Goal: Task Accomplishment & Management: Use online tool/utility

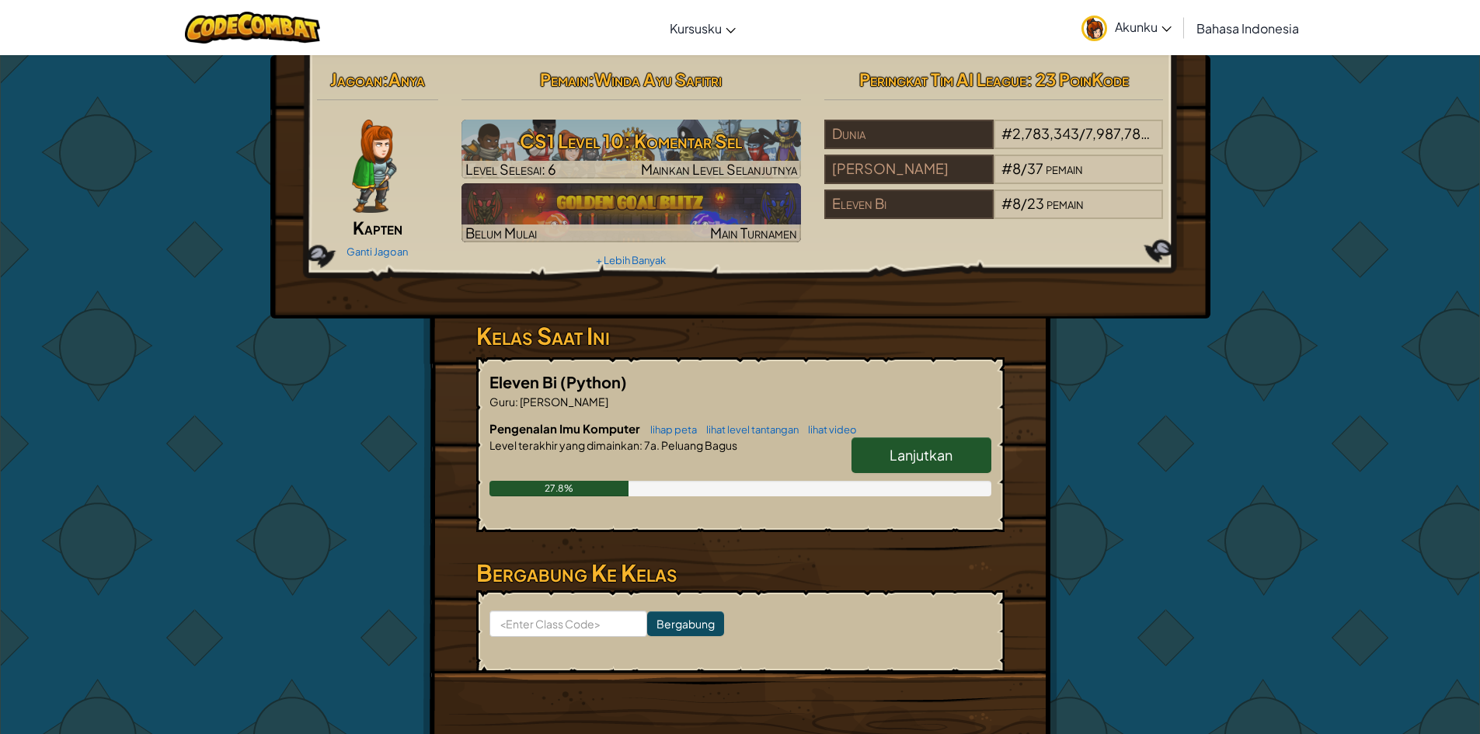
click at [930, 458] on span "Lanjutkan" at bounding box center [920, 455] width 63 height 18
select select "id"
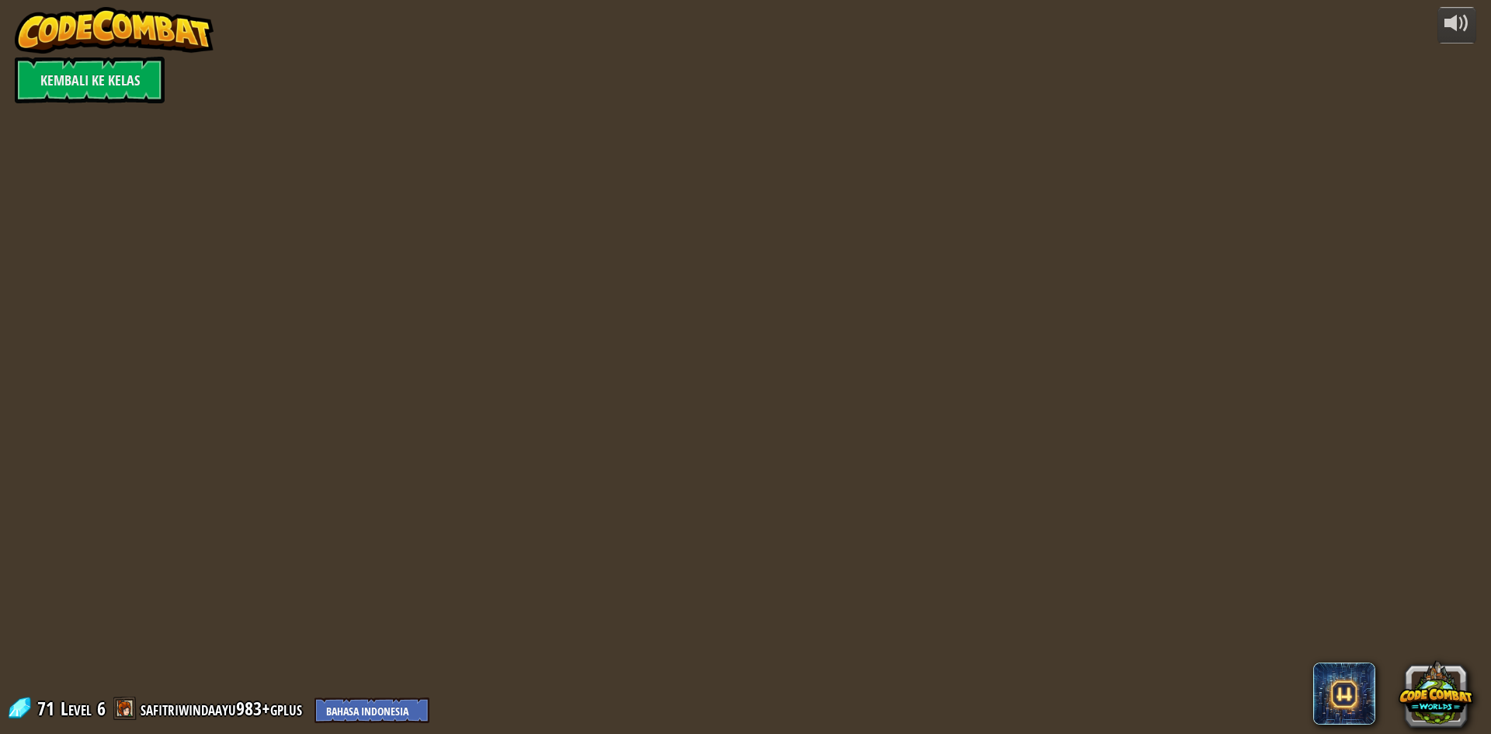
select select "id"
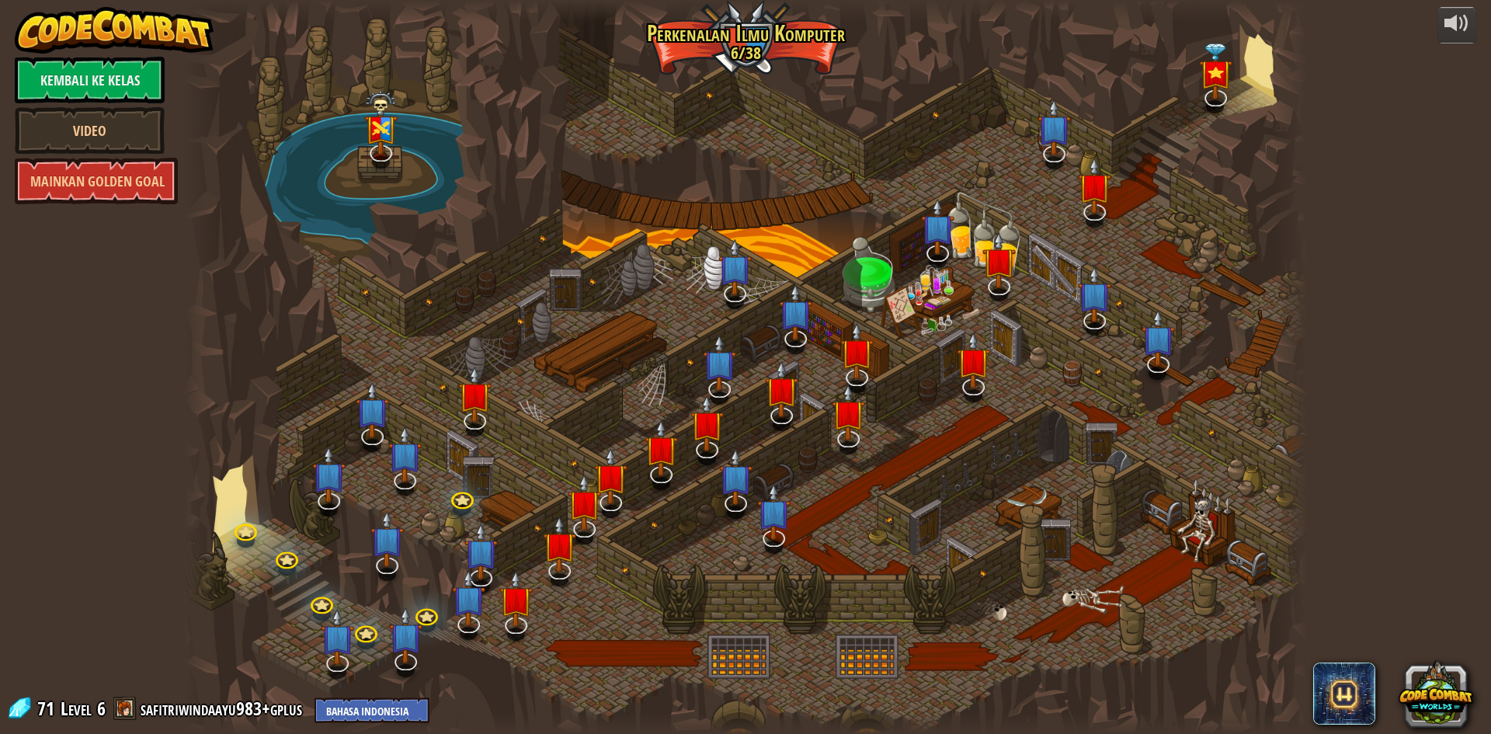
select select "id"
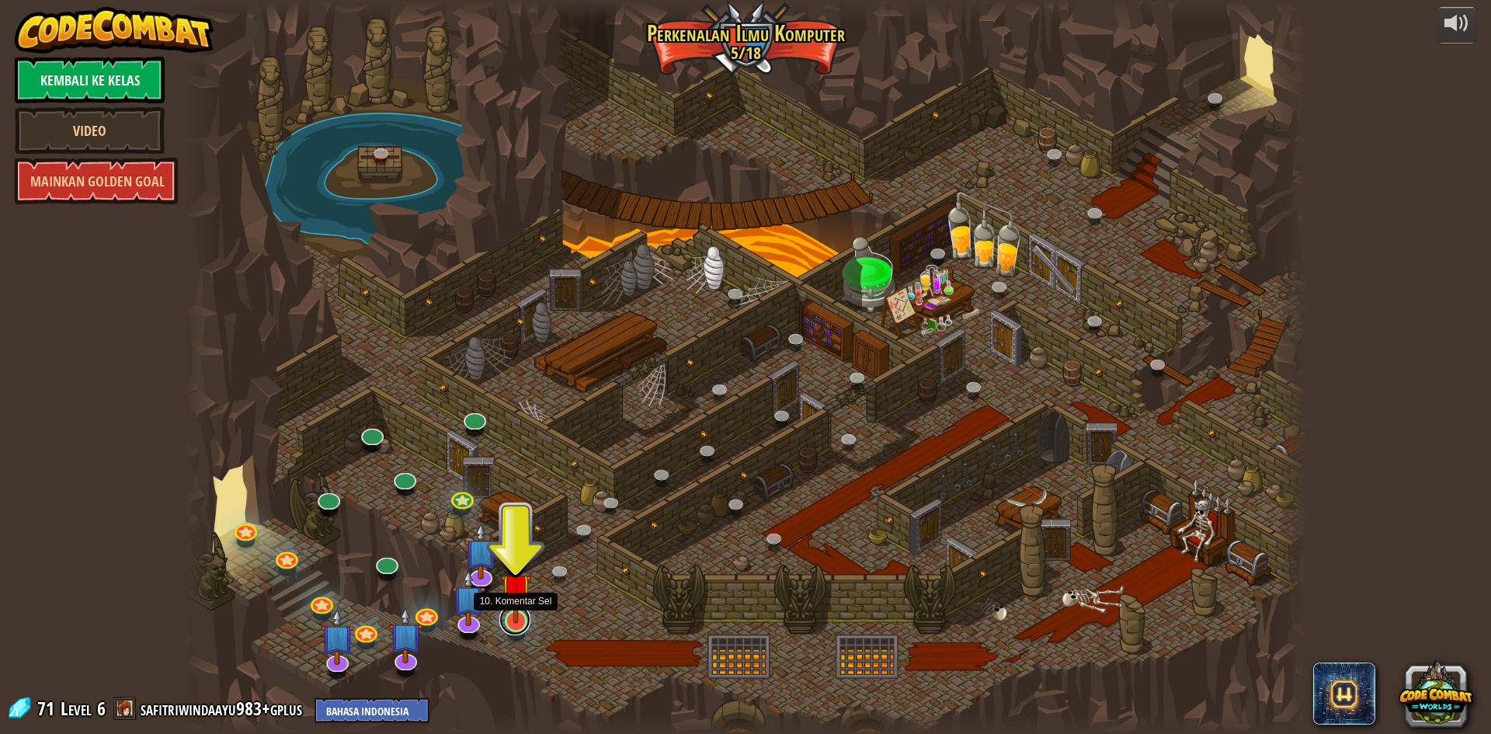
click at [515, 624] on link at bounding box center [514, 619] width 31 height 31
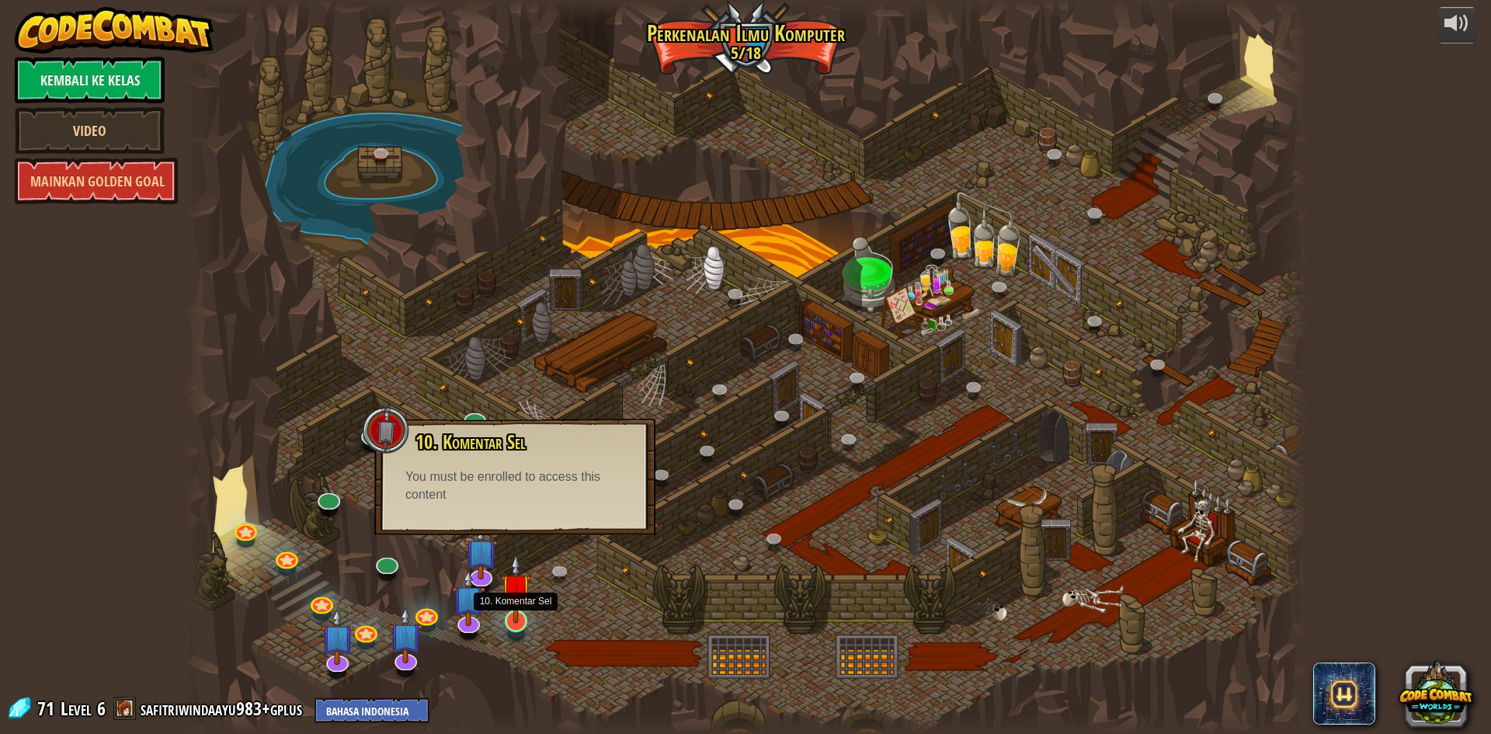
click at [517, 604] on img at bounding box center [516, 588] width 30 height 69
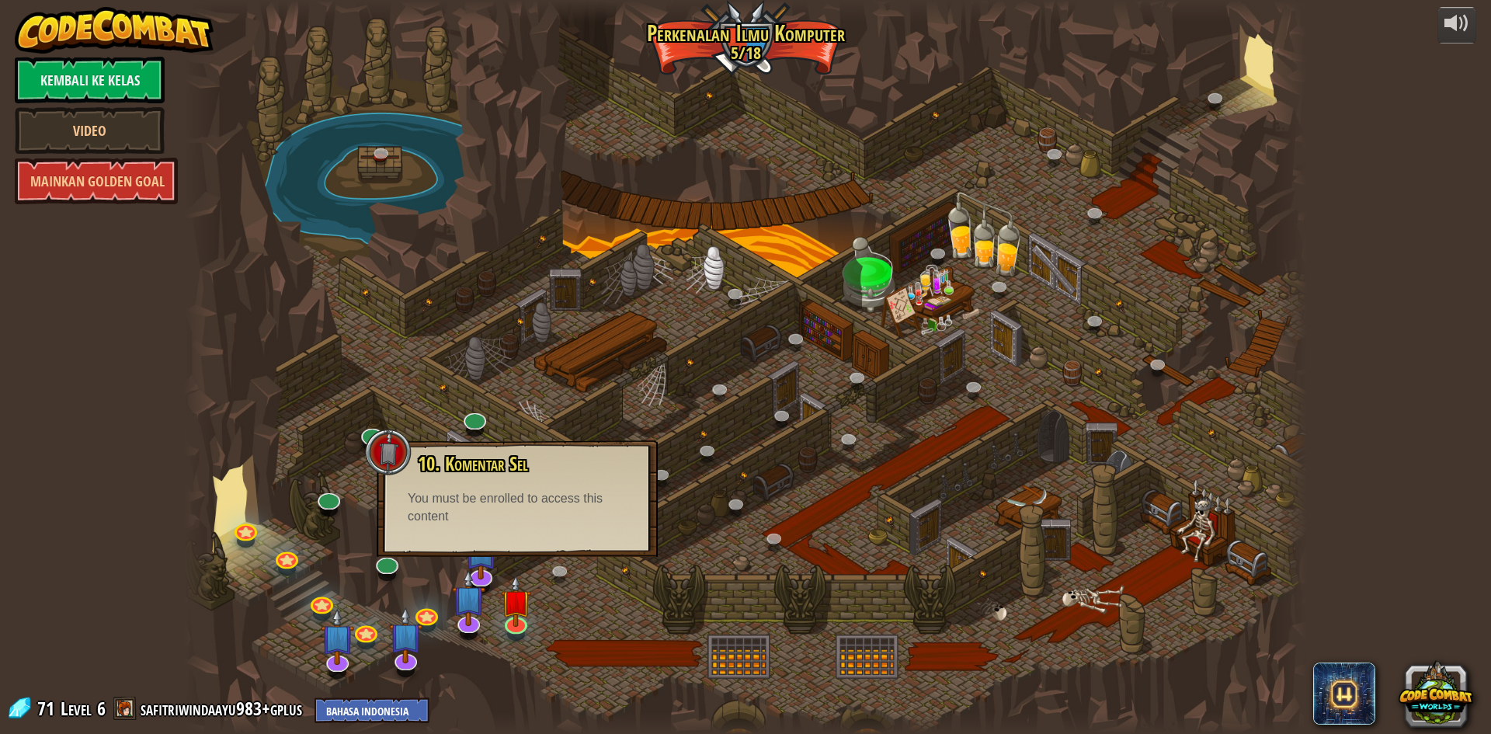
click at [545, 614] on div at bounding box center [745, 367] width 1123 height 734
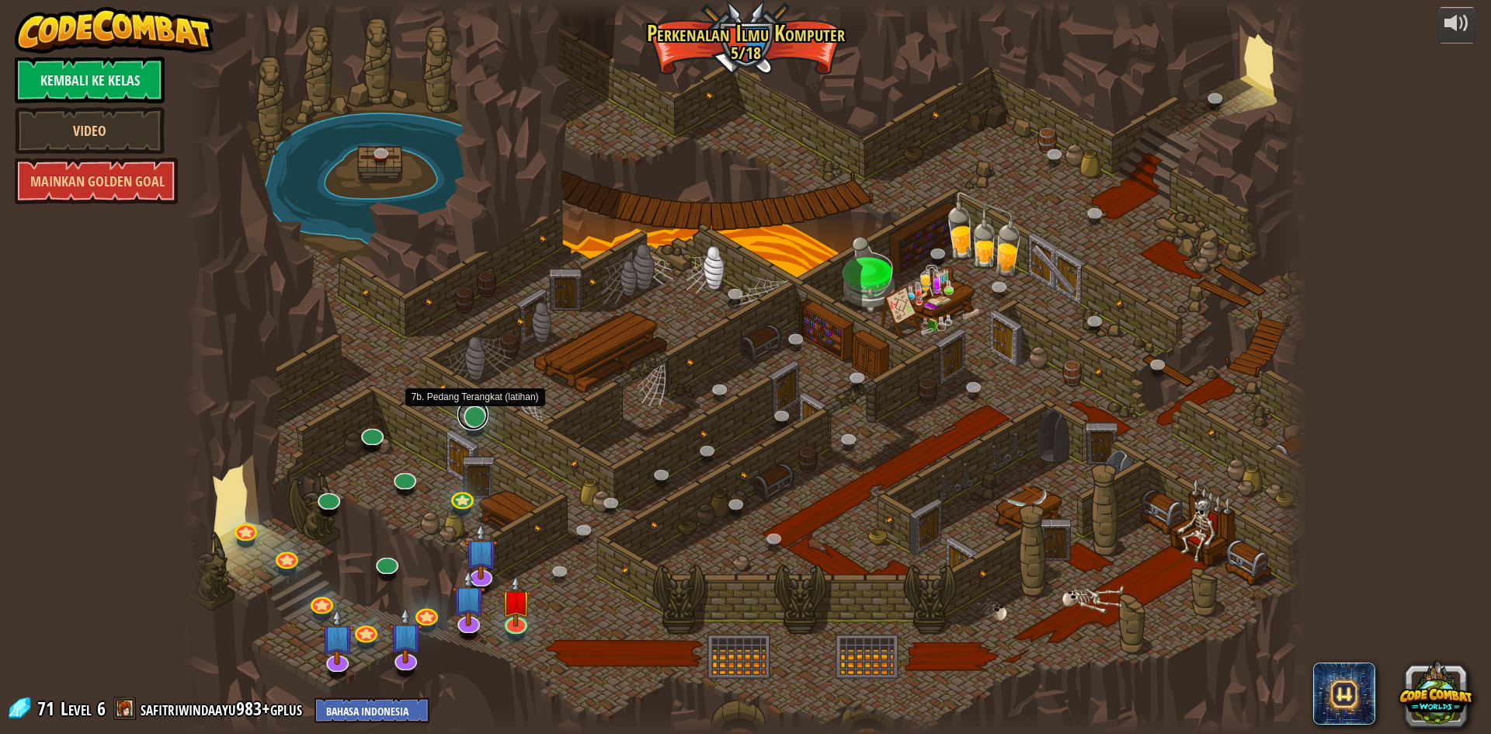
click at [471, 405] on link at bounding box center [473, 414] width 31 height 31
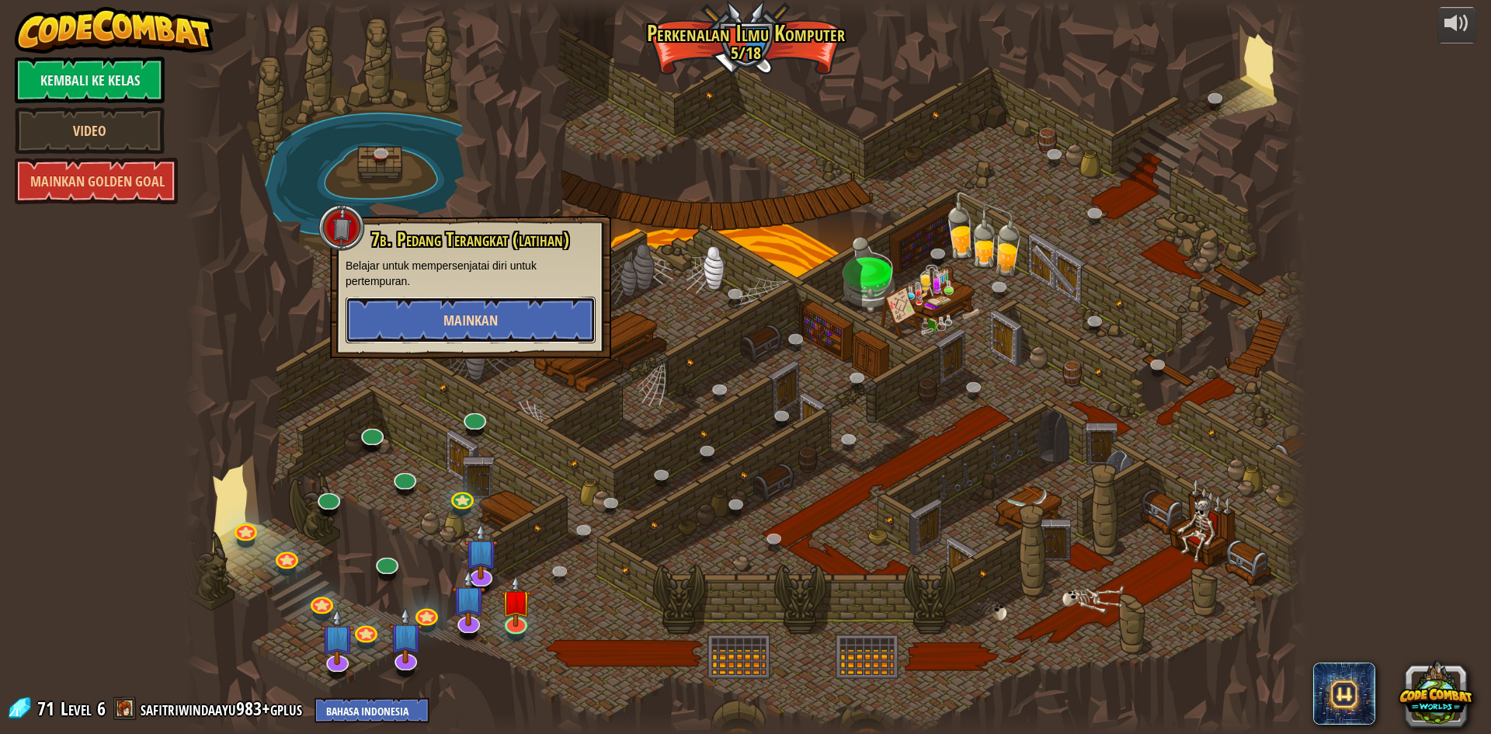
click at [458, 314] on span "Mainkan" at bounding box center [471, 320] width 54 height 19
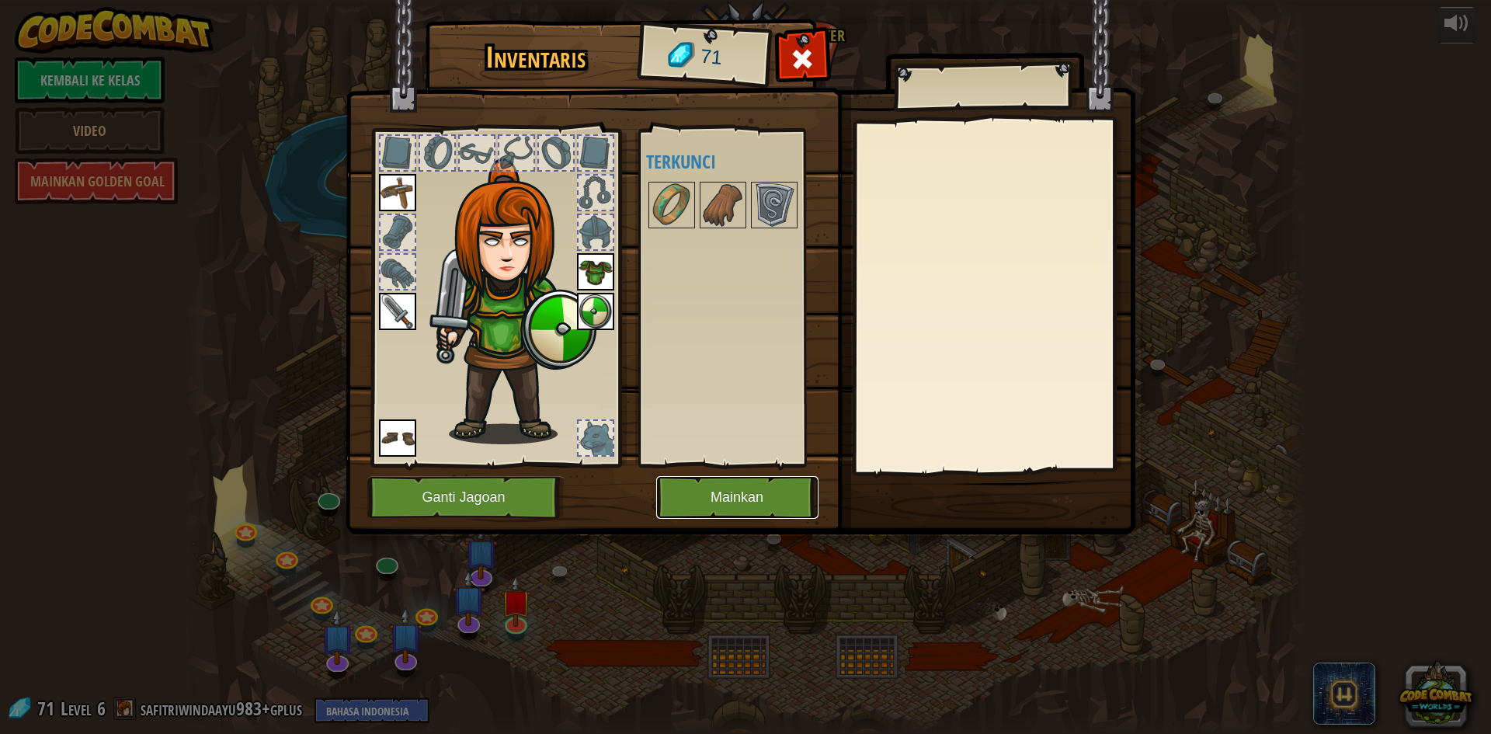
click at [722, 496] on button "Mainkan" at bounding box center [737, 497] width 162 height 43
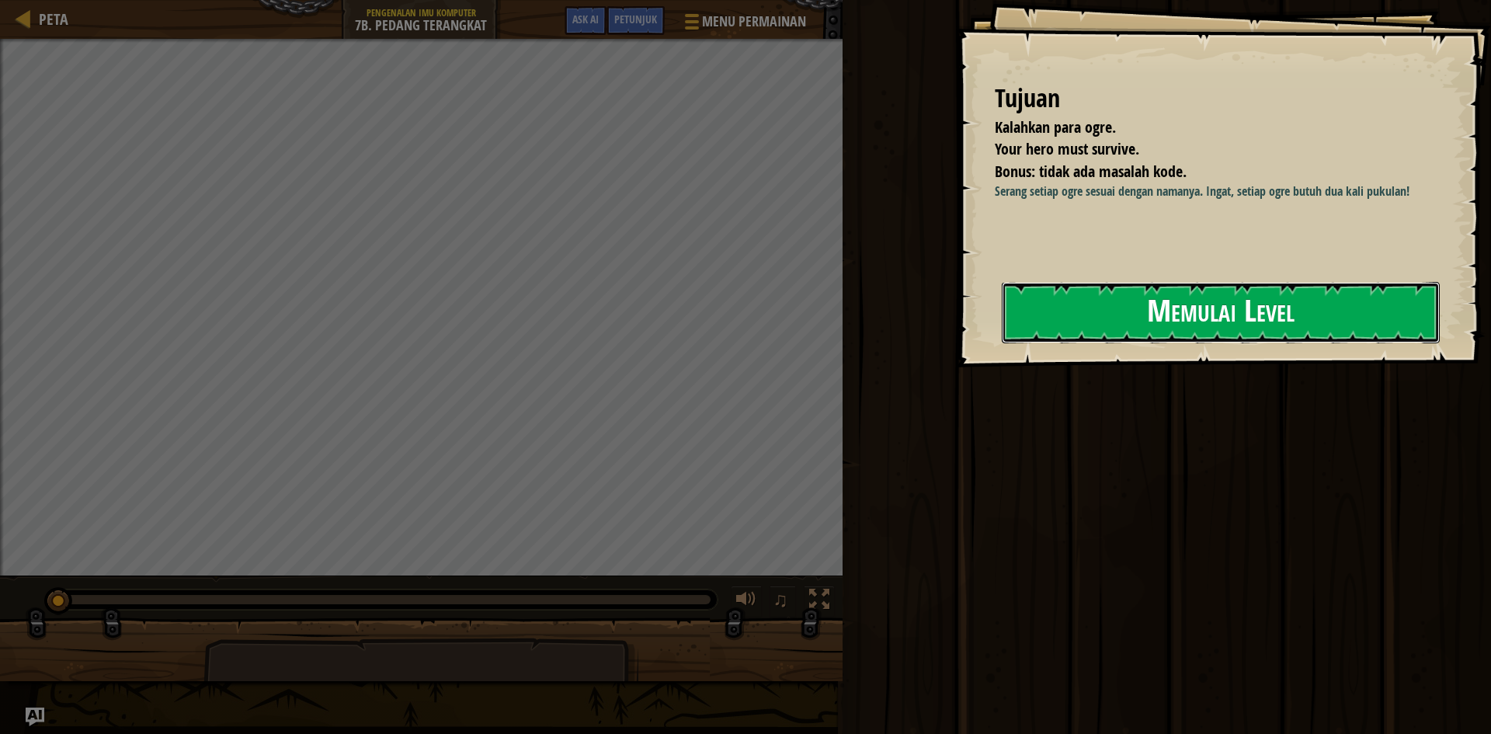
click at [1119, 327] on button "Memulai Level" at bounding box center [1221, 312] width 438 height 61
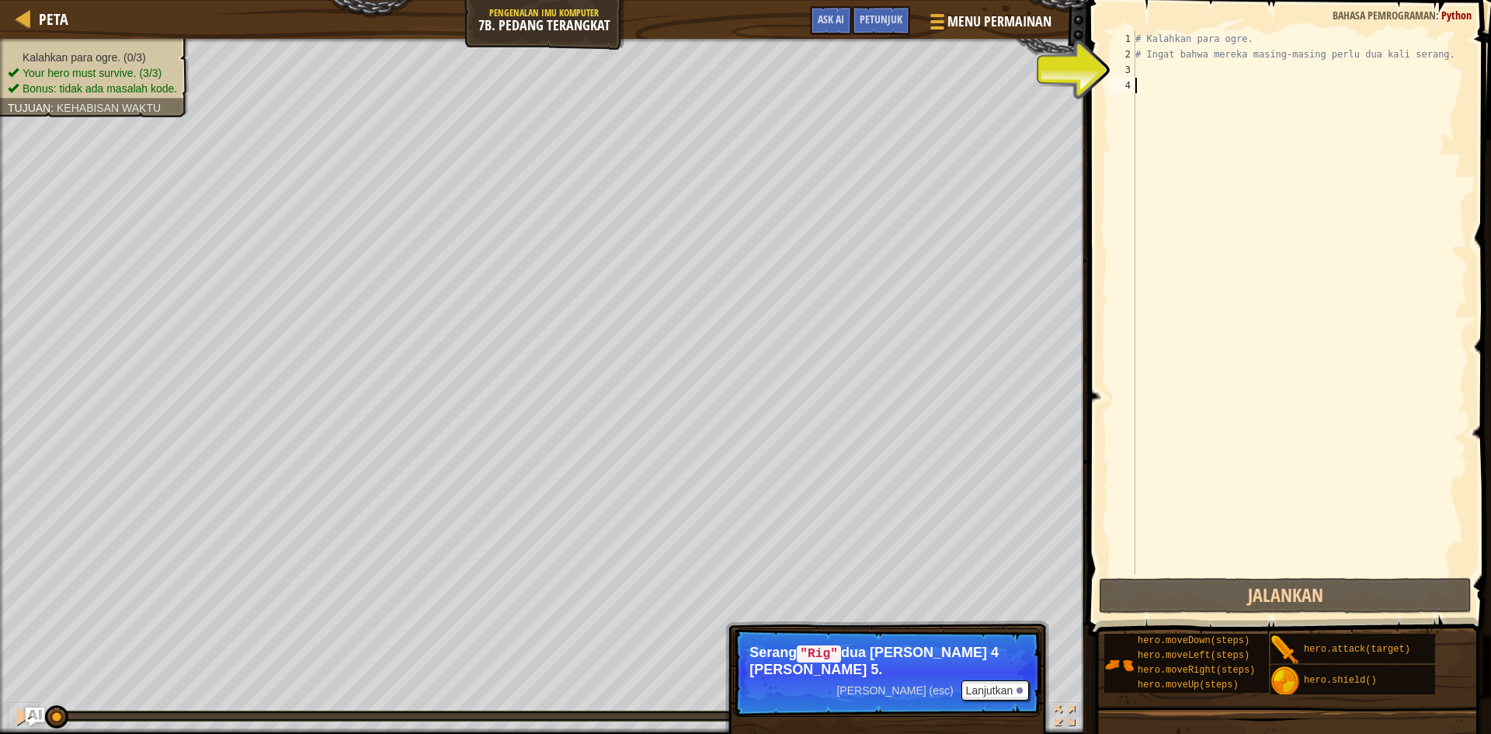
click at [1139, 73] on div "# Kalahkan para ogre. # Ingat bahwa mereka masing-masing perlu dua kali serang." at bounding box center [1301, 318] width 336 height 575
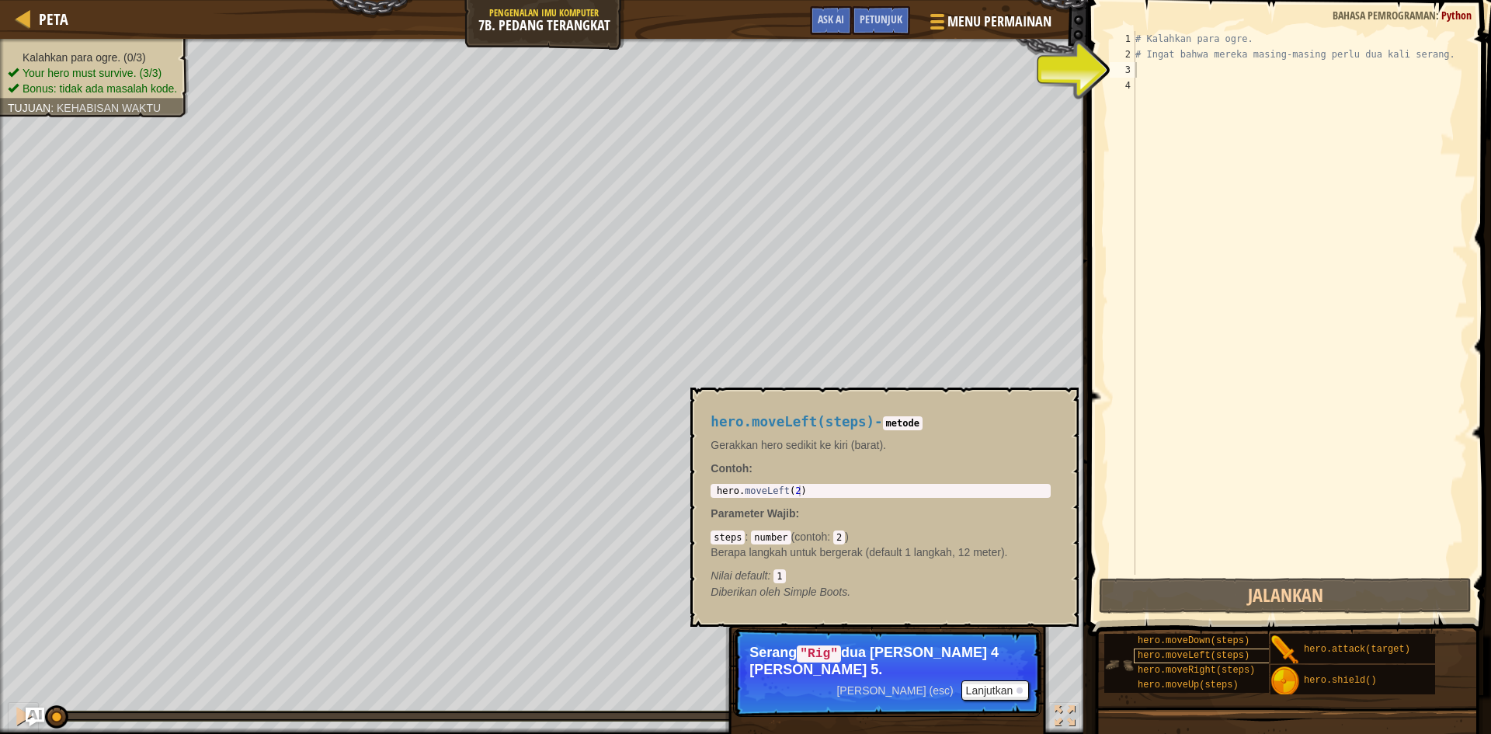
click at [1176, 652] on span "hero.moveLeft(steps)" at bounding box center [1194, 655] width 112 height 11
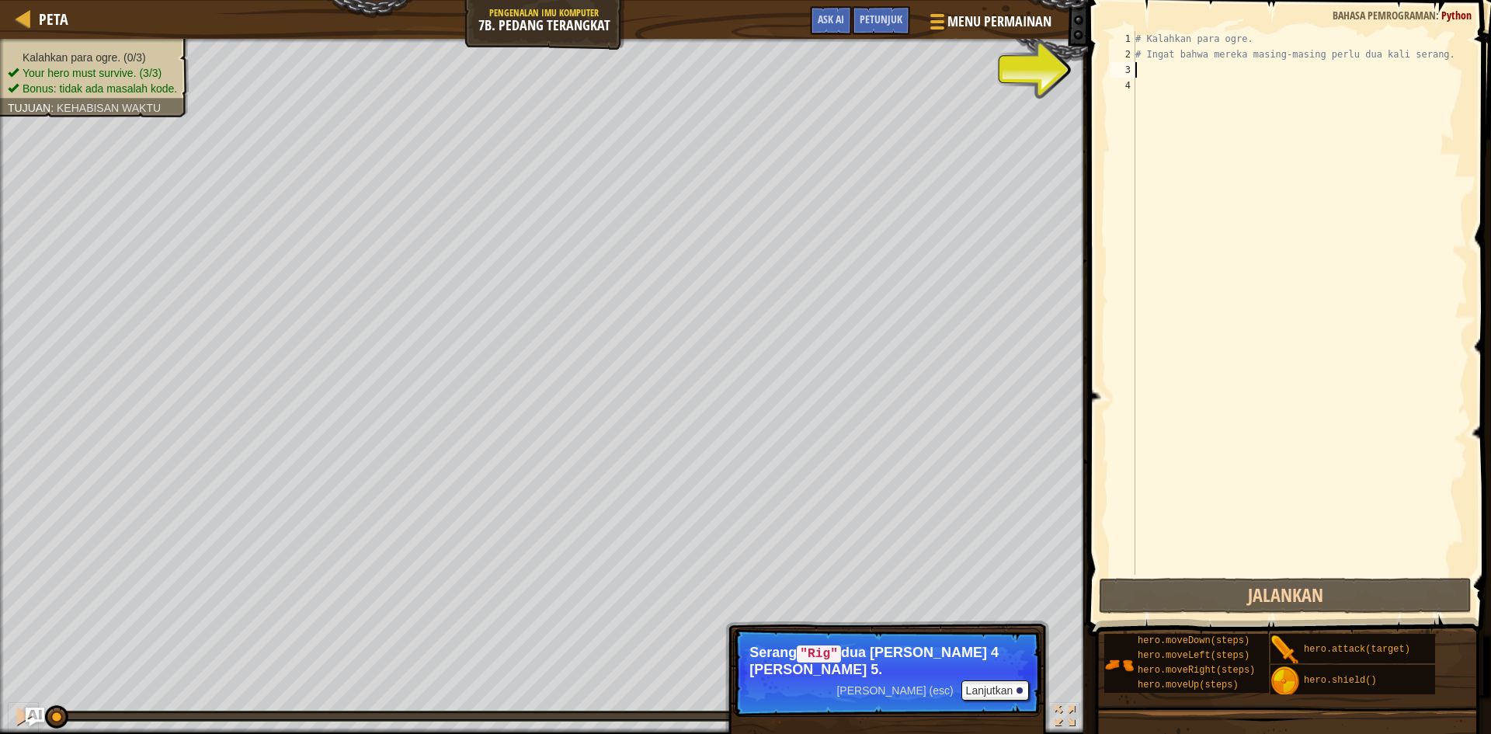
click at [1159, 71] on div "# Kalahkan para ogre. # Ingat bahwa mereka masing-masing perlu dua kali serang." at bounding box center [1301, 318] width 336 height 575
type textarea "m"
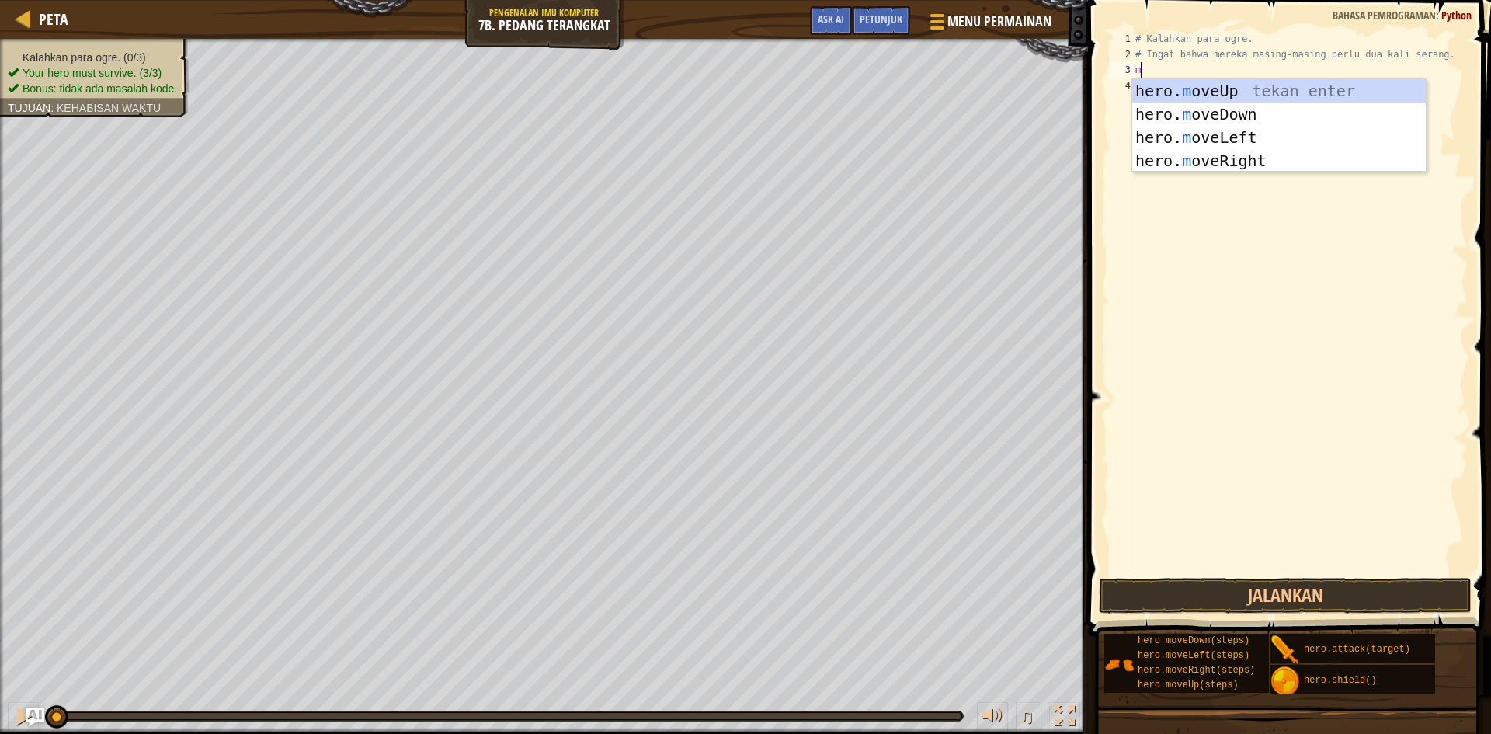
scroll to position [7, 0]
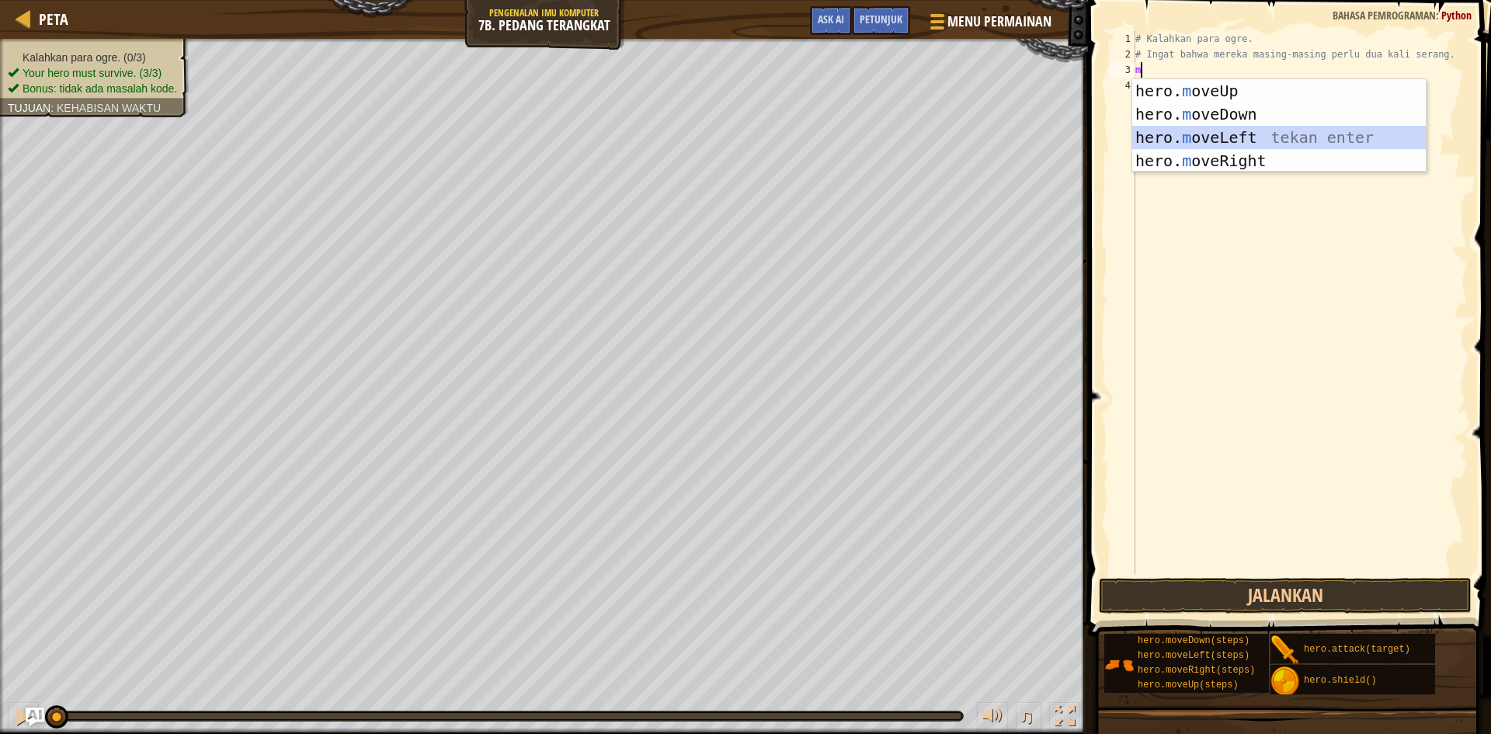
click at [1186, 138] on div "hero. m oveUp tekan enter hero. m oveDown tekan enter hero. m oveLeft tekan ent…" at bounding box center [1280, 149] width 294 height 140
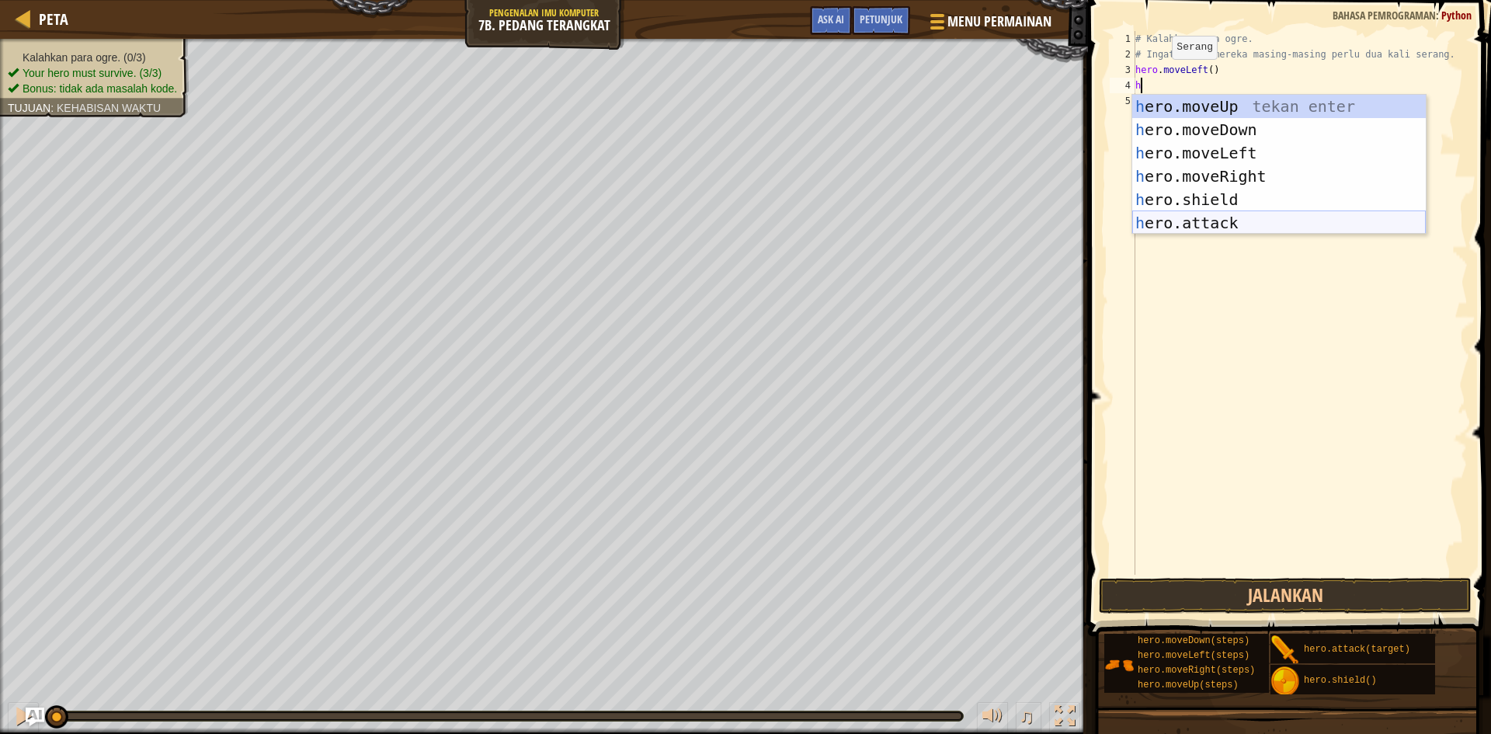
click at [1186, 223] on div "h ero.moveUp tekan enter h ero.moveDown tekan enter h ero.moveLeft tekan enter …" at bounding box center [1280, 188] width 294 height 186
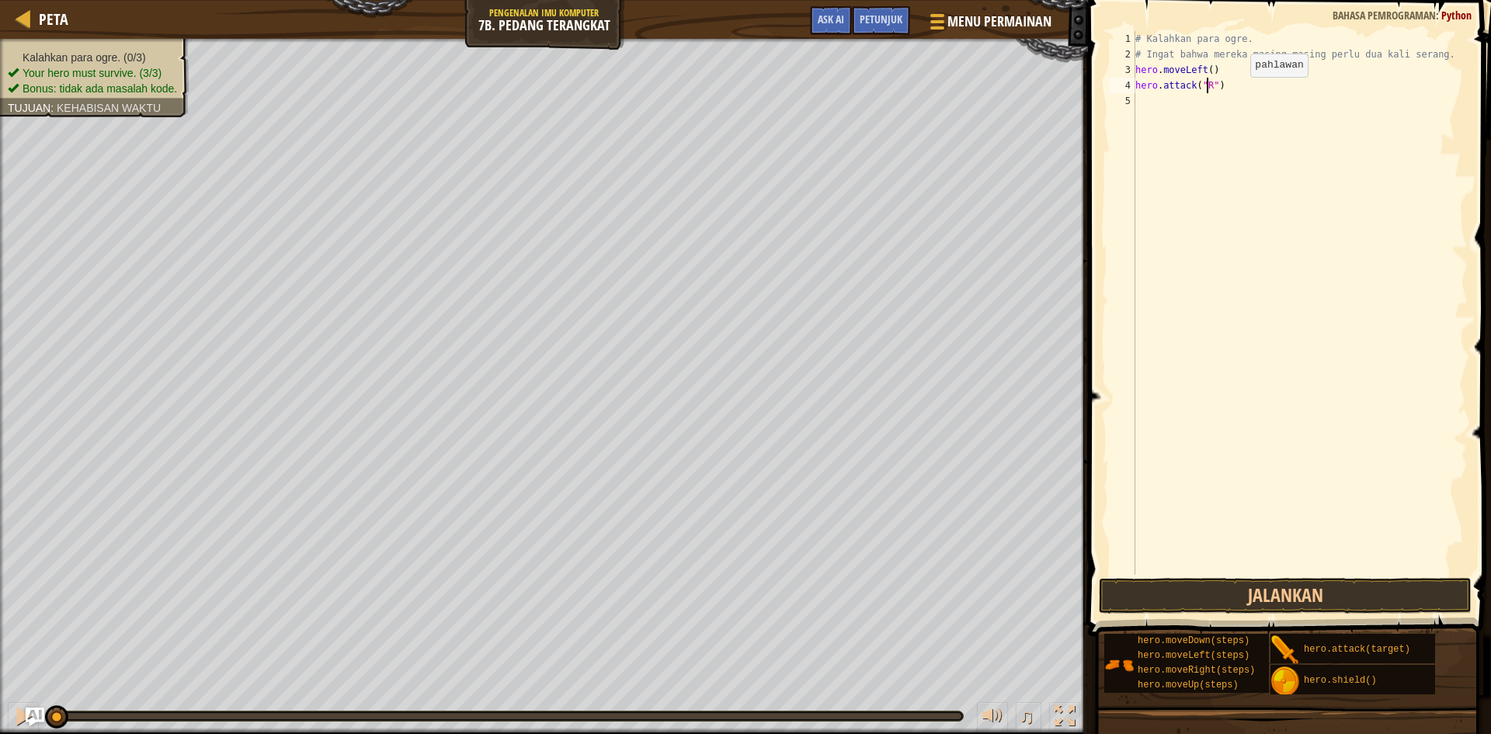
scroll to position [7, 6]
type textarea "hero.attack("Rig")"
click at [1141, 96] on div "# Kalahkan para ogre. # Ingat bahwa mereka masing-masing perlu dua kali serang.…" at bounding box center [1301, 318] width 336 height 575
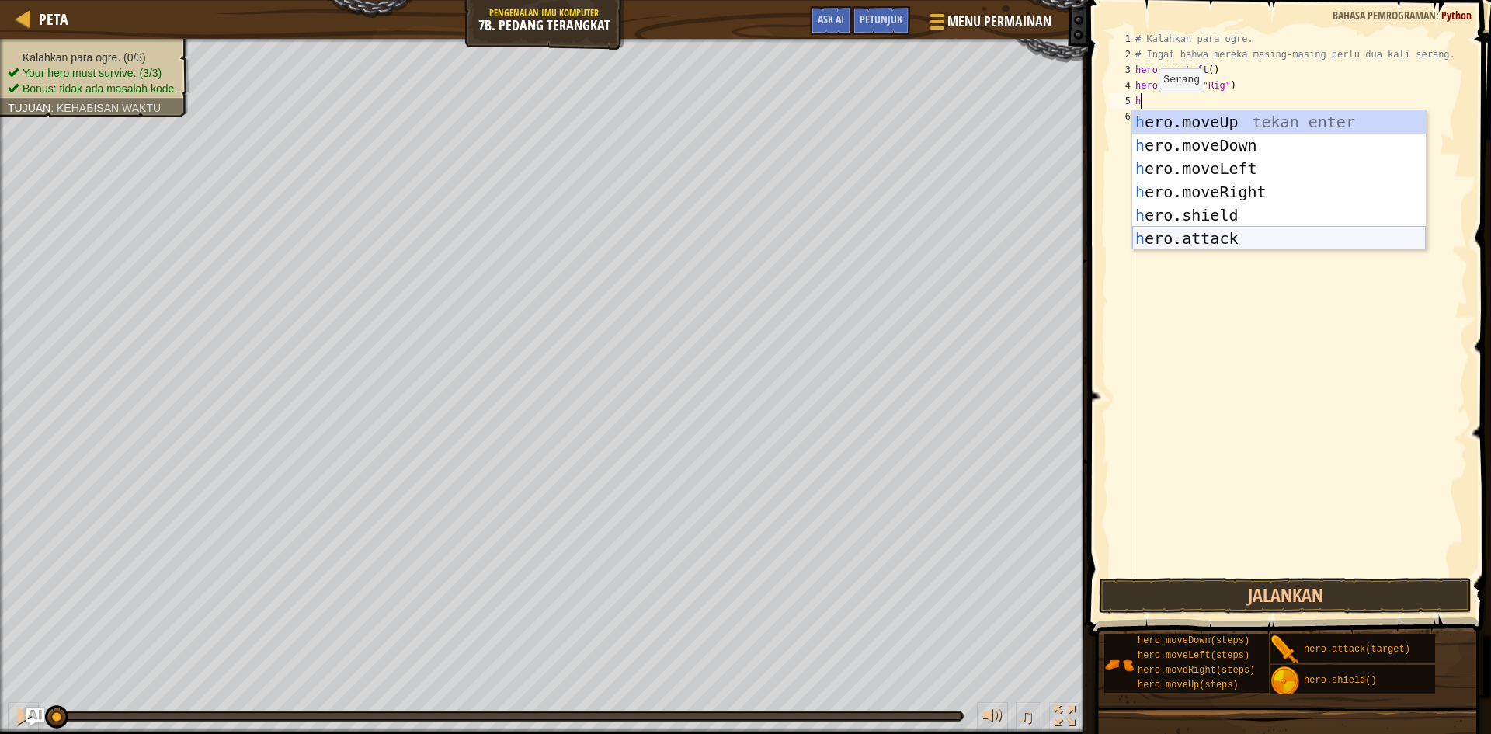
click at [1198, 235] on div "h ero.moveUp tekan enter h ero.moveDown tekan enter h ero.moveLeft tekan enter …" at bounding box center [1280, 203] width 294 height 186
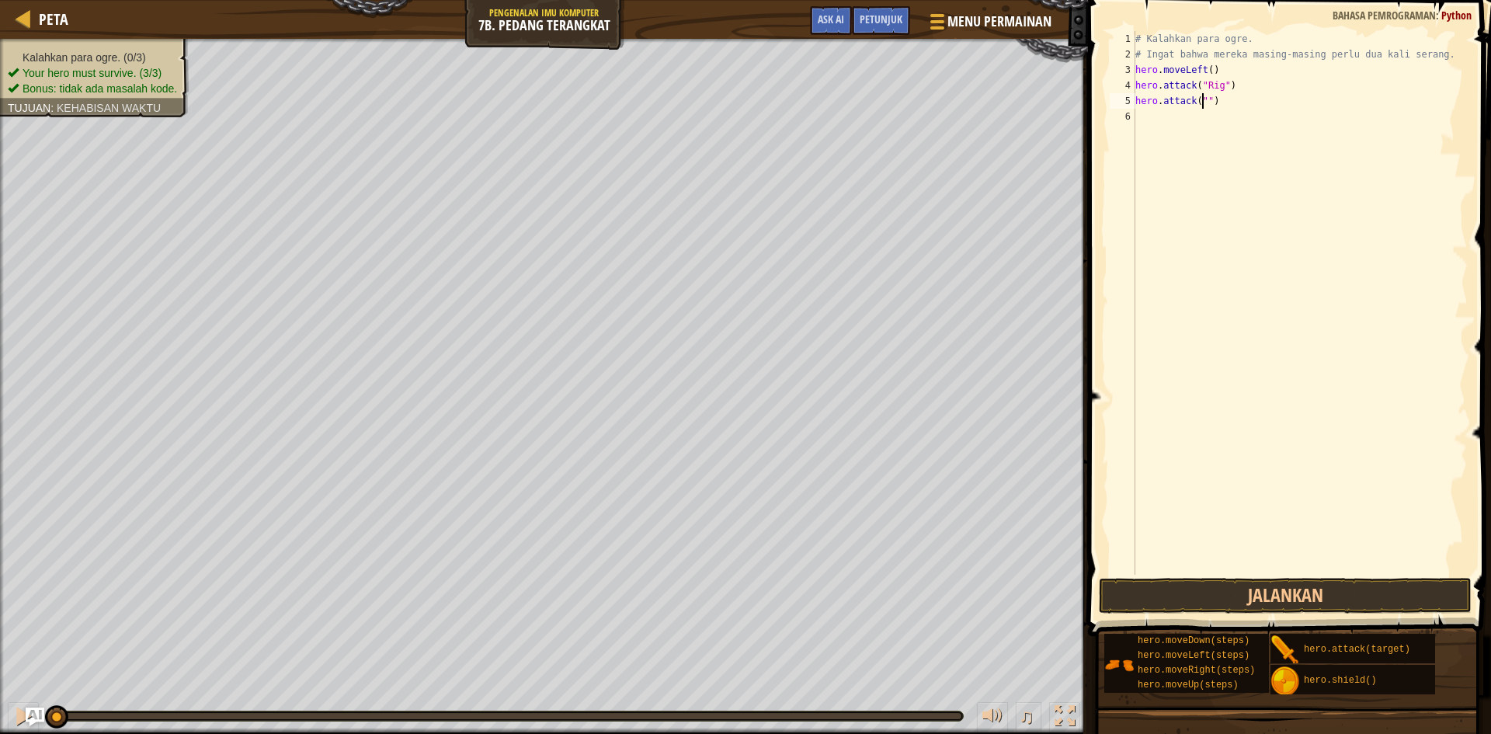
scroll to position [7, 6]
type textarea "hero.attack("Rig")"
click at [1165, 118] on div "# Kalahkan para ogre. # Ingat bahwa mereka masing-masing perlu dua kali serang.…" at bounding box center [1301, 318] width 336 height 575
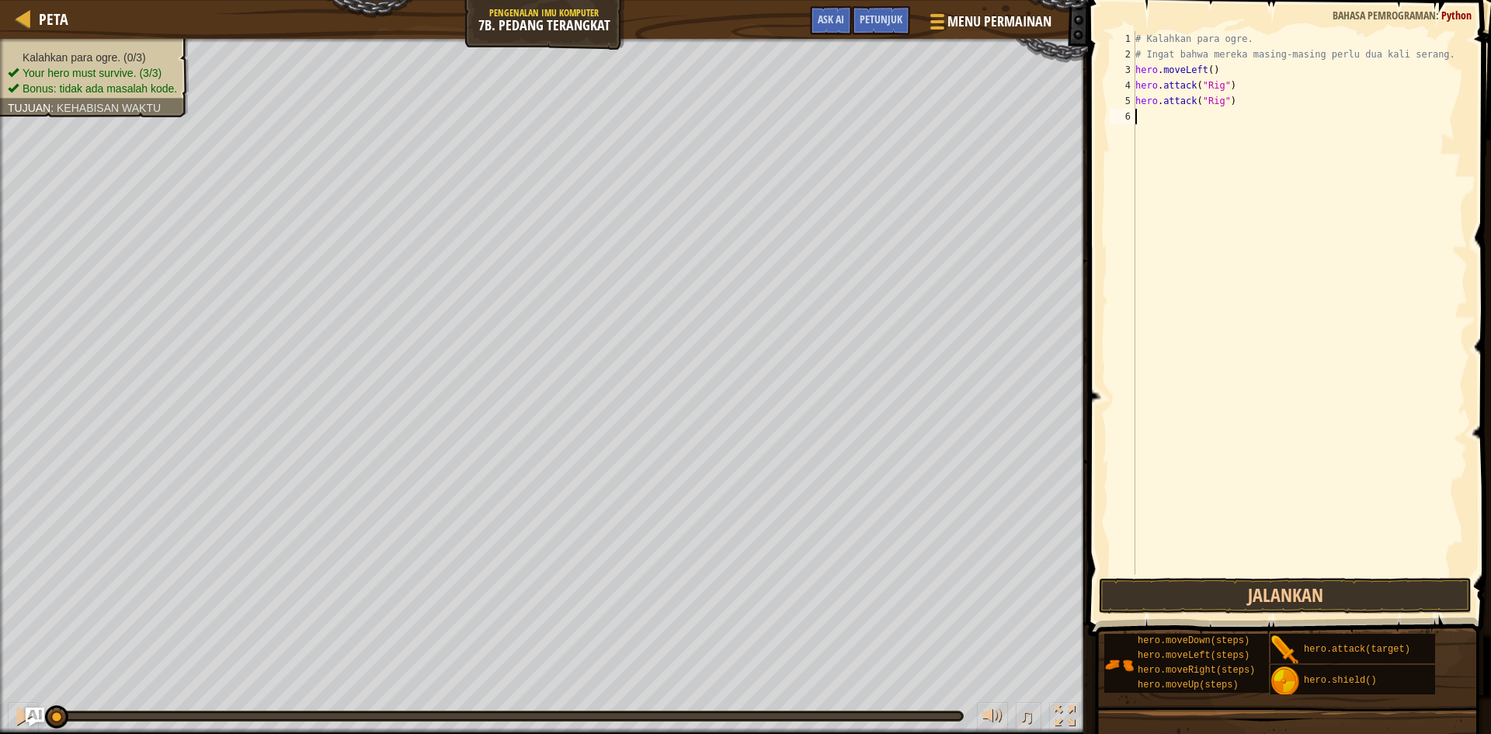
type textarea "h"
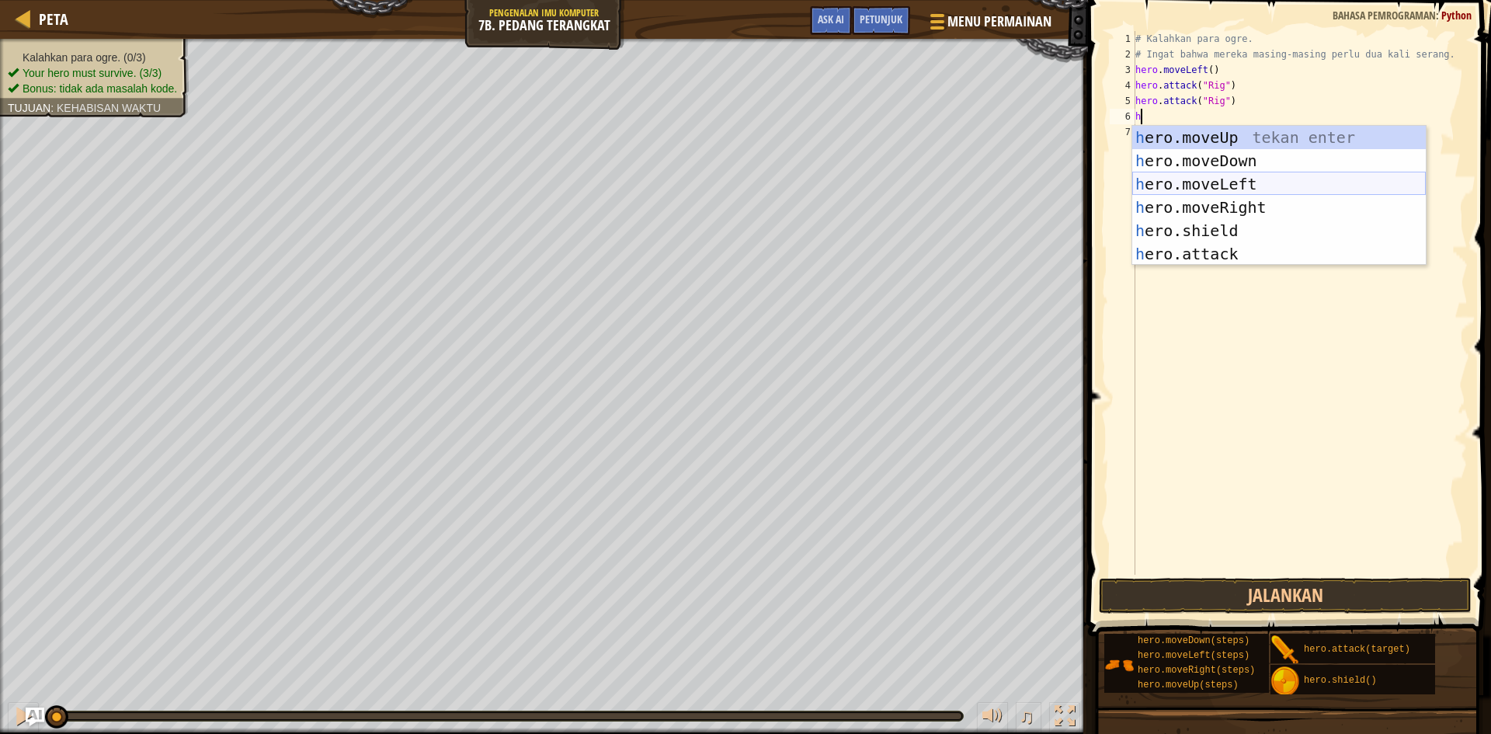
click at [1196, 186] on div "h ero.moveUp tekan enter h ero.moveDown tekan enter h ero.moveLeft tekan enter …" at bounding box center [1280, 219] width 294 height 186
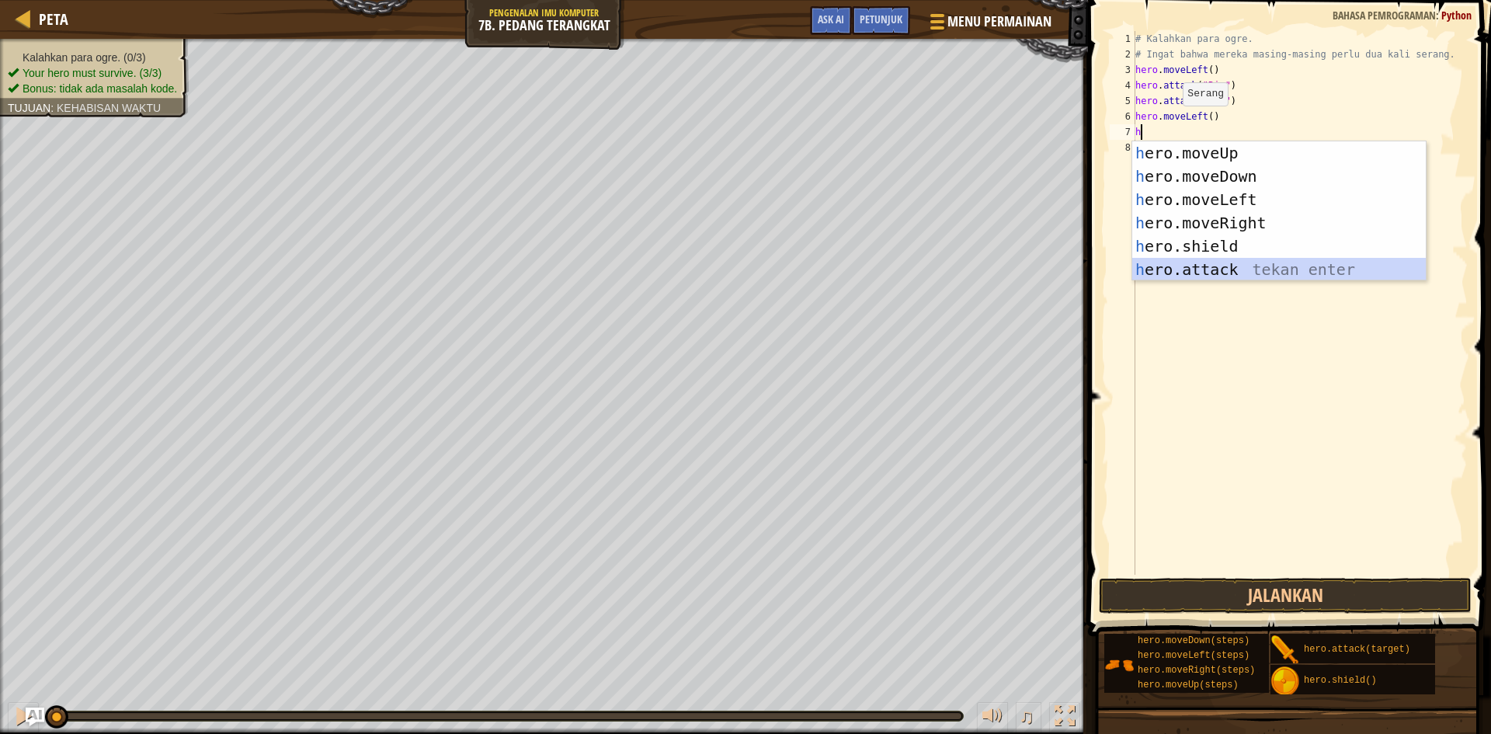
click at [1200, 272] on div "h ero.moveUp tekan enter h ero.moveDown tekan enter h ero.moveLeft tekan enter …" at bounding box center [1280, 234] width 294 height 186
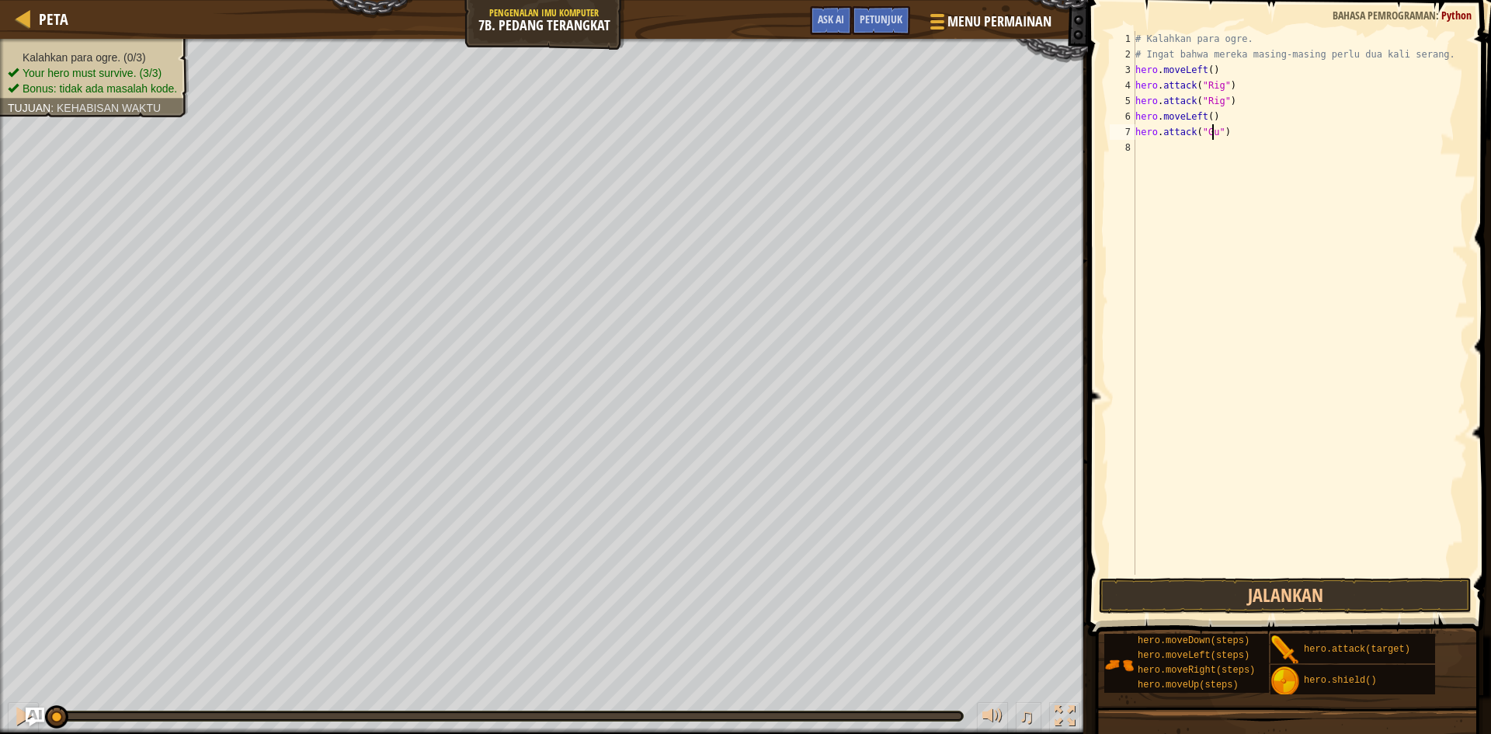
scroll to position [7, 7]
type textarea "hero.attack("Gurt")"
click at [1138, 147] on div "# Kalahkan para ogre. # Ingat bahwa mereka masing-masing perlu dua kali serang.…" at bounding box center [1301, 318] width 336 height 575
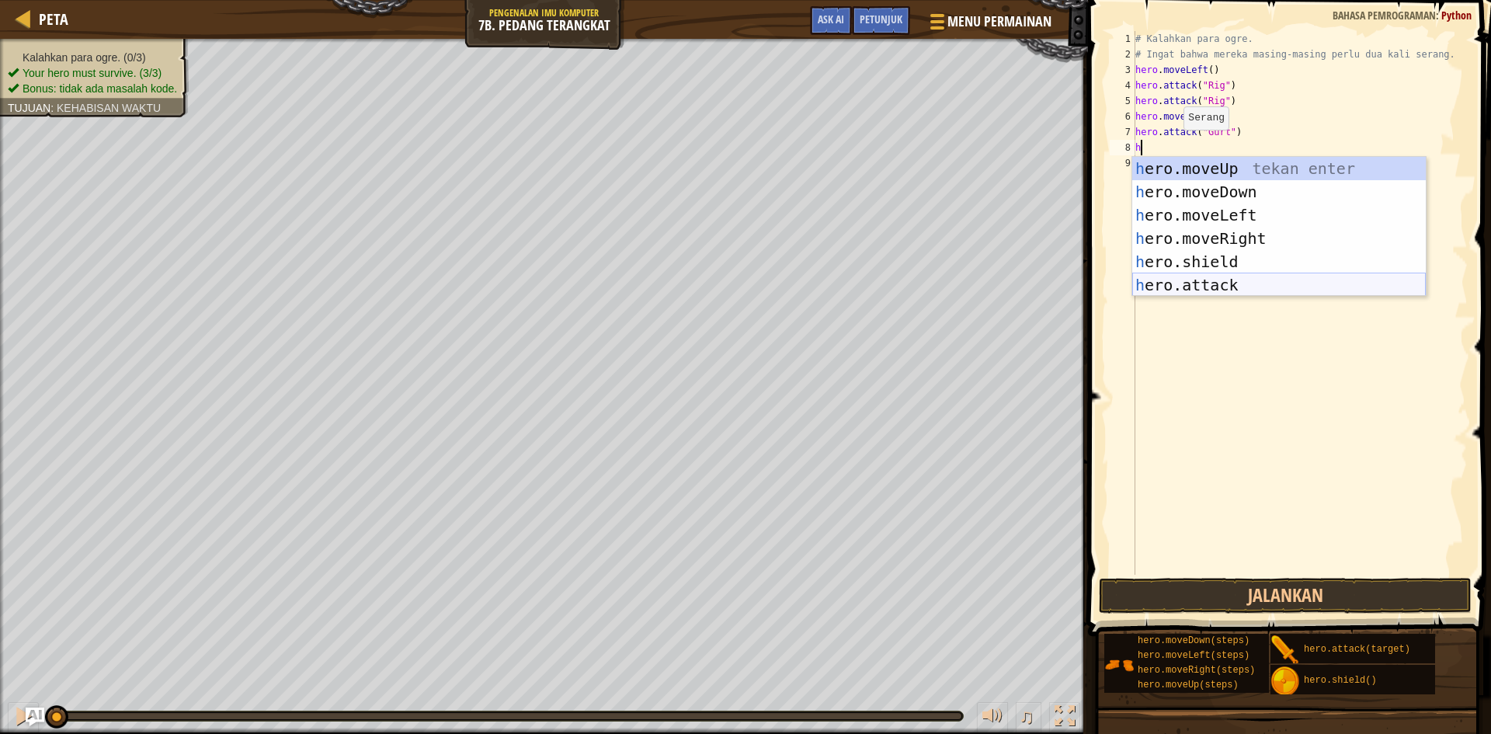
click at [1210, 284] on div "h ero.moveUp tekan enter h ero.moveDown tekan enter h ero.moveLeft tekan enter …" at bounding box center [1280, 250] width 294 height 186
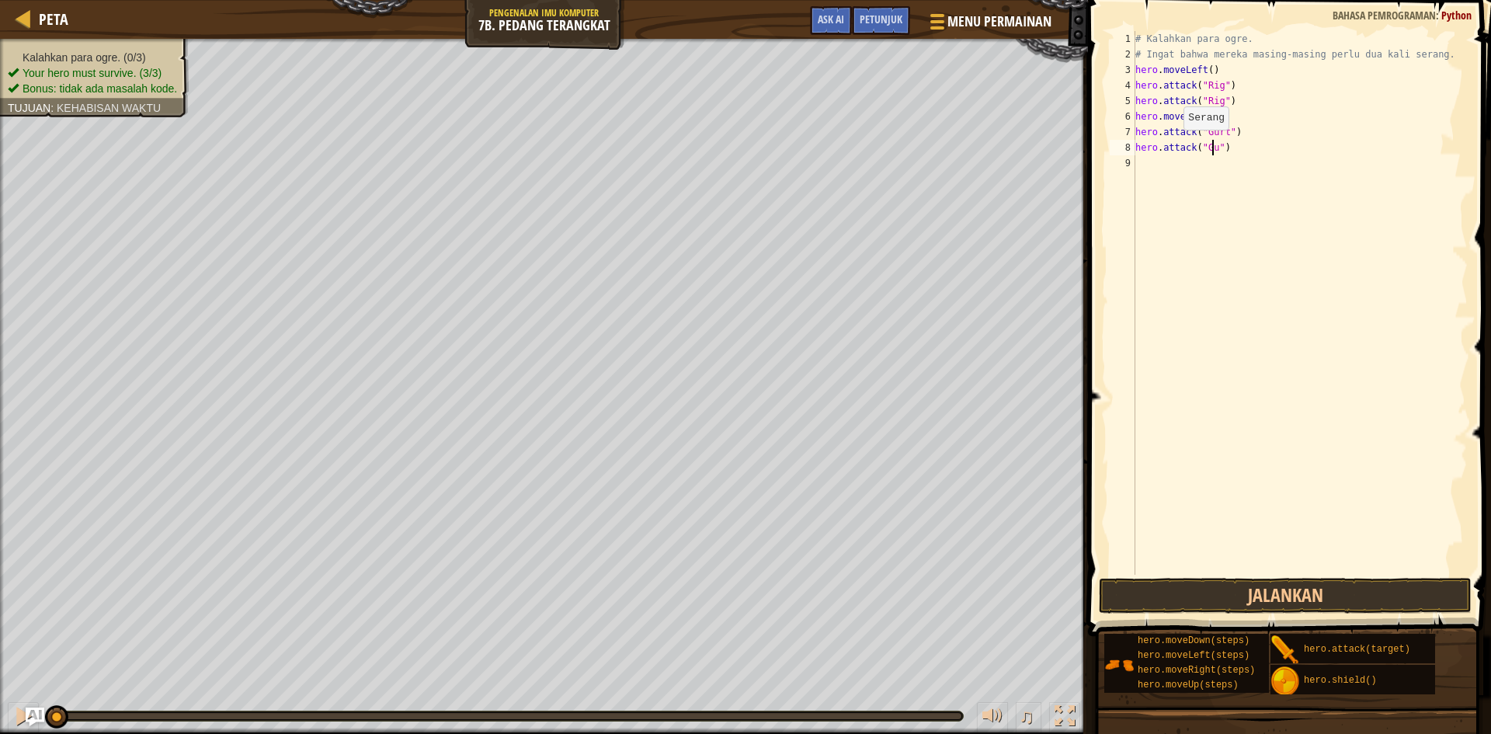
scroll to position [7, 7]
type textarea "hero.attack("Gurt")"
click at [1156, 157] on div "# Kalahkan para ogre. # Ingat bahwa mereka masing-masing perlu dua kali serang.…" at bounding box center [1301, 318] width 336 height 575
type textarea "h"
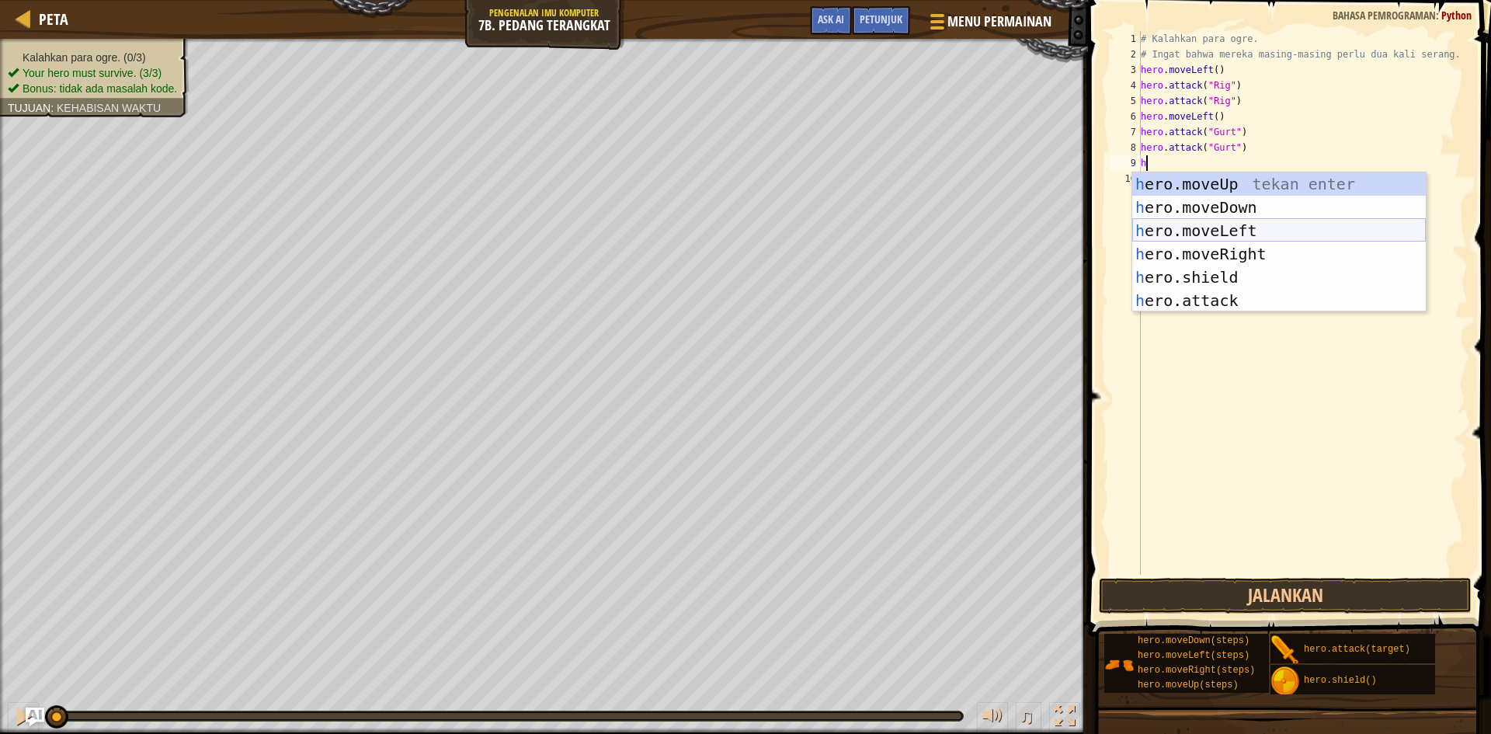
click at [1188, 224] on div "h ero.moveUp tekan enter h ero.moveDown tekan enter h ero.moveLeft tekan enter …" at bounding box center [1280, 265] width 294 height 186
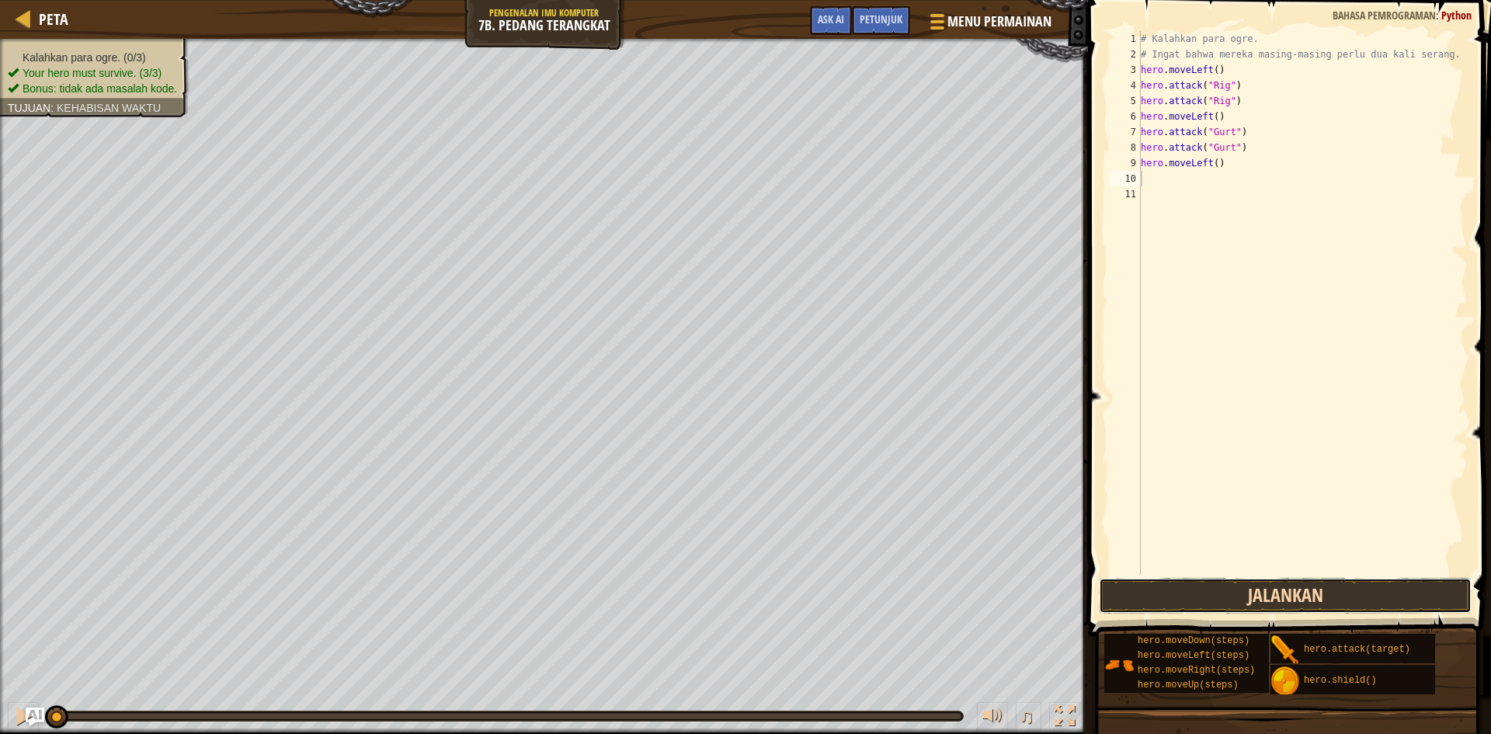
click at [1299, 600] on button "Jalankan" at bounding box center [1285, 596] width 373 height 36
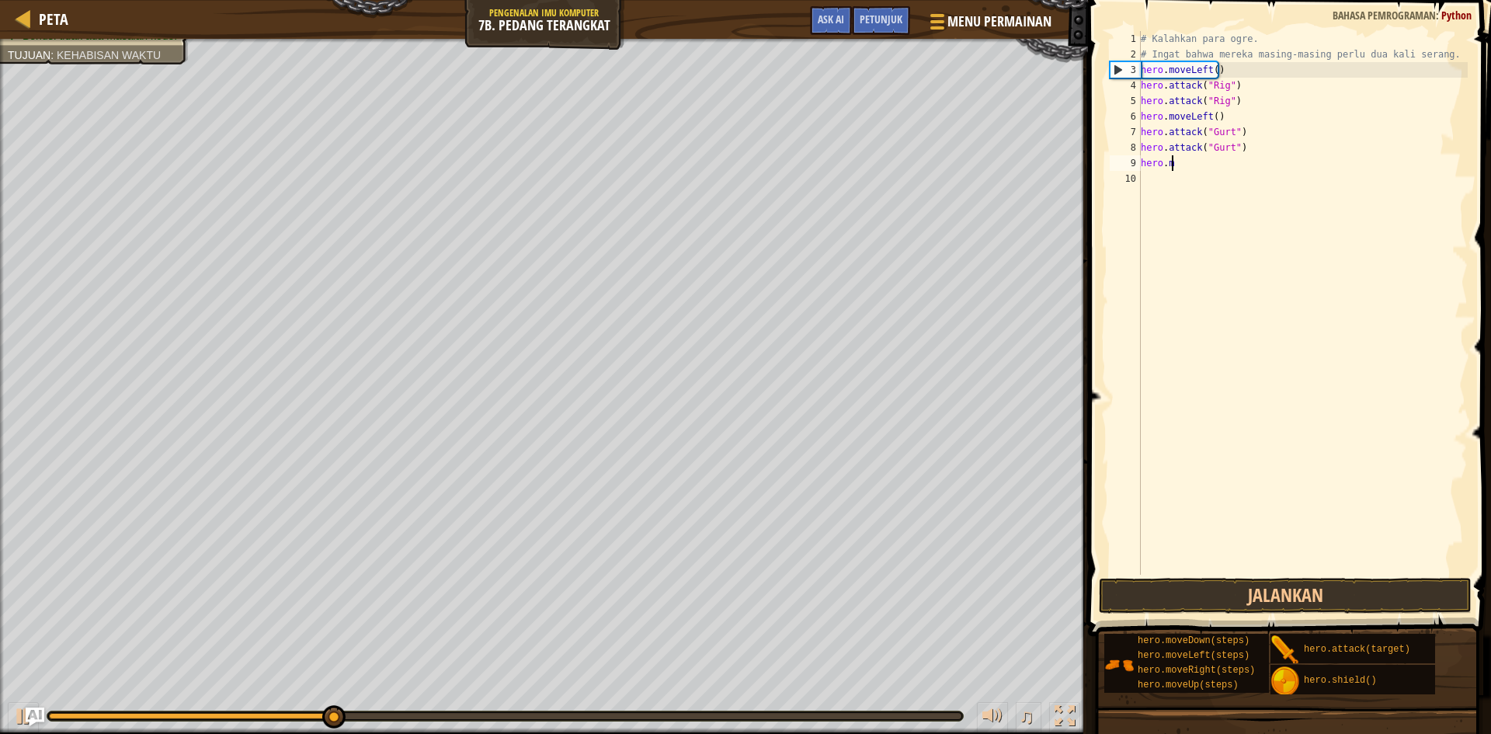
type textarea "h"
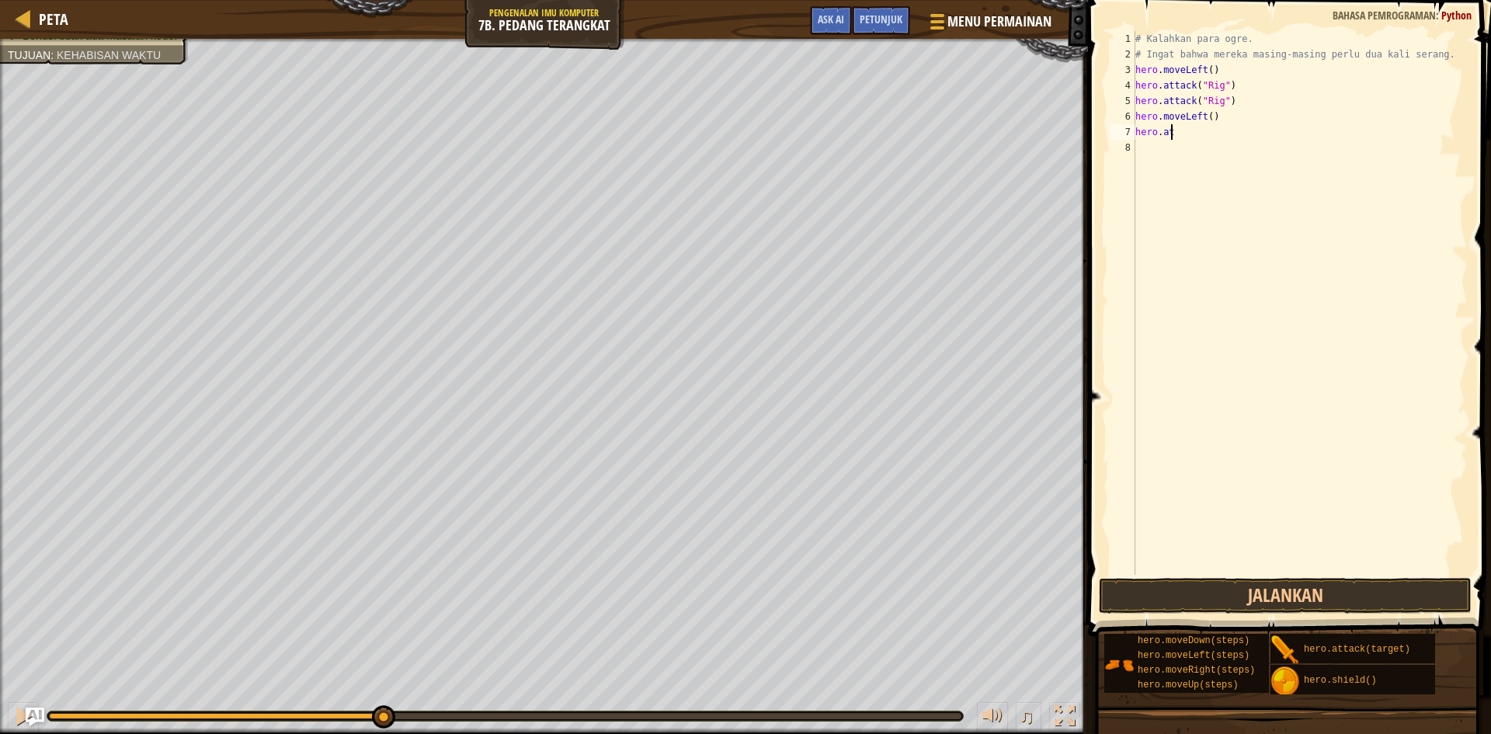
type textarea "h"
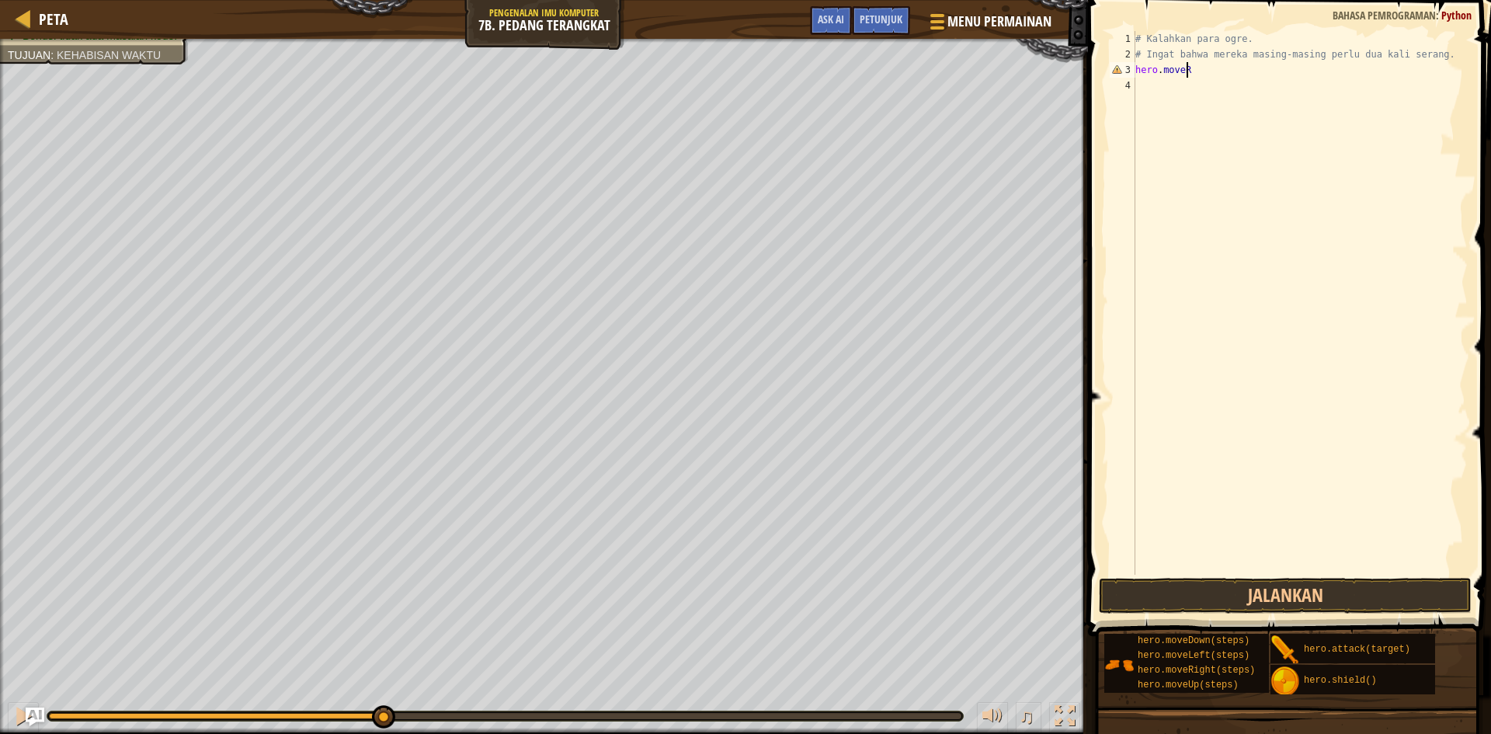
click at [1206, 74] on div "# Kalahkan para ogre. # Ingat bahwa mereka masing-masing perlu dua kali serang.…" at bounding box center [1301, 318] width 336 height 575
click at [1202, 73] on div "# Kalahkan para ogre. # Ingat bahwa mereka masing-masing perlu dua kali serang.…" at bounding box center [1301, 318] width 336 height 575
type textarea "h"
type textarea "H"
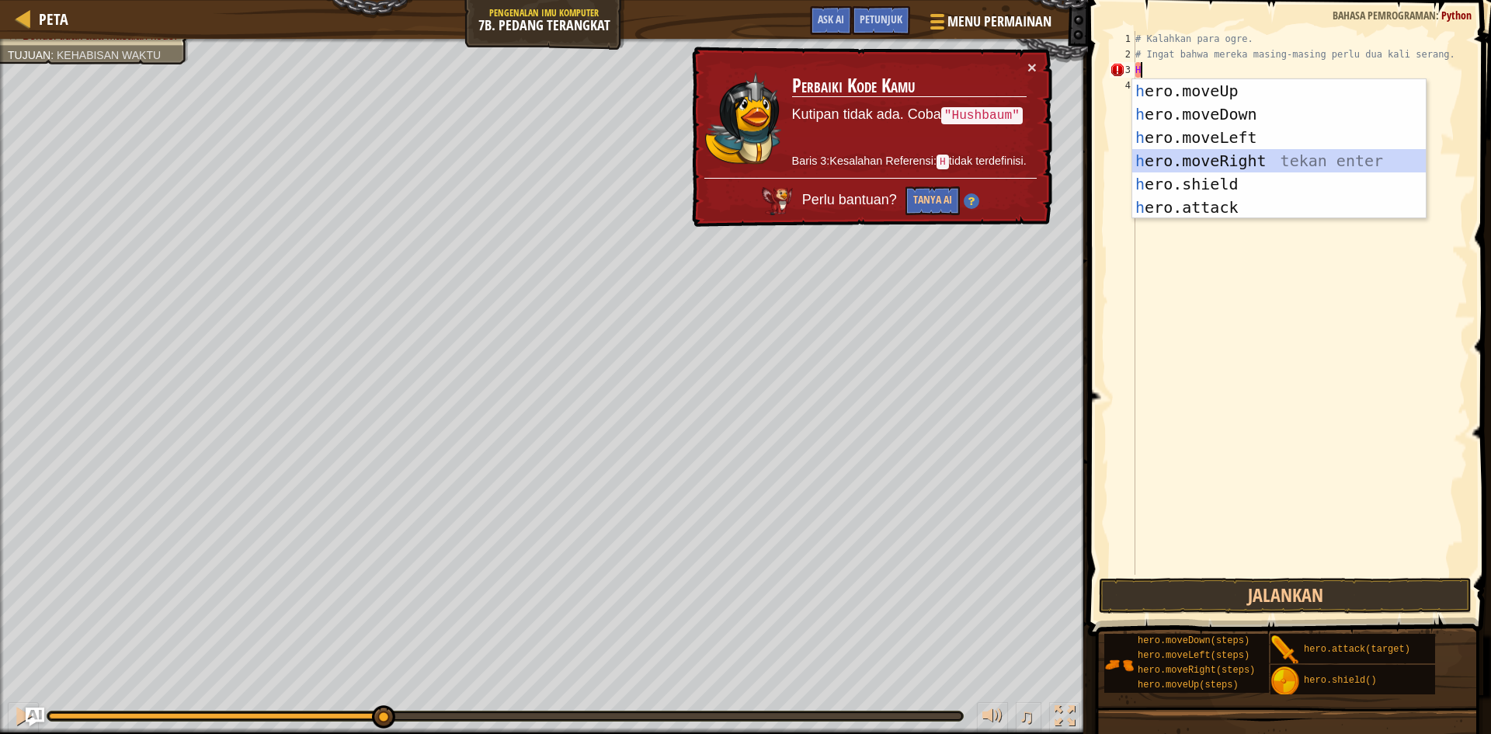
click at [1201, 154] on div "h ero.moveUp tekan enter h ero.moveDown tekan enter h ero.moveLeft tekan enter …" at bounding box center [1280, 172] width 294 height 186
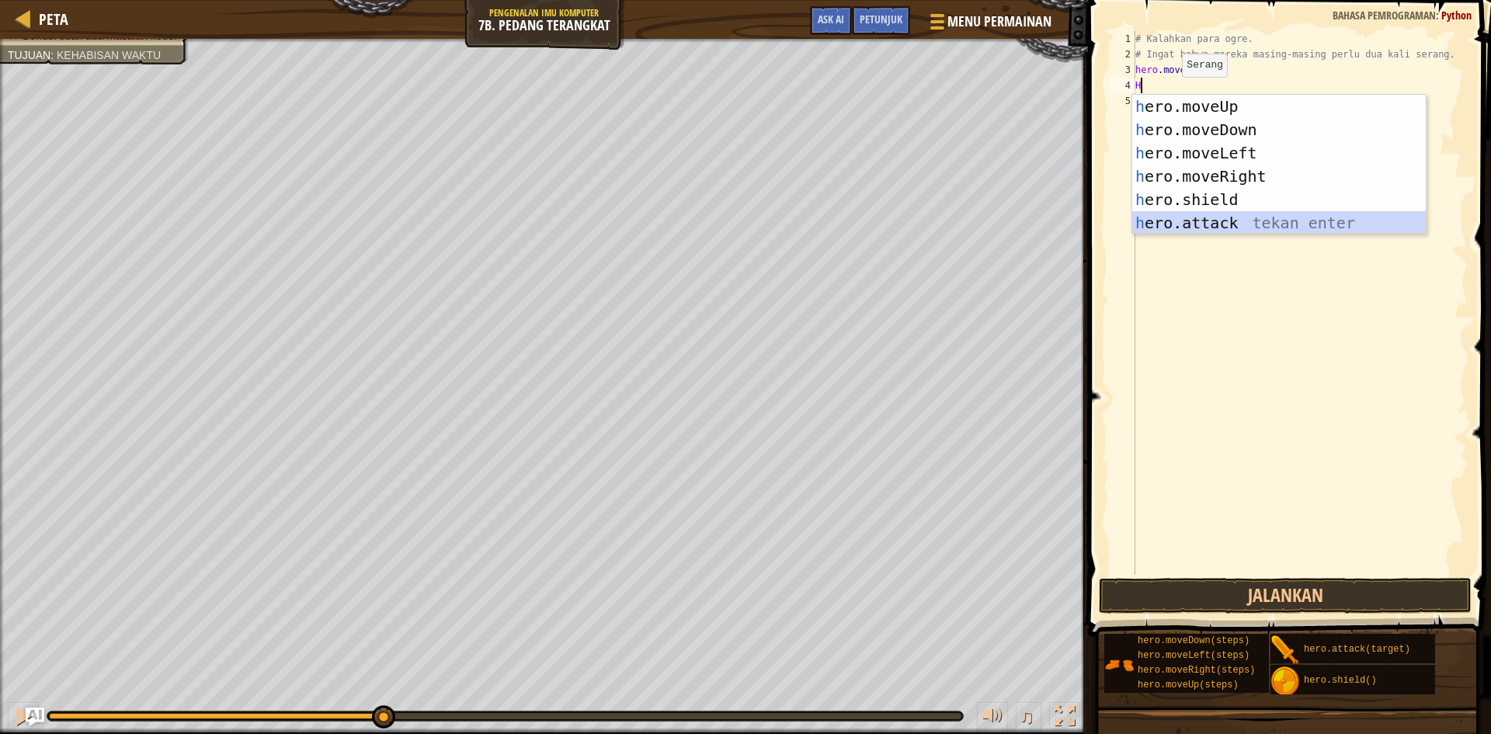
click at [1192, 220] on div "h ero.moveUp tekan enter h ero.moveDown tekan enter h ero.moveLeft tekan enter …" at bounding box center [1280, 188] width 294 height 186
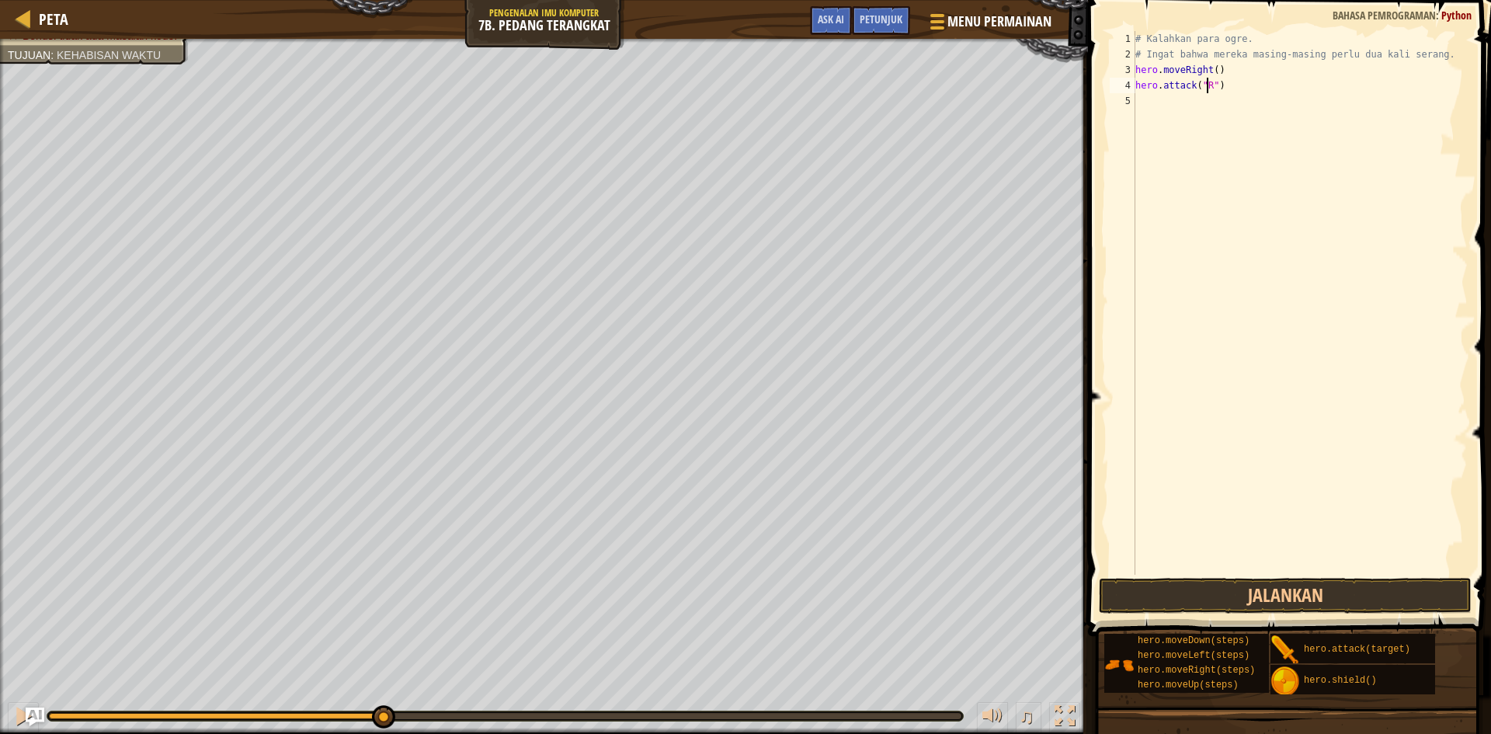
scroll to position [7, 6]
type textarea "hero.attack("Rig")"
click at [1150, 96] on div "# Kalahkan para ogre. # Ingat bahwa mereka masing-masing perlu dua kali serang.…" at bounding box center [1301, 318] width 336 height 575
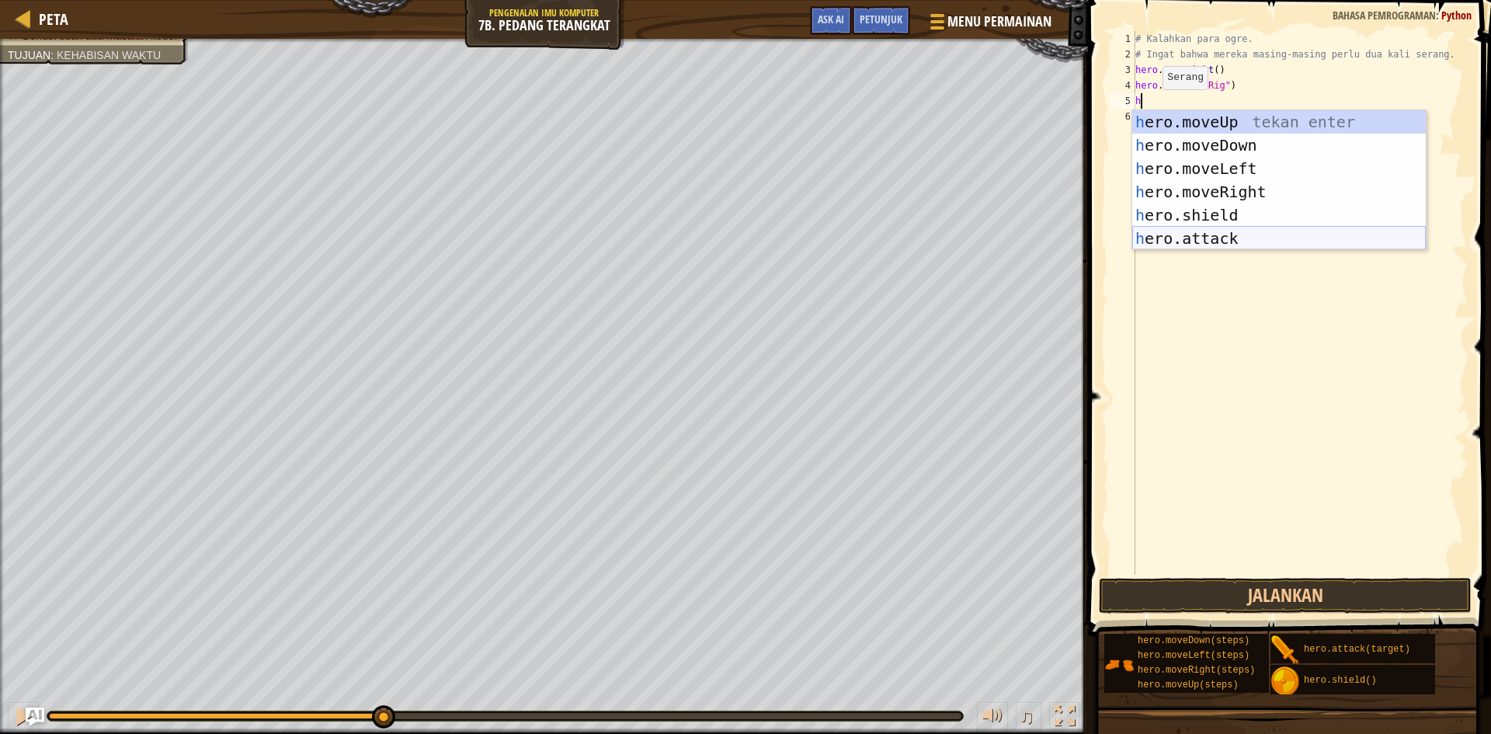
click at [1159, 238] on div "h ero.moveUp tekan enter h ero.moveDown tekan enter h ero.moveLeft tekan enter …" at bounding box center [1280, 203] width 294 height 186
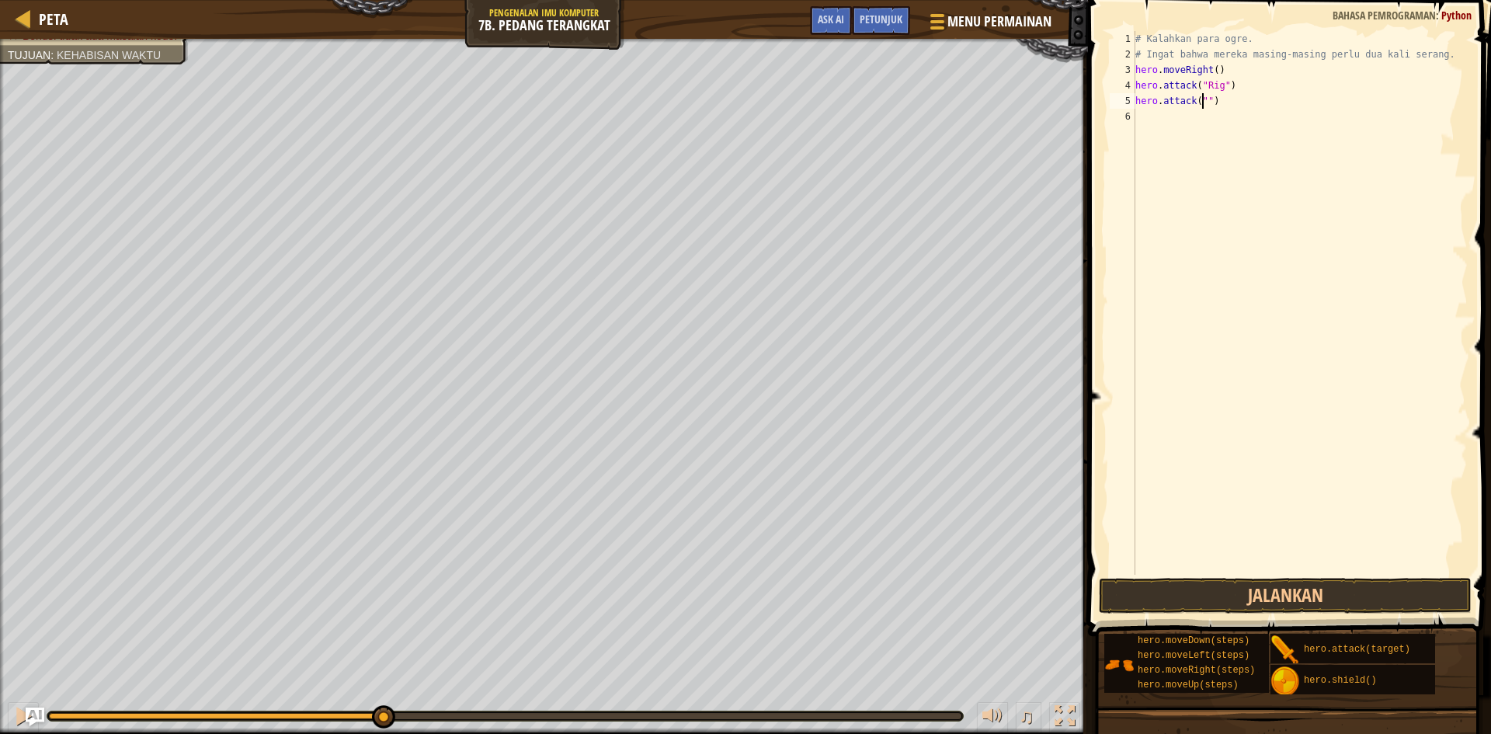
scroll to position [7, 6]
type textarea "hero.attack("Rig")"
click at [1161, 115] on div "# Kalahkan para ogre. # Ingat bahwa mereka masing-masing perlu dua kali serang.…" at bounding box center [1301, 318] width 336 height 575
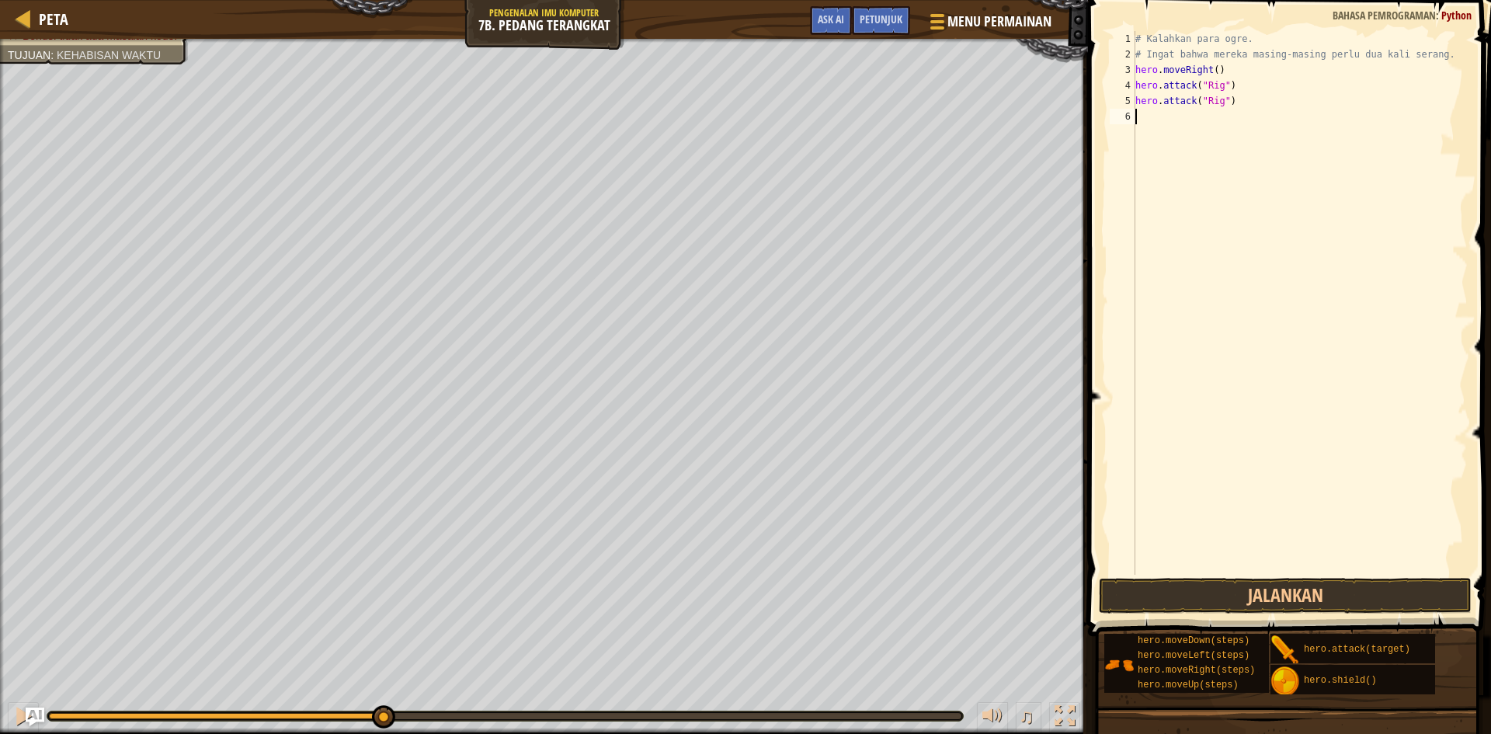
type textarea "h"
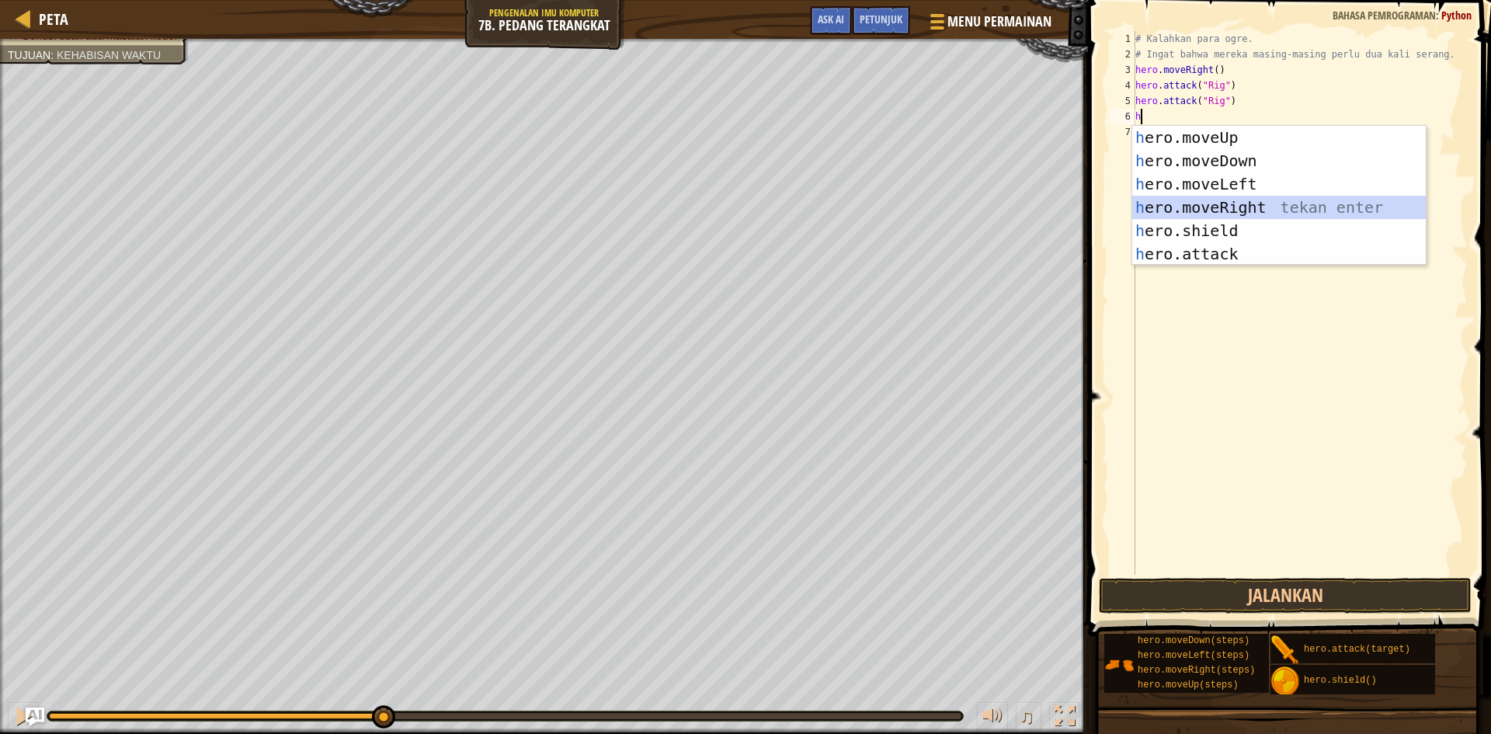
click at [1242, 199] on div "h ero.moveUp tekan enter h ero.moveDown tekan enter h ero.moveLeft tekan enter …" at bounding box center [1280, 219] width 294 height 186
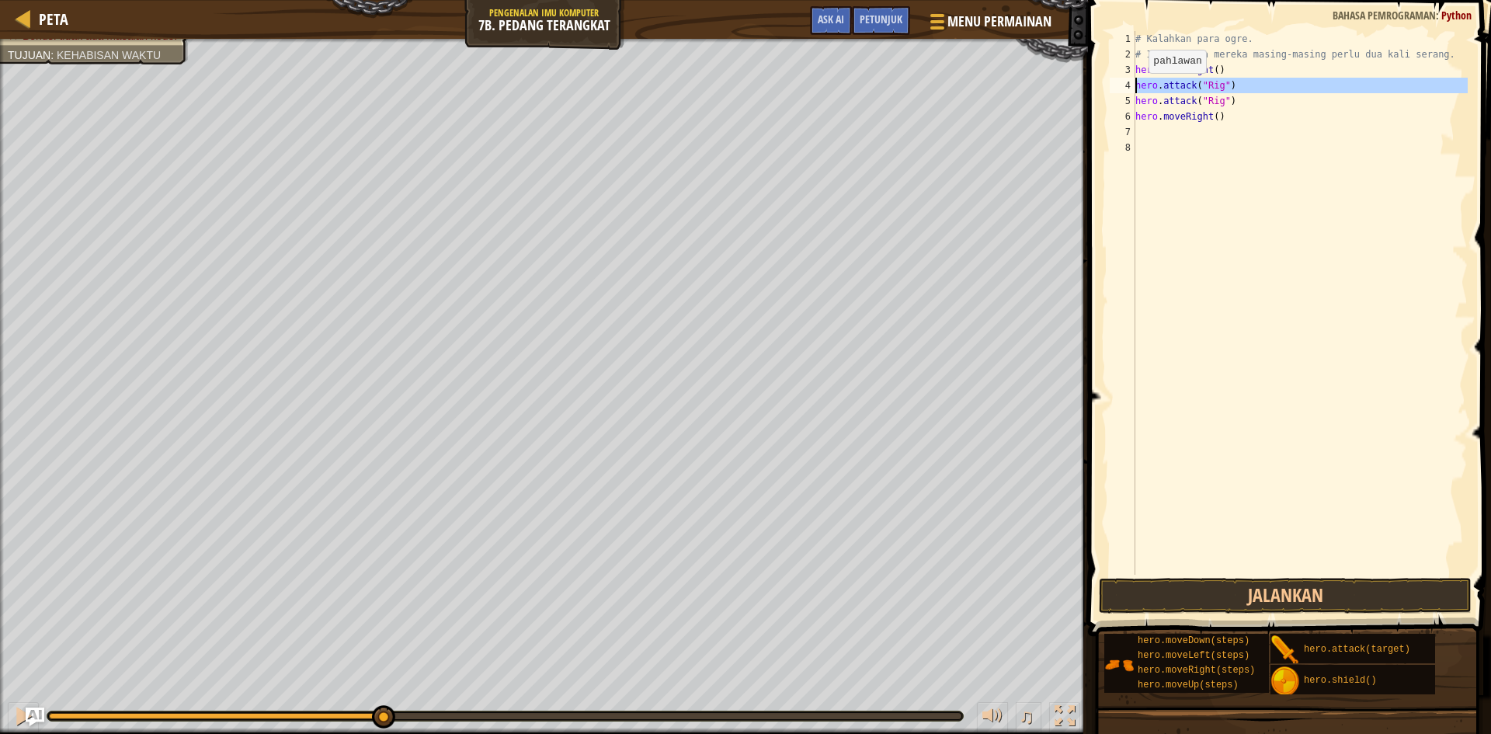
click at [1134, 86] on div "4" at bounding box center [1123, 86] width 26 height 16
type textarea "hero.attack("Rig")"
click at [1143, 86] on div "# Kalahkan para ogre. # Ingat bahwa mereka masing-masing perlu dua kali serang.…" at bounding box center [1301, 318] width 336 height 575
type textarea "h"
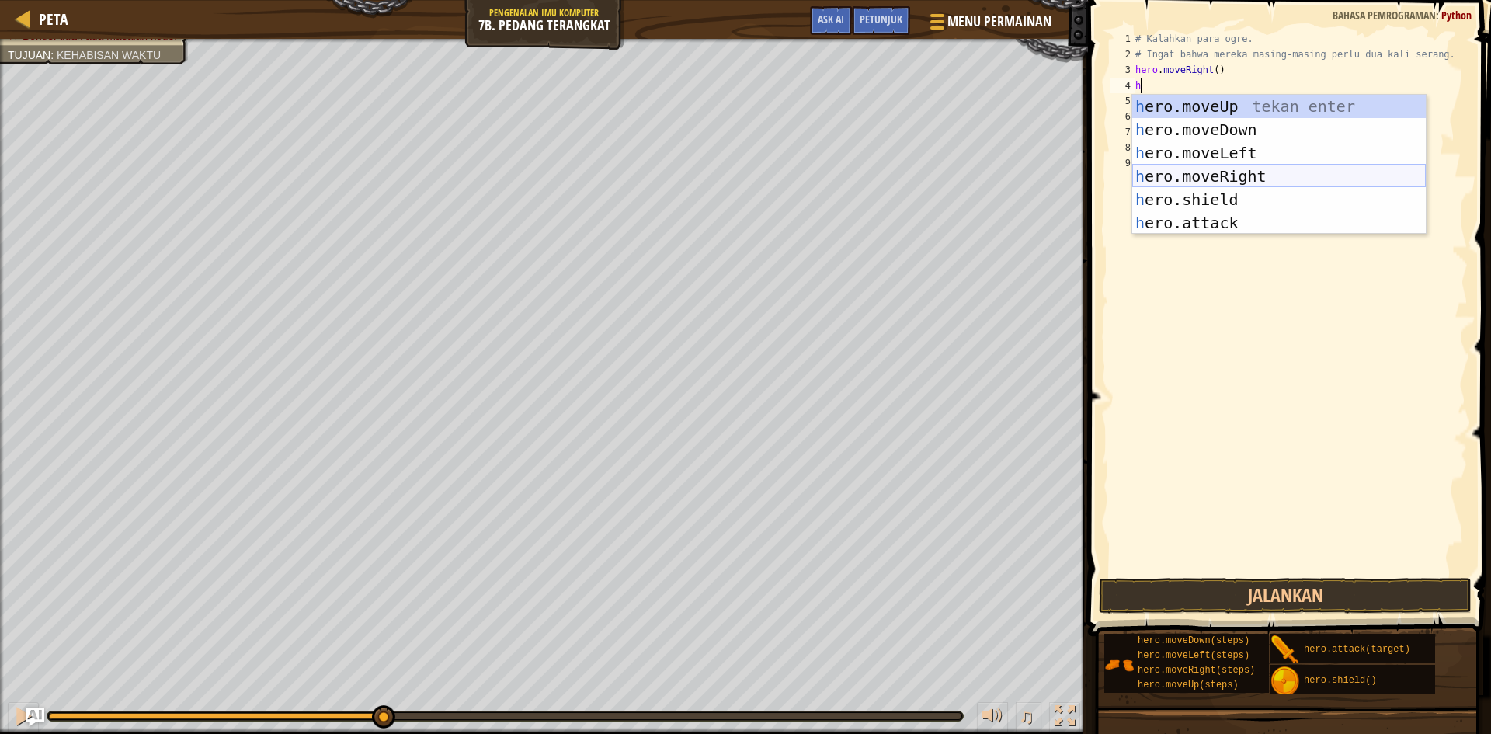
click at [1185, 174] on div "h ero.moveUp tekan enter h ero.moveDown tekan enter h ero.moveLeft tekan enter …" at bounding box center [1280, 188] width 294 height 186
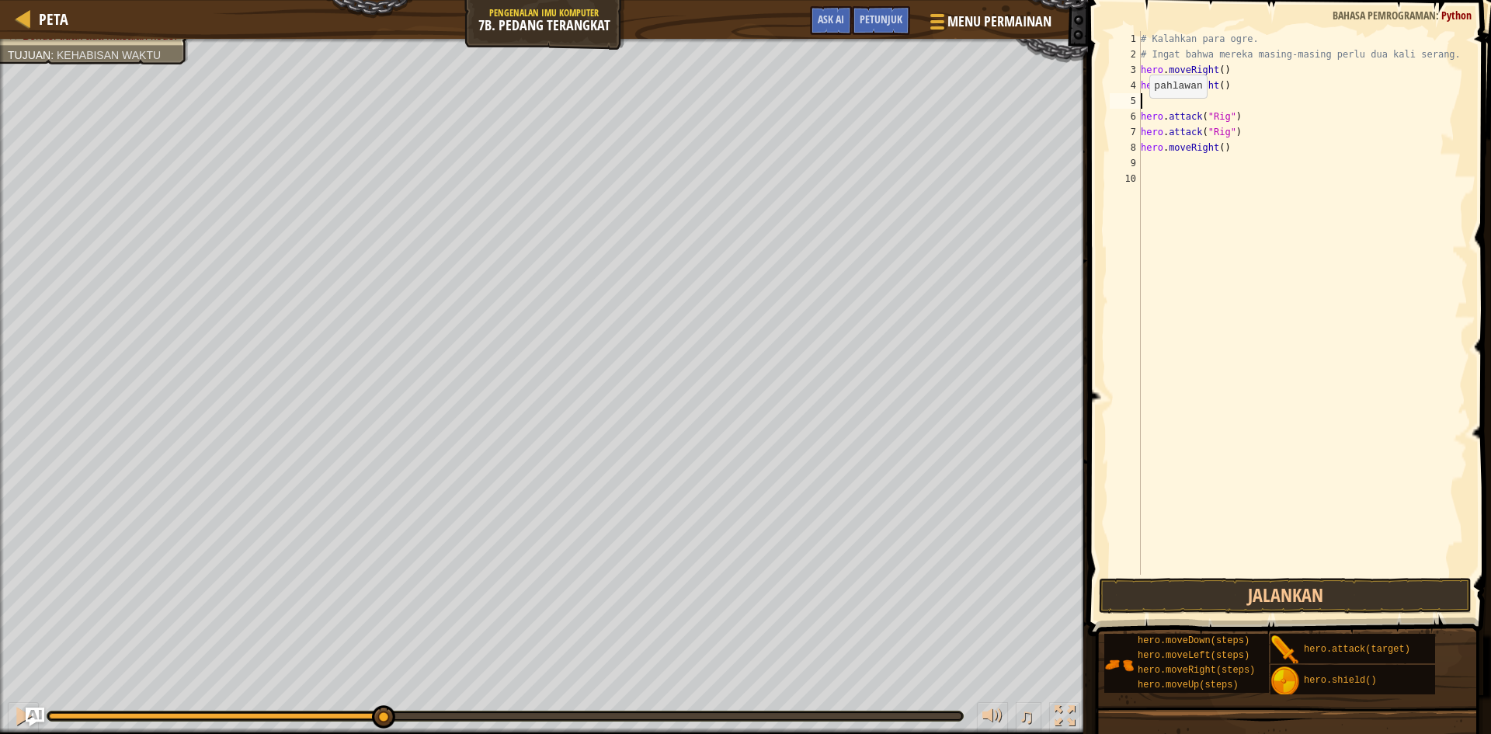
click at [1140, 117] on div "6" at bounding box center [1125, 117] width 31 height 16
type textarea "hero.attack("Rig")"
click at [1149, 147] on div "# Kalahkan para ogre. # Ingat bahwa mereka masing-masing perlu dua kali serang.…" at bounding box center [1301, 318] width 336 height 575
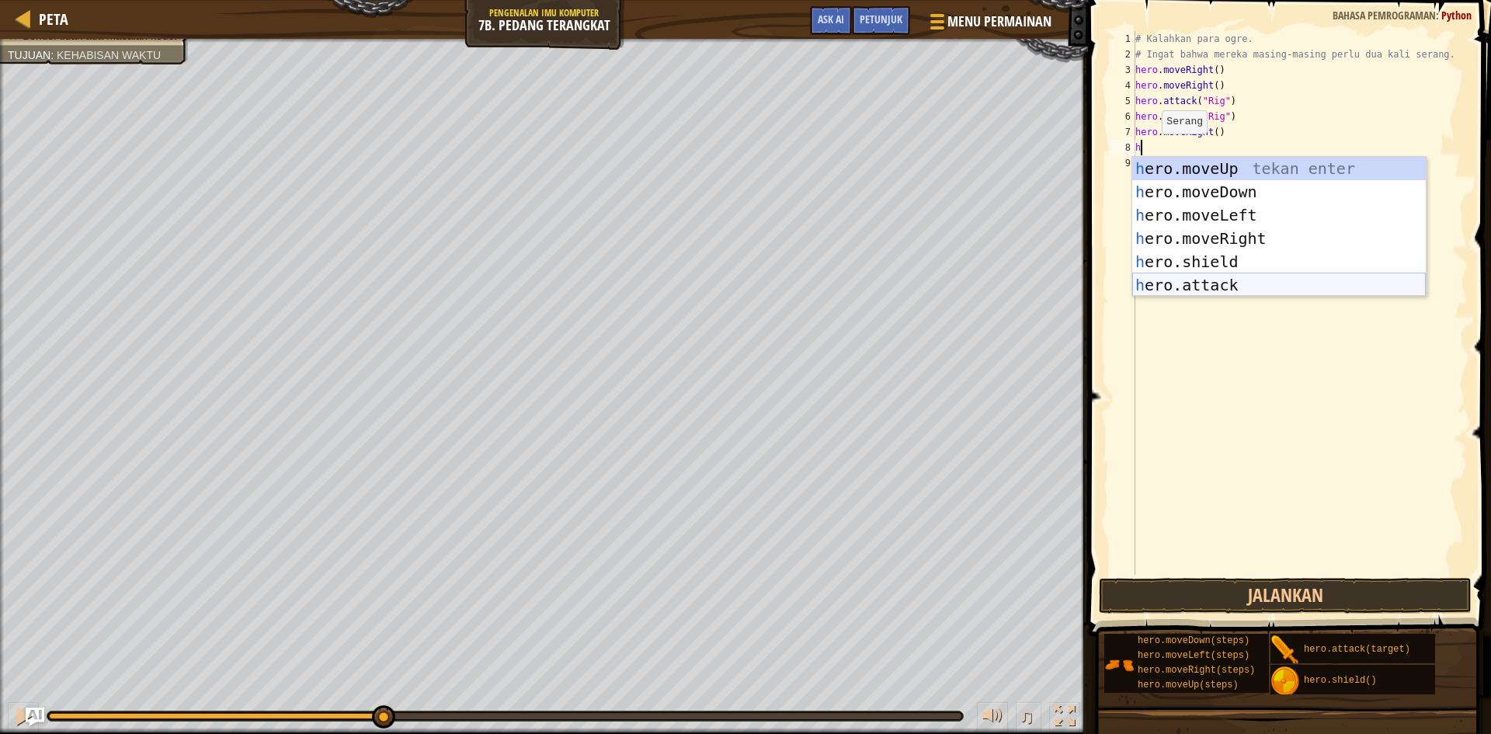
click at [1177, 280] on div "h ero.moveUp tekan enter h ero.moveDown tekan enter h ero.moveLeft tekan enter …" at bounding box center [1280, 250] width 294 height 186
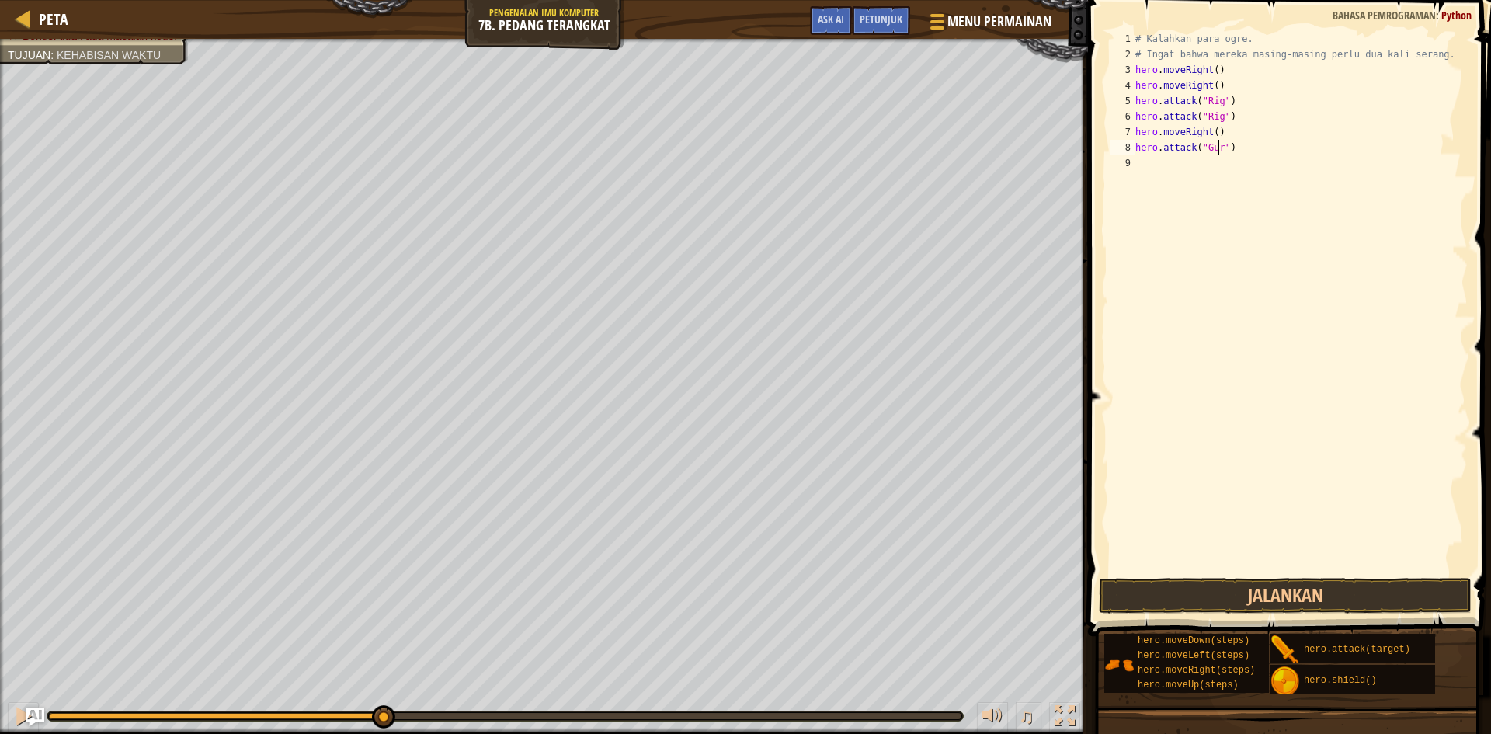
scroll to position [7, 7]
type textarea "hero.attack("Gurt")"
click at [1164, 155] on div "# Kalahkan para ogre. # Ingat bahwa mereka masing-masing perlu dua kali serang.…" at bounding box center [1301, 318] width 336 height 575
type textarea "h"
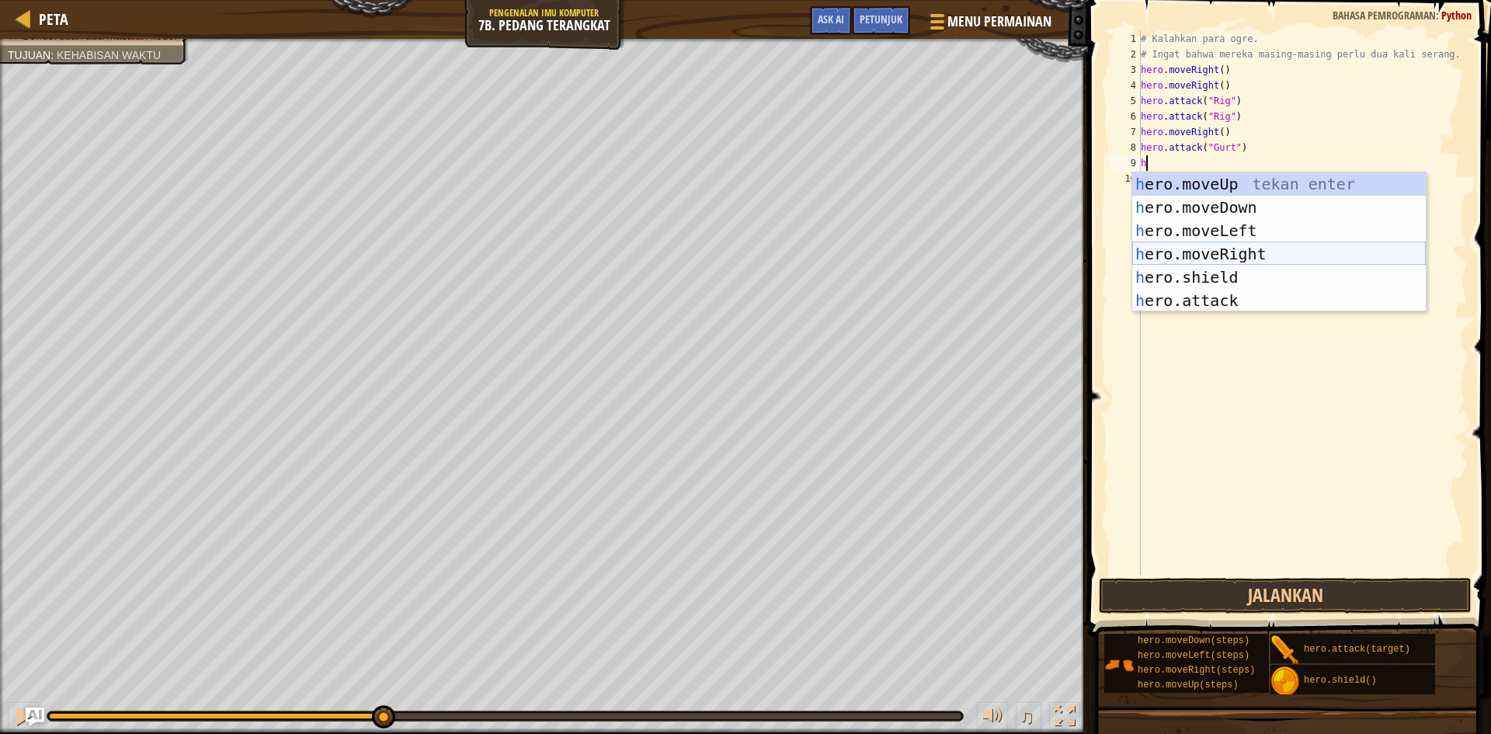
click at [1182, 259] on div "h ero.moveUp tekan enter h ero.moveDown tekan enter h ero.moveLeft tekan enter …" at bounding box center [1280, 265] width 294 height 186
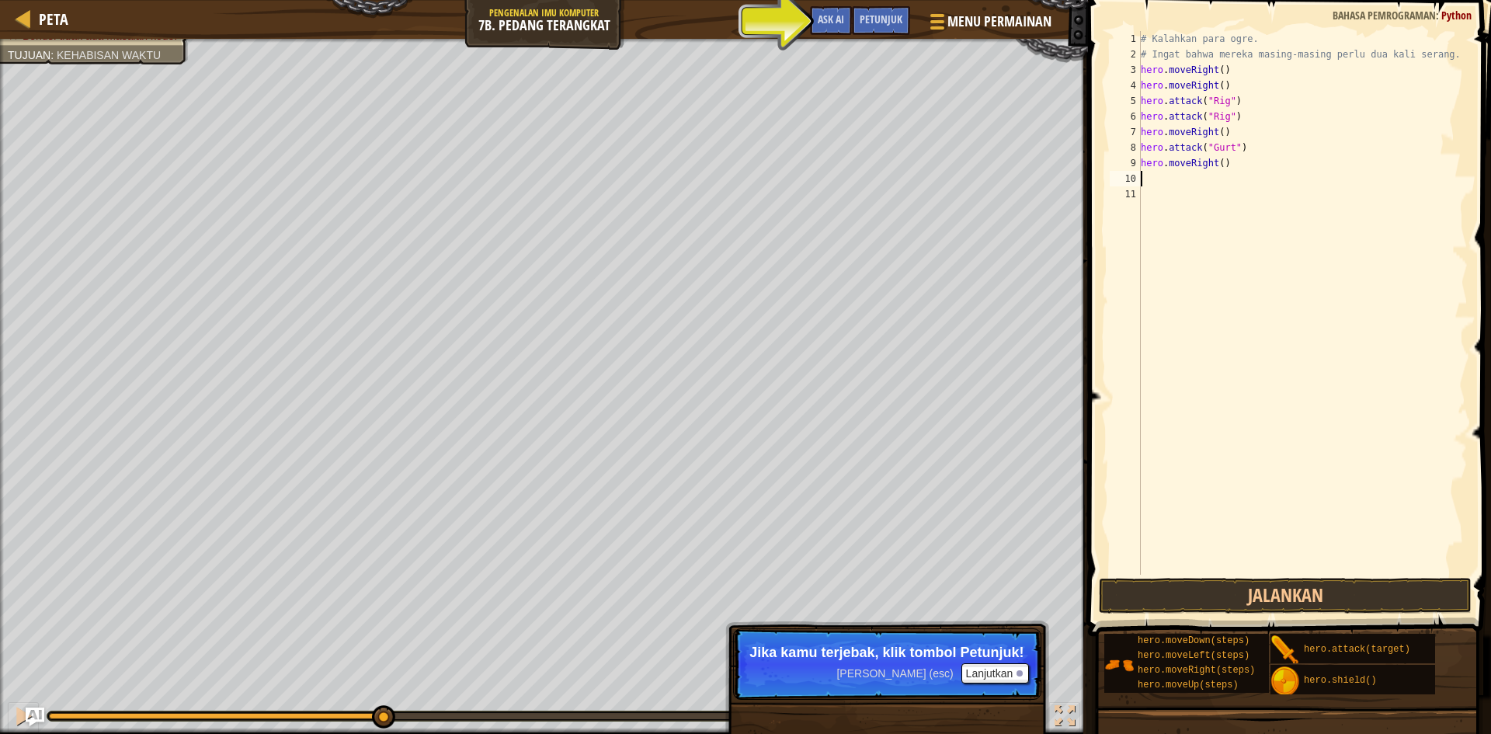
click at [1162, 182] on div "# Kalahkan para ogre. # Ingat bahwa mereka masing-masing perlu dua kali serang.…" at bounding box center [1303, 318] width 331 height 575
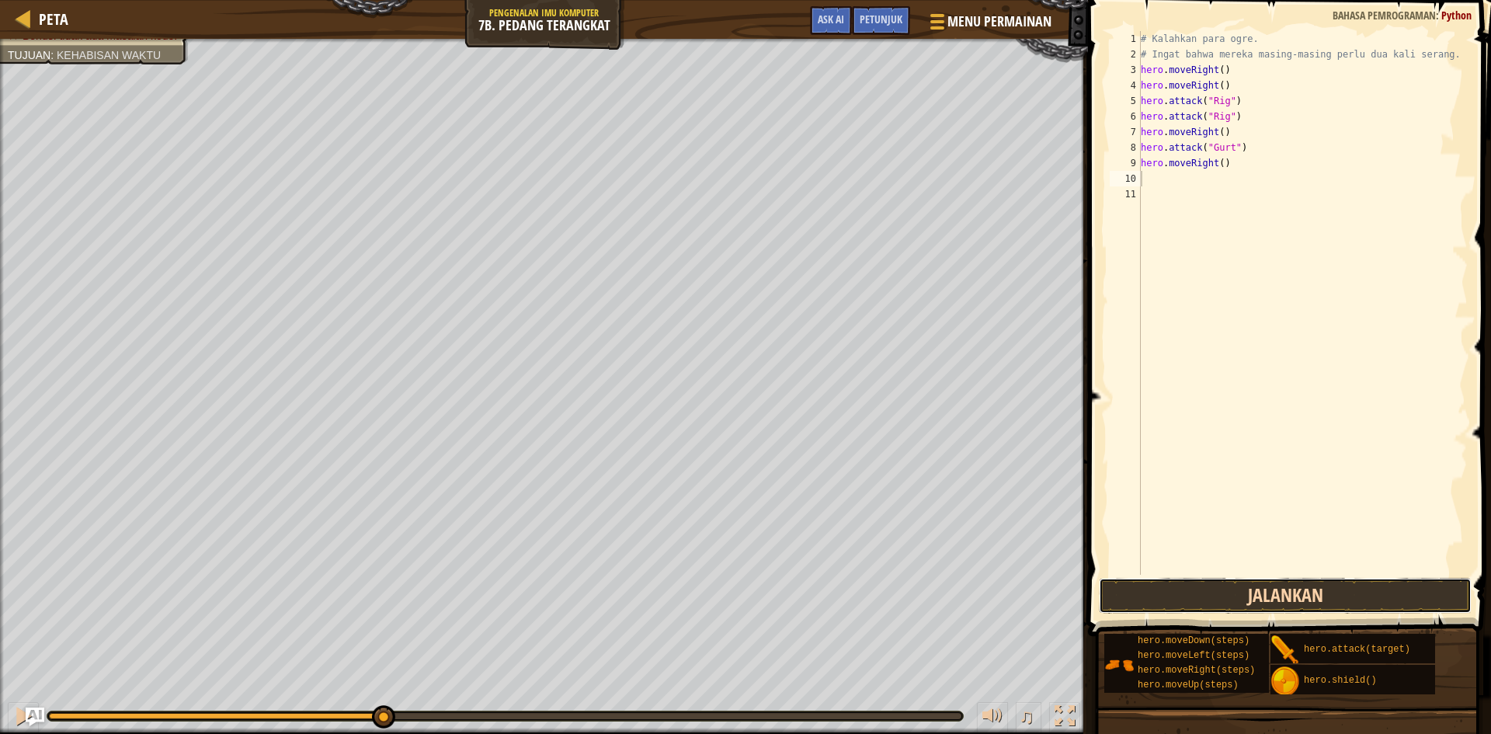
click at [1282, 585] on button "Jalankan" at bounding box center [1285, 596] width 373 height 36
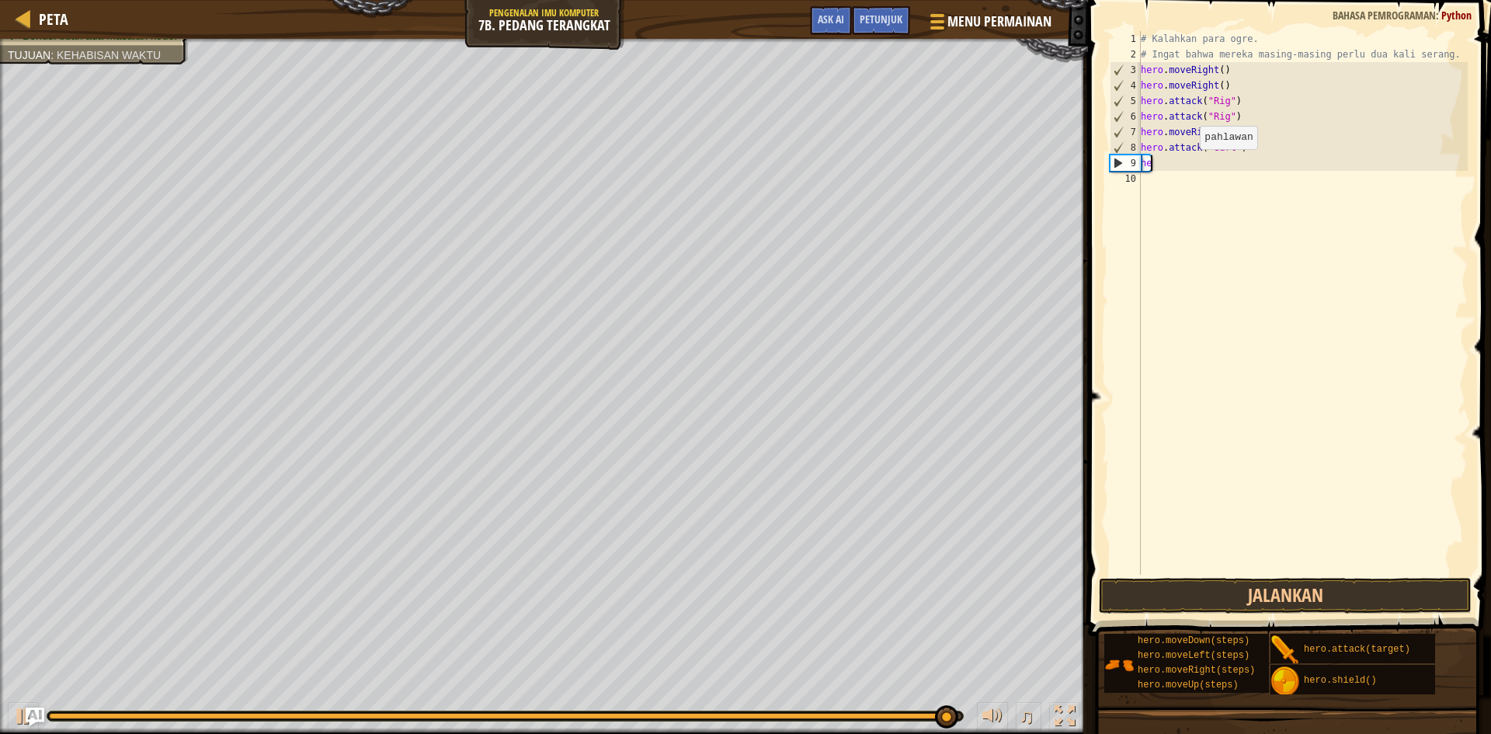
type textarea "h"
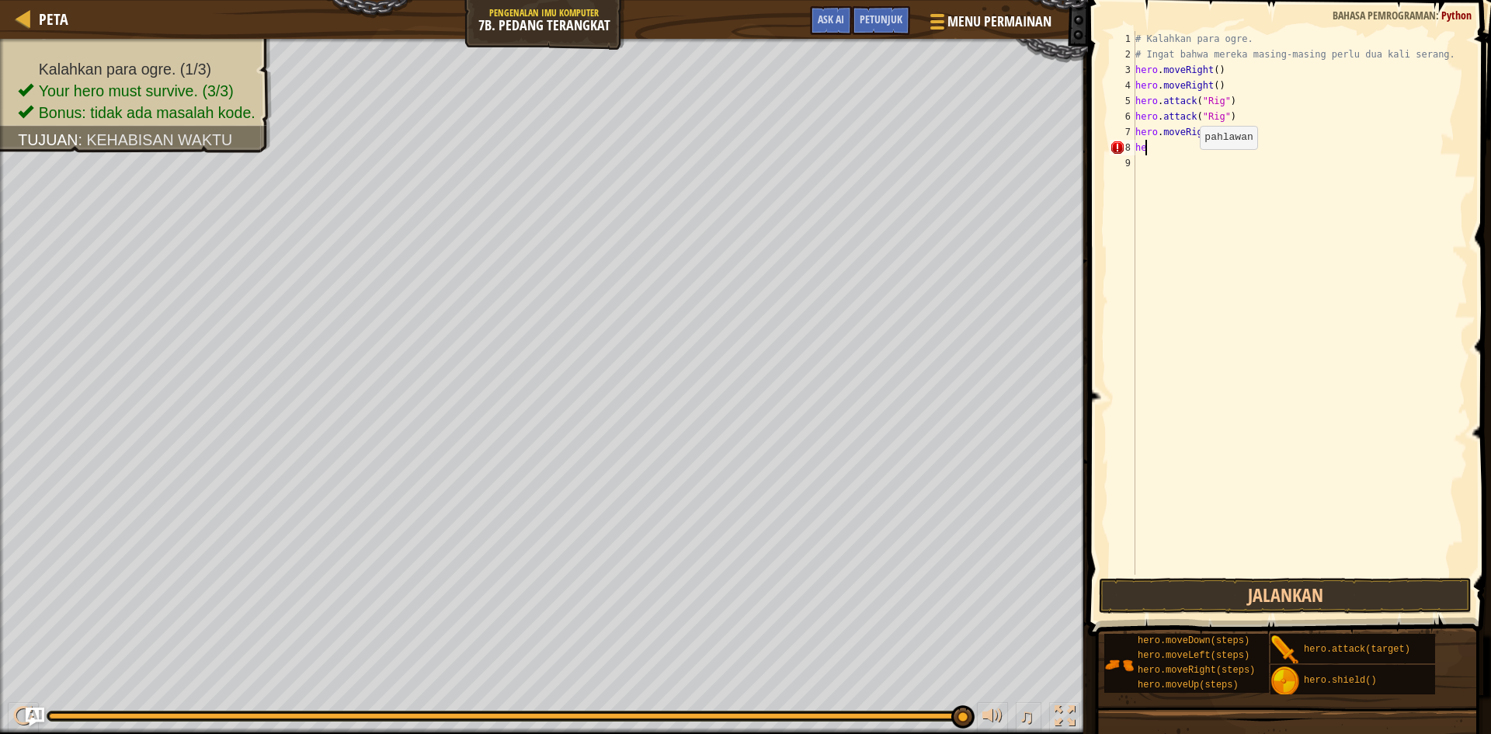
type textarea "h"
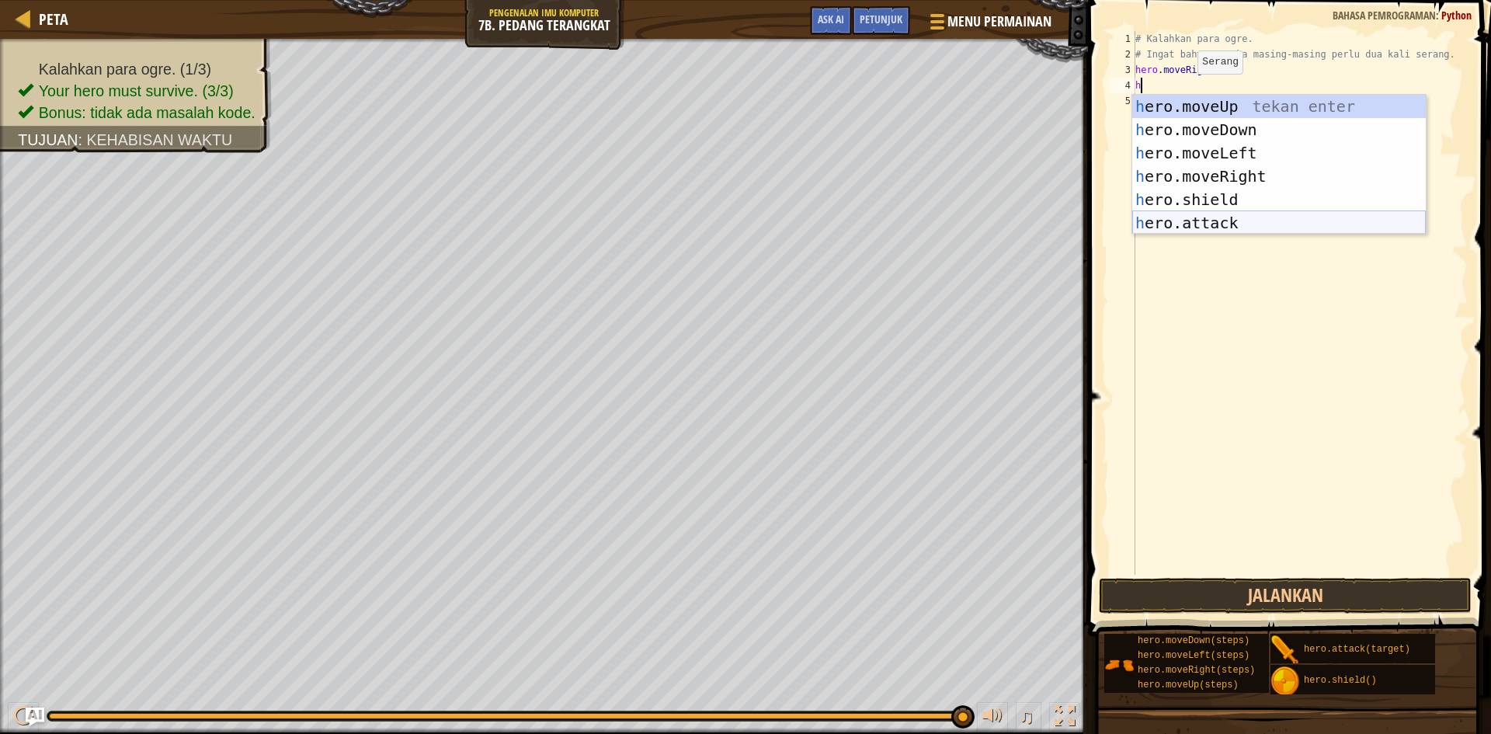
click at [1204, 226] on div "h ero.moveUp tekan enter h ero.moveDown tekan enter h ero.moveLeft tekan enter …" at bounding box center [1280, 188] width 294 height 186
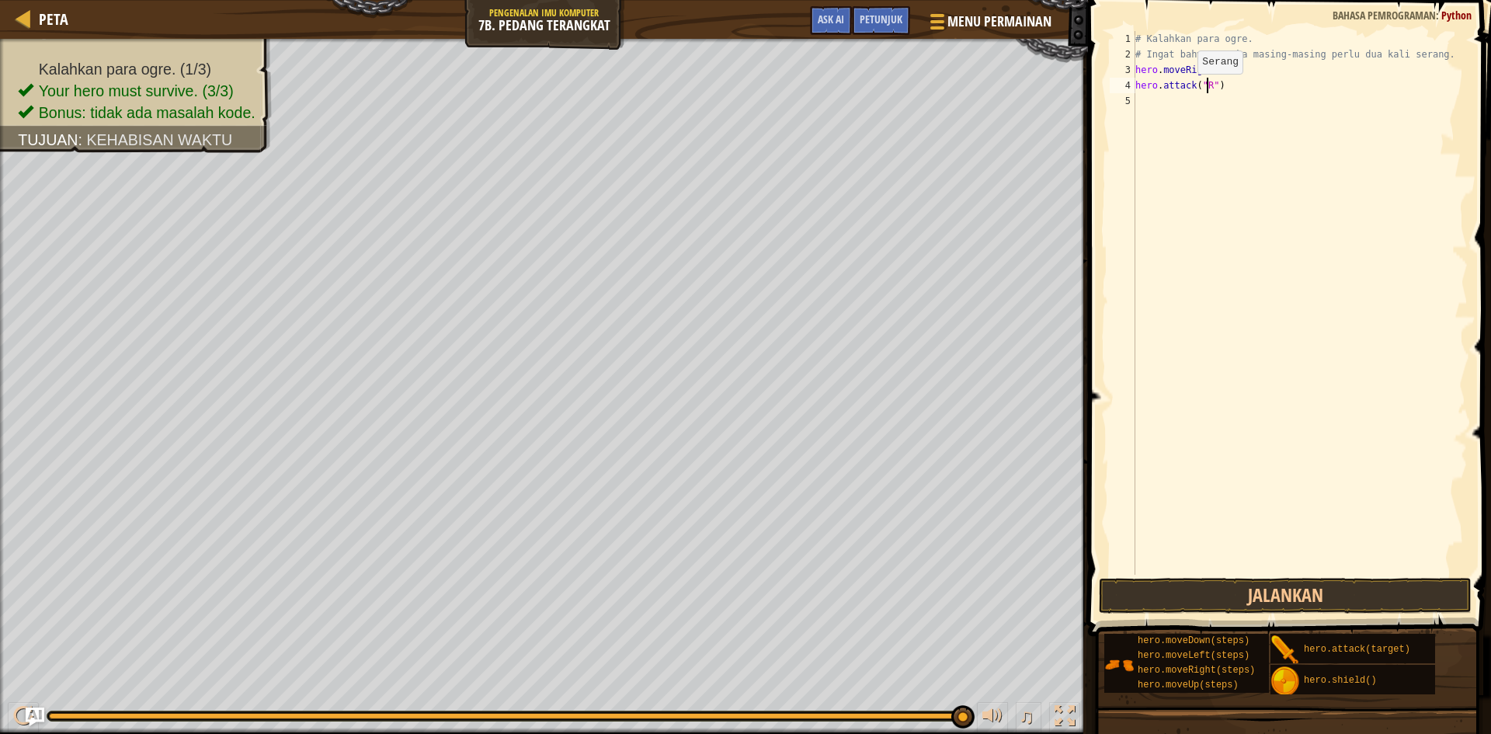
scroll to position [7, 6]
type textarea "hero.attack("Rig")"
click at [1165, 102] on div "# Kalahkan para ogre. # Ingat bahwa mereka masing-masing perlu dua kali serang.…" at bounding box center [1301, 318] width 336 height 575
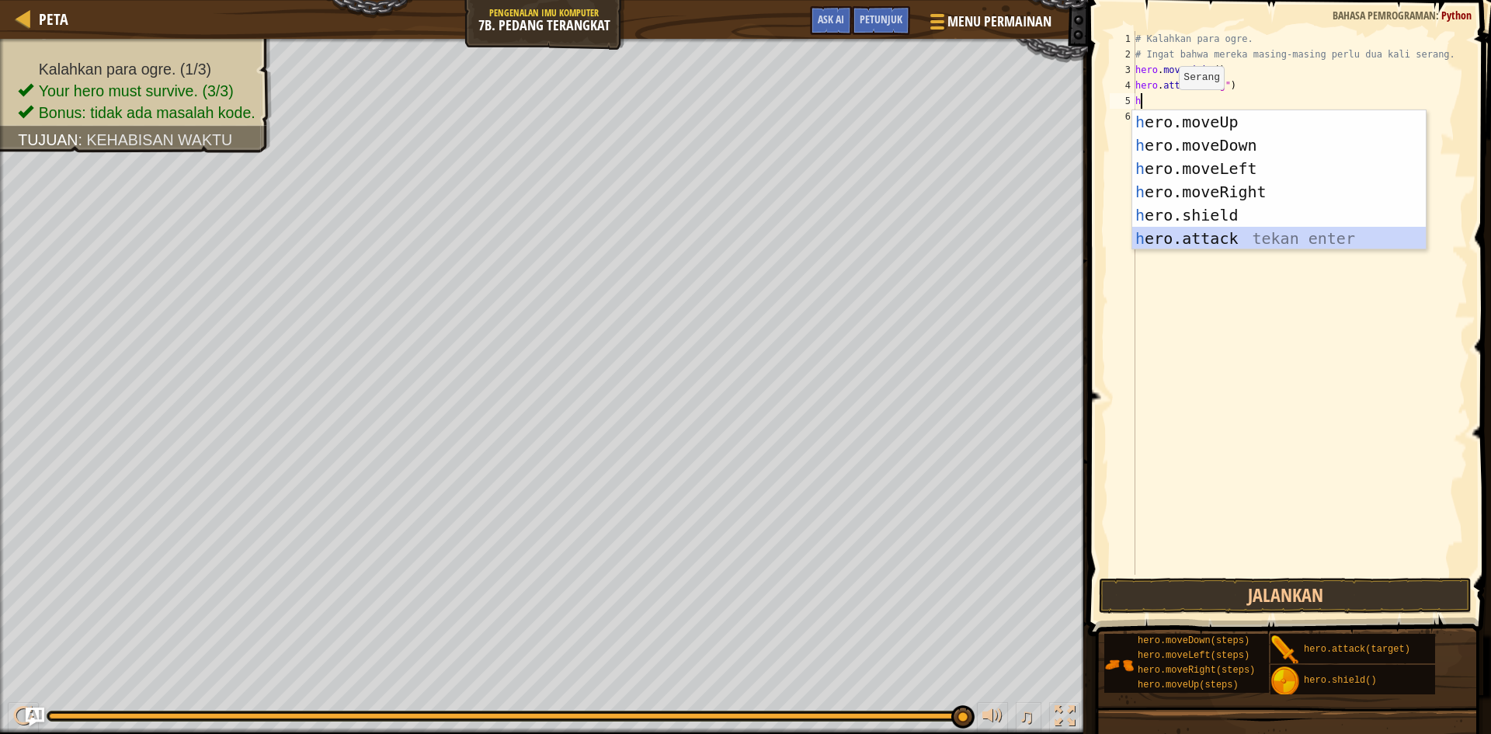
click at [1207, 235] on div "h ero.moveUp tekan enter h ero.moveDown tekan enter h ero.moveLeft tekan enter …" at bounding box center [1280, 203] width 294 height 186
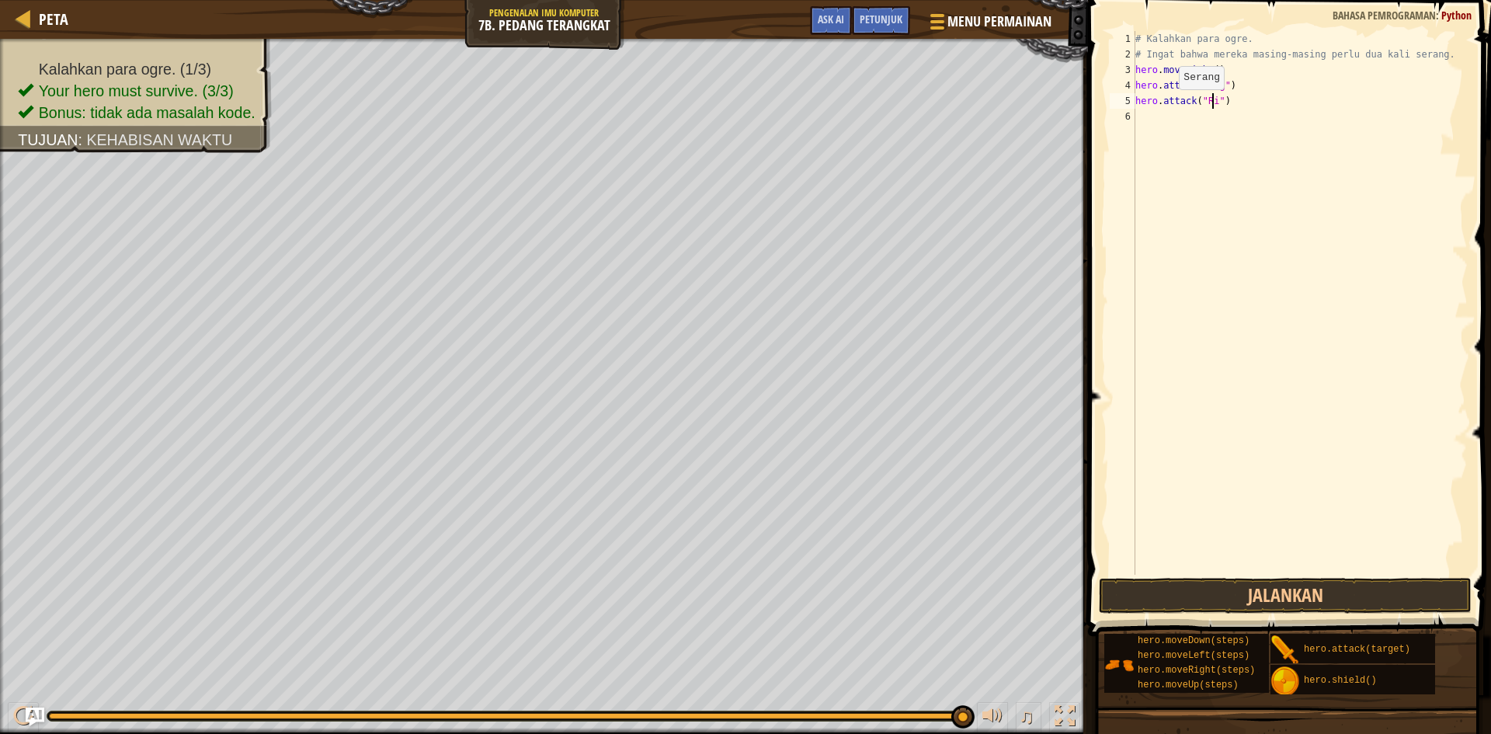
type textarea "hero.attack("Rig")"
click at [1156, 120] on div "# Kalahkan para ogre. # Ingat bahwa mereka masing-masing perlu dua kali serang.…" at bounding box center [1301, 318] width 336 height 575
type textarea "m"
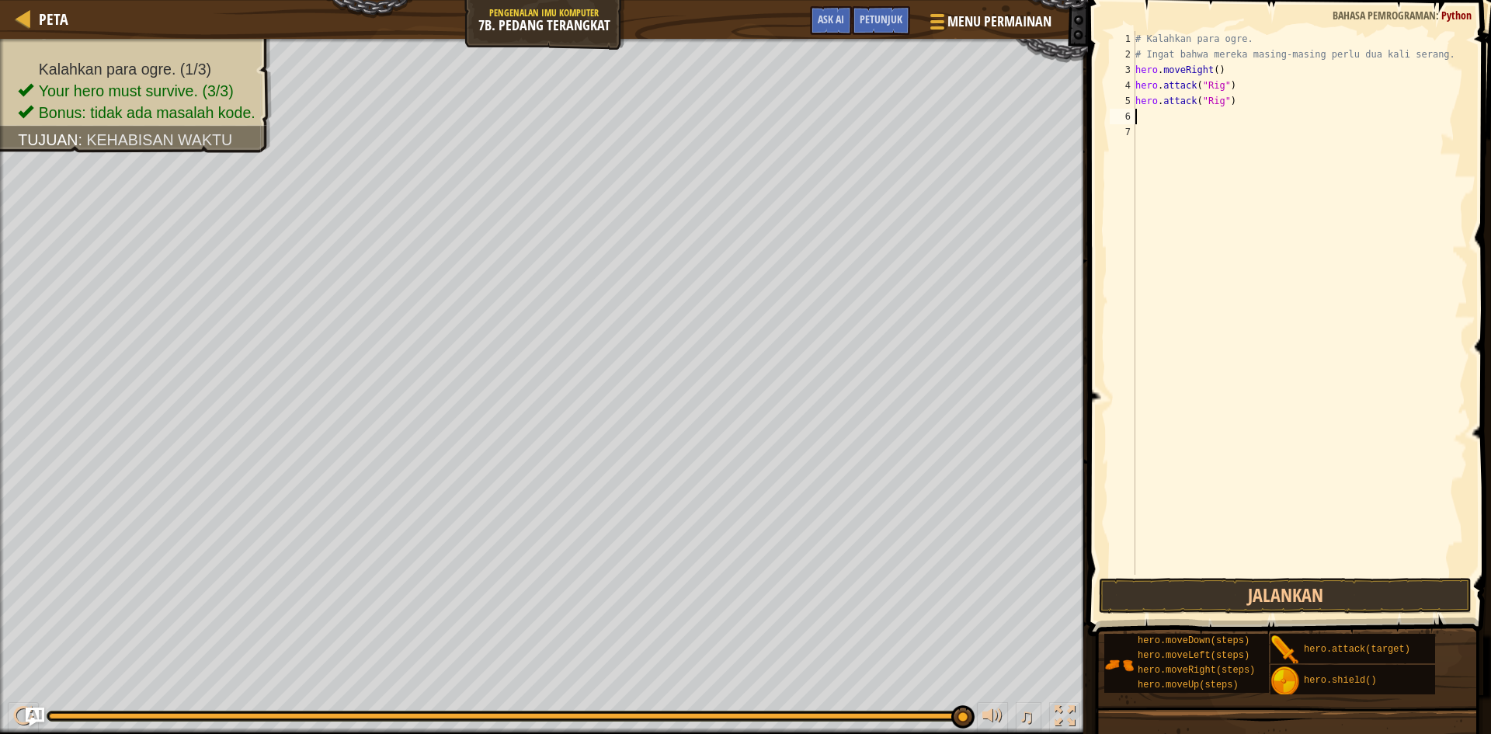
type textarea "h"
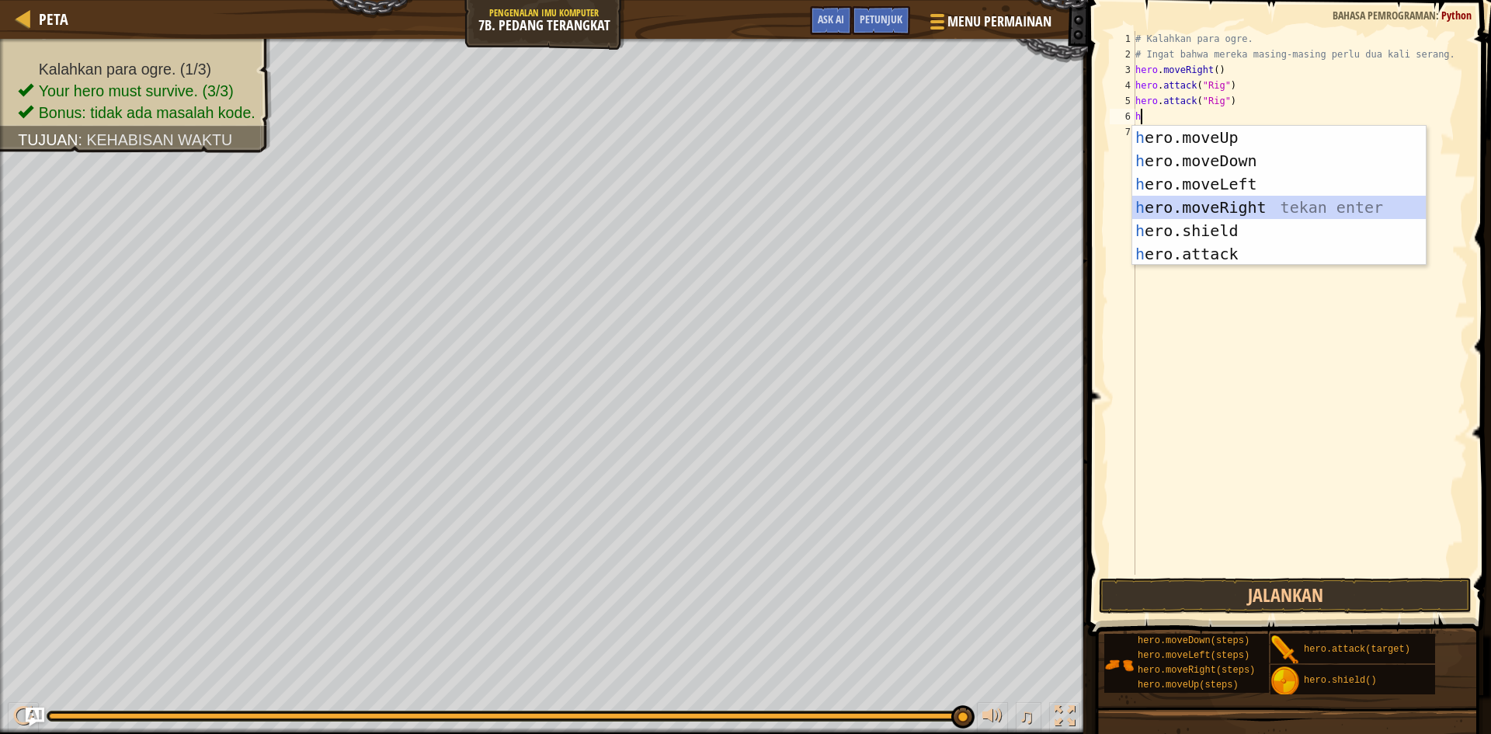
click at [1184, 208] on div "h ero.moveUp tekan enter h ero.moveDown tekan enter h ero.moveLeft tekan enter …" at bounding box center [1280, 219] width 294 height 186
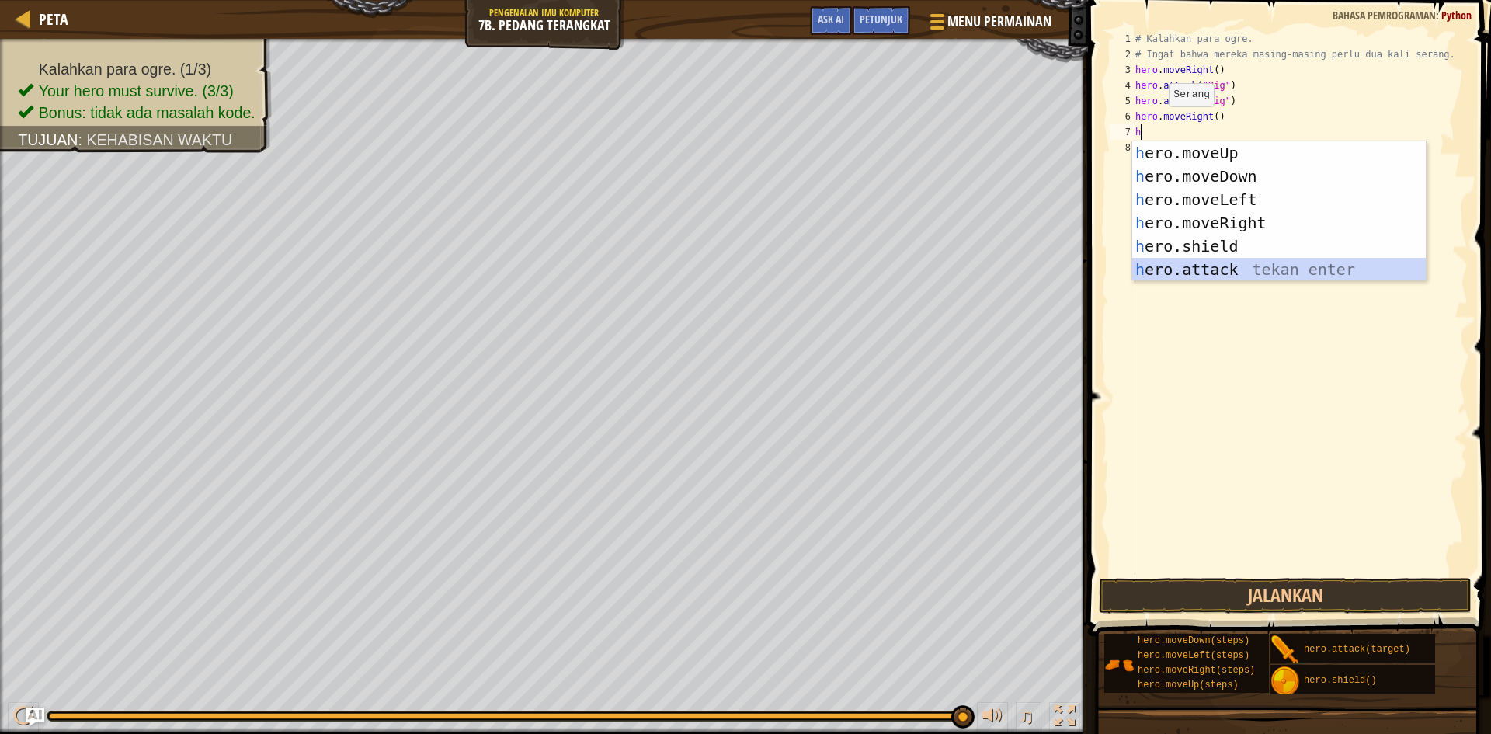
click at [1185, 262] on div "h ero.moveUp tekan enter h ero.moveDown tekan enter h ero.moveLeft tekan enter …" at bounding box center [1280, 234] width 294 height 186
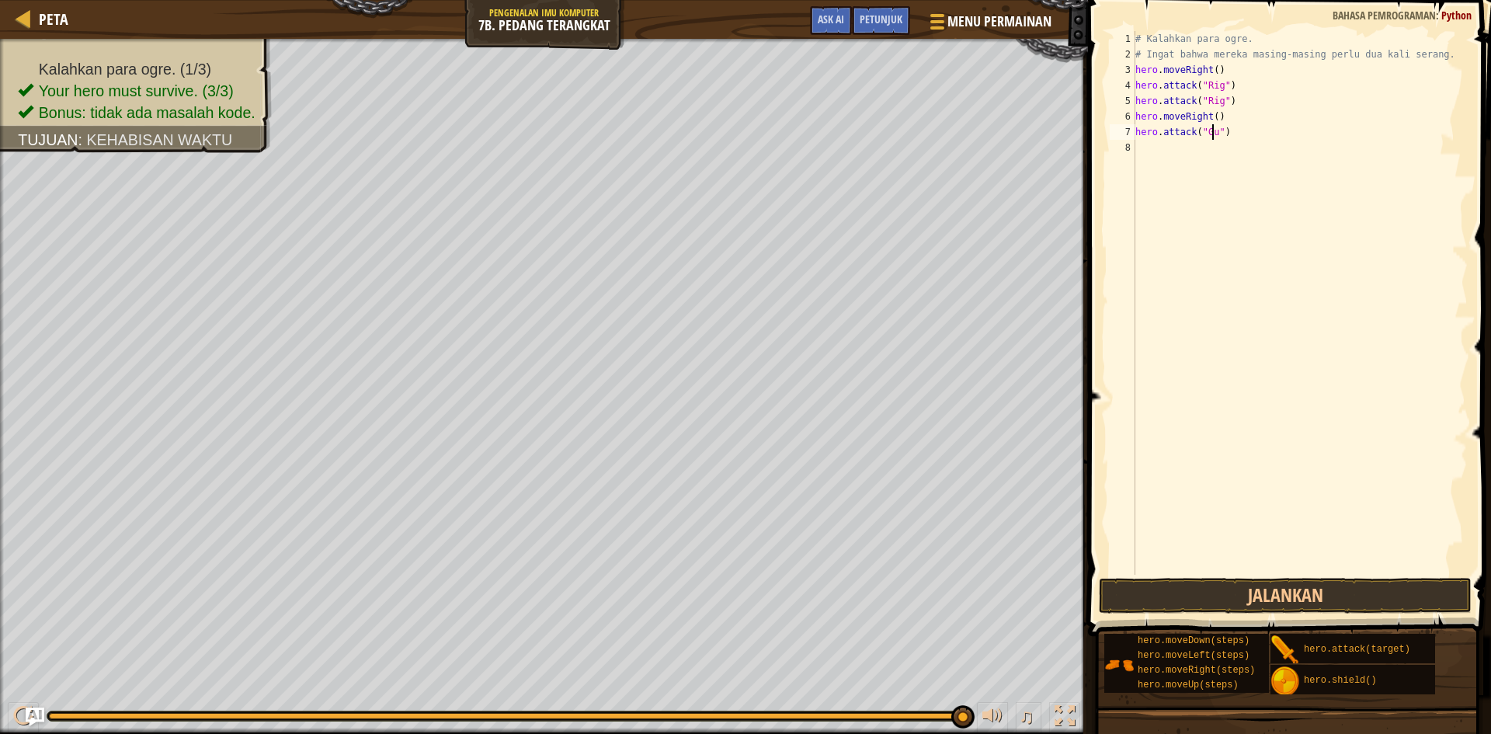
scroll to position [7, 7]
type textarea "hero.attack("Gurt")"
click at [1185, 146] on div "# Kalahkan para ogre. # Ingat bahwa mereka masing-masing perlu dua kali serang.…" at bounding box center [1301, 318] width 336 height 575
type textarea "h"
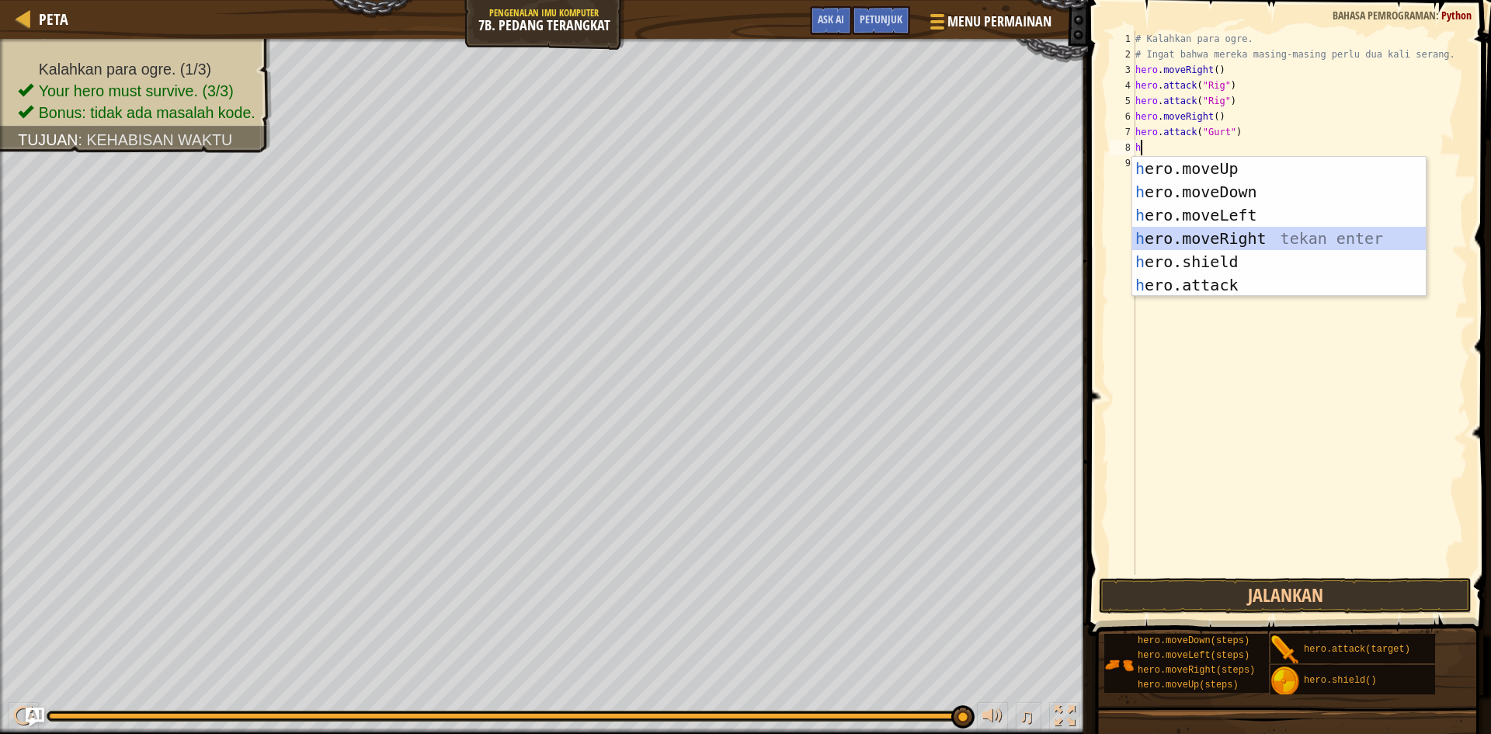
click at [1213, 242] on div "h ero.moveUp tekan enter h ero.moveDown tekan enter h ero.moveLeft tekan enter …" at bounding box center [1280, 250] width 294 height 186
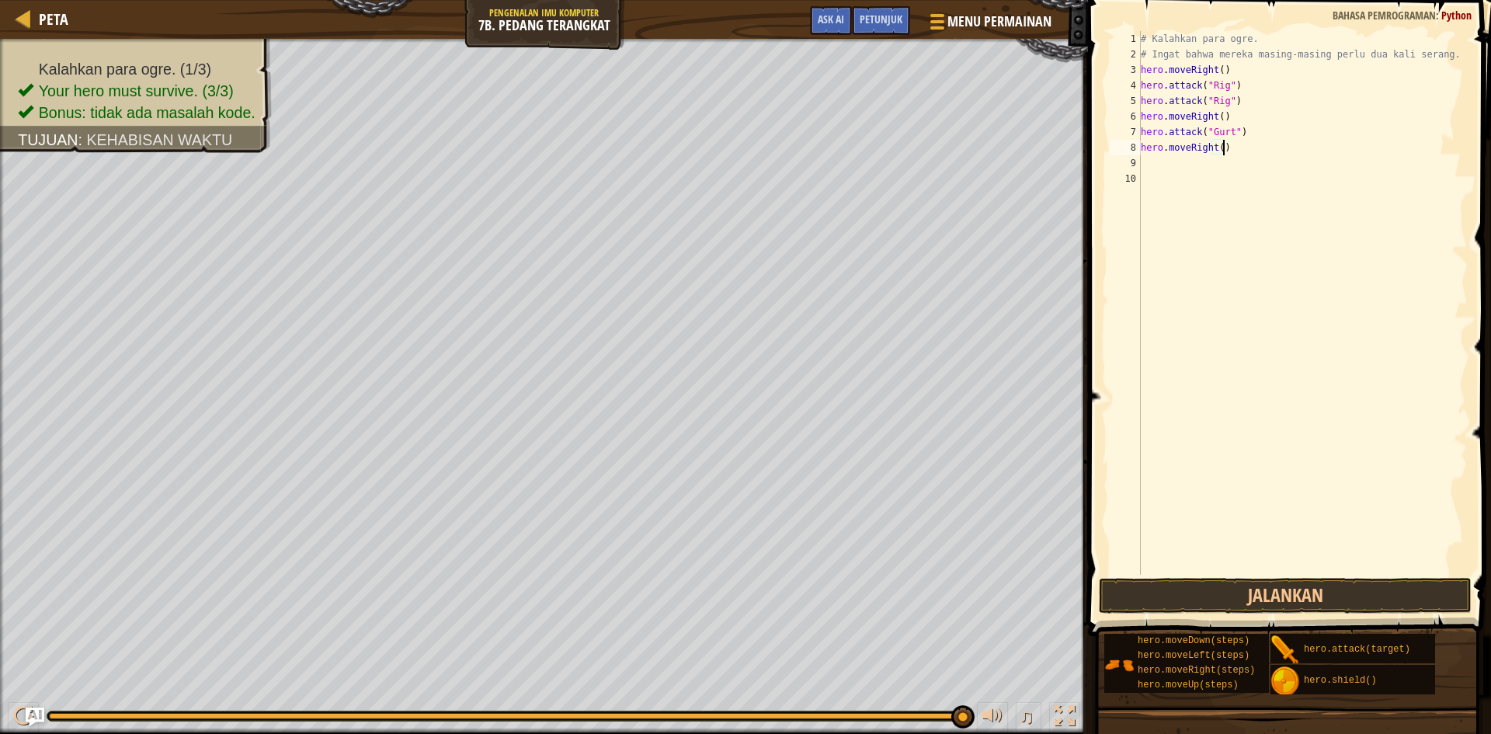
click at [1221, 146] on div "# Kalahkan para ogre. # Ingat bahwa mereka masing-masing perlu dua kali serang.…" at bounding box center [1303, 318] width 331 height 575
type textarea "h"
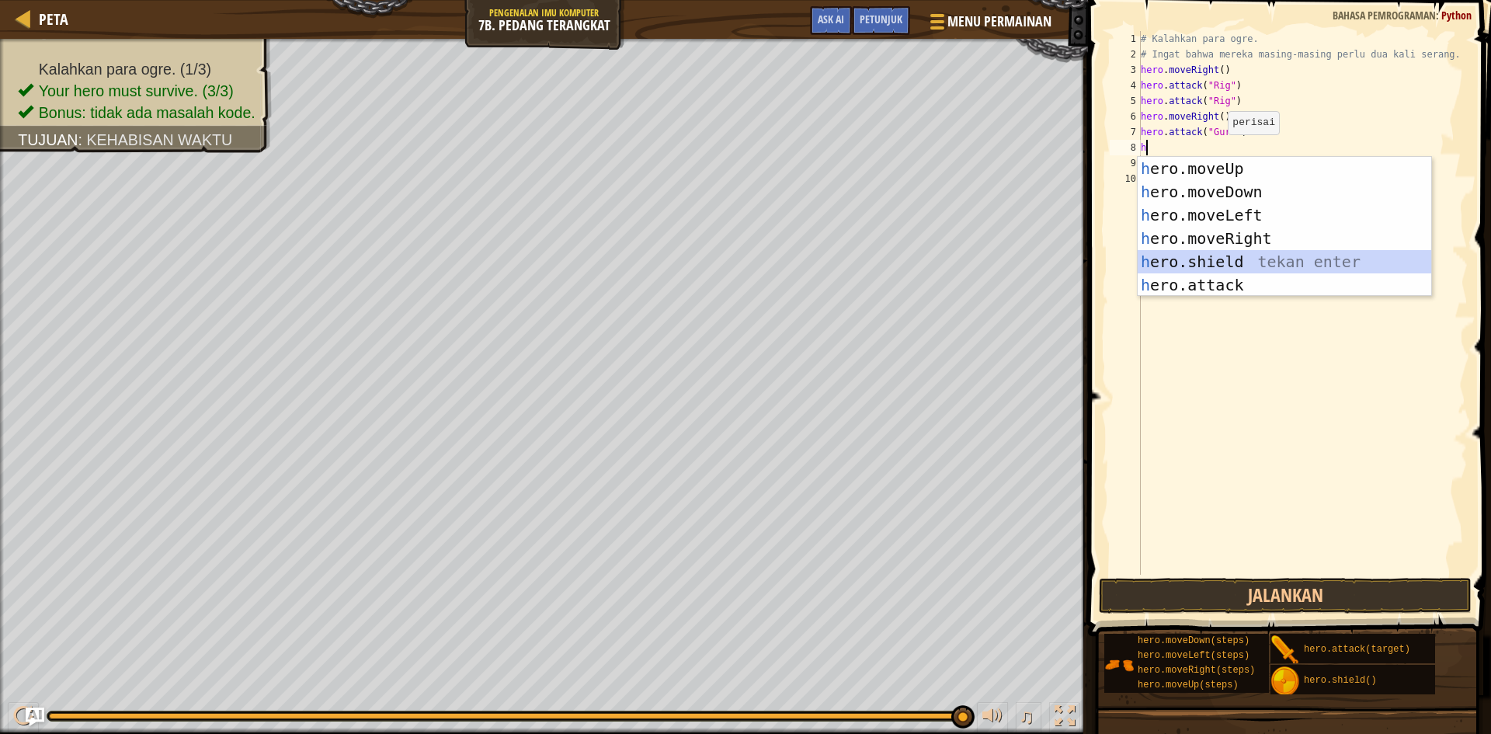
click at [1240, 273] on div "h ero.moveUp tekan enter h ero.moveDown tekan enter h ero.moveLeft tekan enter …" at bounding box center [1285, 250] width 294 height 186
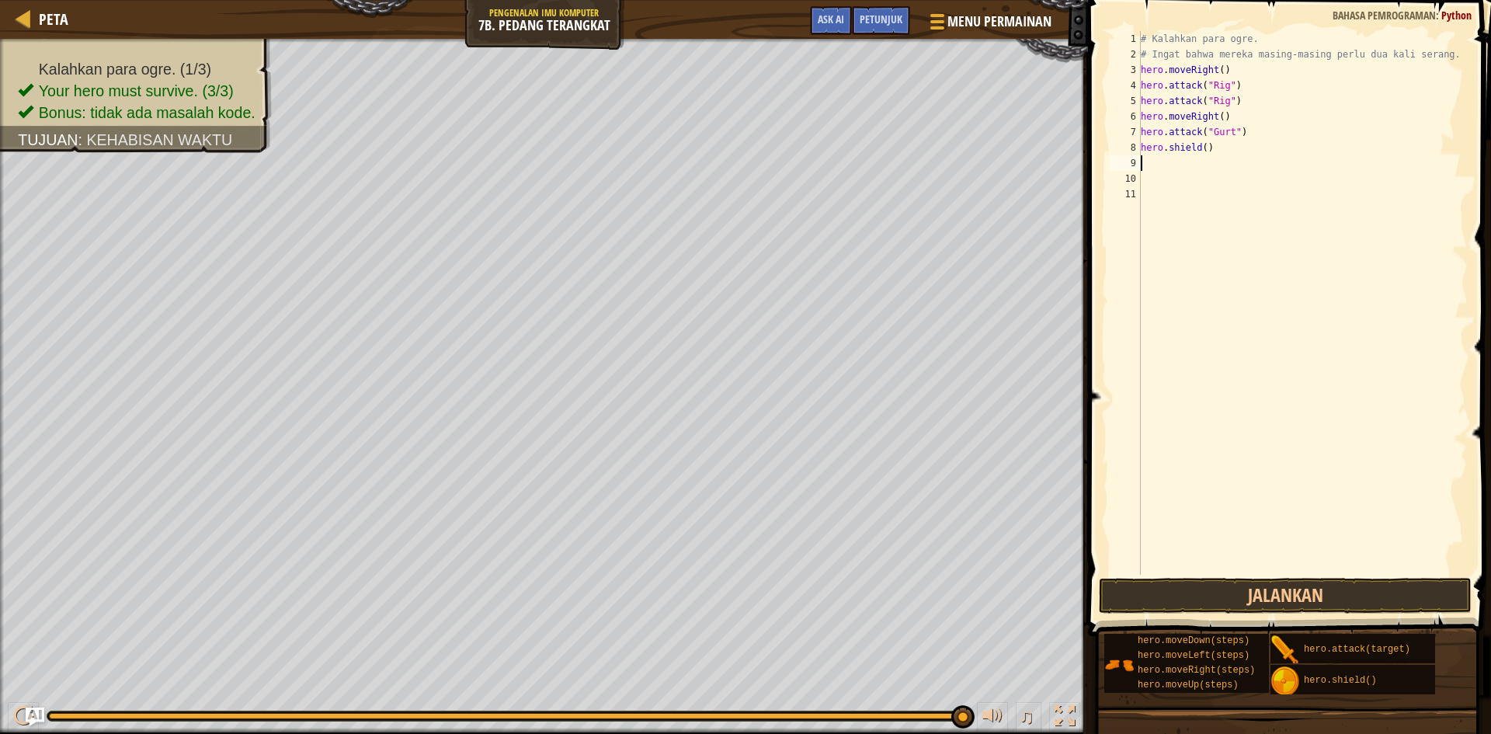
click at [1217, 151] on div "# Kalahkan para ogre. # Ingat bahwa mereka masing-masing perlu dua kali serang.…" at bounding box center [1303, 318] width 331 height 575
click at [1209, 169] on div "hero.a ttack tekan enter" at bounding box center [1285, 192] width 294 height 70
type textarea "hero.attack("Gurt")"
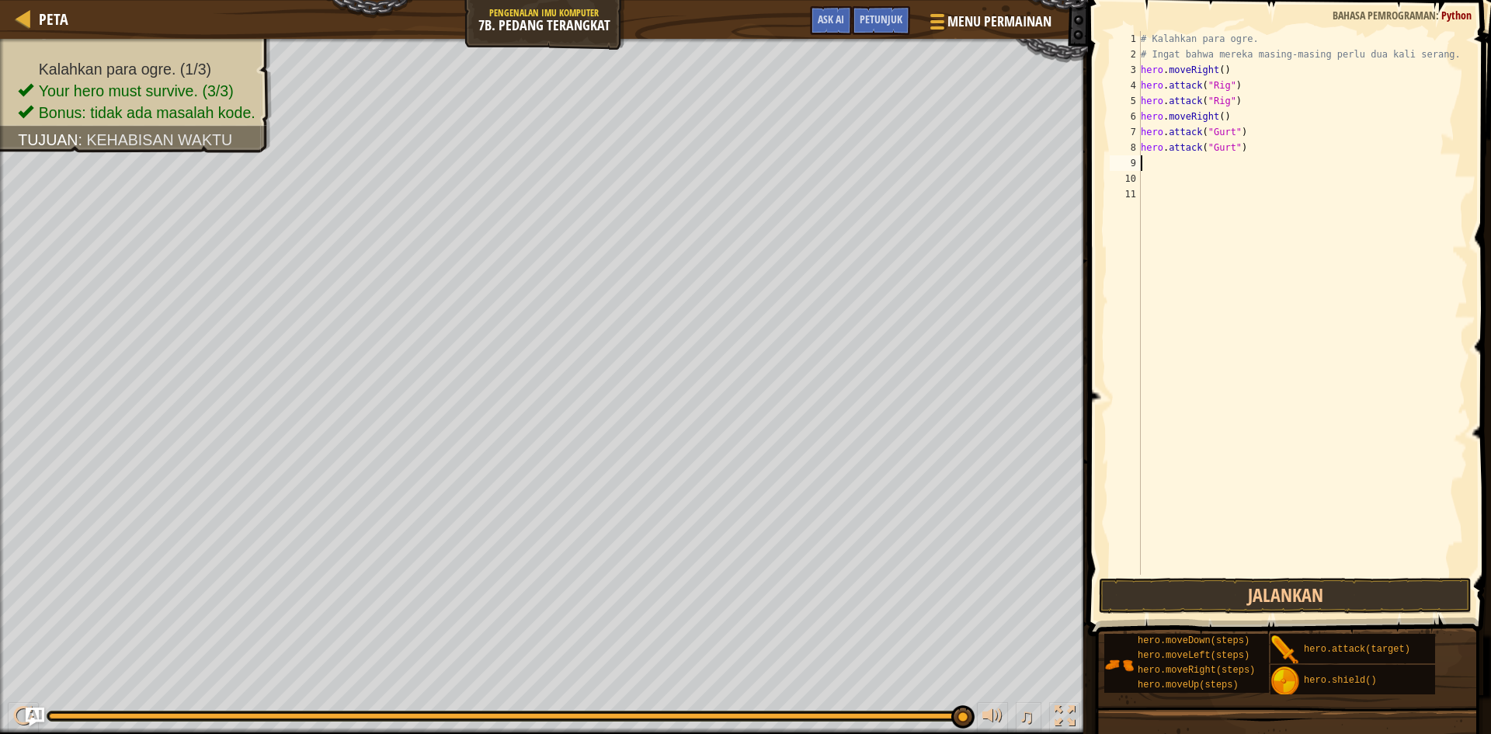
click at [1209, 165] on div "# Kalahkan para ogre. # Ingat bahwa mereka masing-masing perlu dua kali serang.…" at bounding box center [1303, 318] width 331 height 575
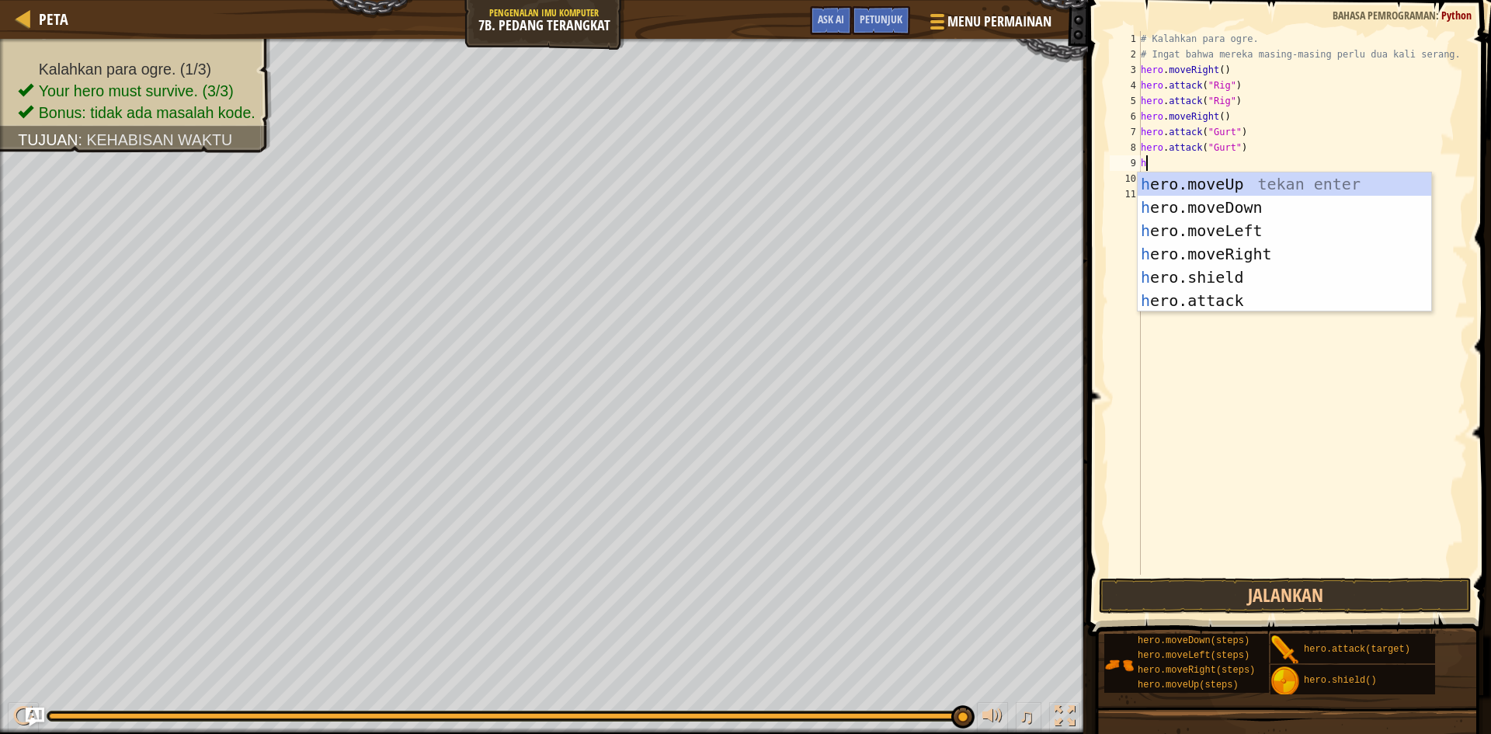
type textarea "he"
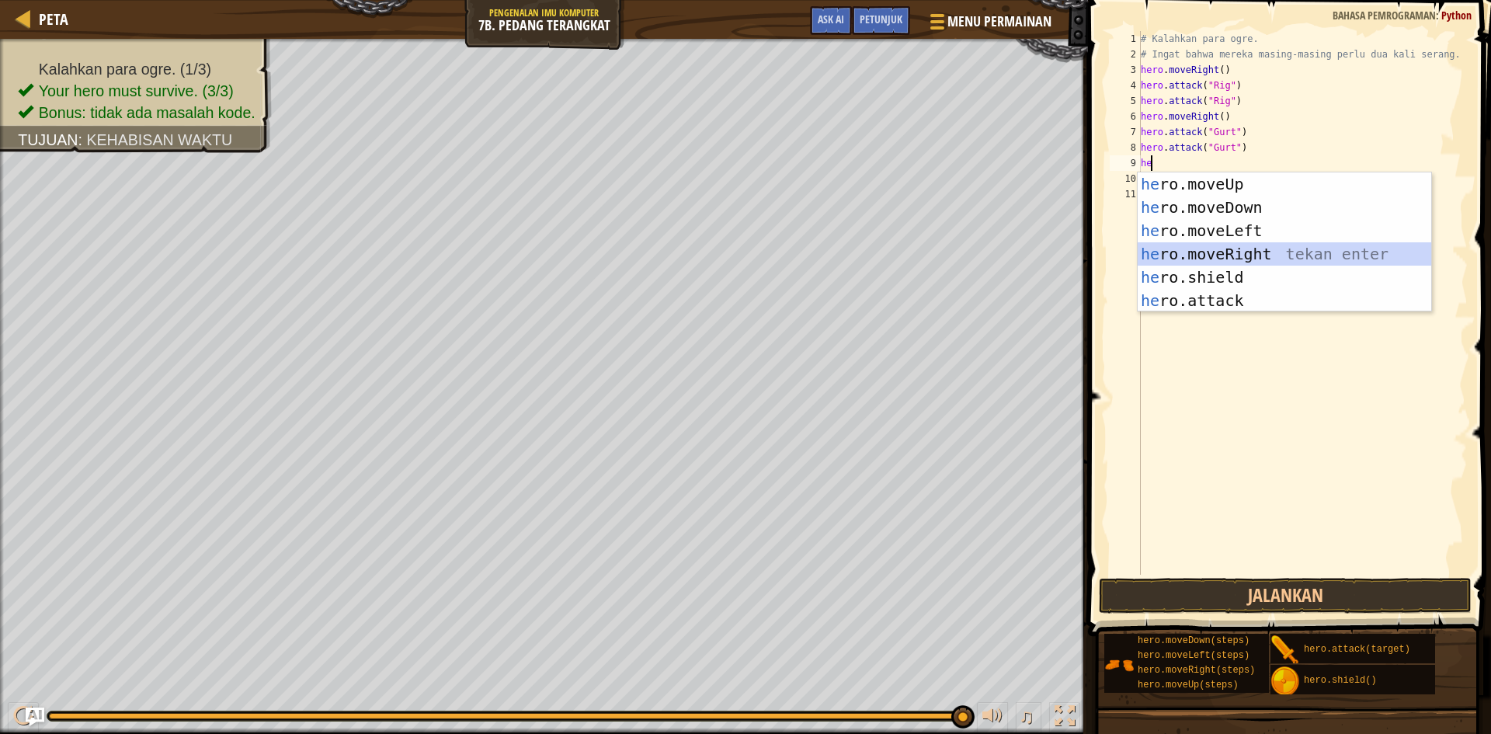
click at [1227, 251] on div "he ro.moveUp tekan enter he ro.moveDown tekan enter he ro.moveLeft tekan enter …" at bounding box center [1285, 265] width 294 height 186
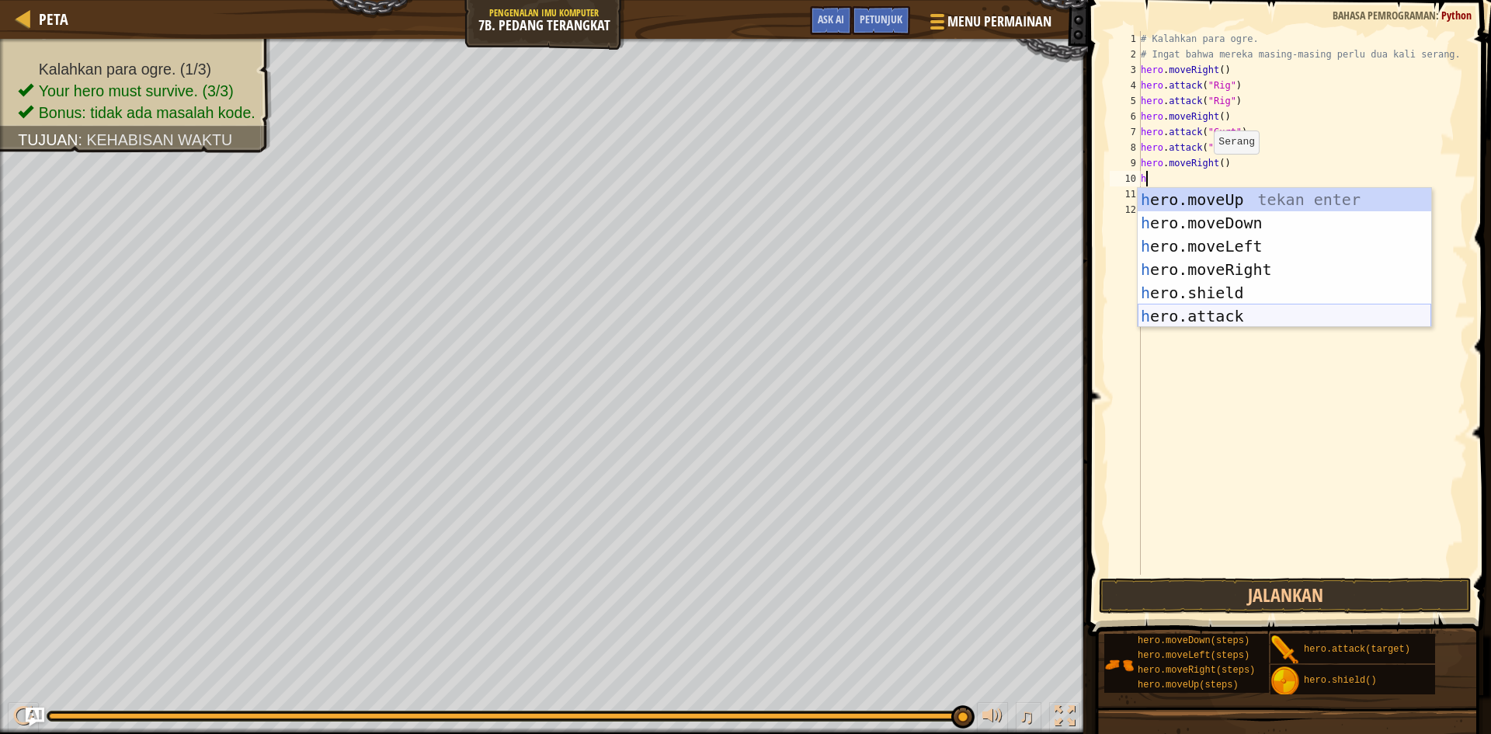
click at [1203, 311] on div "h ero.moveUp tekan enter h ero.moveDown tekan enter h ero.moveLeft tekan enter …" at bounding box center [1285, 281] width 294 height 186
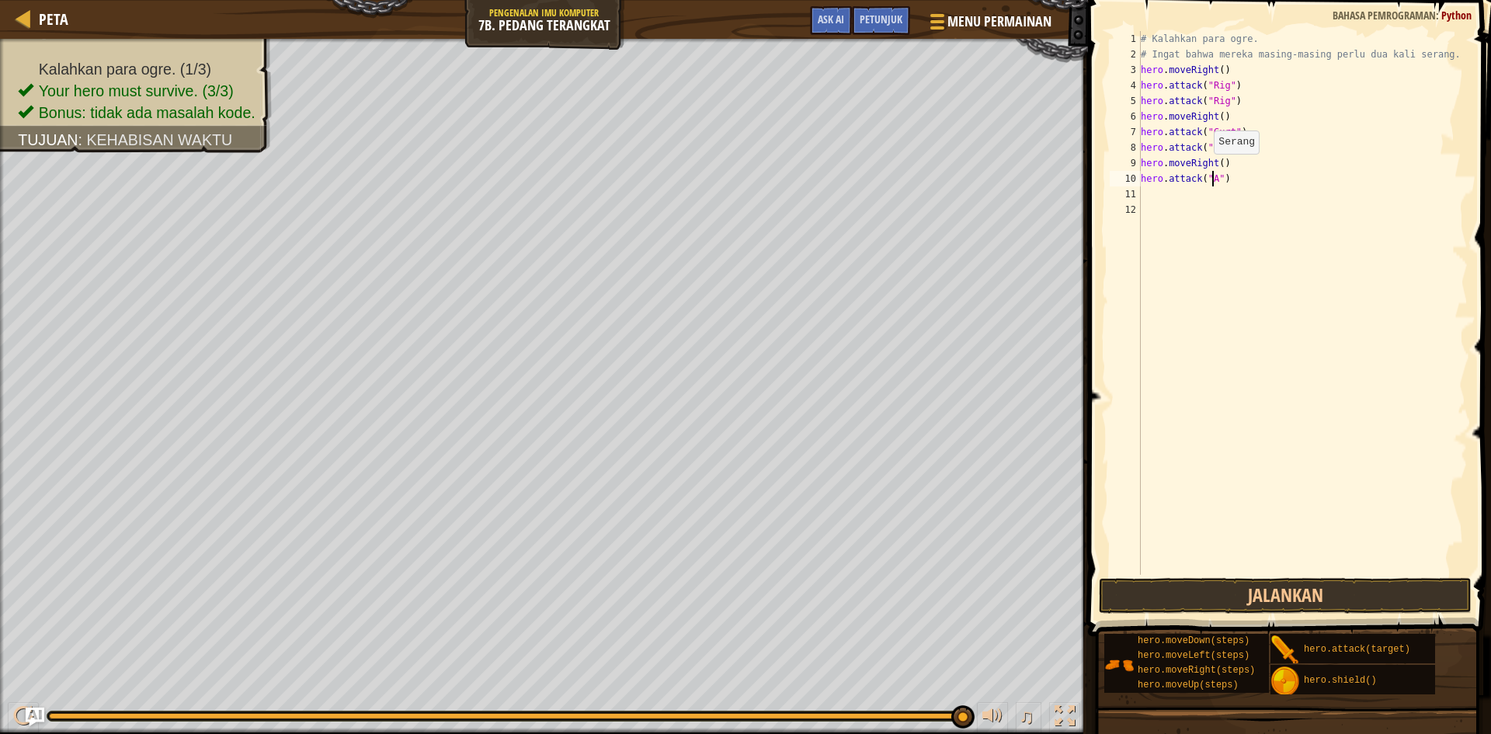
scroll to position [7, 6]
type textarea "hero.attack("Ack")"
click at [1145, 197] on div "# Kalahkan para ogre. # Ingat bahwa mereka masing-masing perlu dua kali serang.…" at bounding box center [1303, 318] width 331 height 575
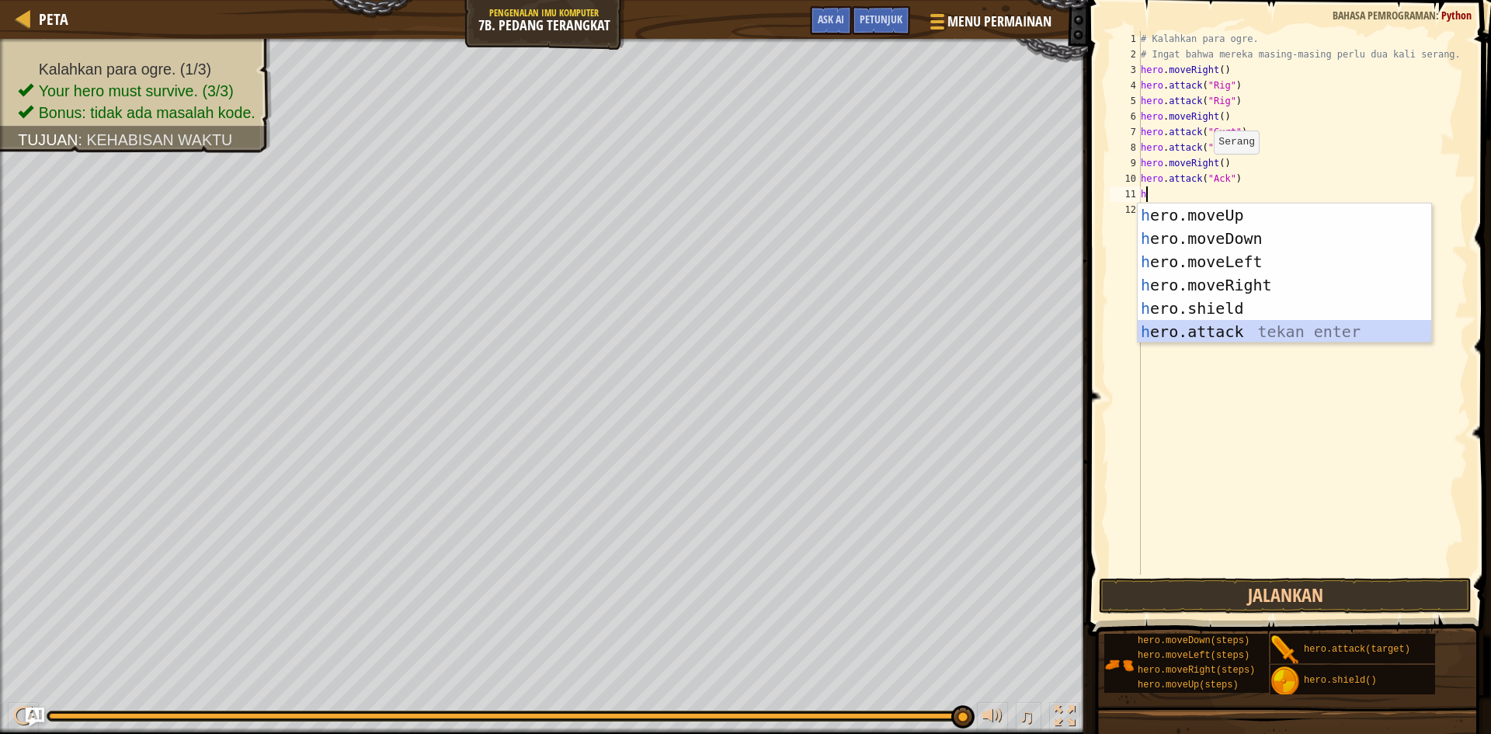
click at [1185, 338] on div "h ero.moveUp tekan enter h ero.moveDown tekan enter h ero.moveLeft tekan enter …" at bounding box center [1285, 297] width 294 height 186
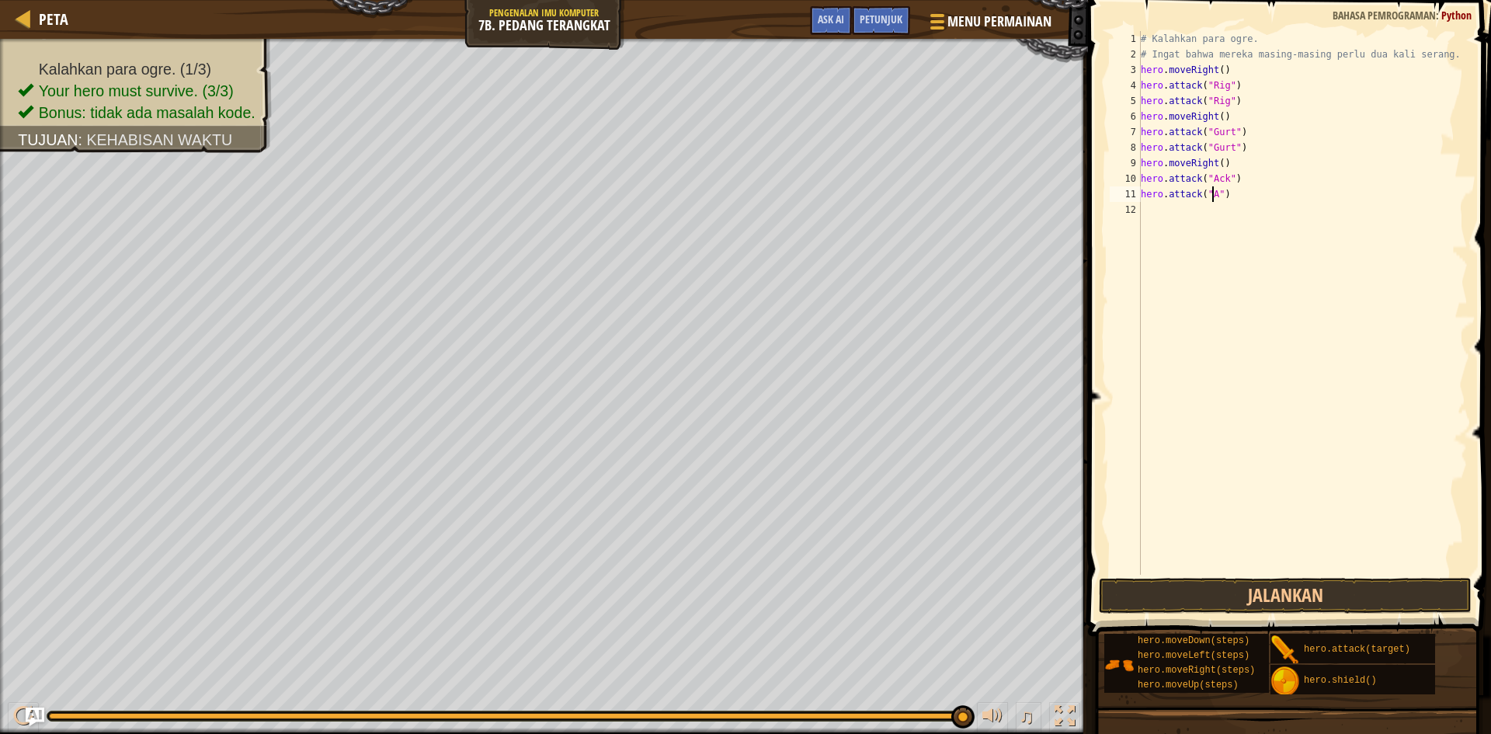
scroll to position [7, 6]
type textarea "hero.attack("Ack")"
click at [1159, 208] on div "# Kalahkan para ogre. # Ingat bahwa mereka masing-masing perlu dua kali serang.…" at bounding box center [1303, 318] width 331 height 575
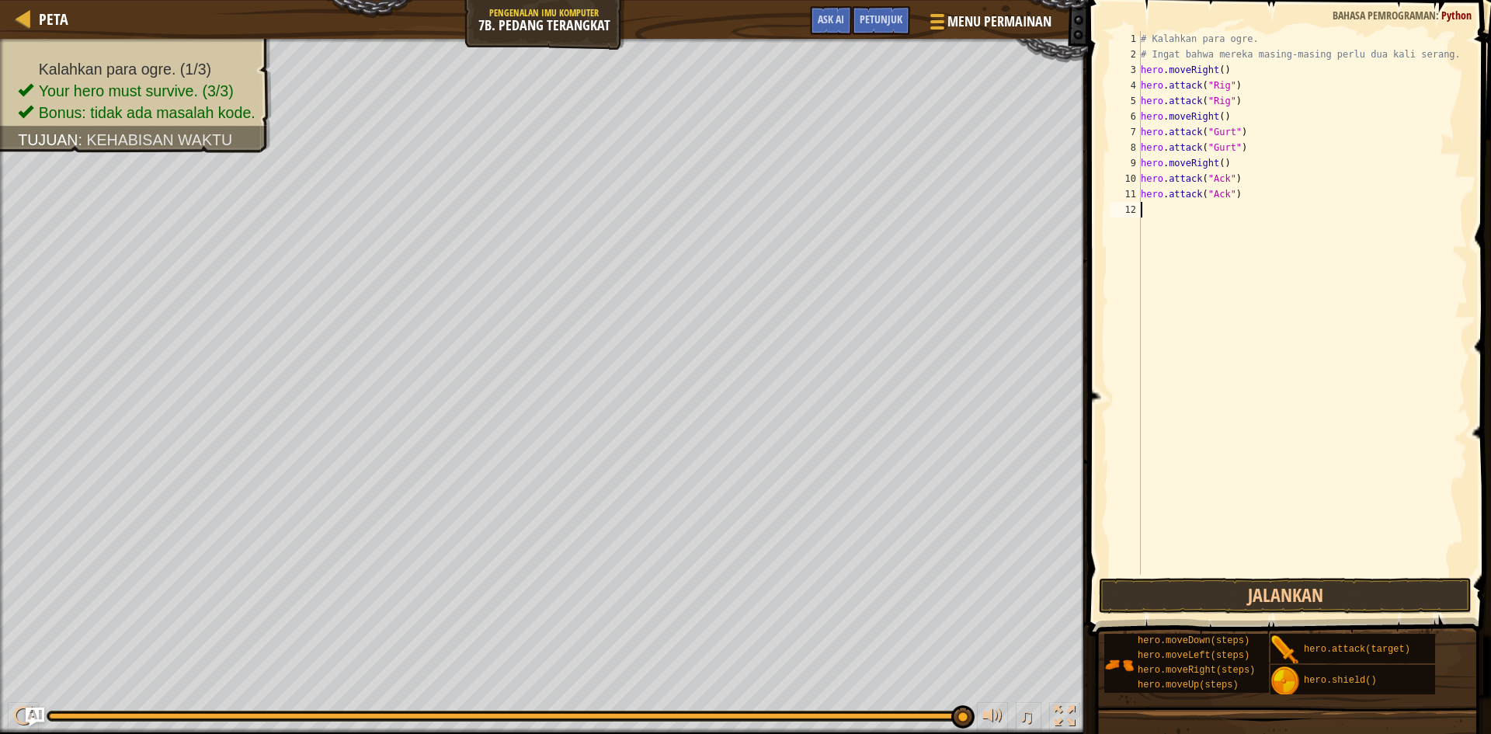
type textarea "h"
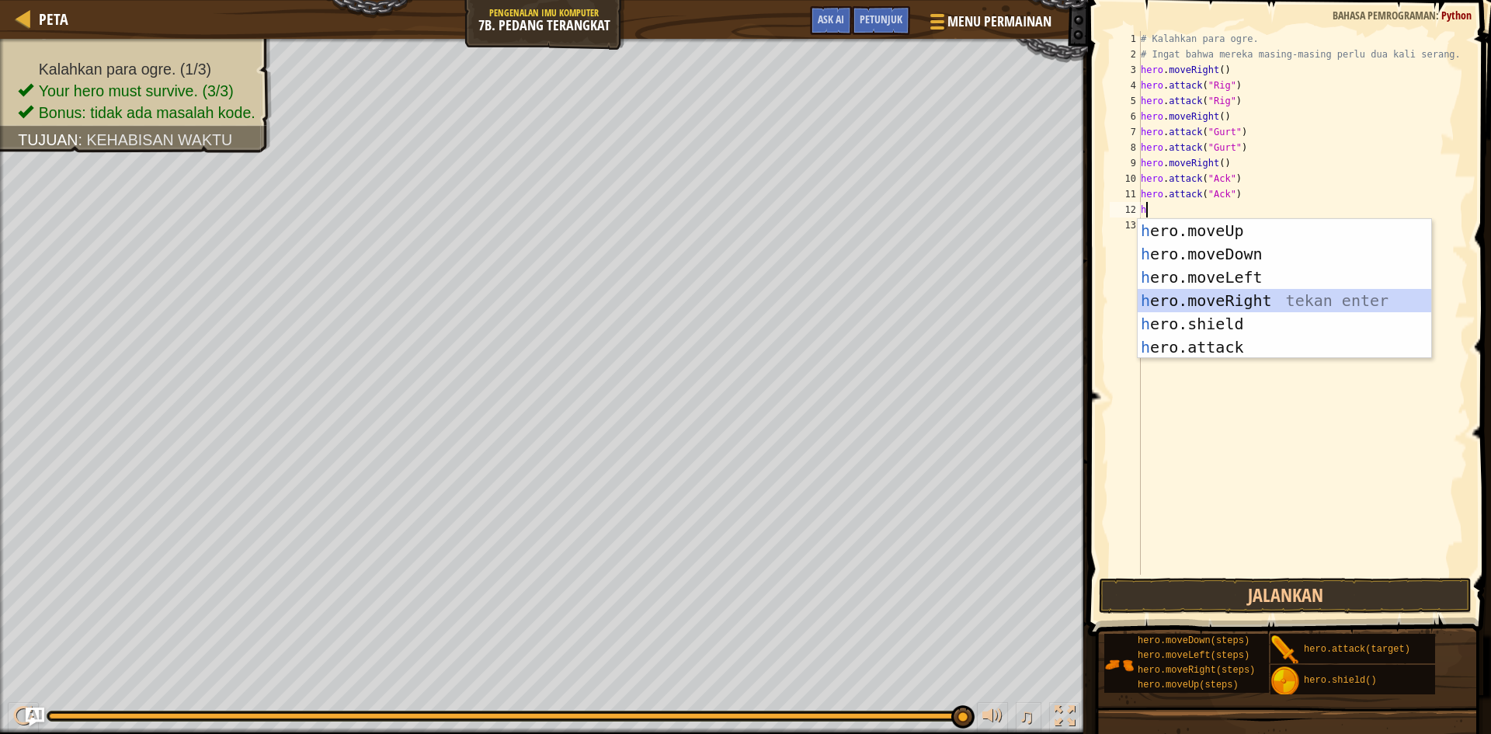
click at [1179, 294] on div "h ero.moveUp tekan enter h ero.moveDown tekan enter h ero.moveLeft tekan enter …" at bounding box center [1285, 312] width 294 height 186
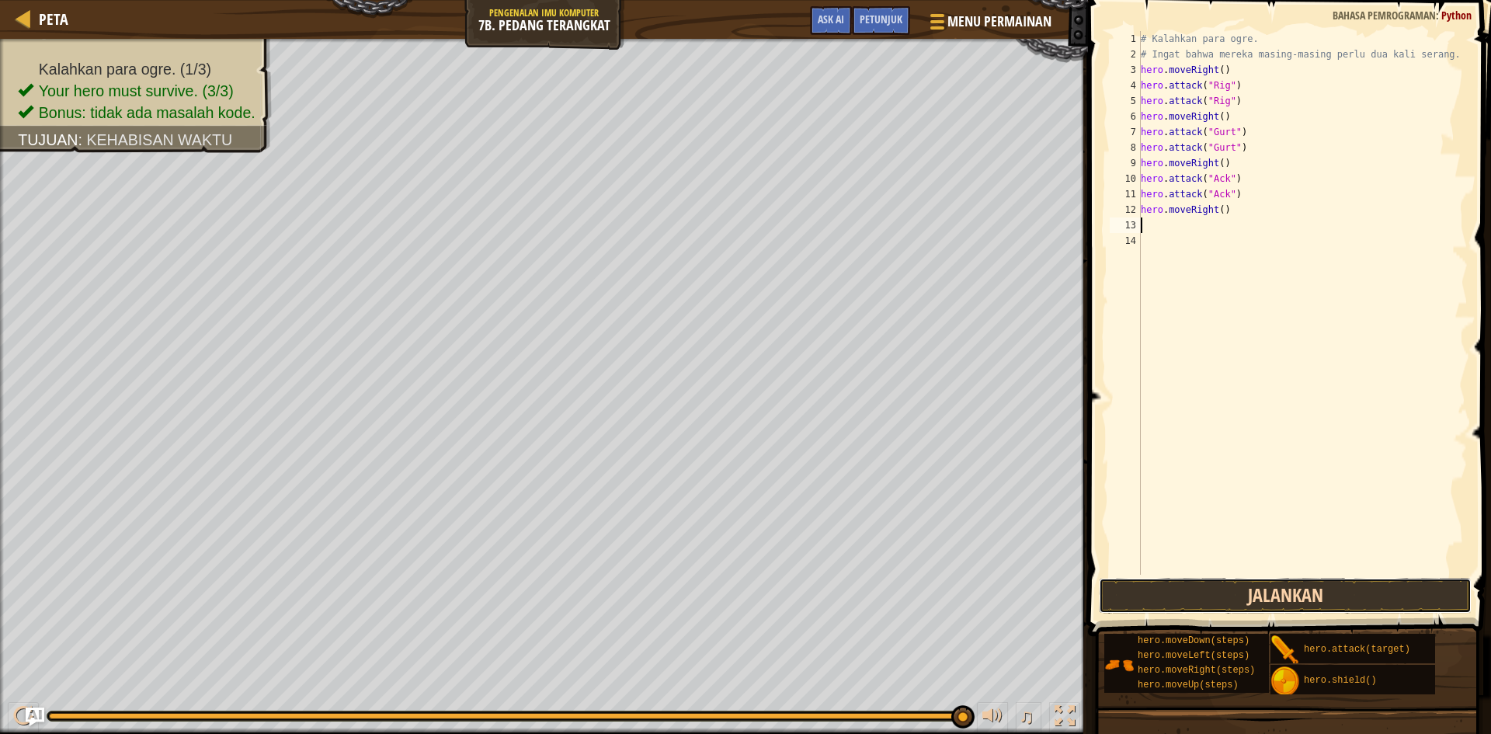
click at [1230, 584] on button "Jalankan" at bounding box center [1285, 596] width 373 height 36
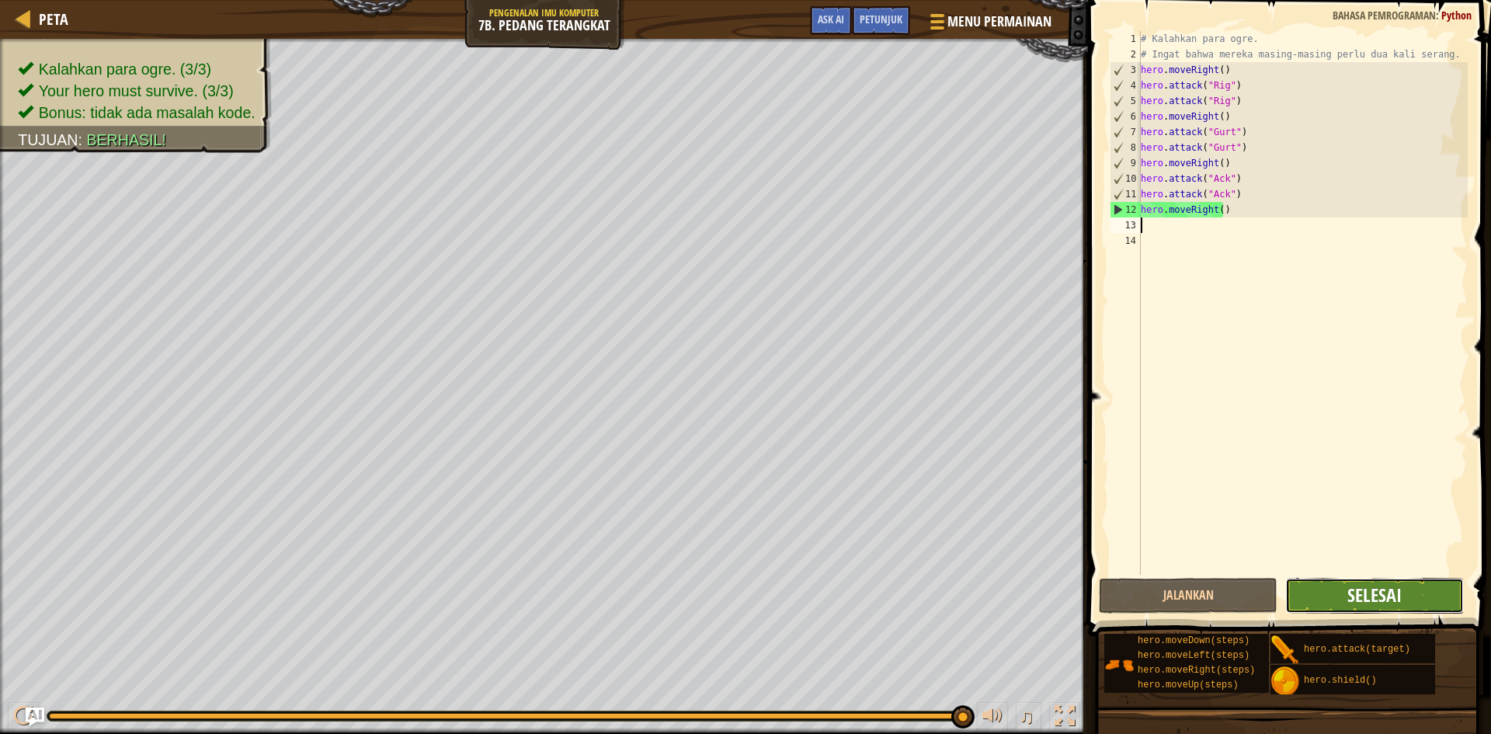
click at [1351, 599] on span "Selesai" at bounding box center [1375, 595] width 54 height 25
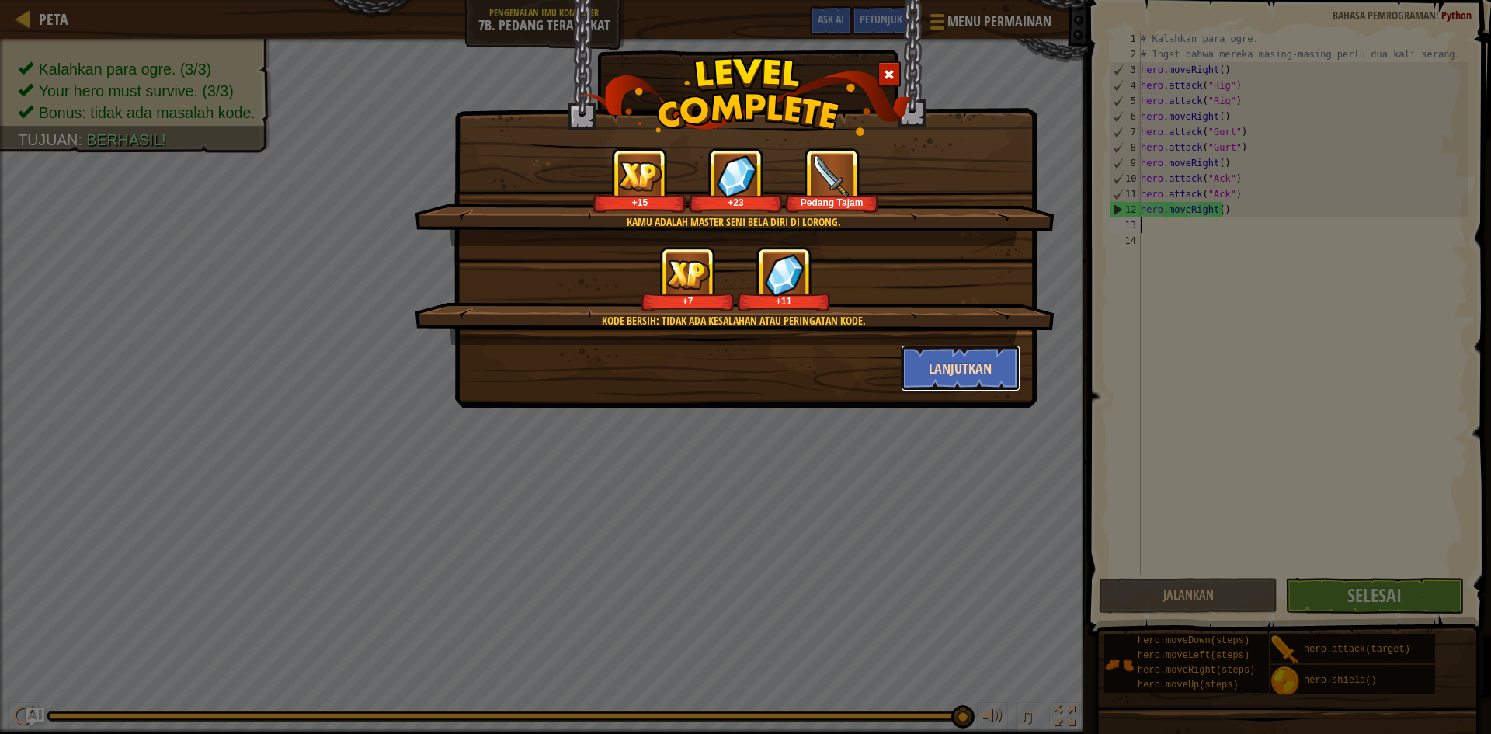
click at [996, 365] on button "Lanjutkan" at bounding box center [961, 368] width 120 height 47
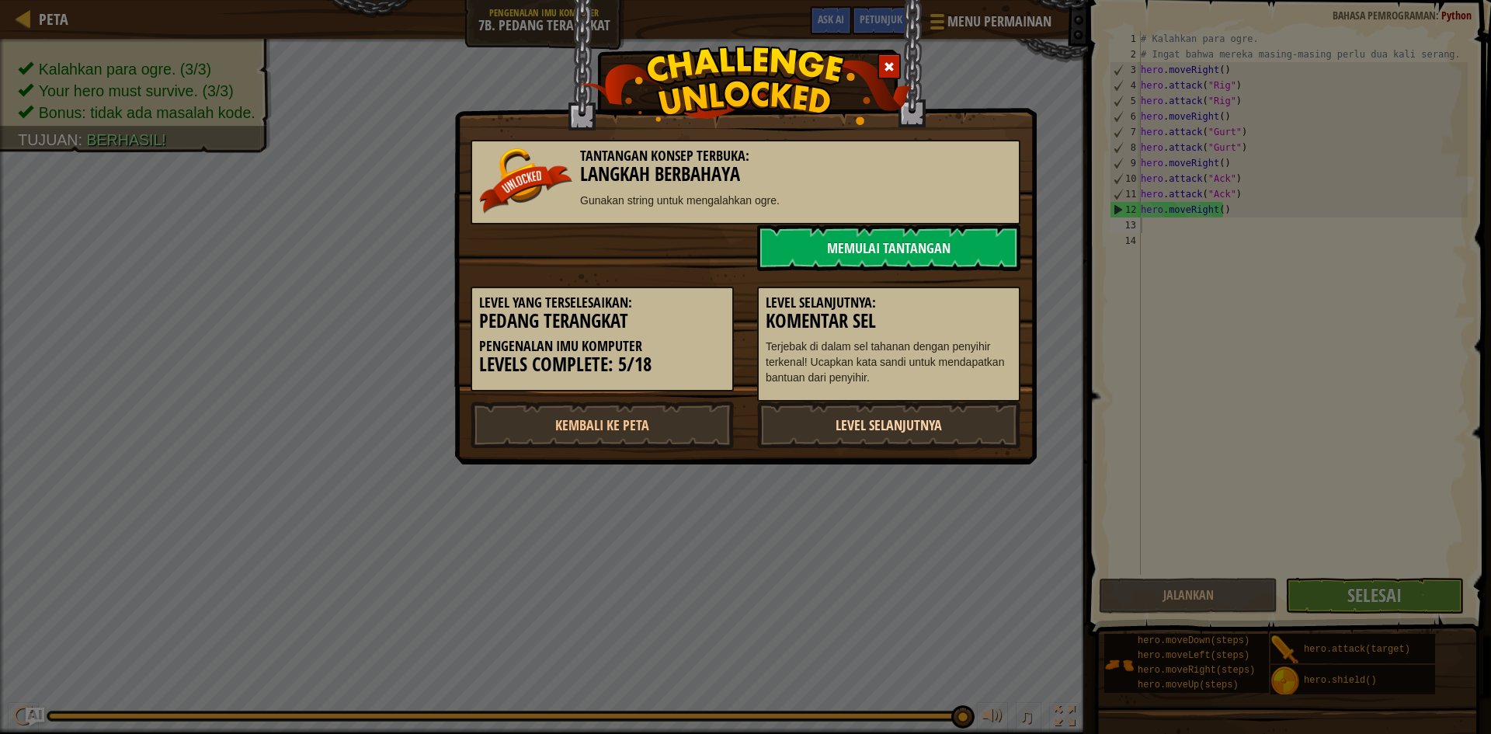
click at [938, 427] on link "Level Selanjutnya" at bounding box center [888, 425] width 263 height 47
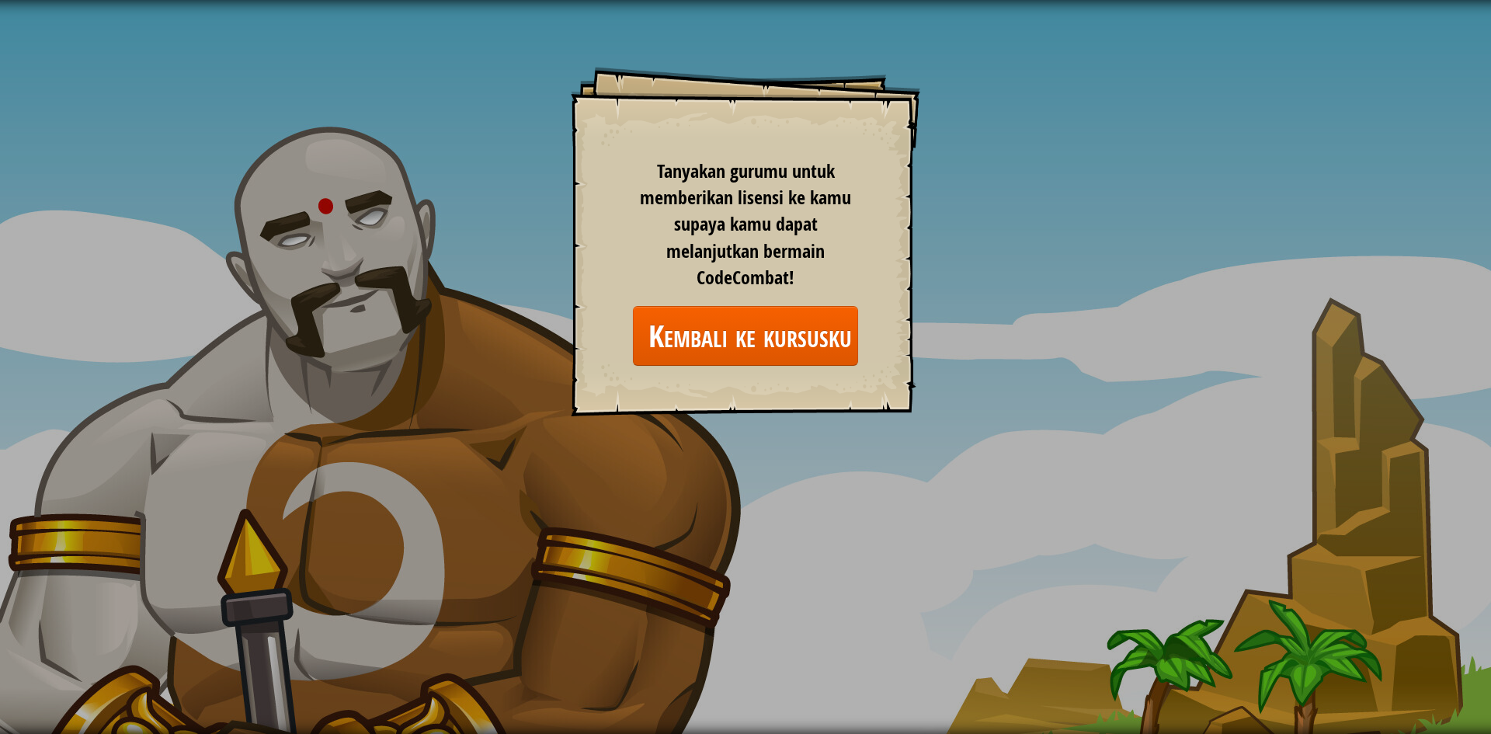
click at [1137, 637] on div "Goals Start Level Kesalahan memuat dari server. Coba segarkan halaman. Kamu but…" at bounding box center [745, 367] width 1491 height 734
click at [813, 341] on link "Kembali ke kursusku" at bounding box center [745, 336] width 225 height 60
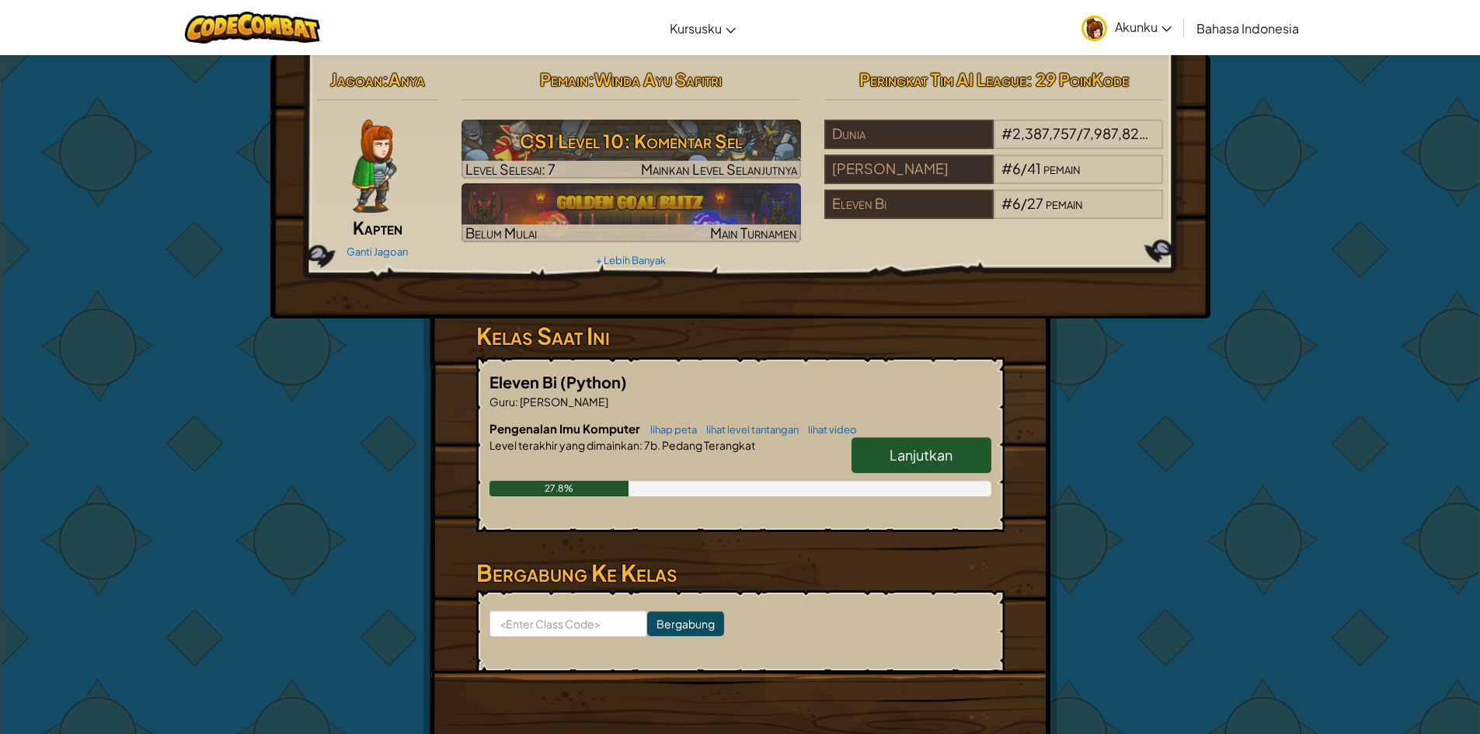
click at [935, 455] on span "Lanjutkan" at bounding box center [920, 455] width 63 height 18
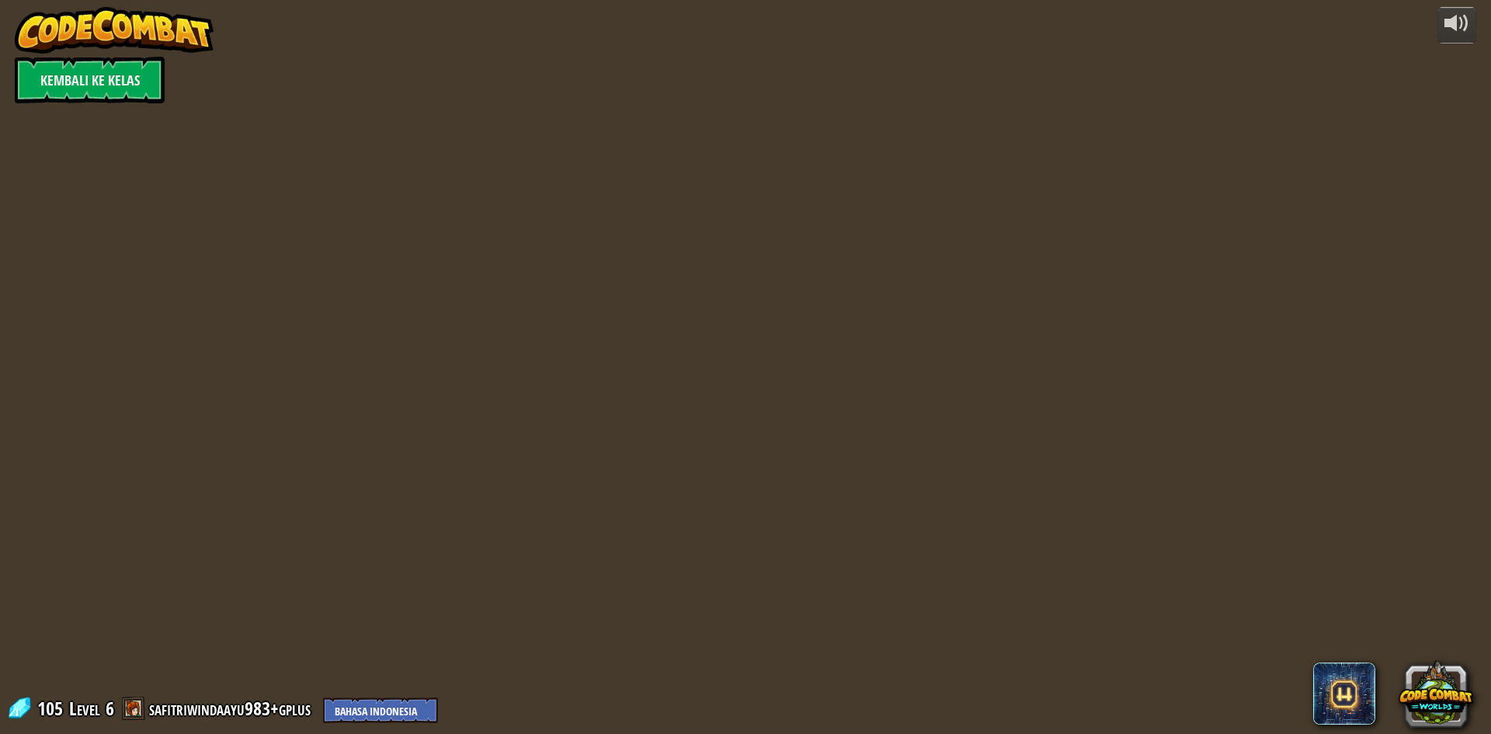
select select "id"
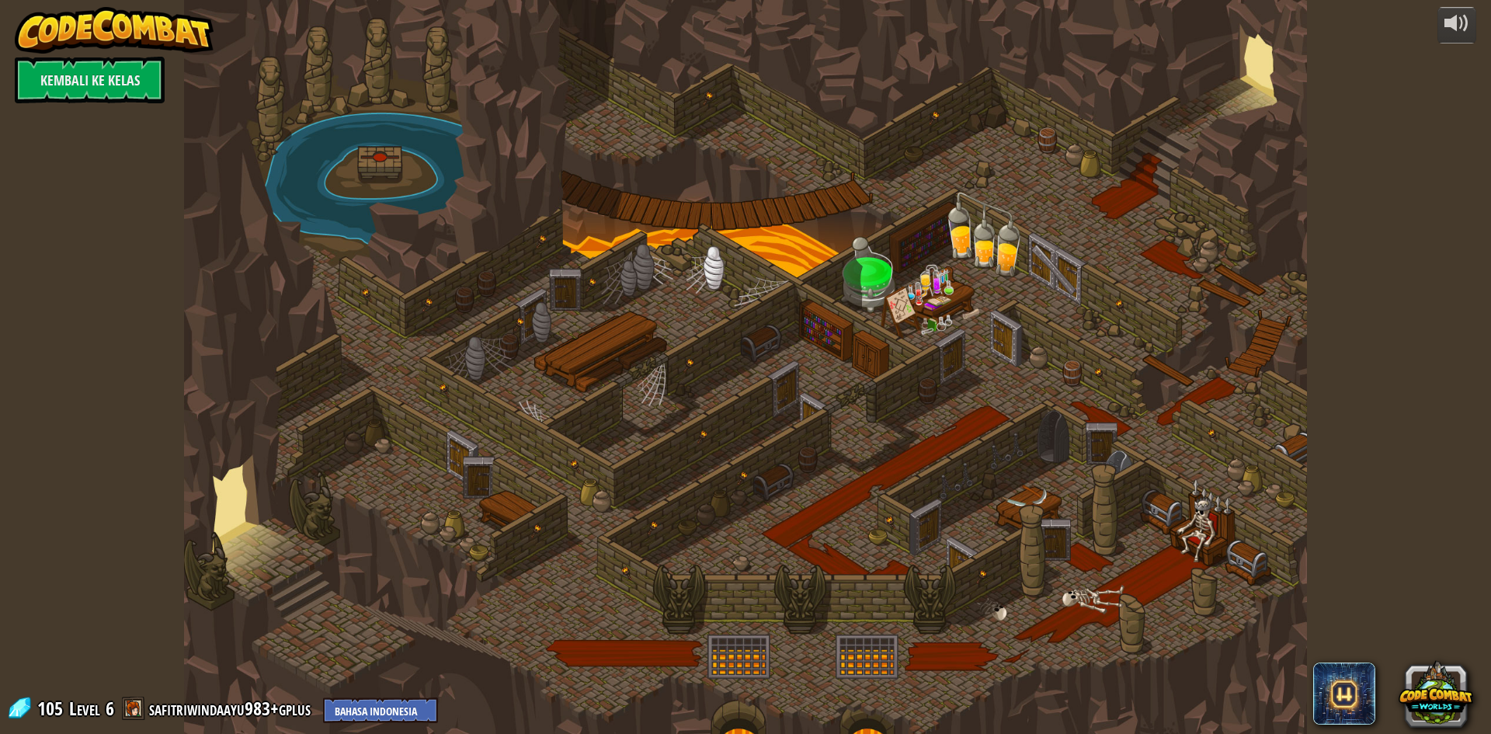
select select "id"
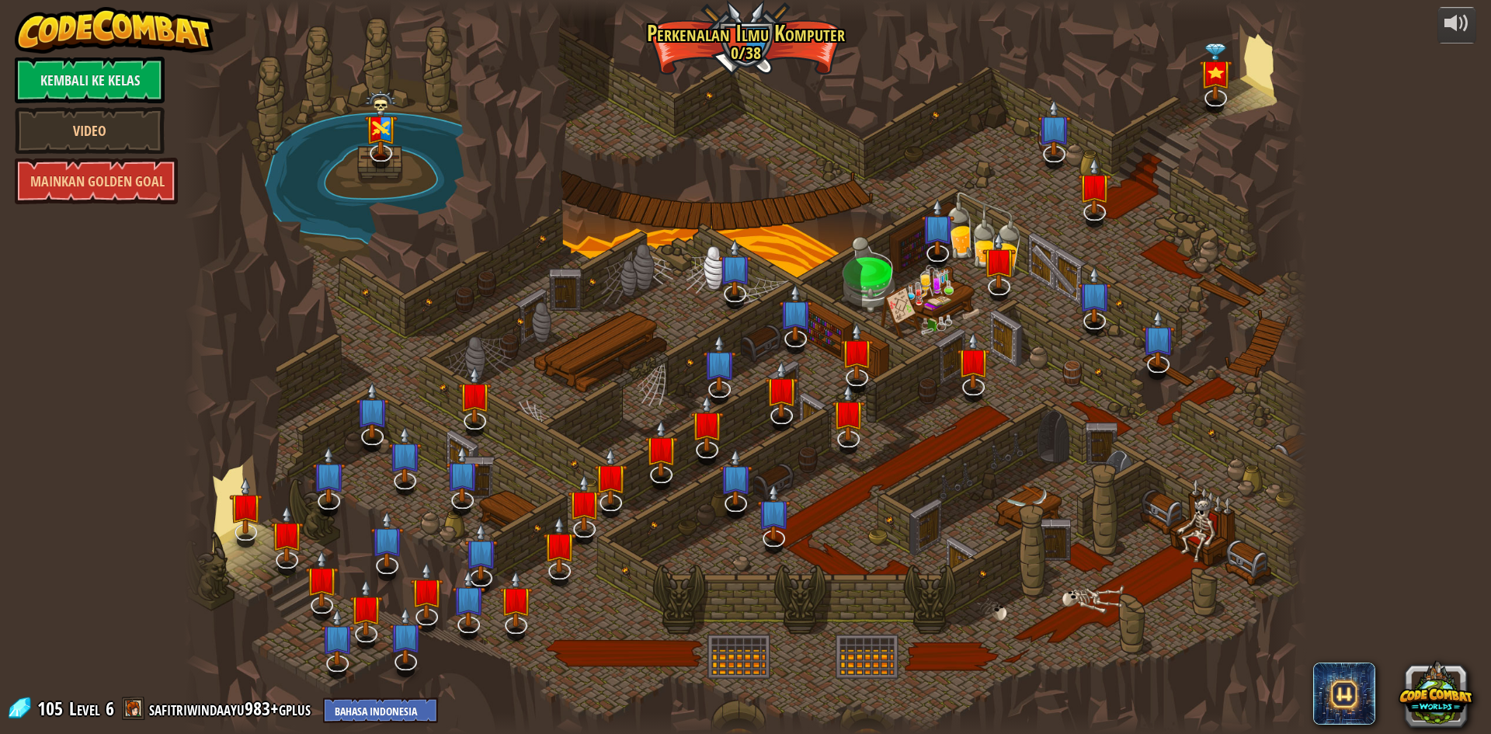
select select "id"
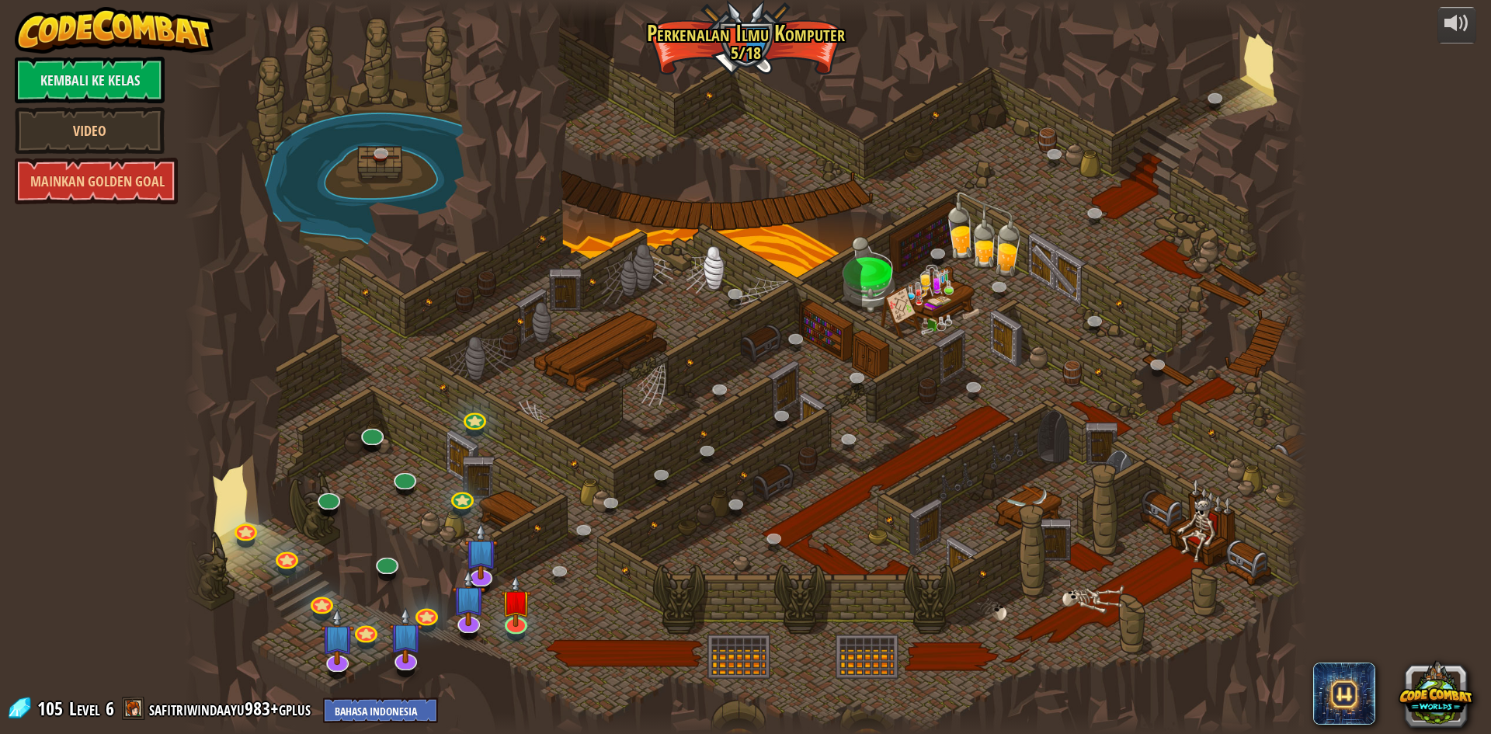
select select "id"
click at [516, 625] on link at bounding box center [514, 619] width 31 height 31
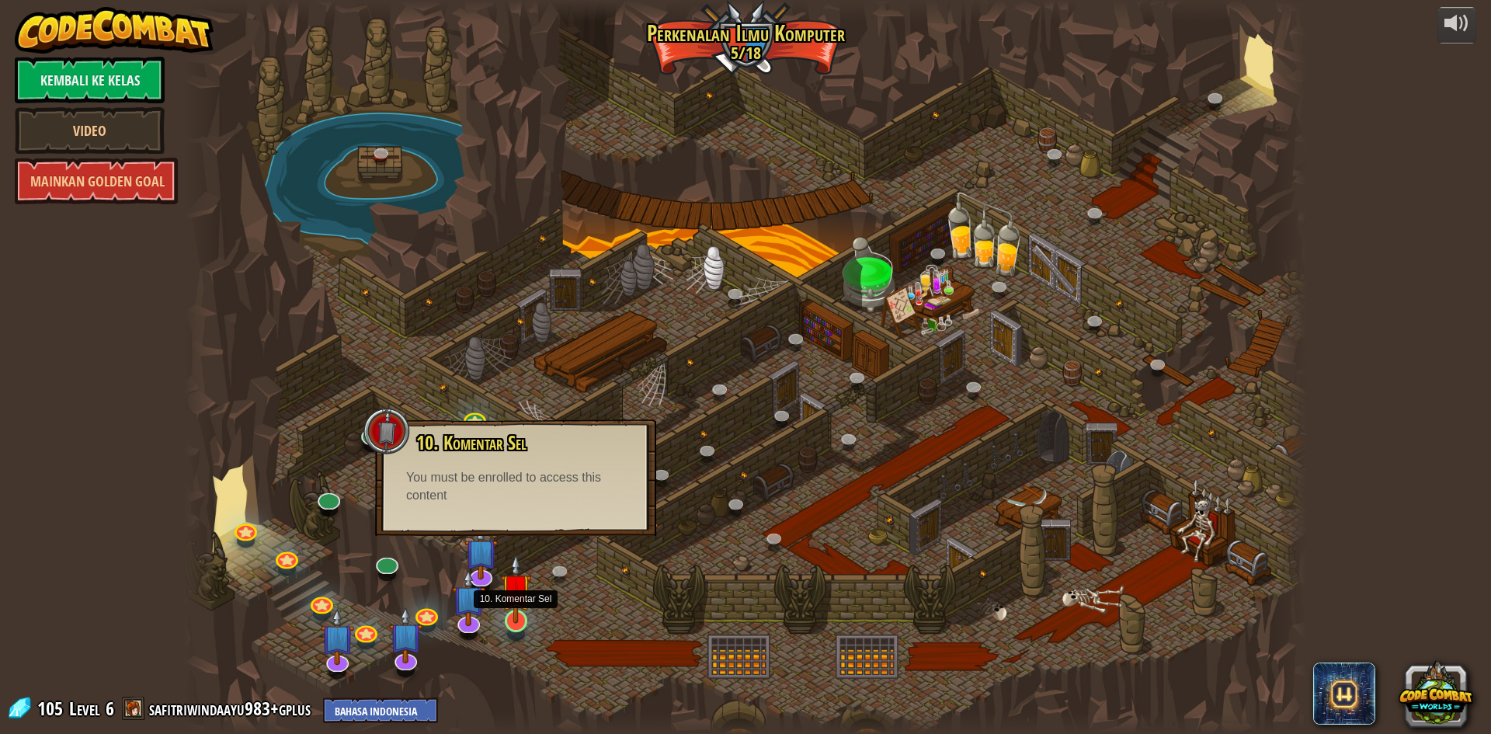
click at [518, 602] on img at bounding box center [516, 588] width 30 height 69
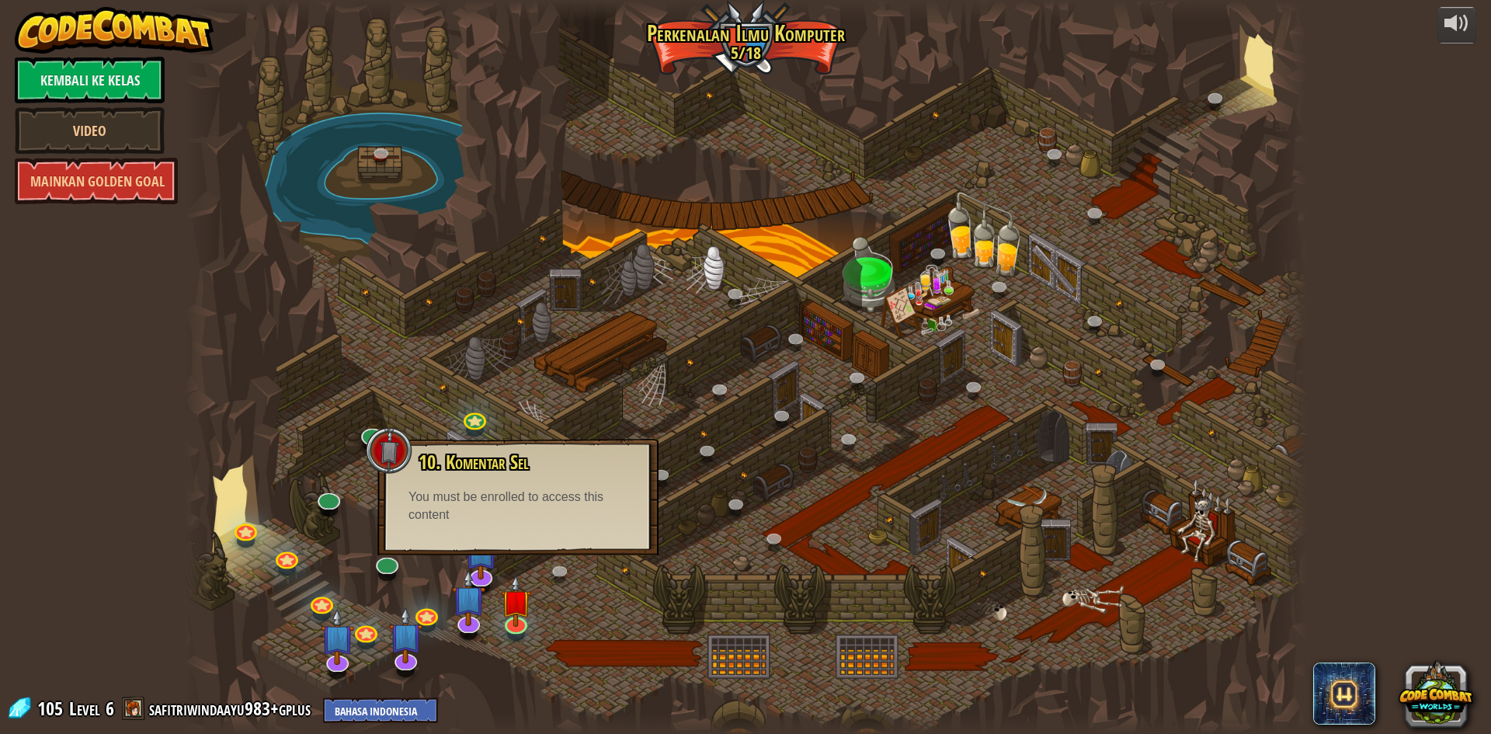
click at [574, 591] on div at bounding box center [745, 367] width 1123 height 734
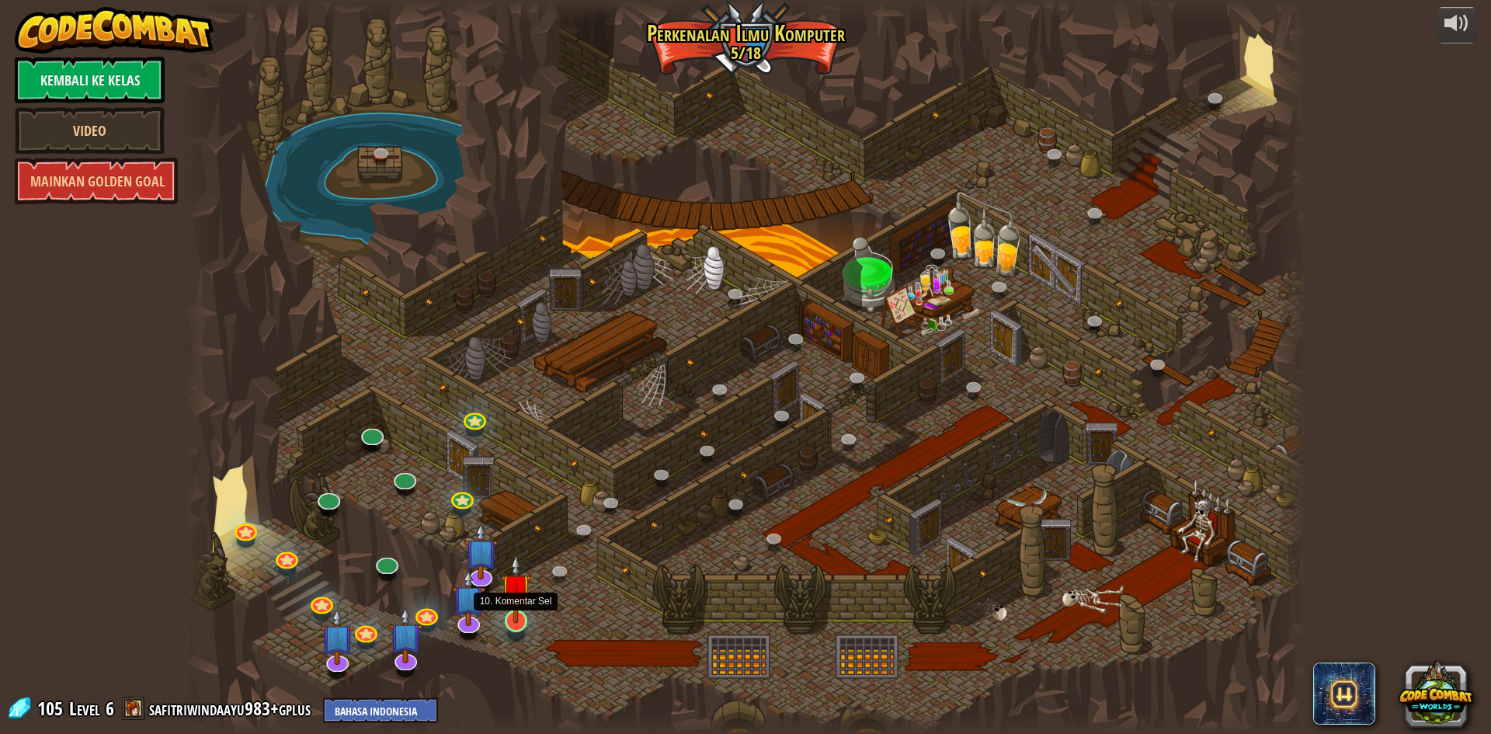
click at [516, 605] on img at bounding box center [516, 588] width 30 height 69
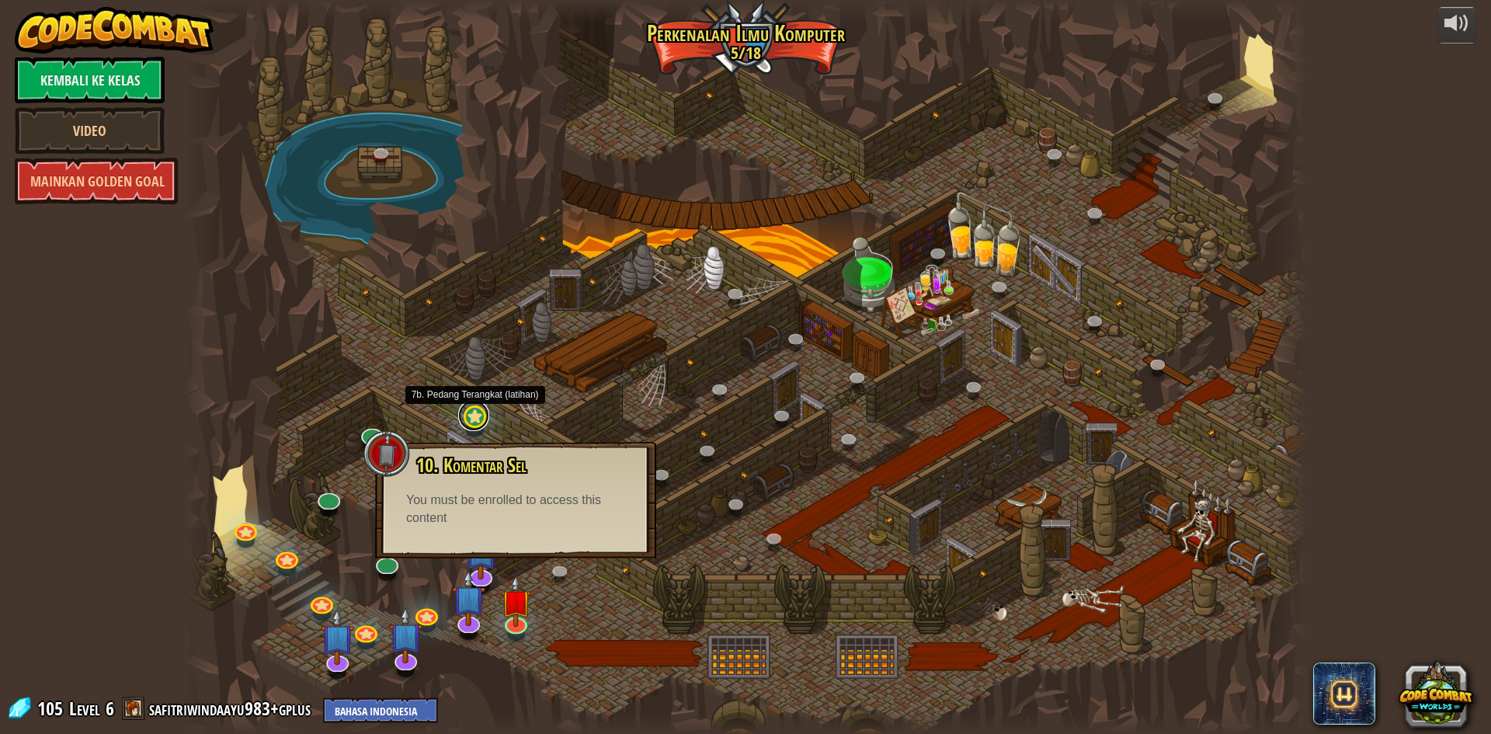
click at [478, 419] on link at bounding box center [473, 415] width 31 height 31
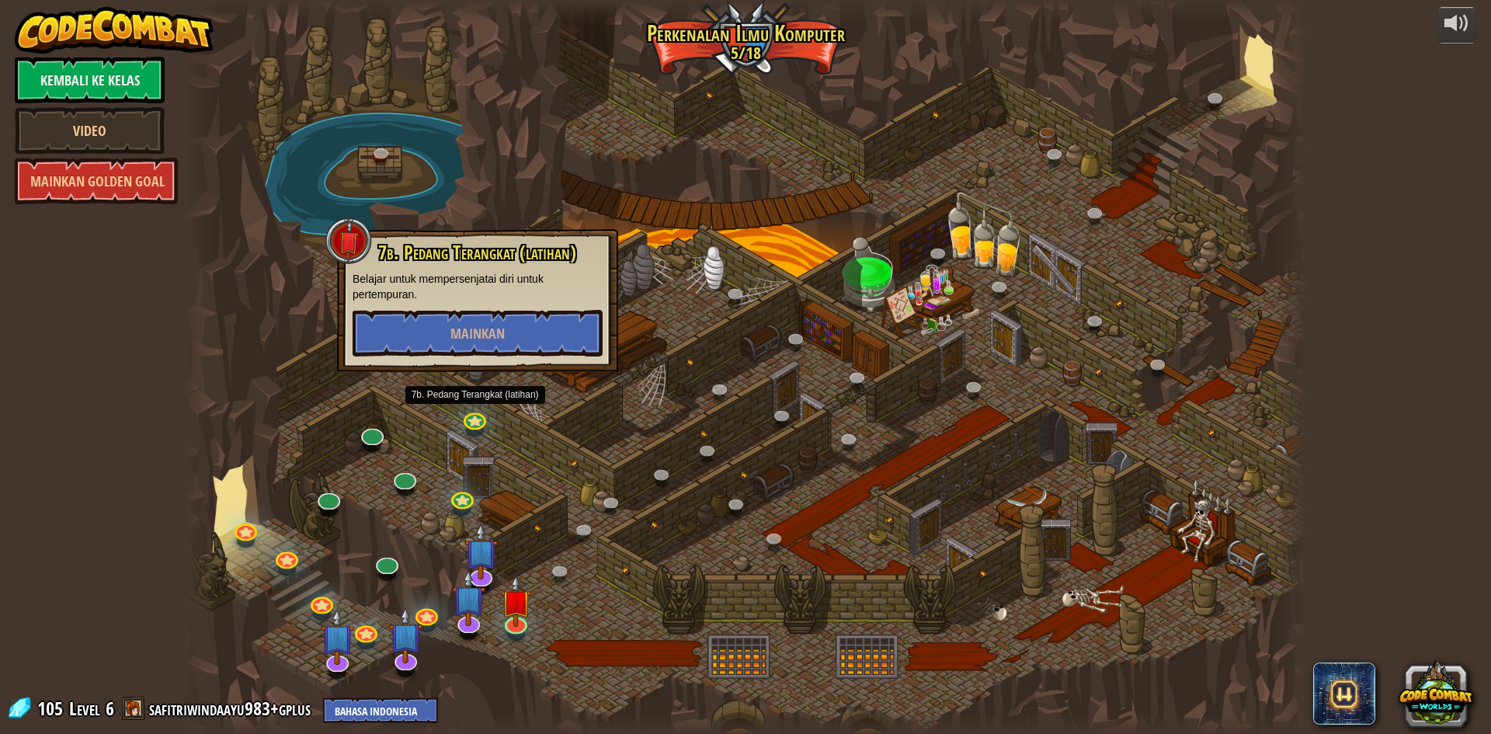
click at [580, 436] on div at bounding box center [745, 367] width 1123 height 734
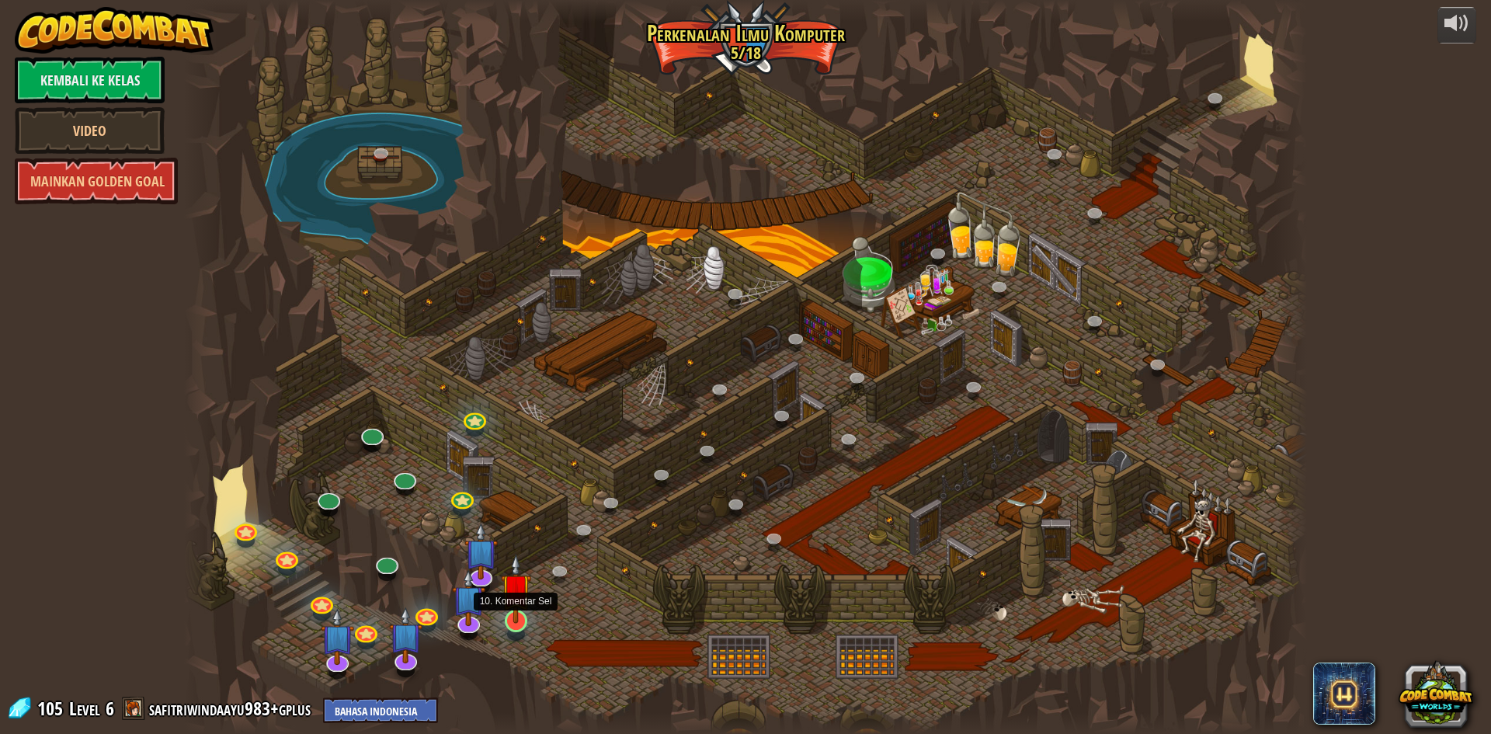
click at [503, 605] on img at bounding box center [516, 588] width 30 height 69
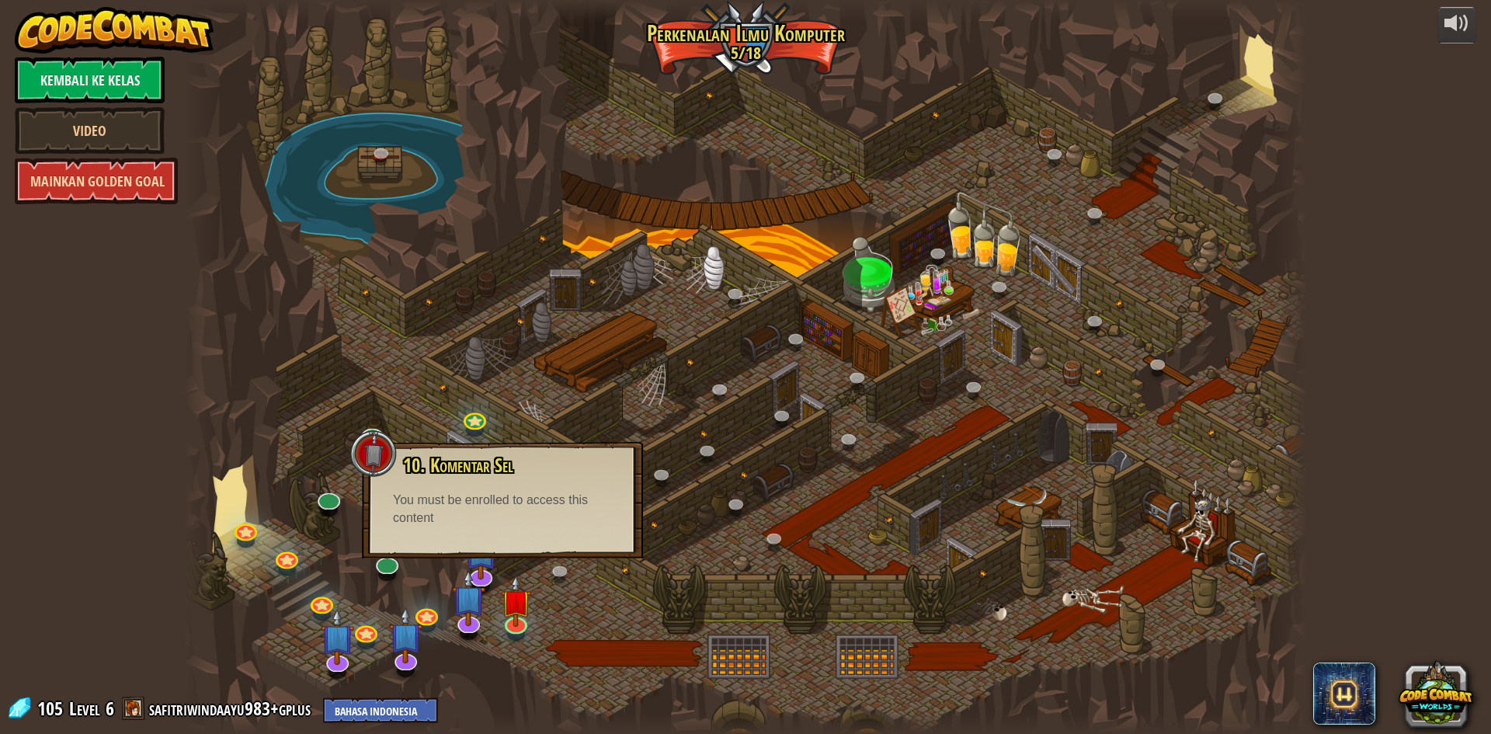
click at [145, 182] on link "Mainkan Golden Goal" at bounding box center [96, 181] width 163 height 47
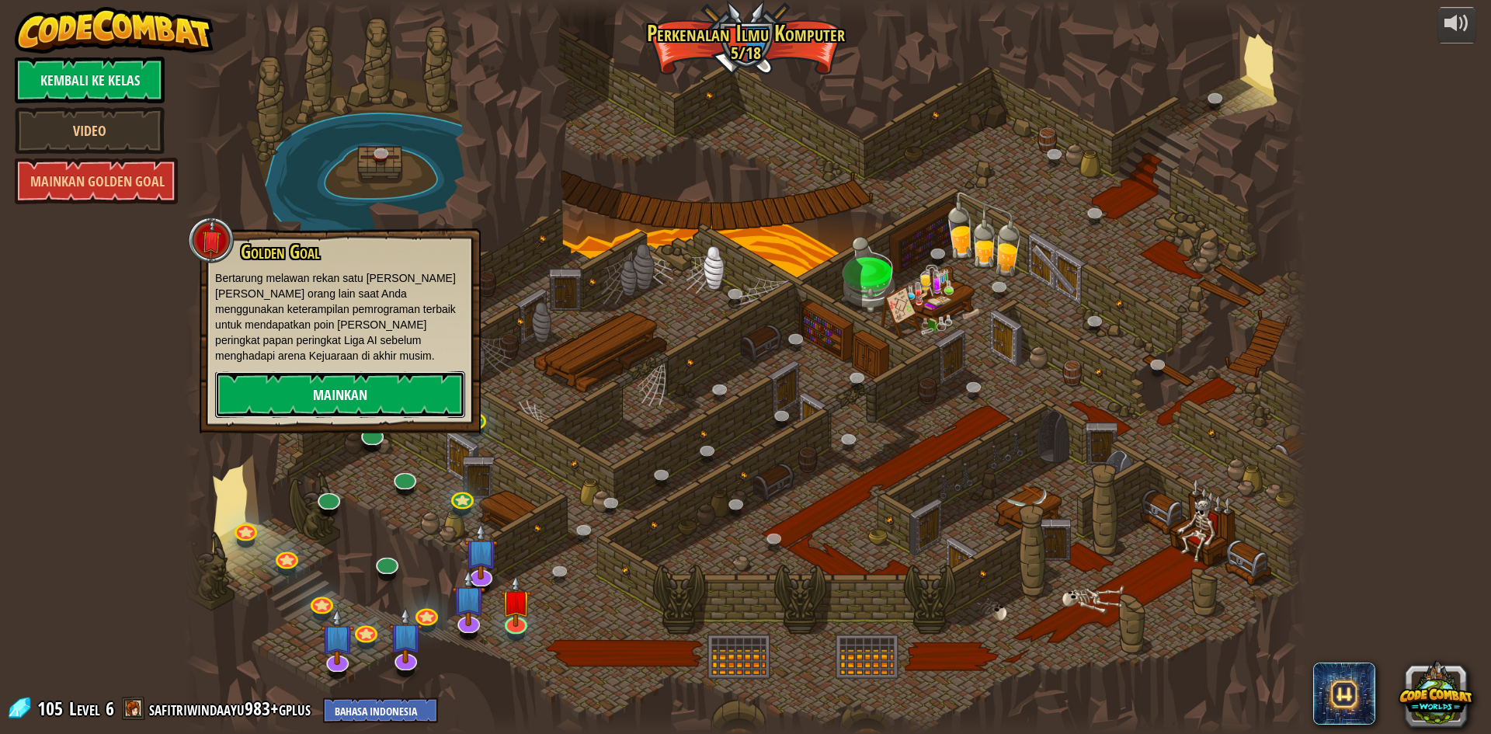
click at [265, 381] on link "Mainkan" at bounding box center [340, 394] width 250 height 47
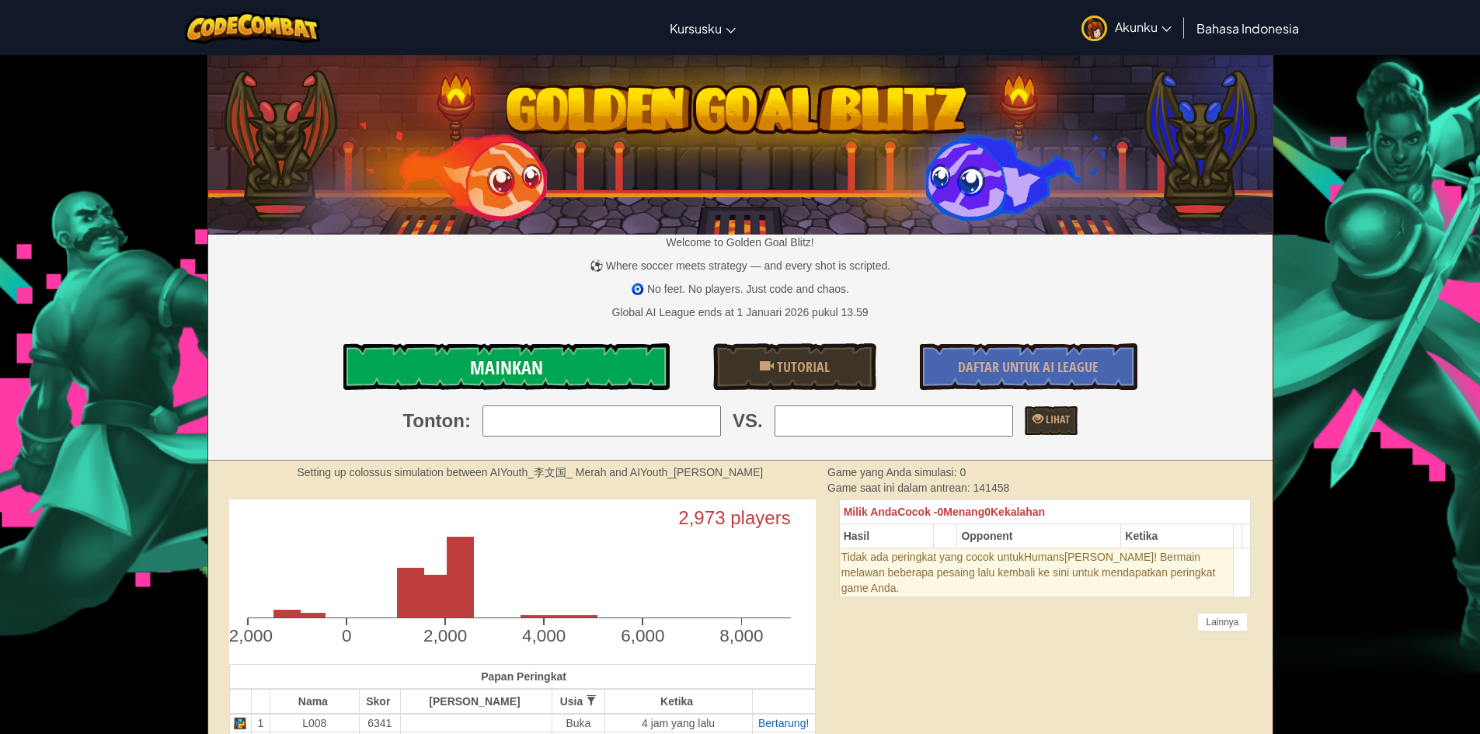
click at [642, 357] on link "Mainkan" at bounding box center [506, 366] width 326 height 47
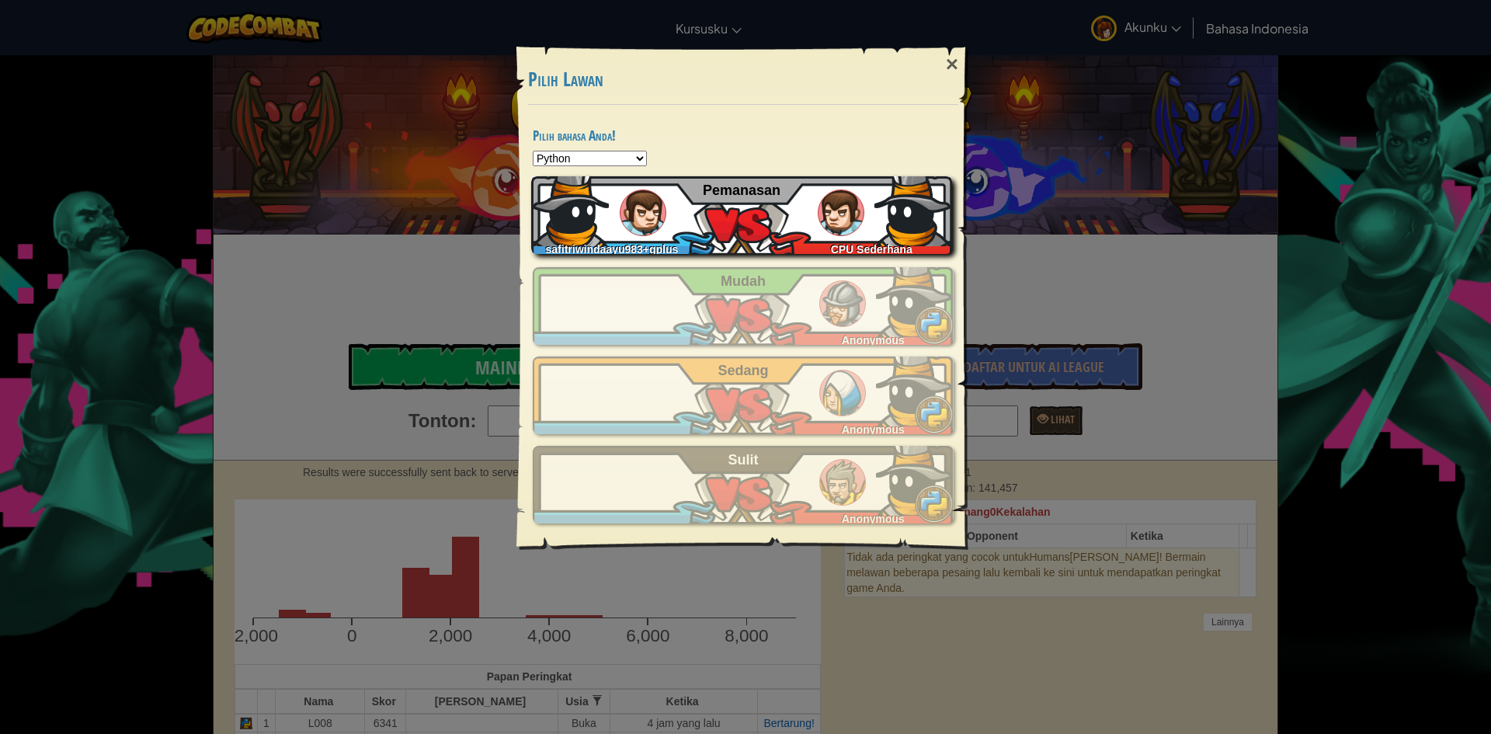
click at [693, 224] on div "safitriwindaayu983+gplus CPU Sederhana Pemanasan" at bounding box center [741, 215] width 421 height 78
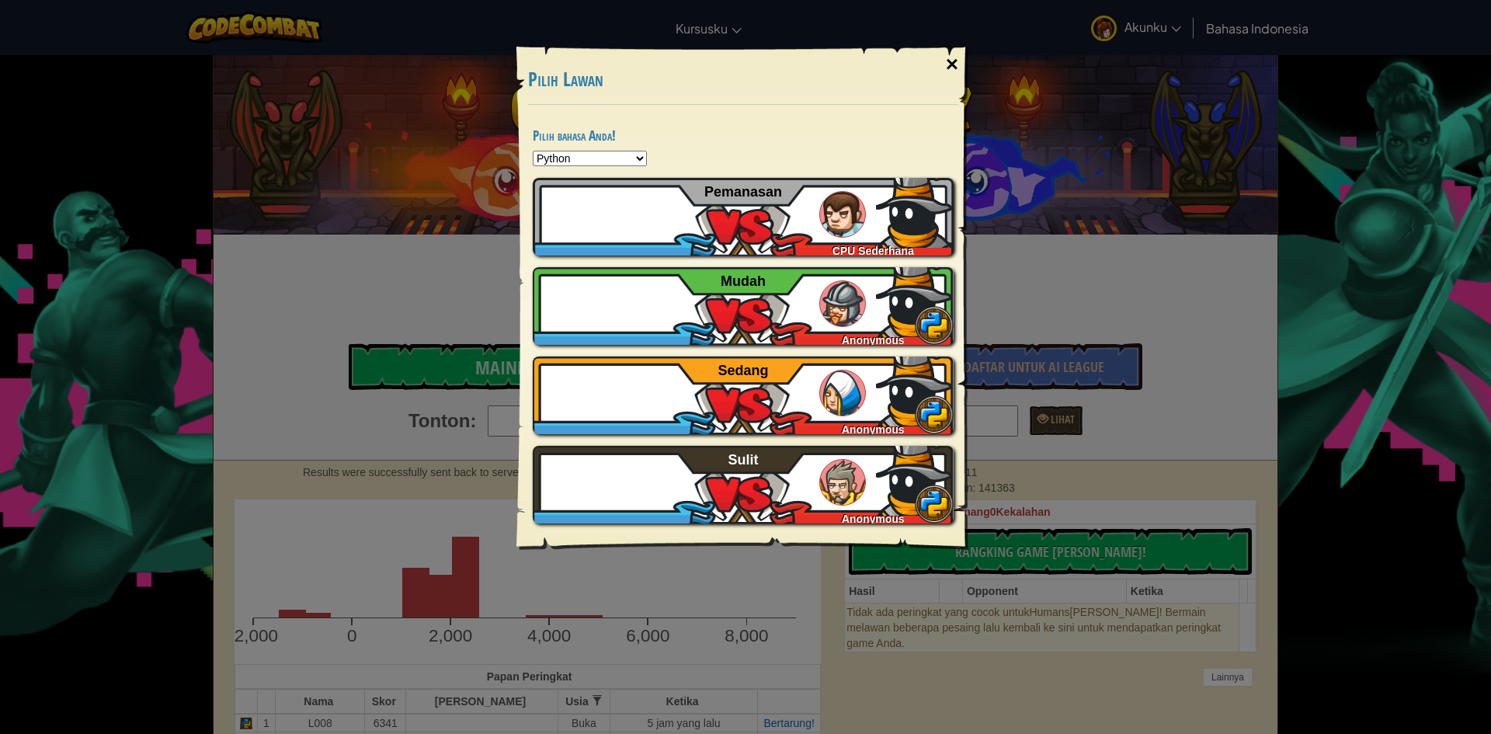
click at [952, 71] on div "×" at bounding box center [952, 64] width 36 height 45
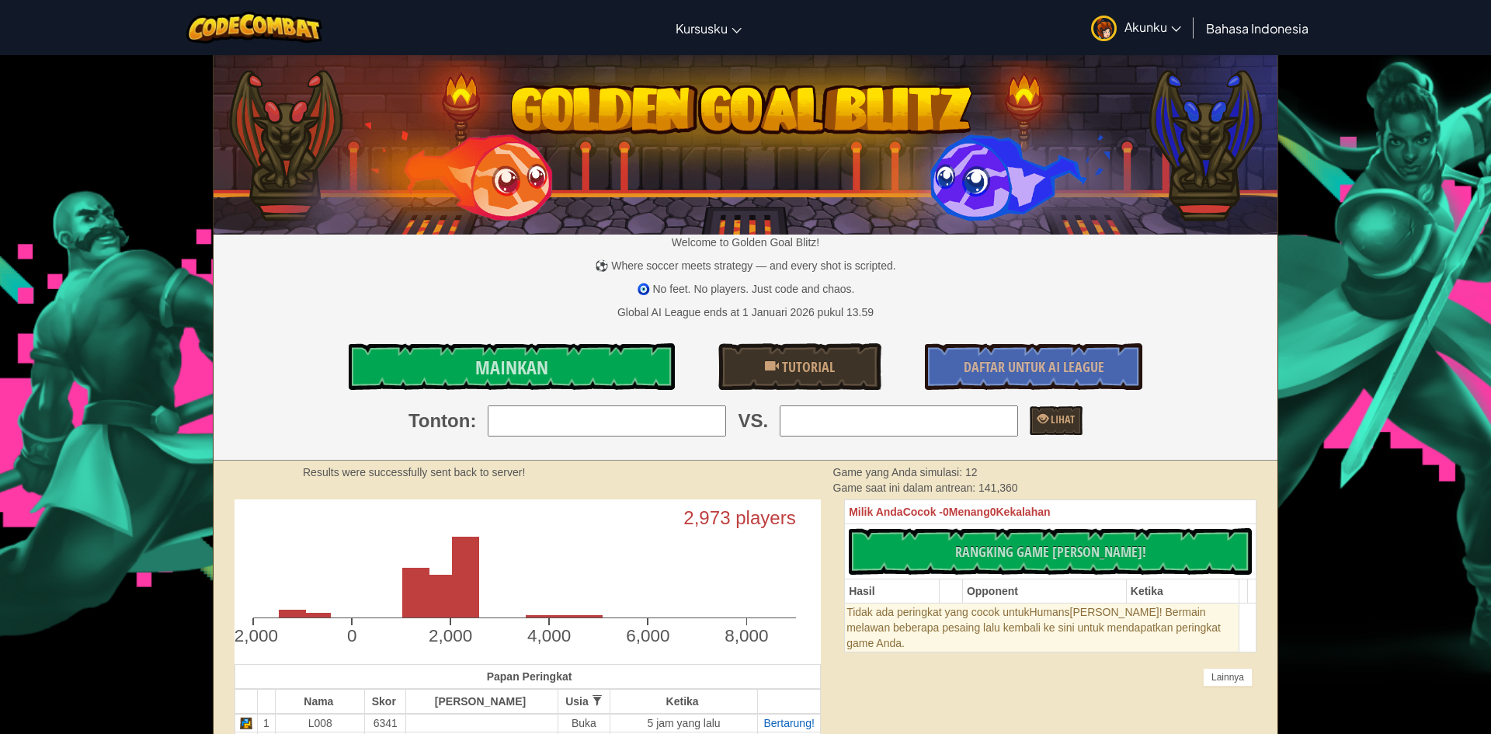
select select "id"
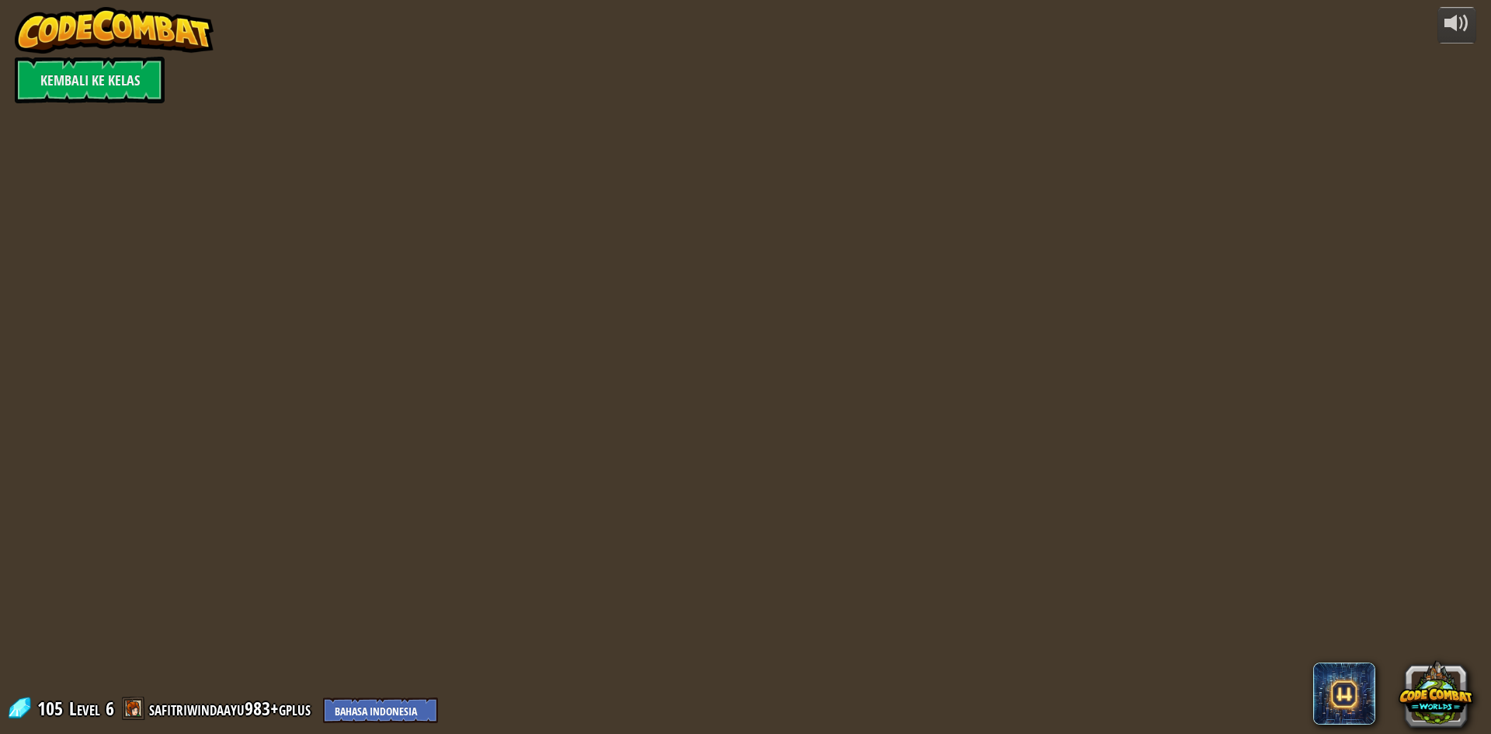
select select "id"
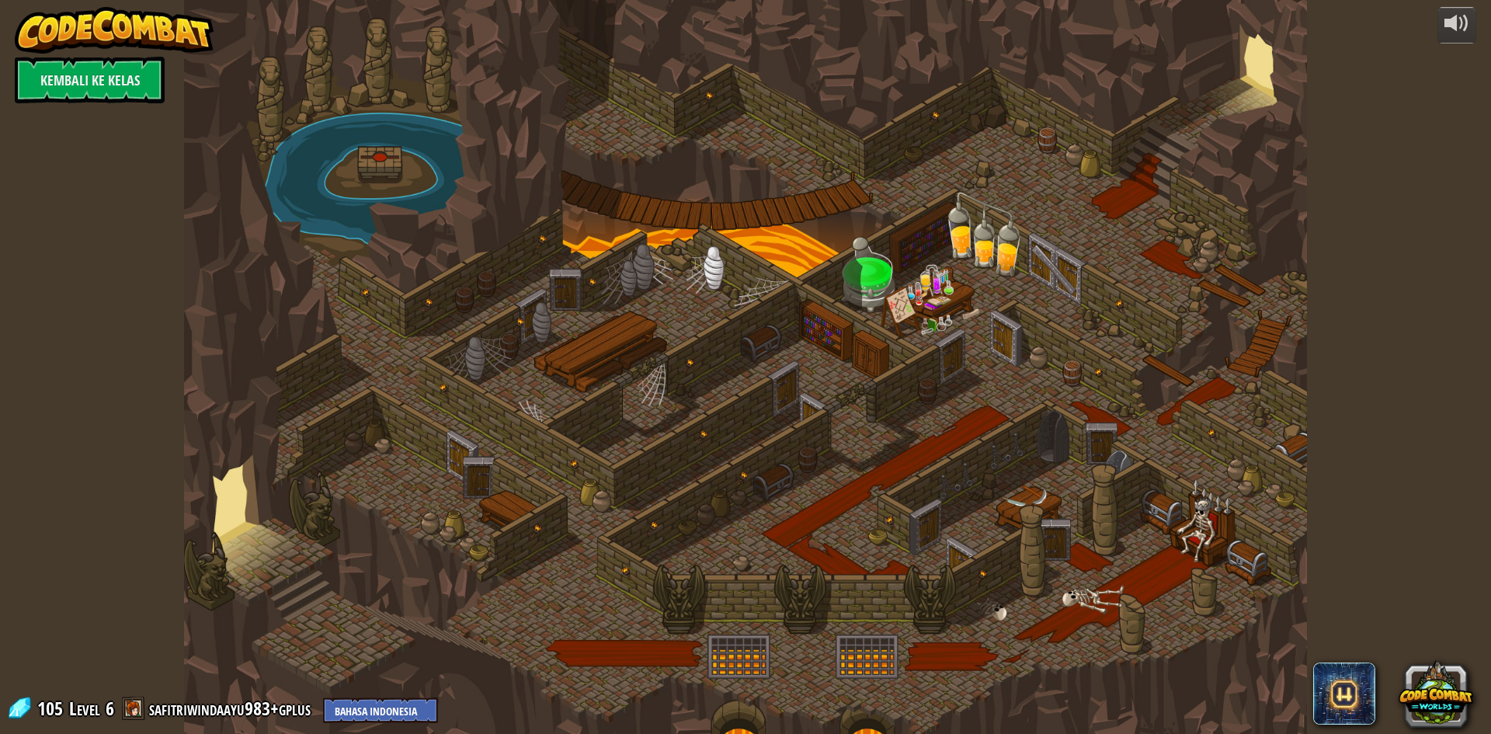
select select "id"
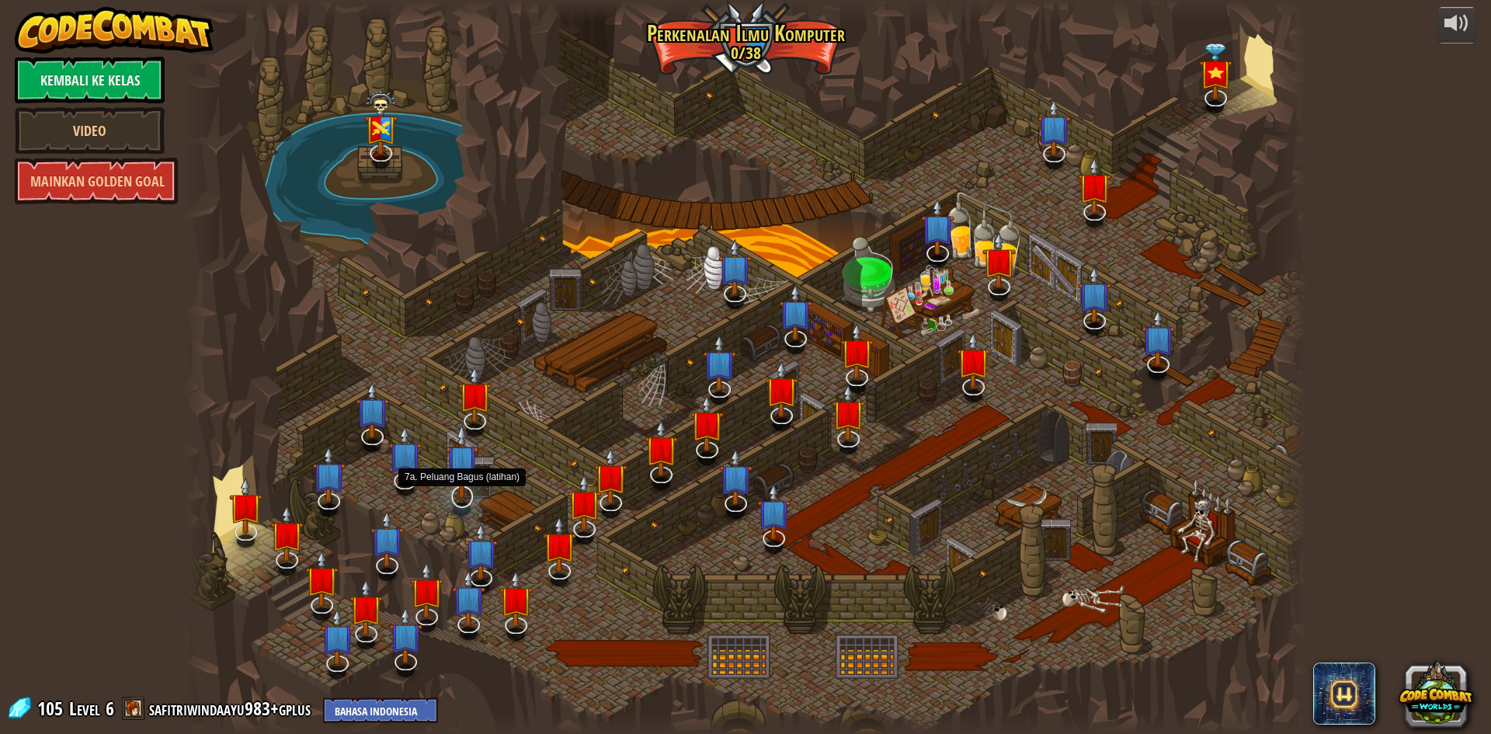
select select "id"
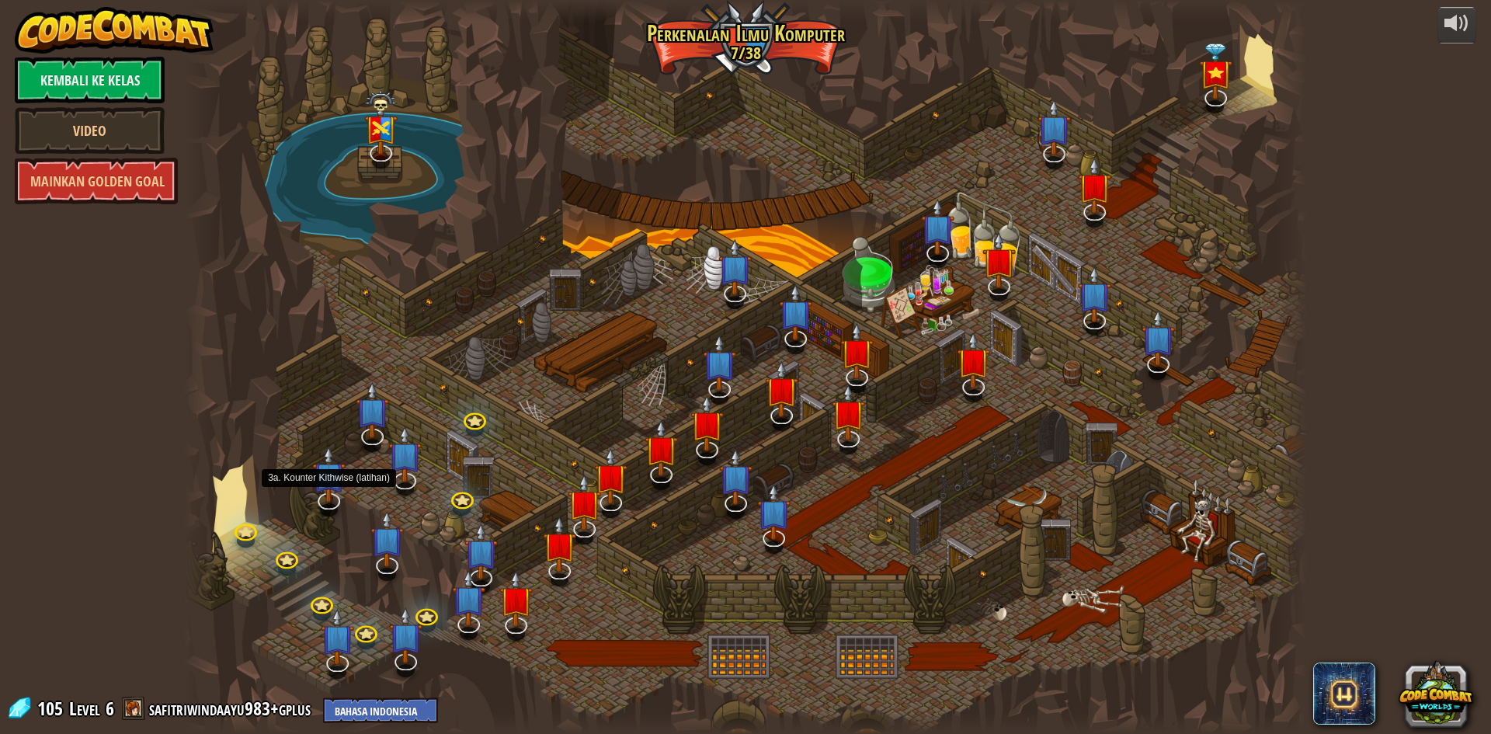
select select "id"
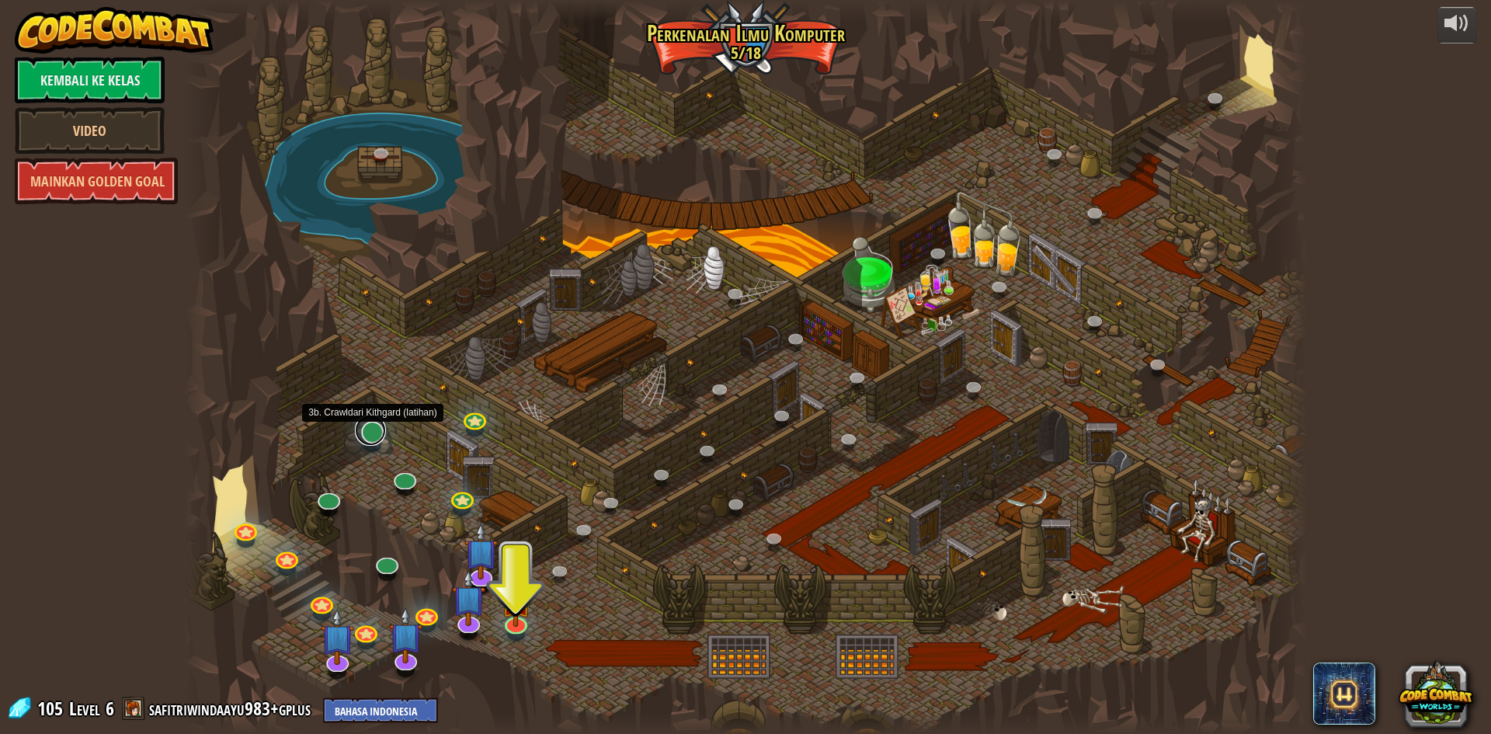
click at [371, 430] on link at bounding box center [370, 430] width 31 height 31
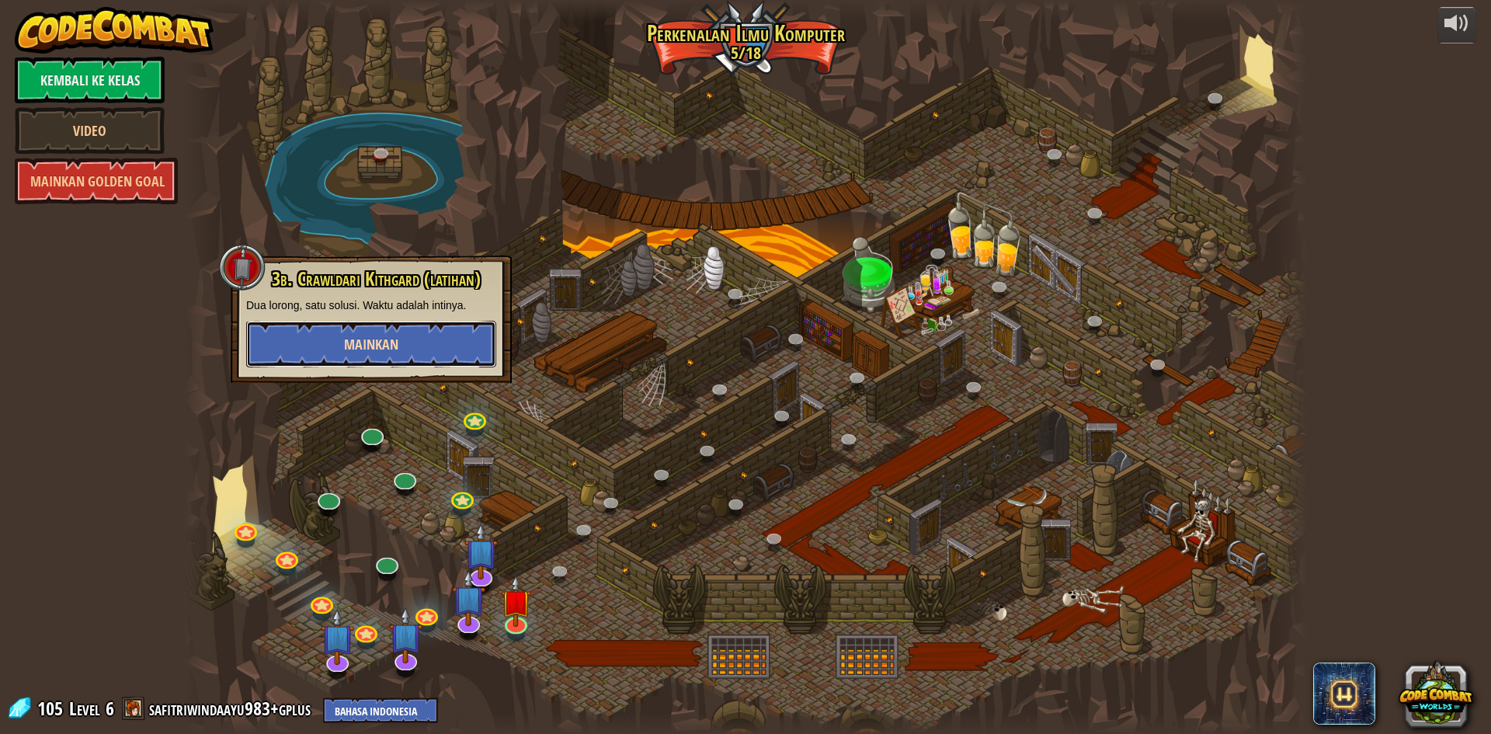
click at [382, 348] on span "Mainkan" at bounding box center [371, 344] width 54 height 19
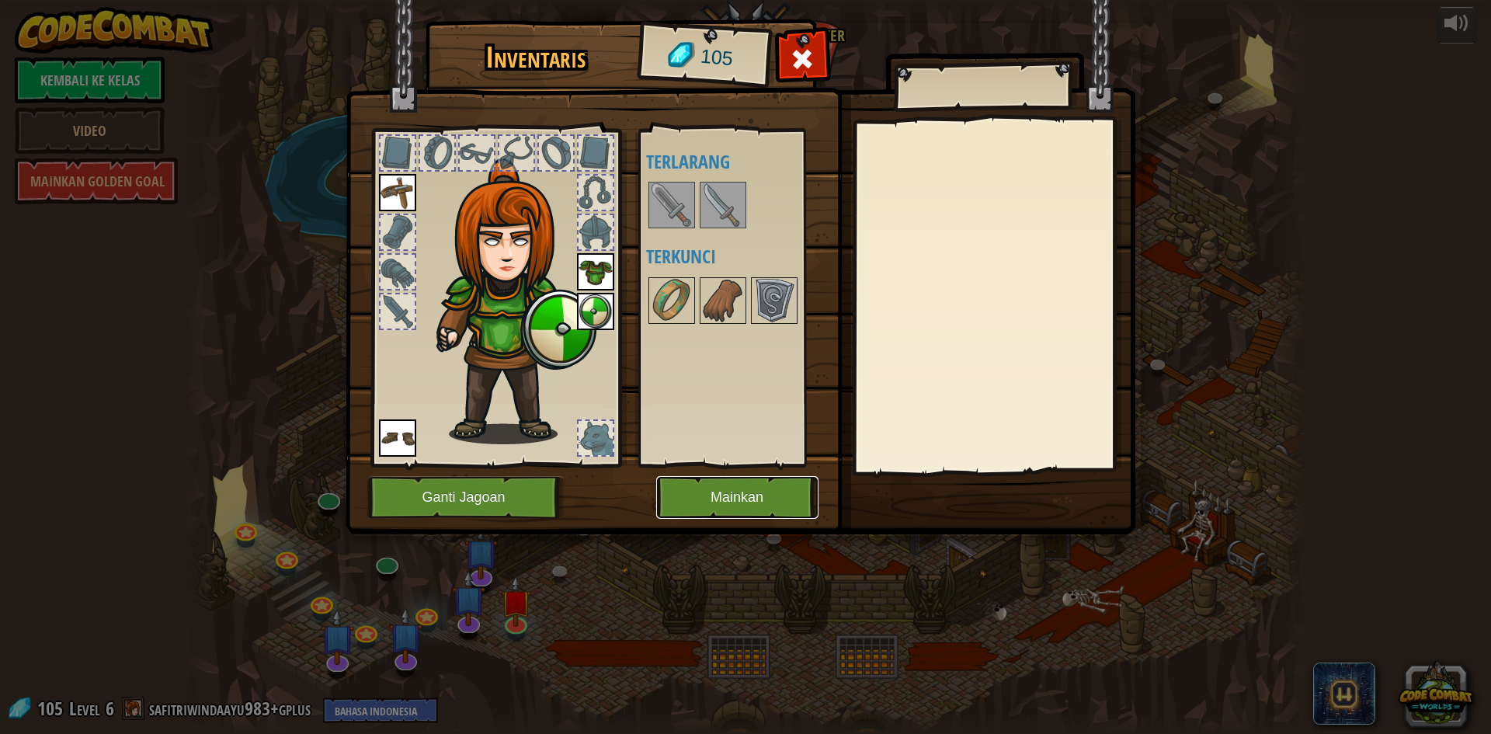
click at [720, 492] on button "Mainkan" at bounding box center [737, 497] width 162 height 43
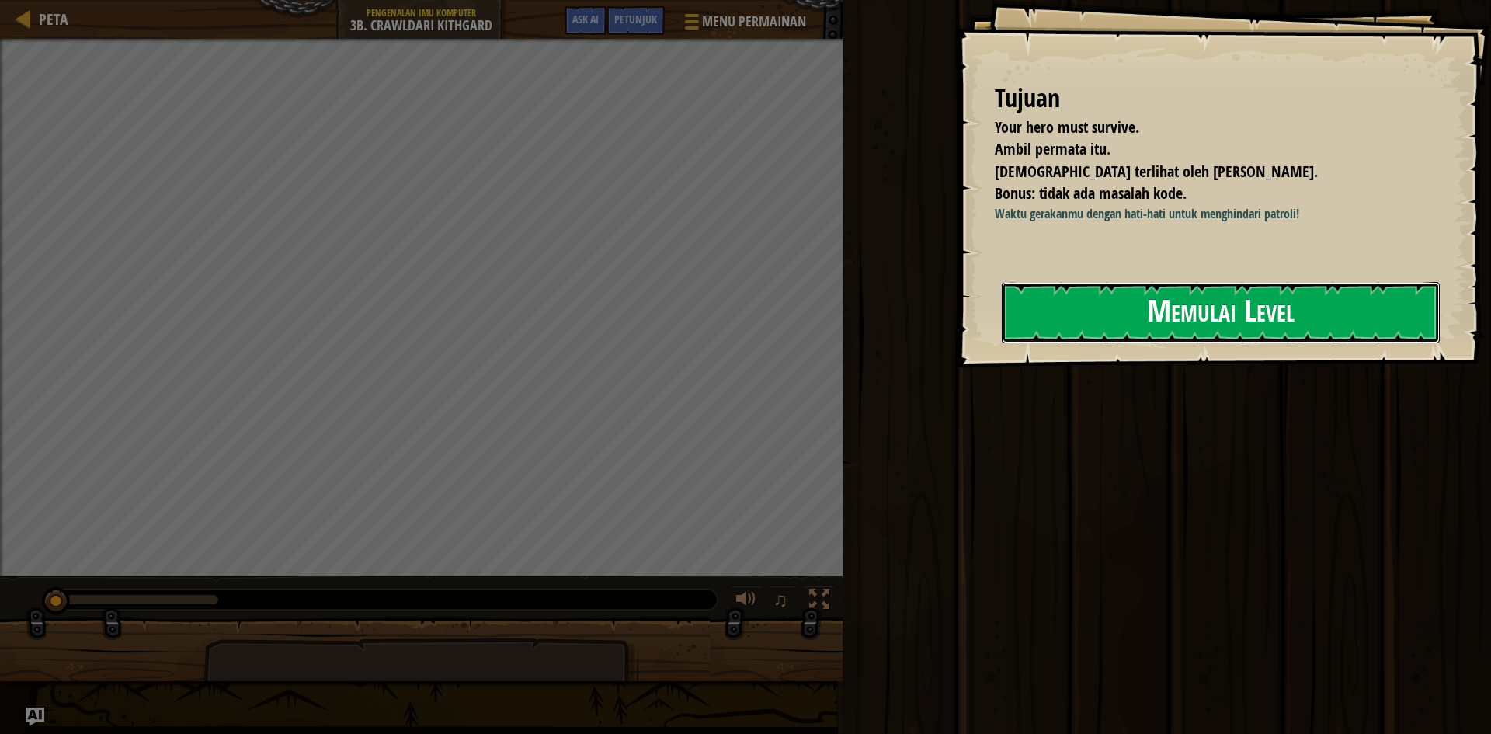
click at [1106, 287] on button "Memulai Level" at bounding box center [1221, 312] width 438 height 61
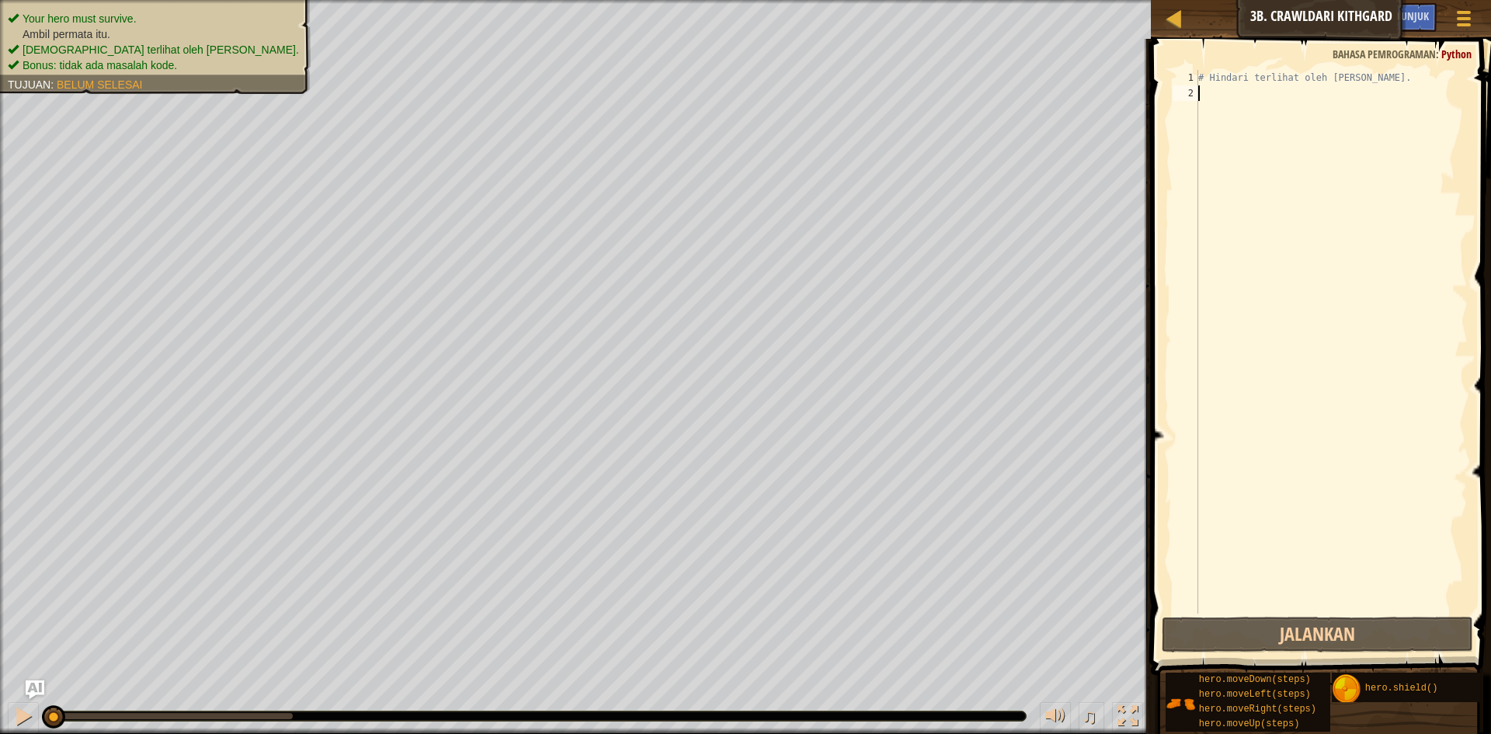
type textarea "h"
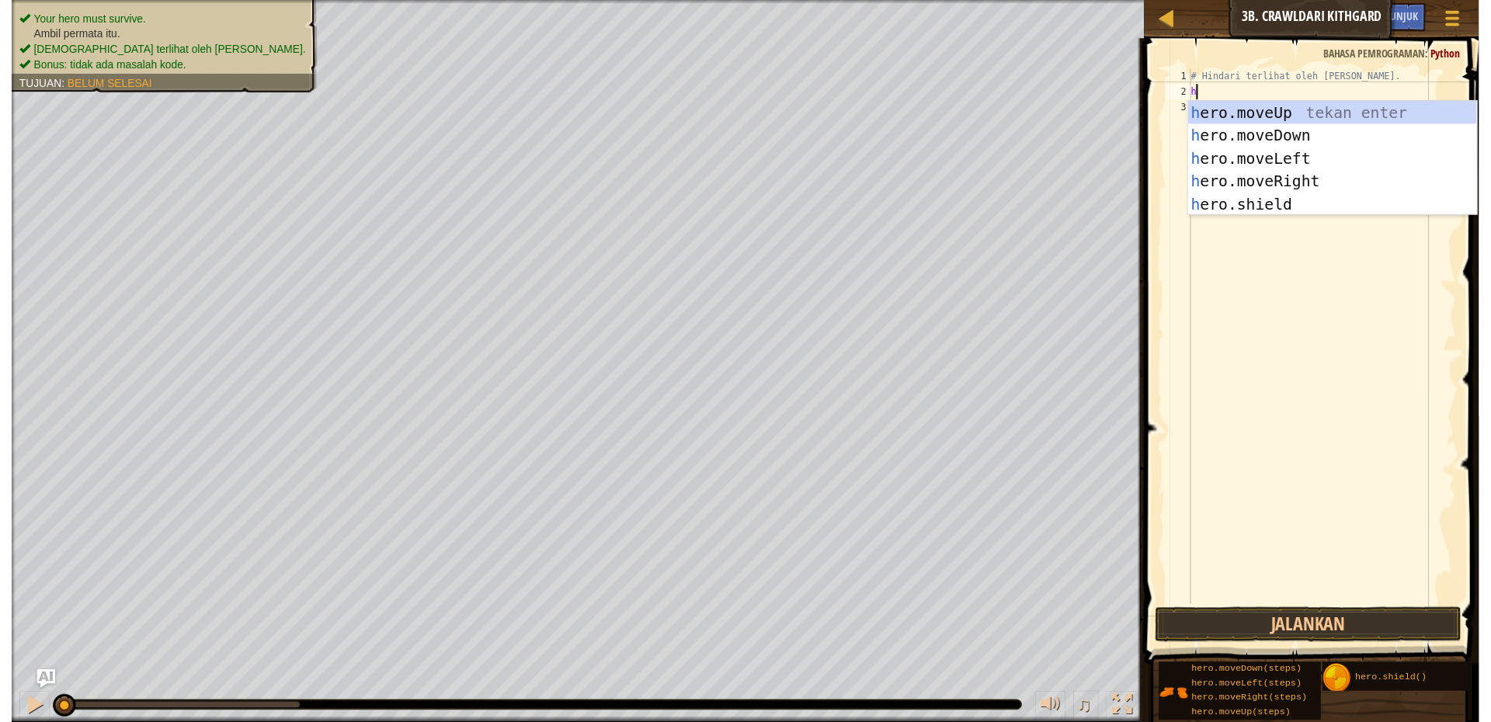
scroll to position [7, 0]
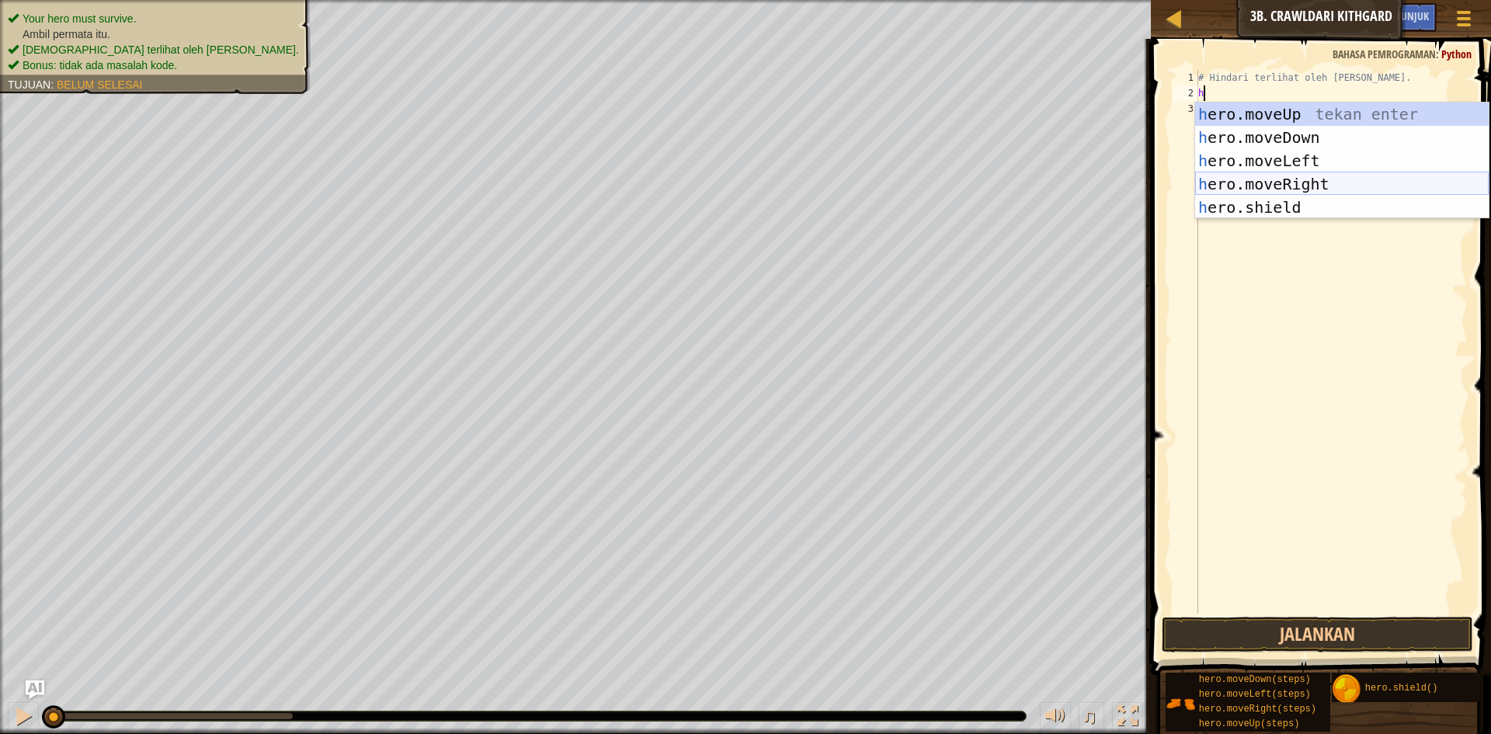
click at [1234, 179] on div "h ero.moveUp tekan enter h ero.moveDown tekan enter h ero.moveLeft tekan enter …" at bounding box center [1342, 184] width 294 height 163
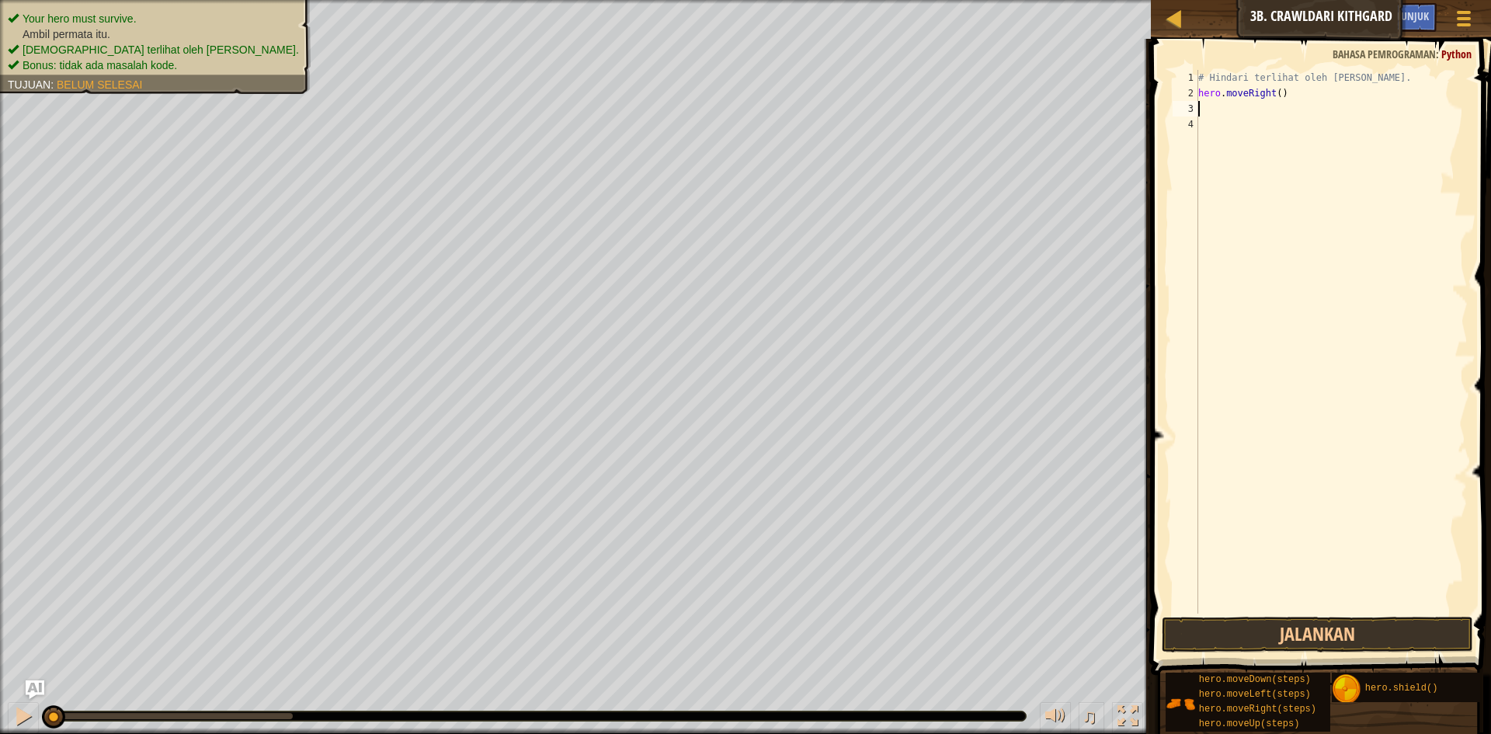
type textarea "h"
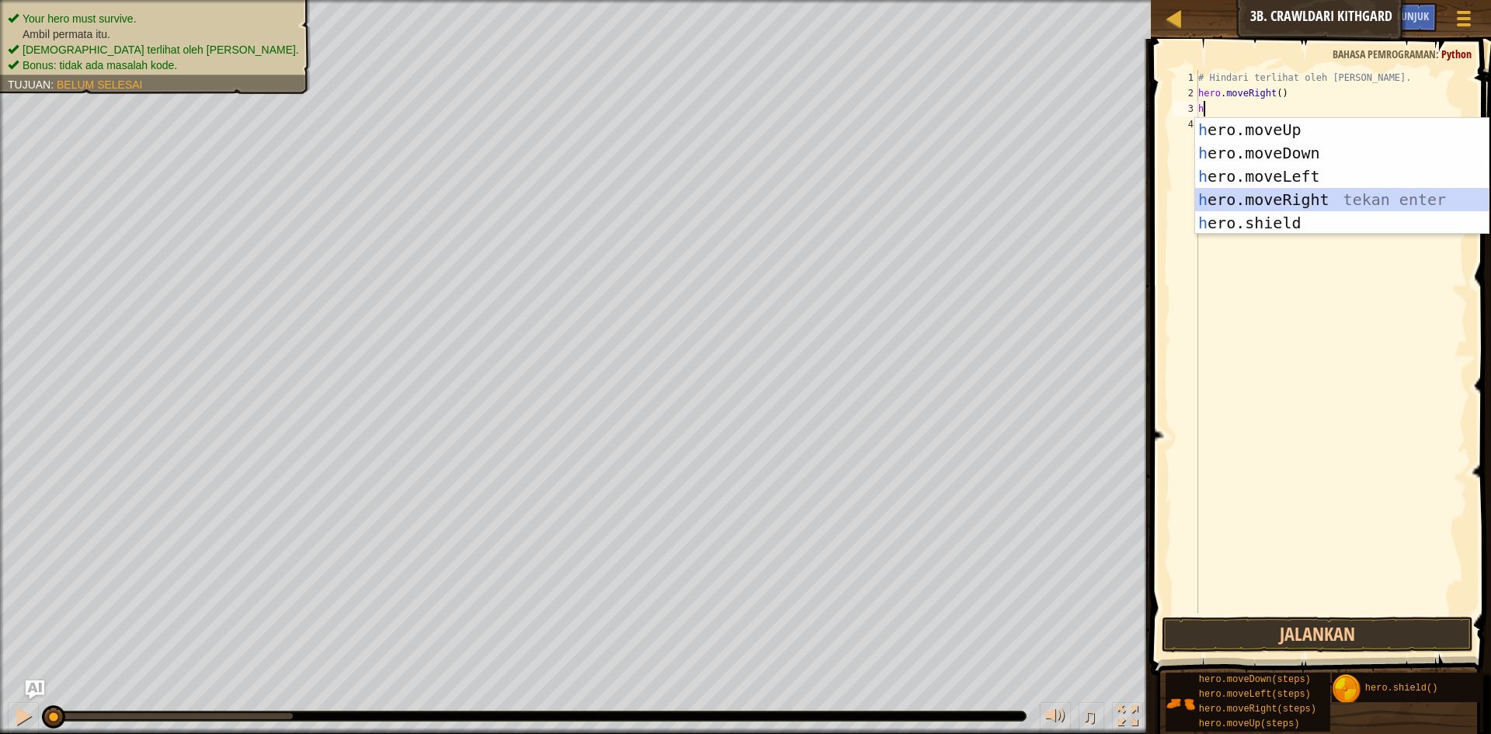
click at [1234, 190] on div "h ero.moveUp tekan enter h ero.moveDown tekan enter h ero.moveLeft tekan enter …" at bounding box center [1342, 199] width 294 height 163
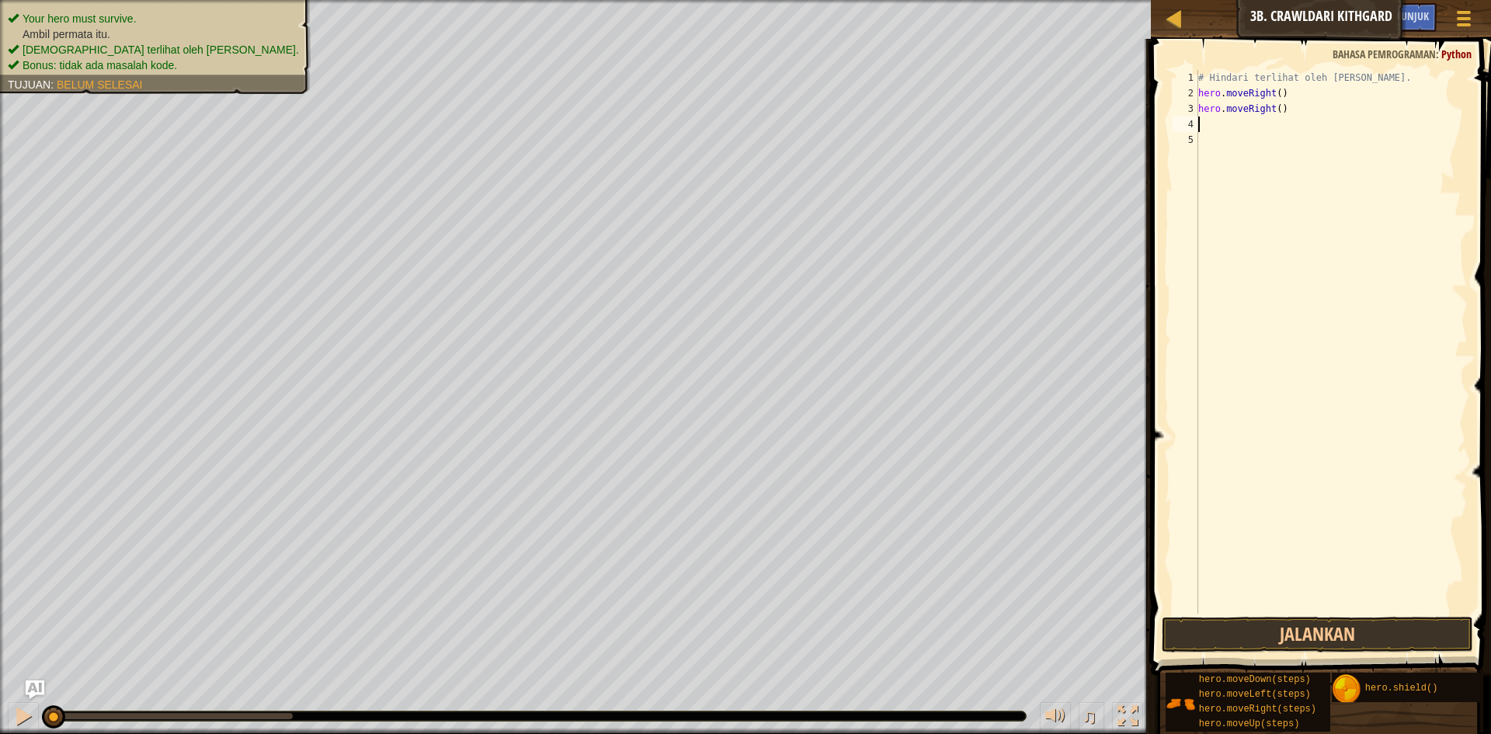
type textarea "h"
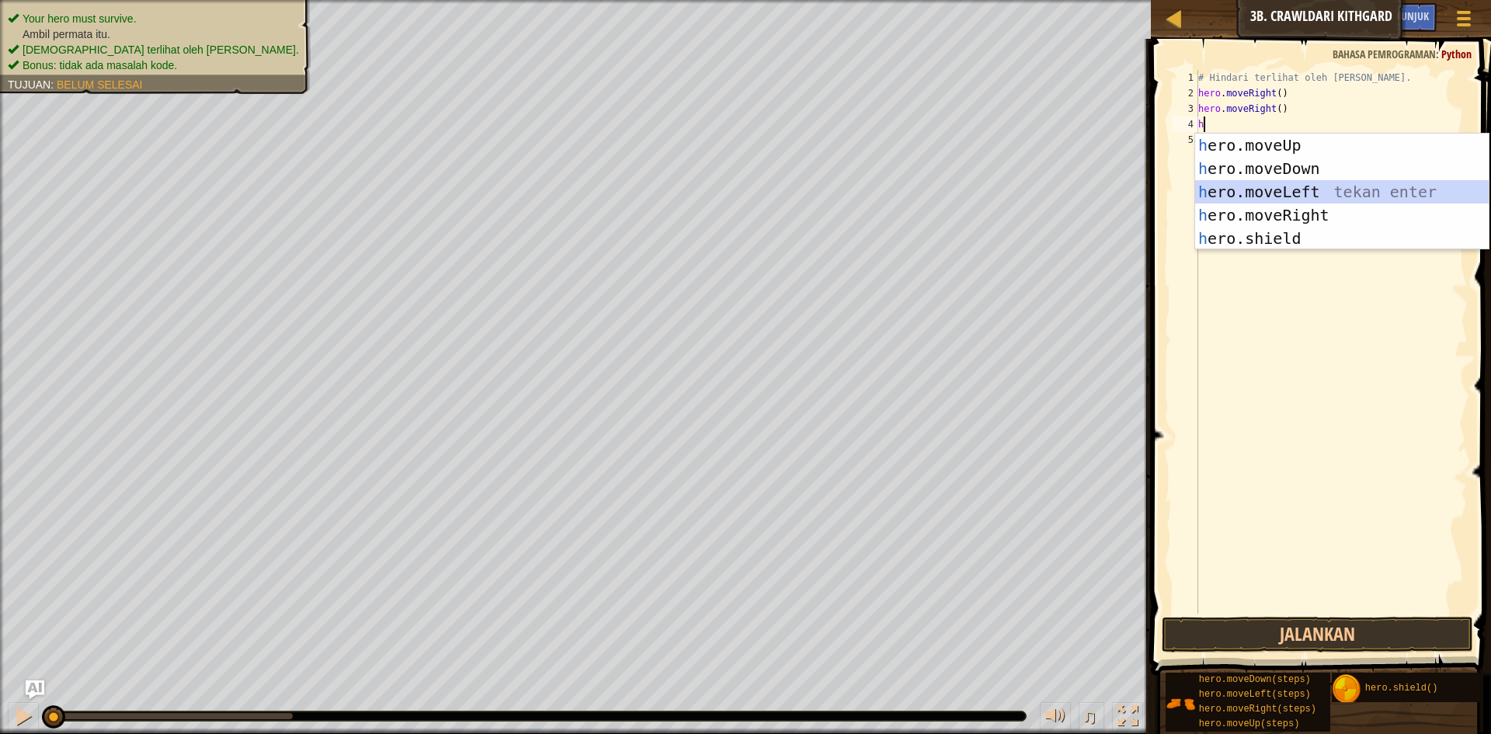
click at [1234, 191] on div "h ero.moveUp tekan enter h ero.moveDown tekan enter h ero.moveLeft tekan enter …" at bounding box center [1342, 215] width 294 height 163
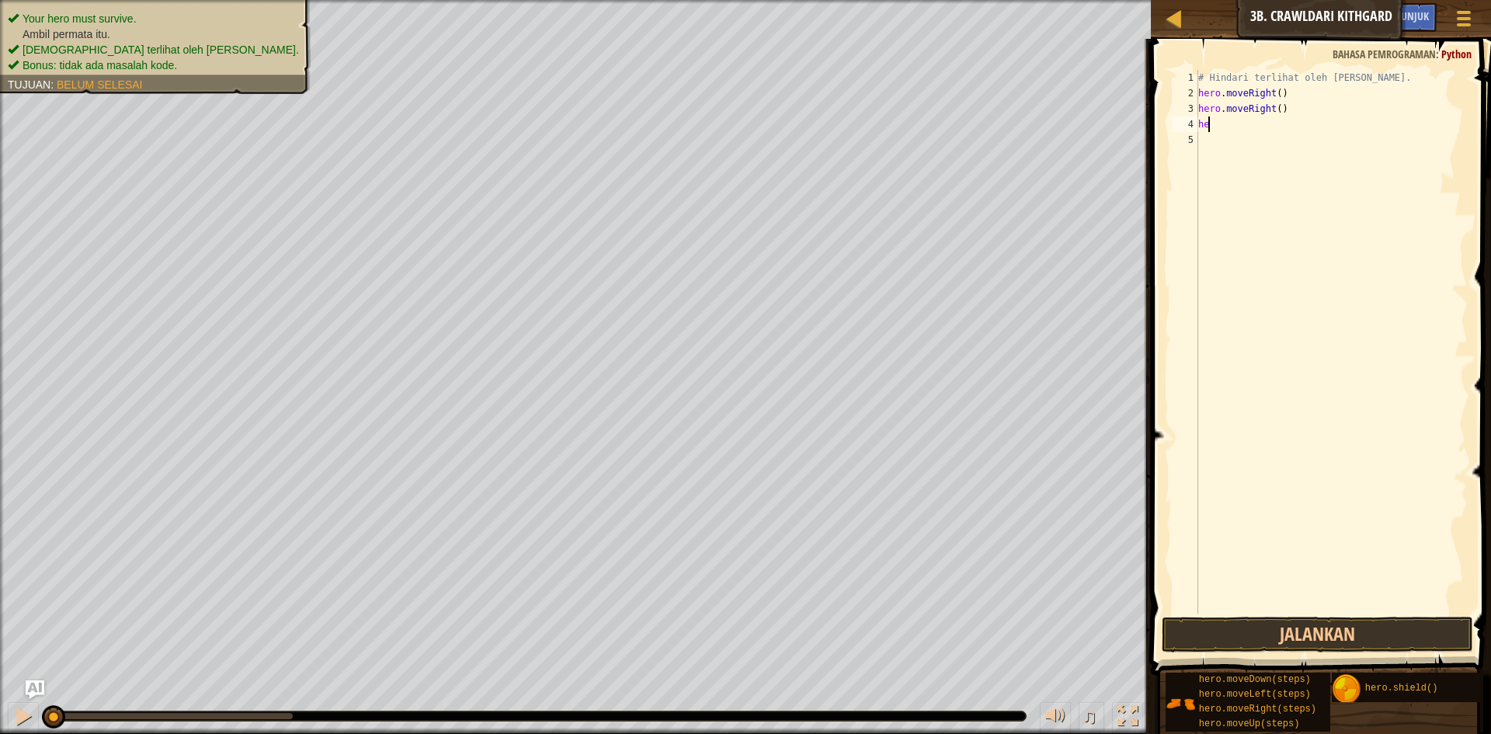
type textarea "h"
click at [1331, 621] on button "Jalankan" at bounding box center [1317, 635] width 311 height 36
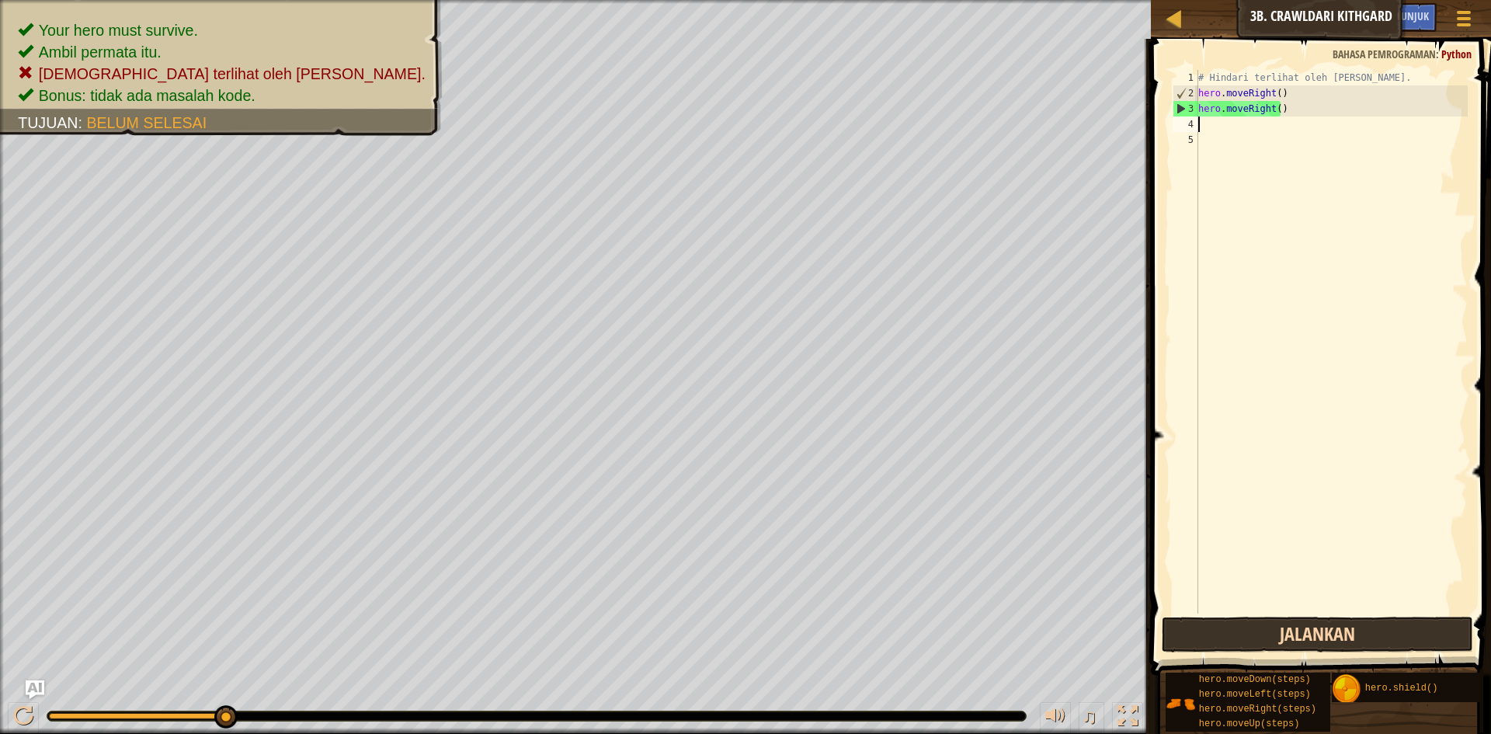
type textarea "h"
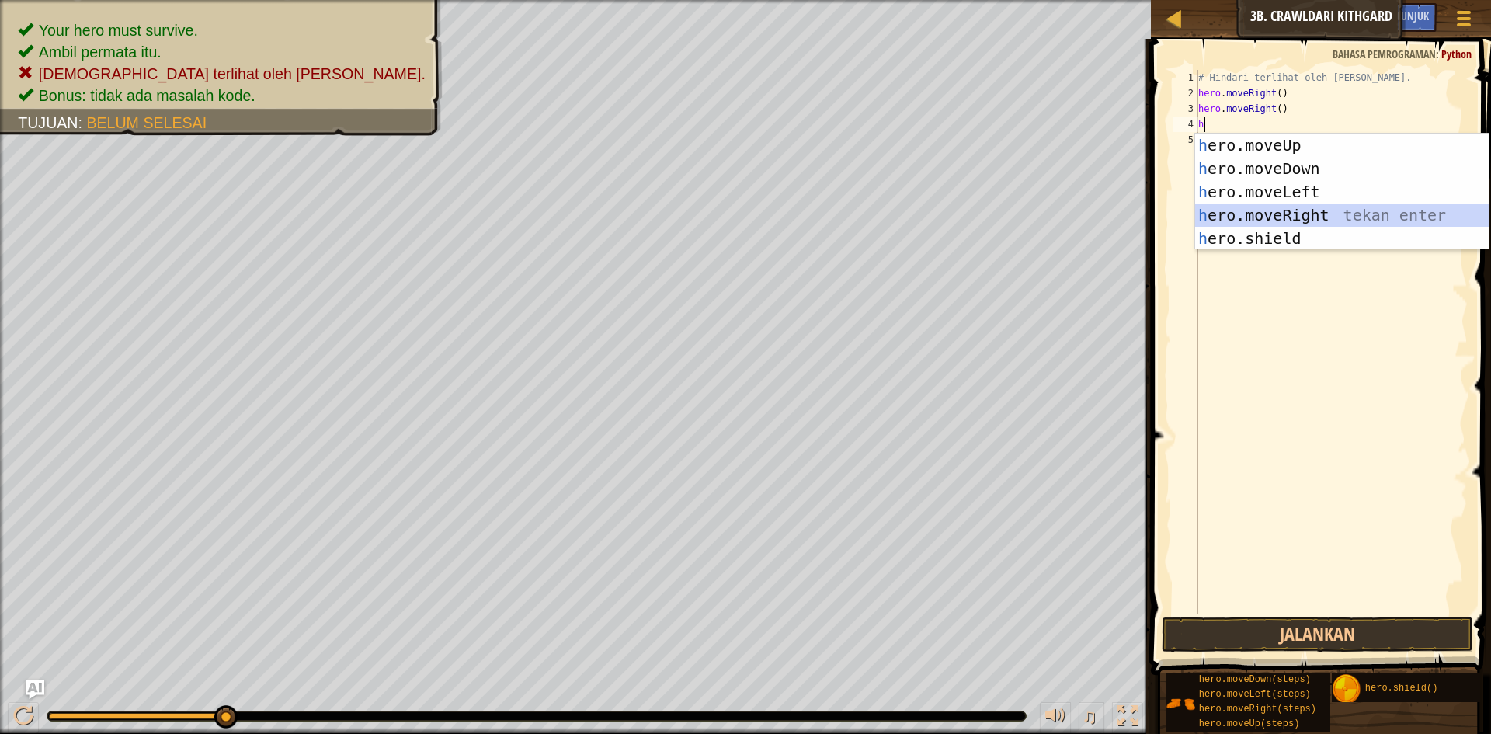
click at [1302, 210] on div "h ero.moveUp tekan enter h ero.moveDown tekan enter h ero.moveLeft tekan enter …" at bounding box center [1342, 215] width 294 height 163
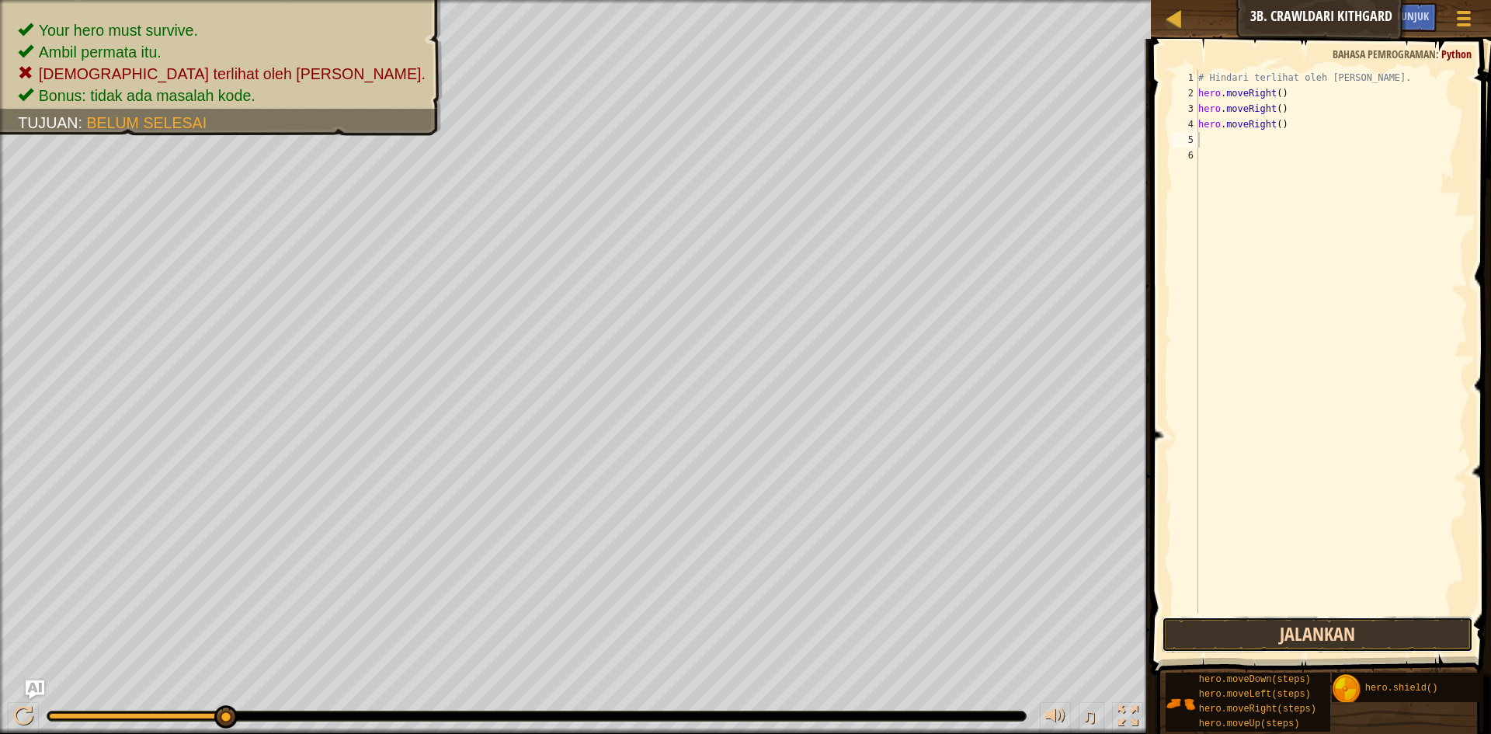
click at [1337, 626] on button "Jalankan" at bounding box center [1317, 635] width 311 height 36
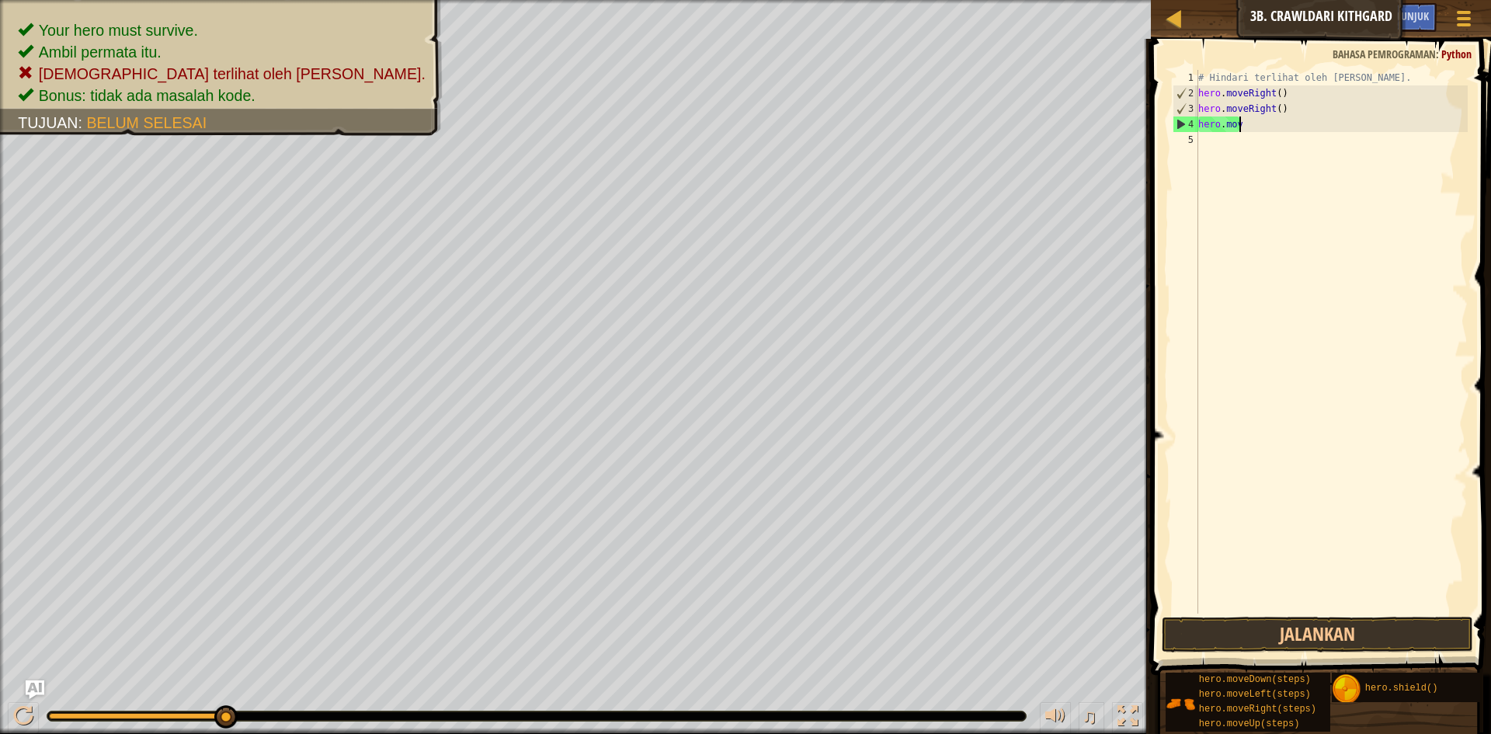
type textarea "h"
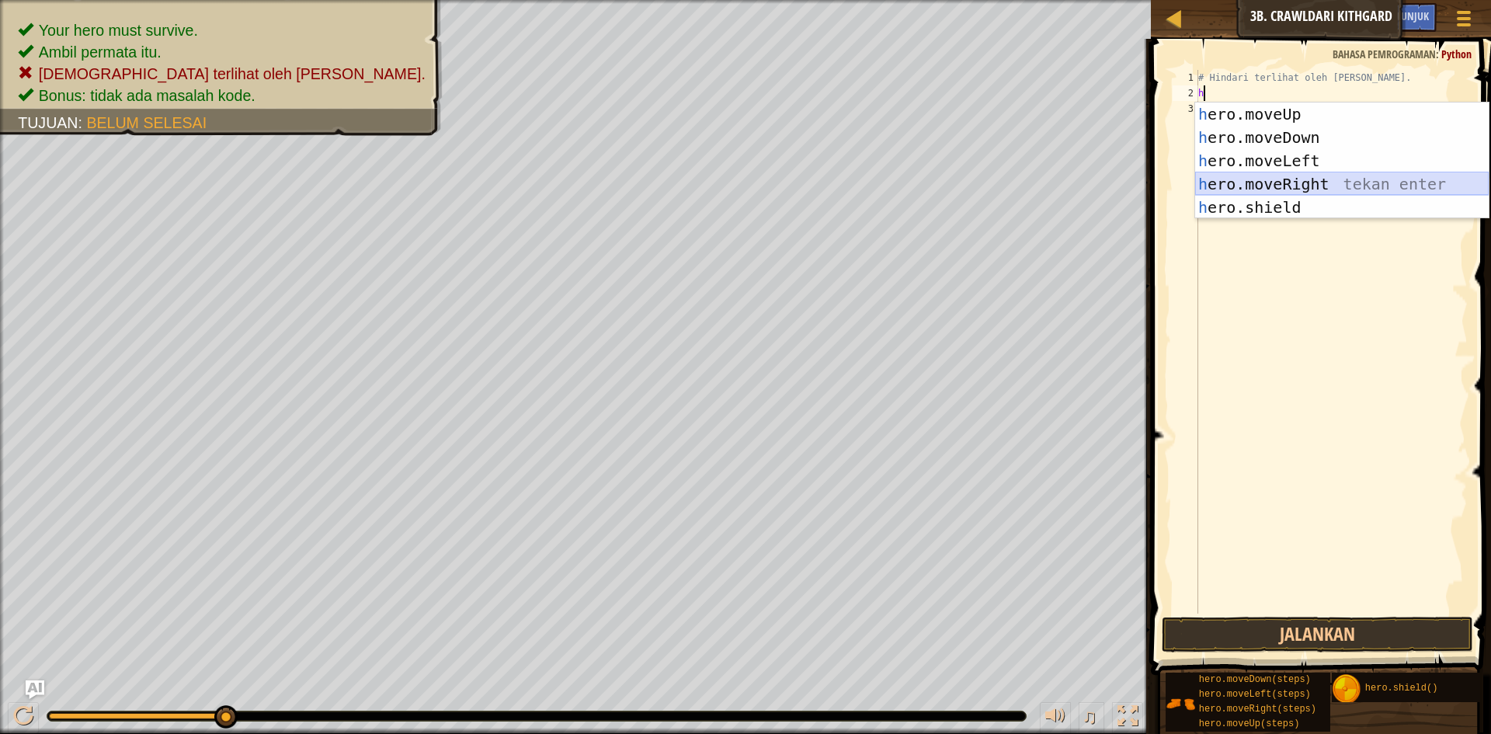
click at [1286, 177] on div "h ero.moveUp tekan enter h ero.moveDown tekan enter h ero.moveLeft tekan enter …" at bounding box center [1342, 184] width 294 height 163
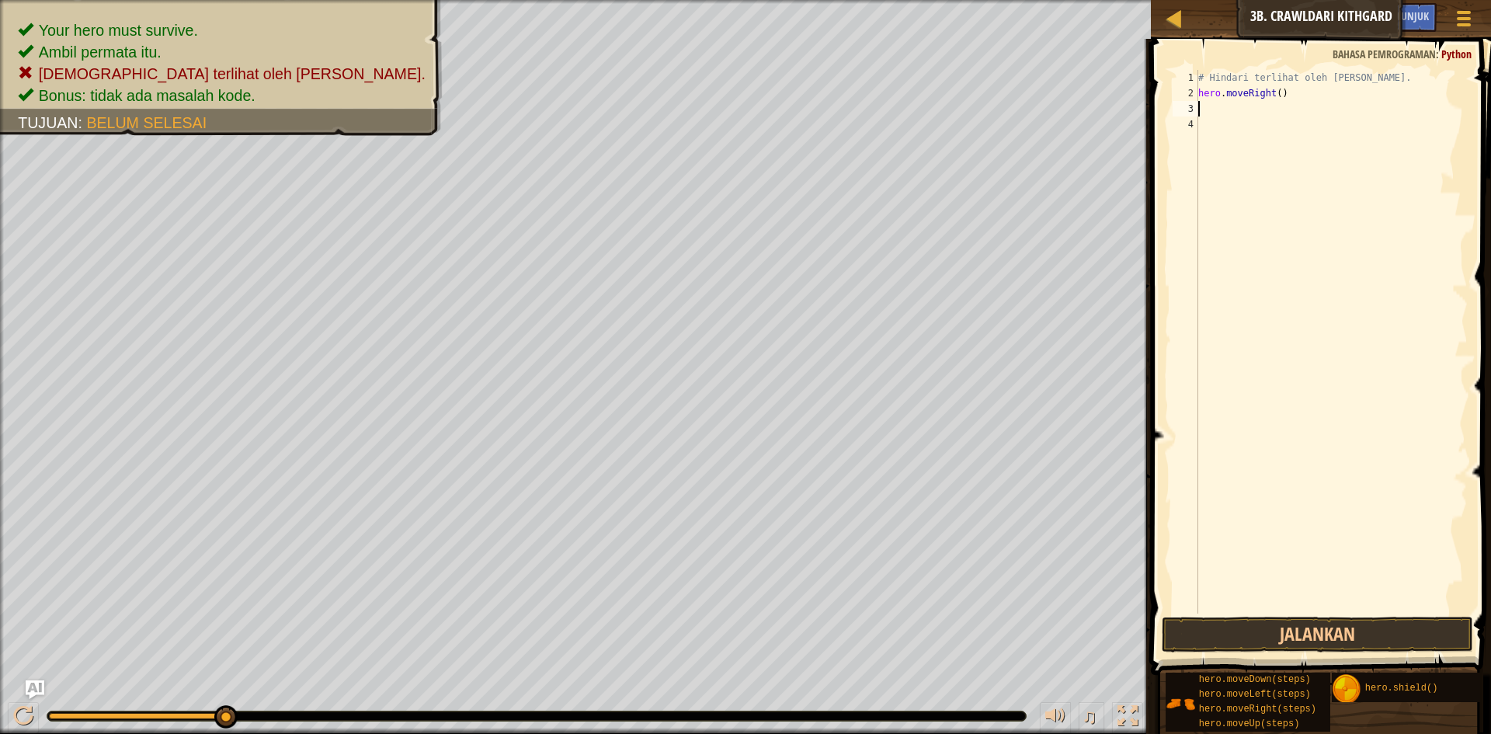
type textarea "h"
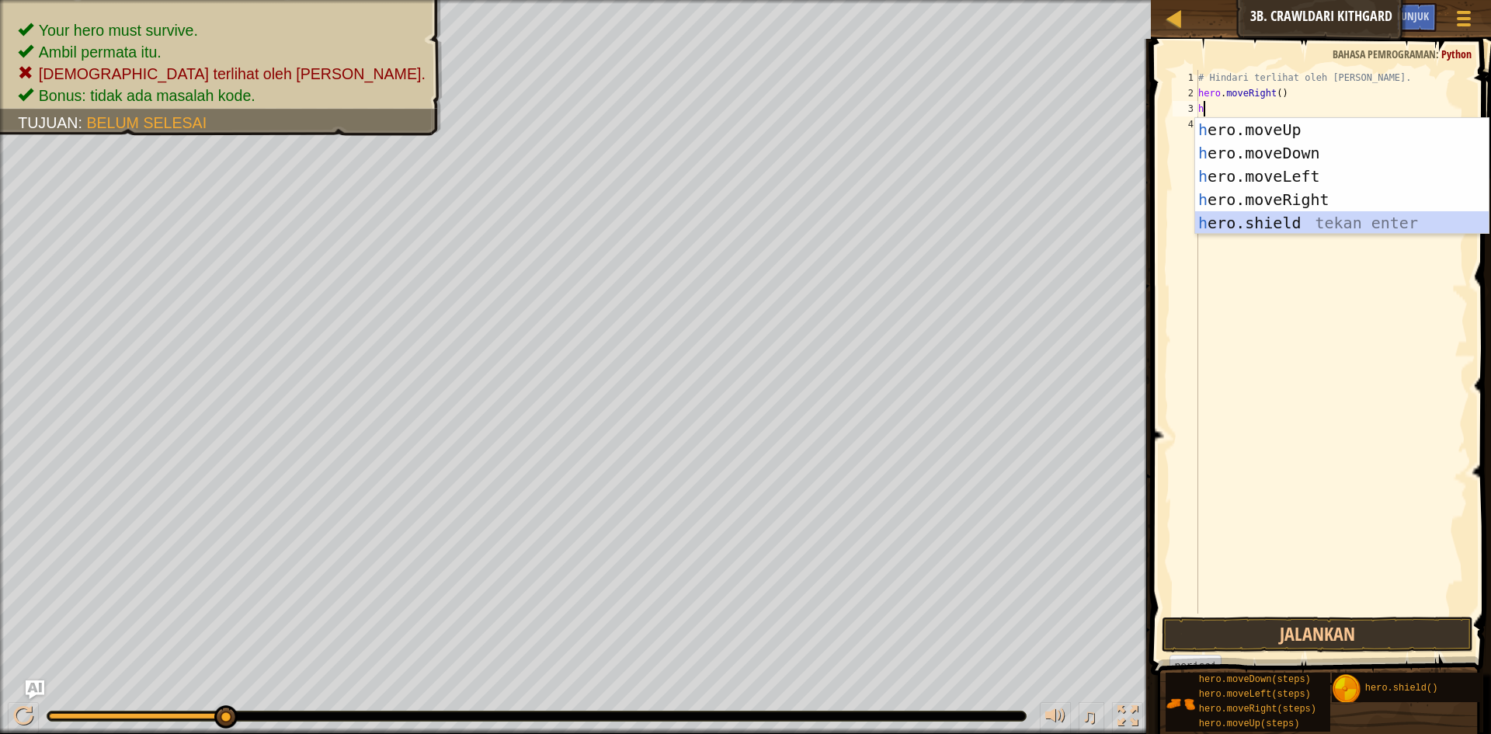
click at [1282, 213] on div "h ero.moveUp tekan enter h ero.moveDown tekan enter h ero.moveLeft tekan enter …" at bounding box center [1342, 199] width 294 height 163
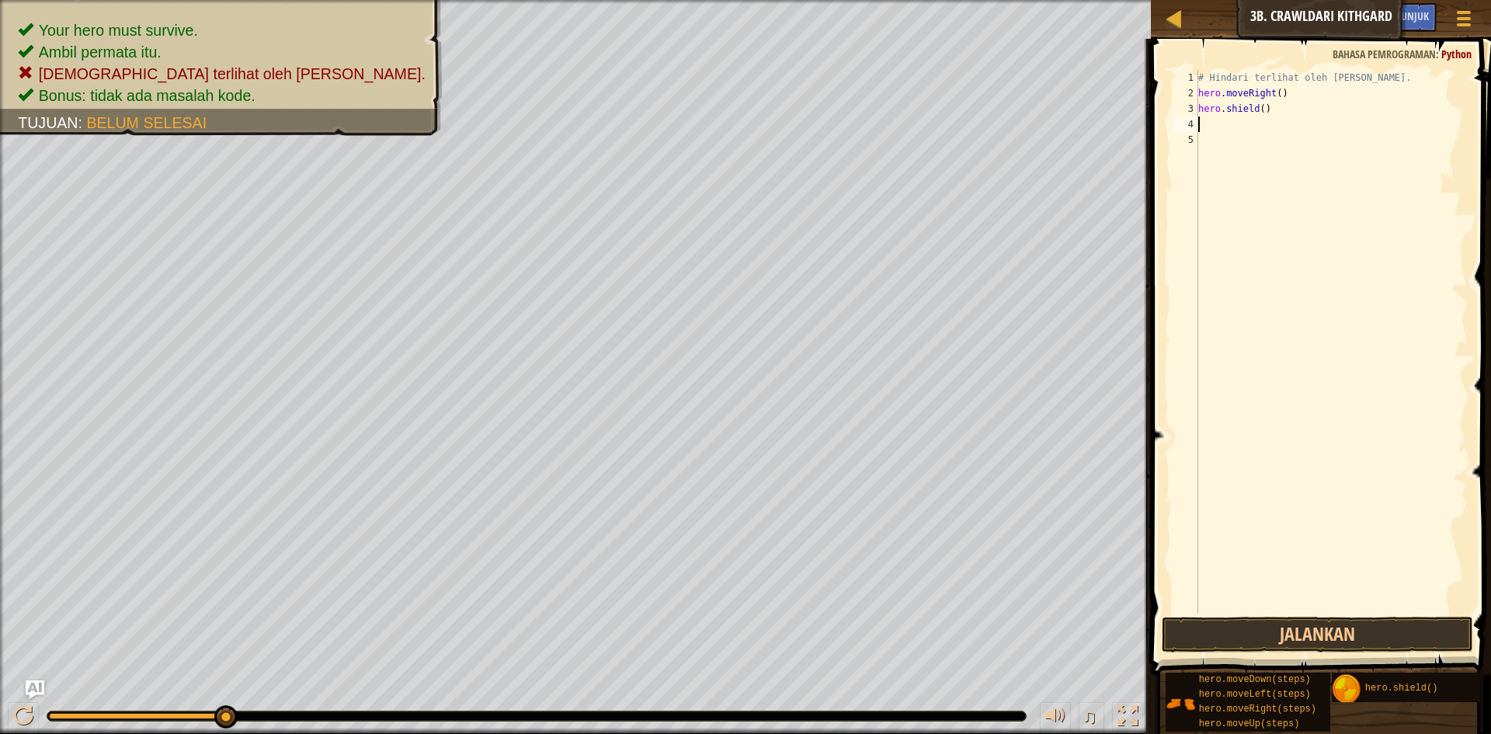
type textarea "h"
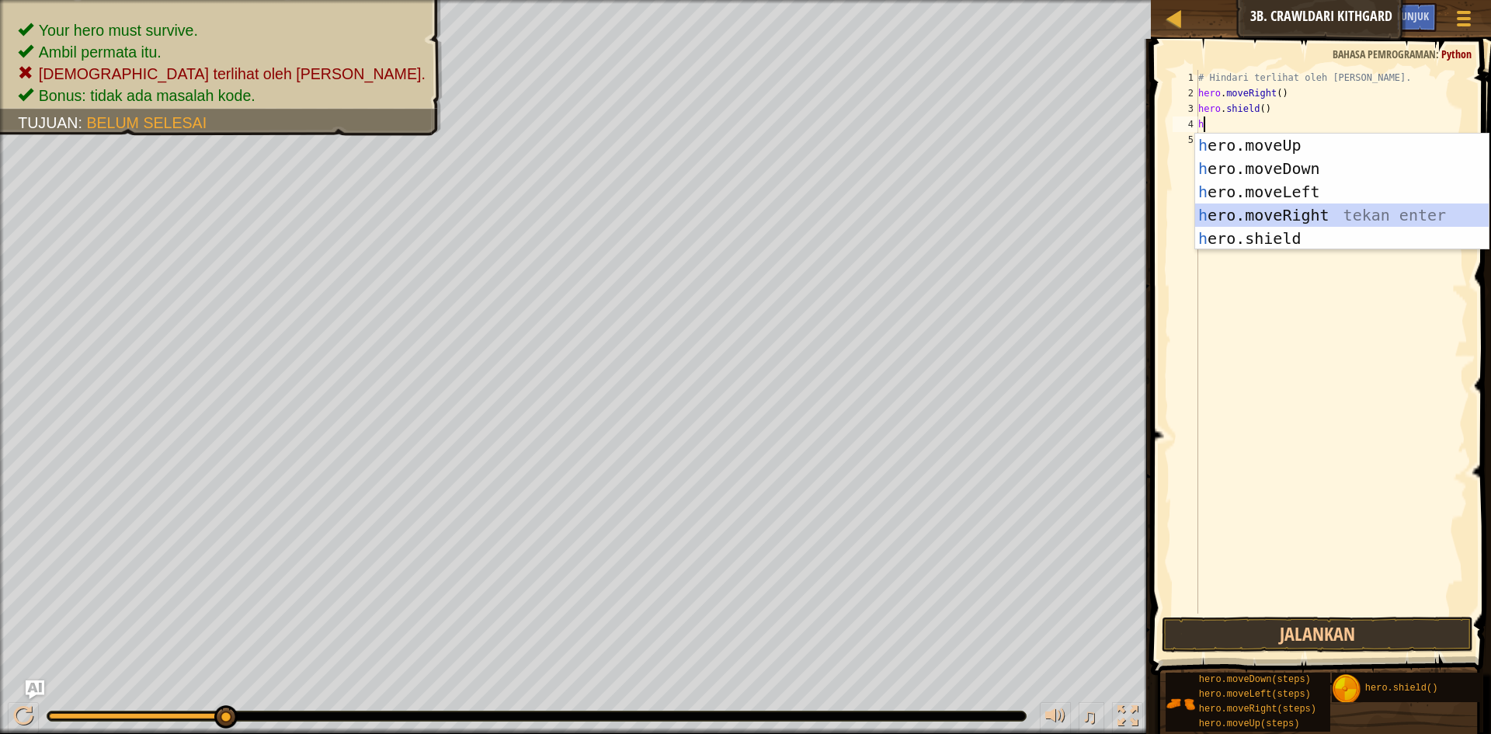
click at [1279, 205] on div "h ero.moveUp tekan enter h ero.moveDown tekan enter h ero.moveLeft tekan enter …" at bounding box center [1342, 215] width 294 height 163
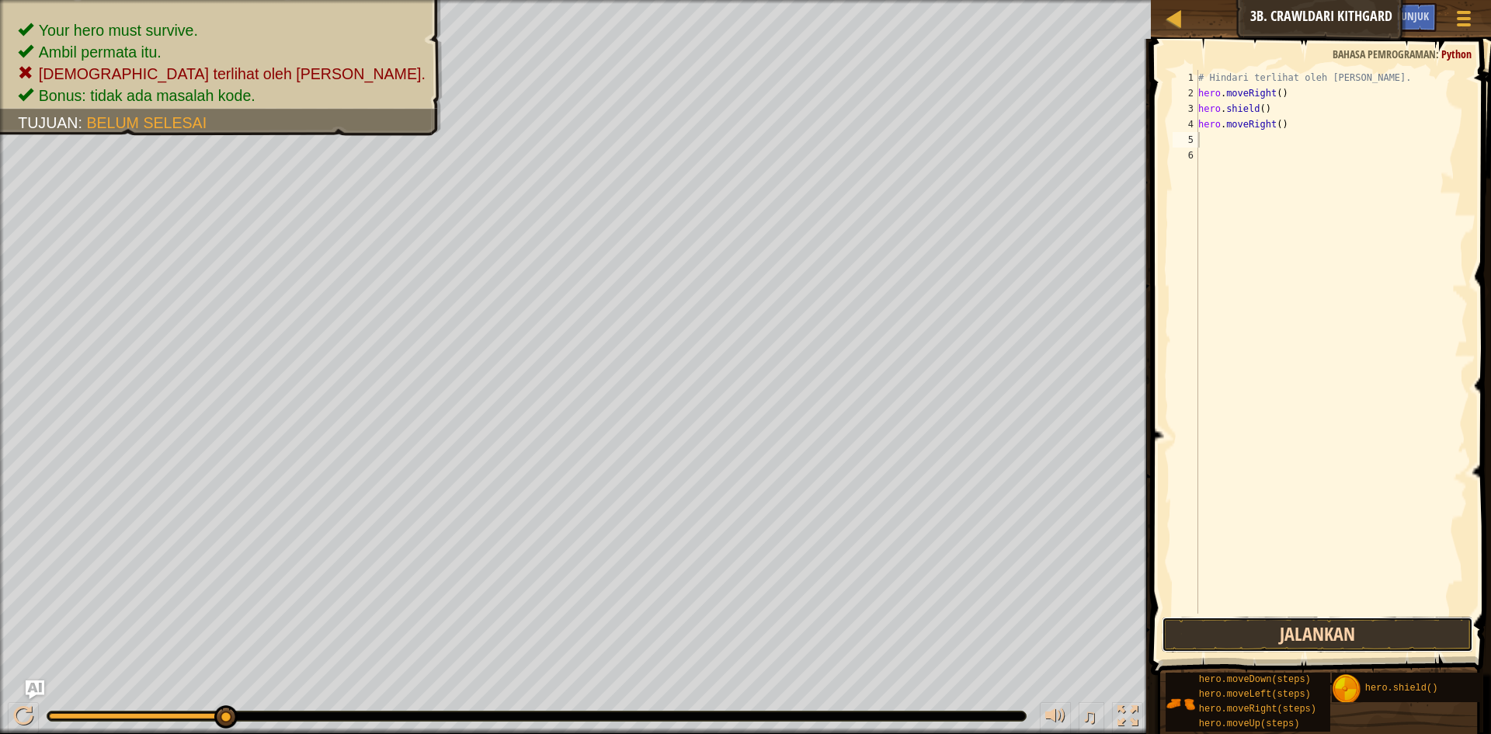
click at [1328, 628] on button "Jalankan" at bounding box center [1317, 635] width 311 height 36
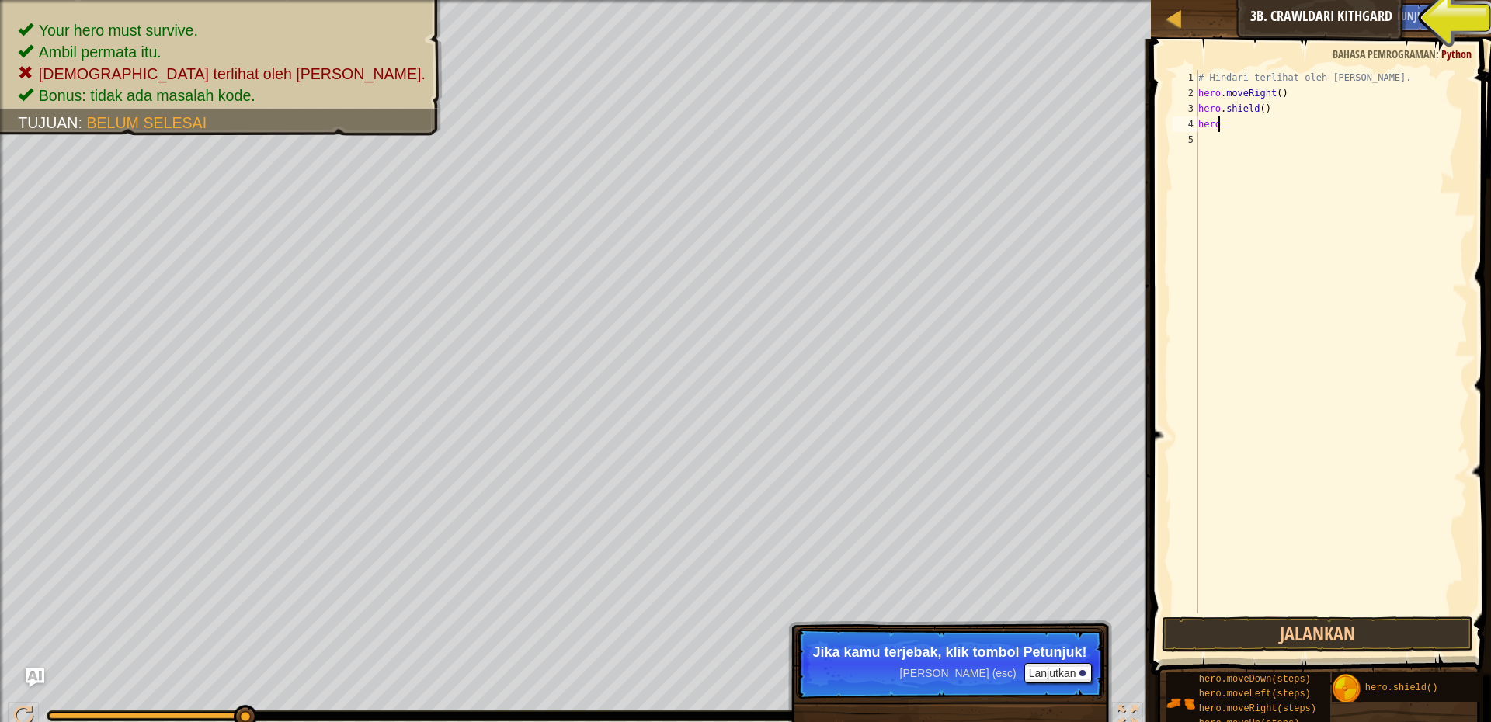
type textarea "hero."
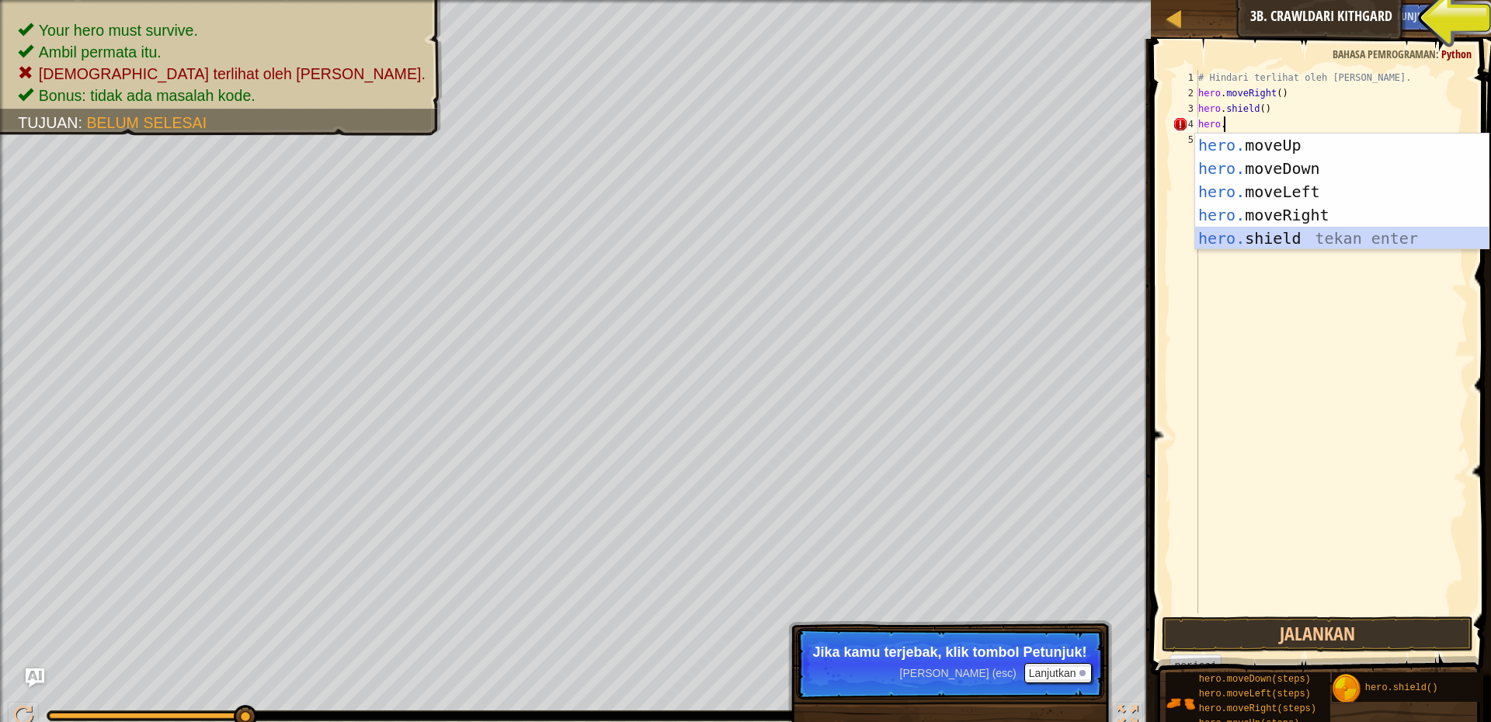
click at [1237, 236] on div "hero. moveUp tekan enter hero. moveDown tekan enter hero. moveLeft tekan enter …" at bounding box center [1342, 215] width 294 height 163
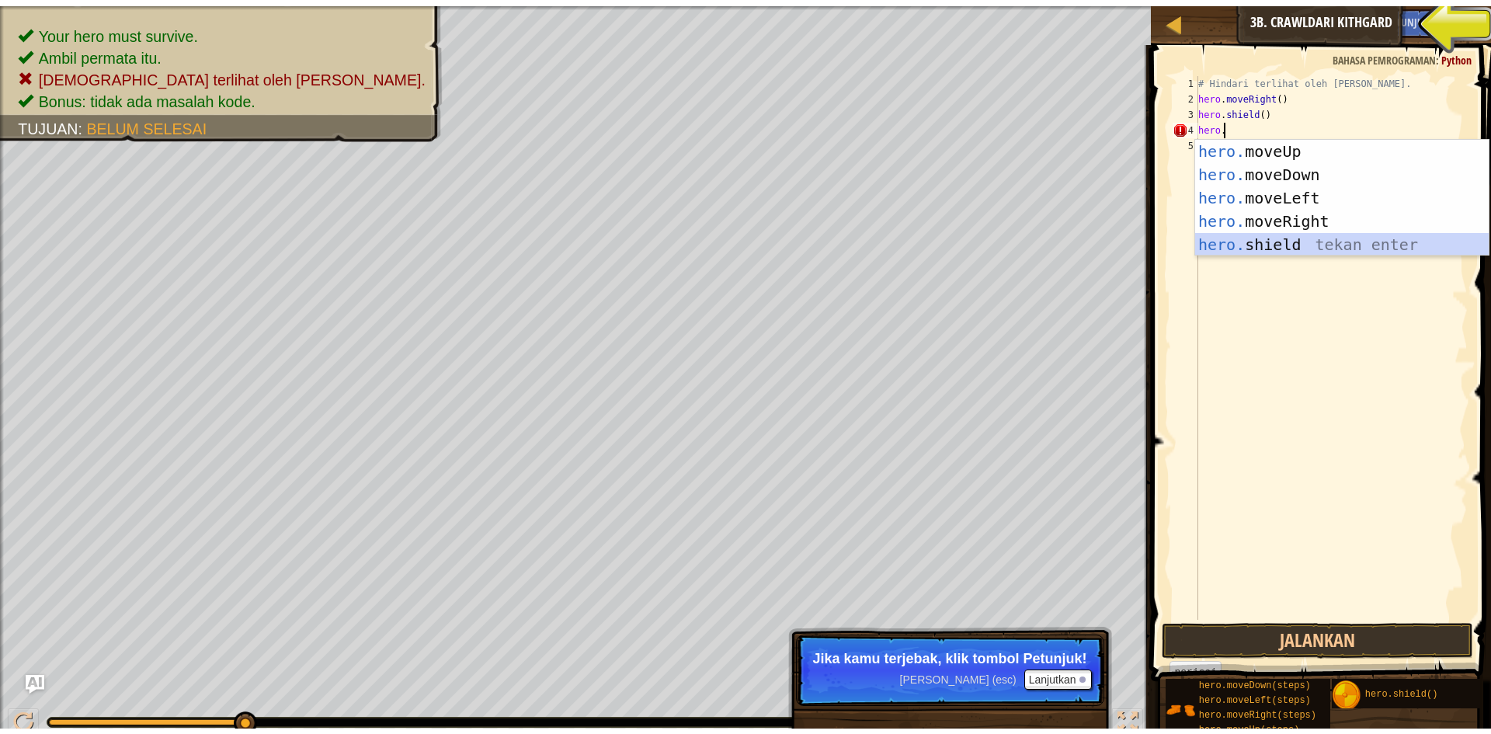
scroll to position [7, 0]
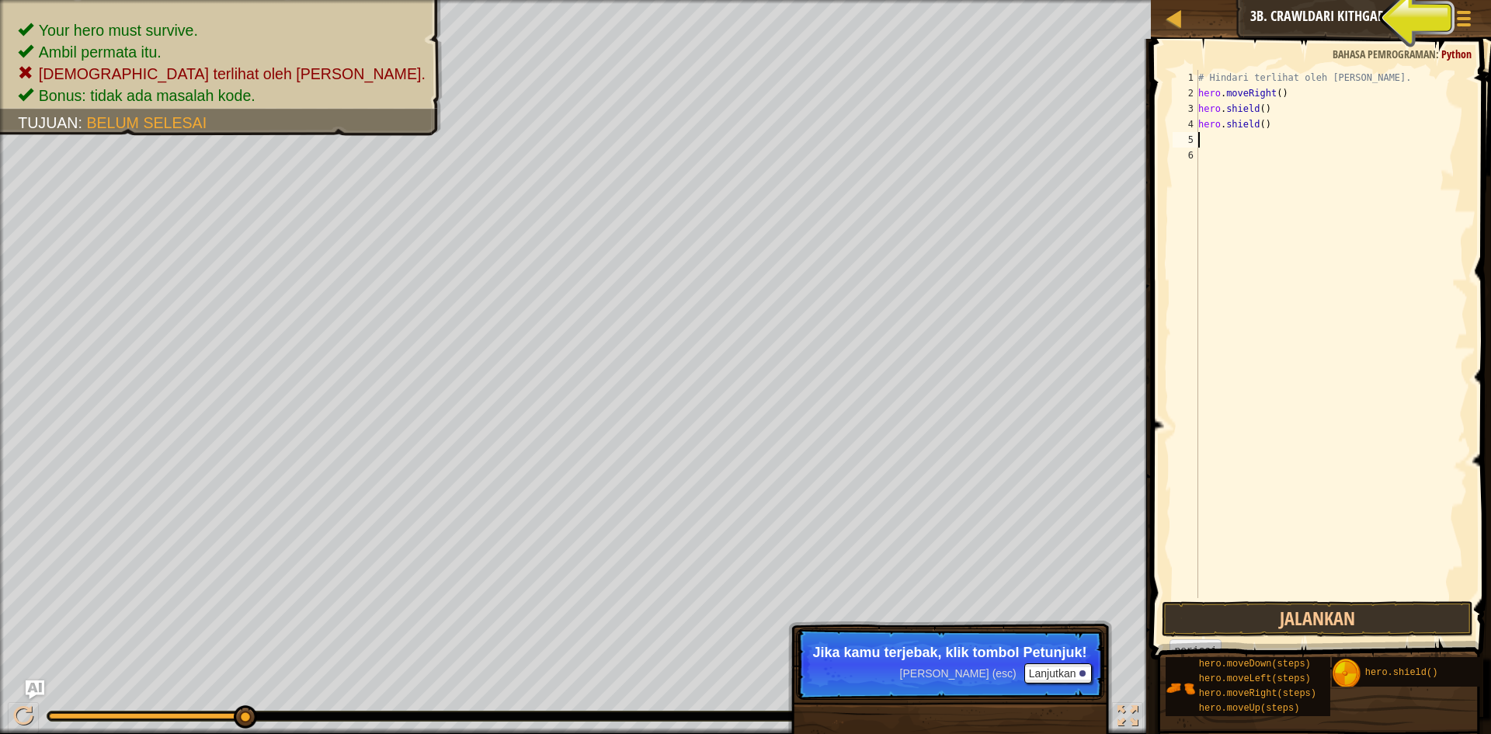
type textarea "h"
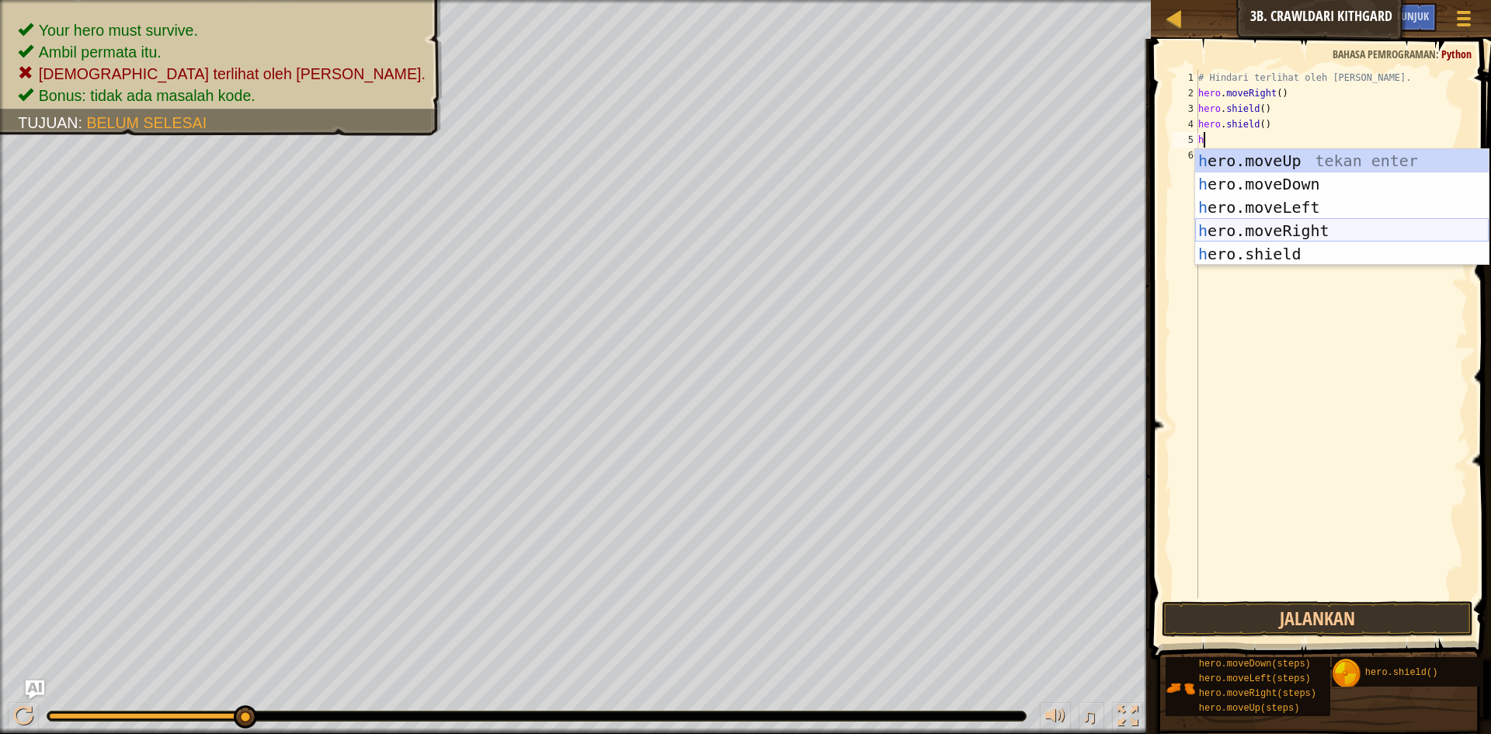
click at [1241, 230] on div "h ero.moveUp tekan enter h ero.moveDown tekan enter h ero.moveLeft tekan enter …" at bounding box center [1342, 230] width 294 height 163
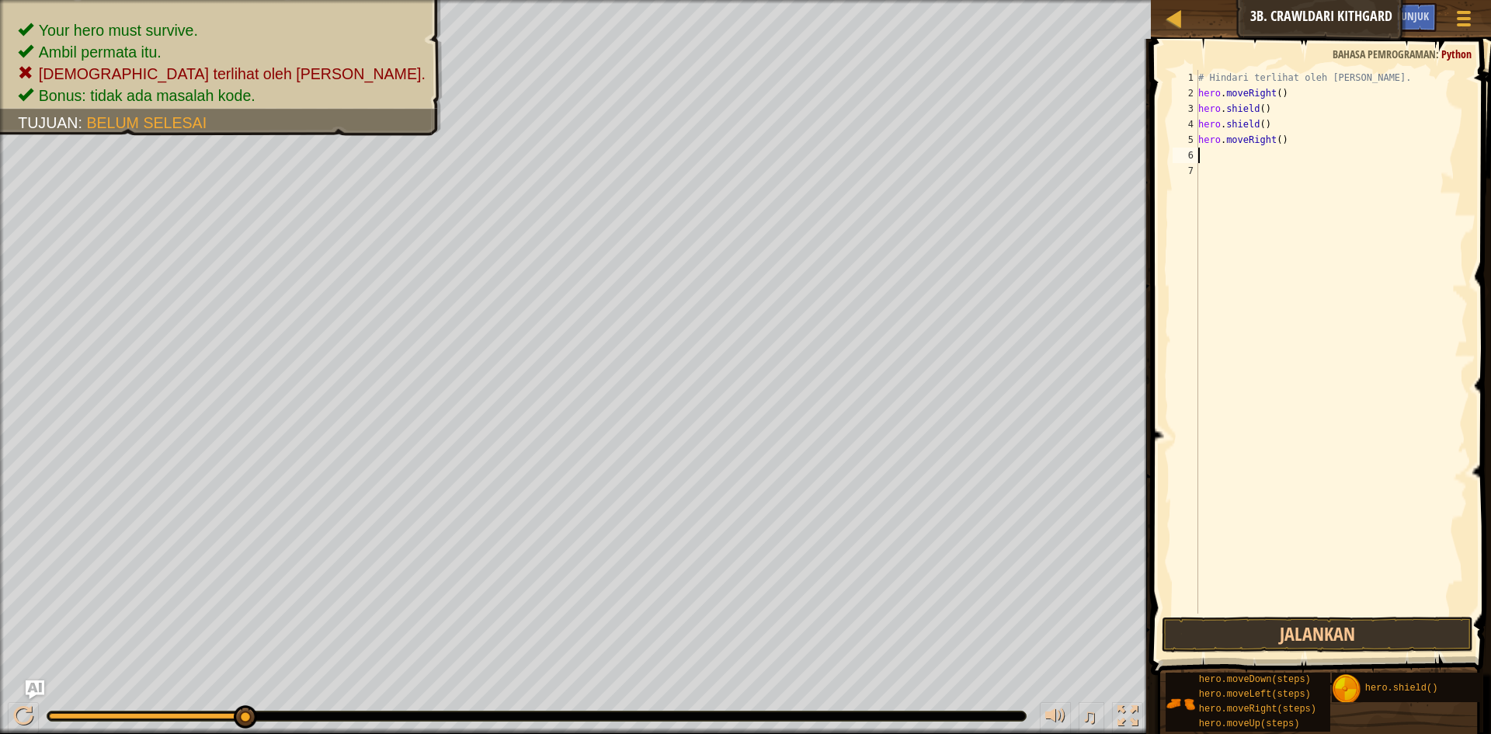
type textarea "h"
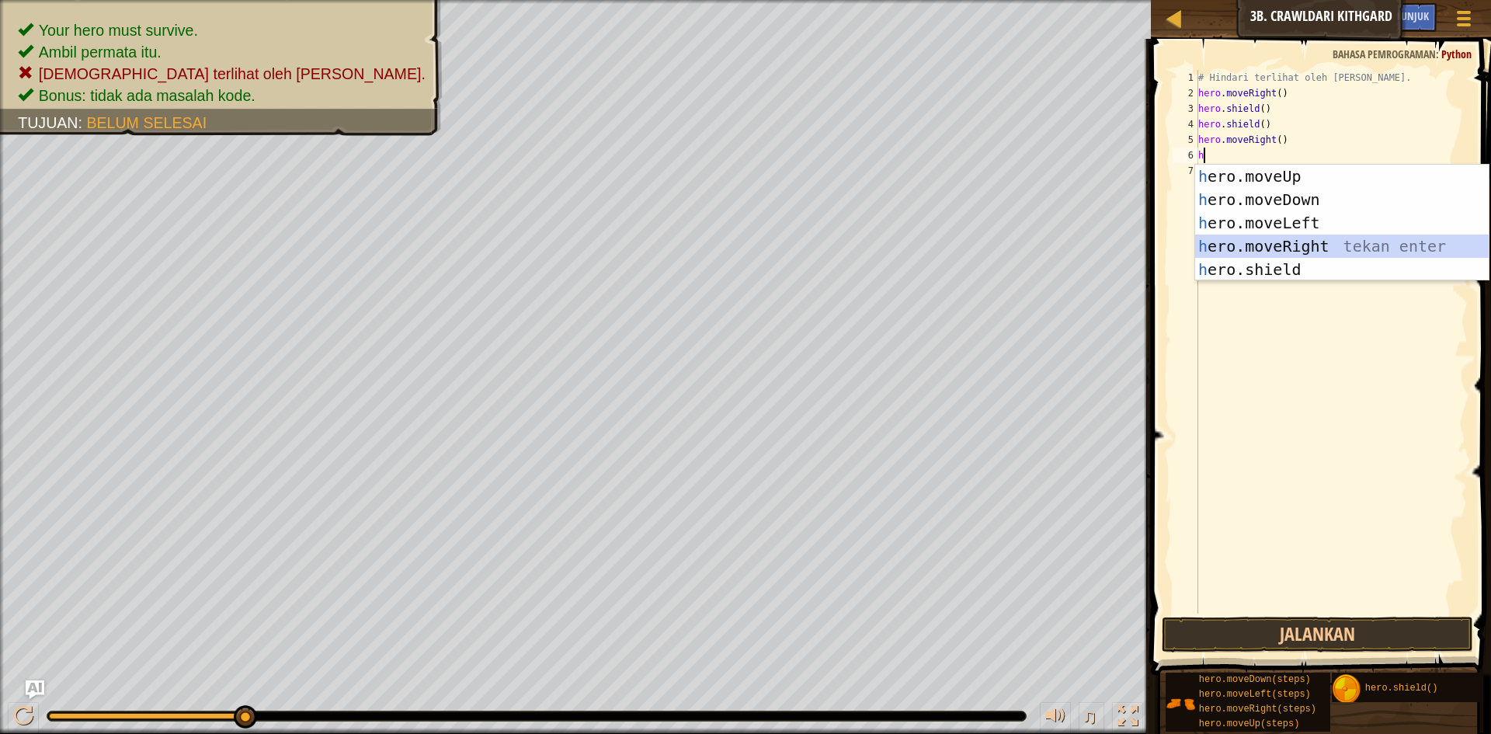
click at [1242, 242] on div "h ero.moveUp tekan enter h ero.moveDown tekan enter h ero.moveLeft tekan enter …" at bounding box center [1342, 246] width 294 height 163
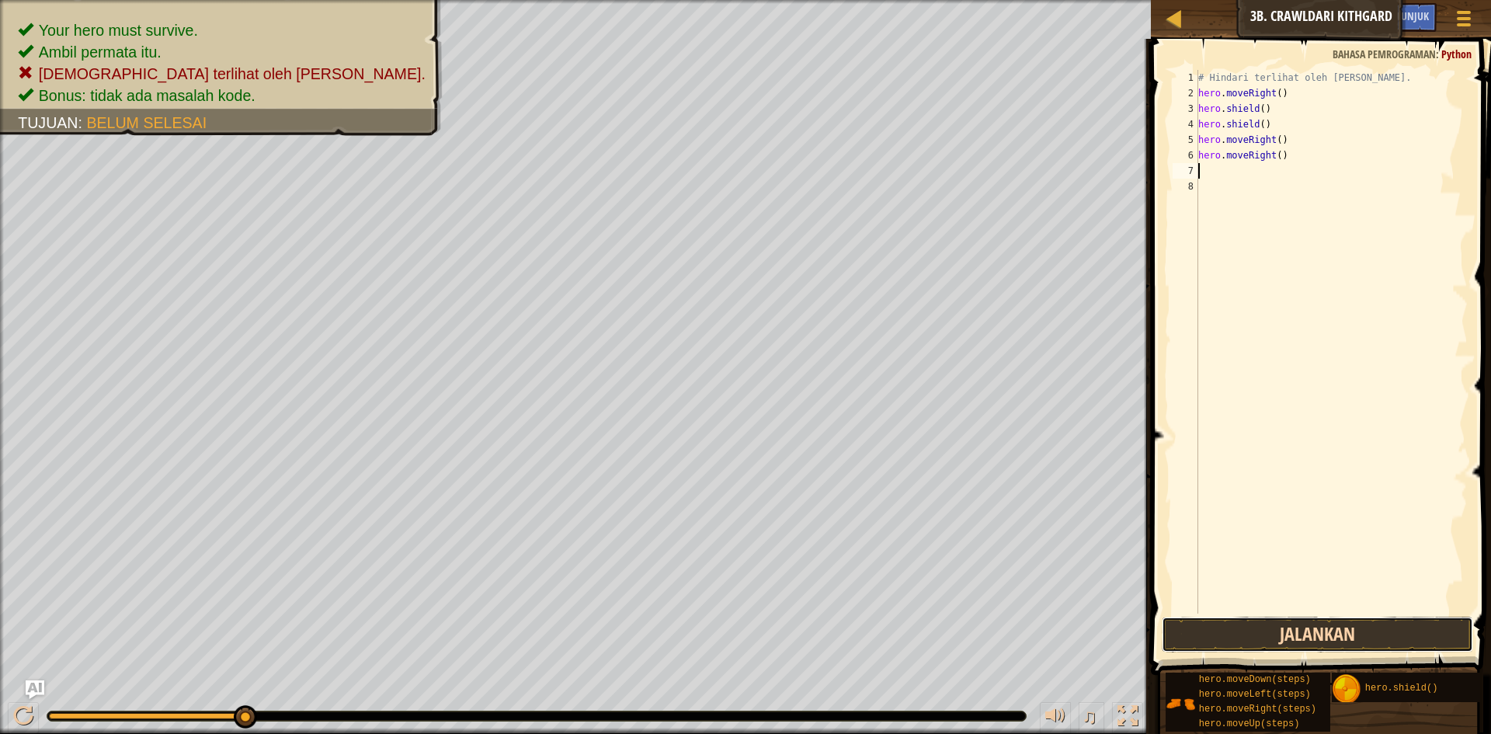
click at [1244, 621] on button "Jalankan" at bounding box center [1317, 635] width 311 height 36
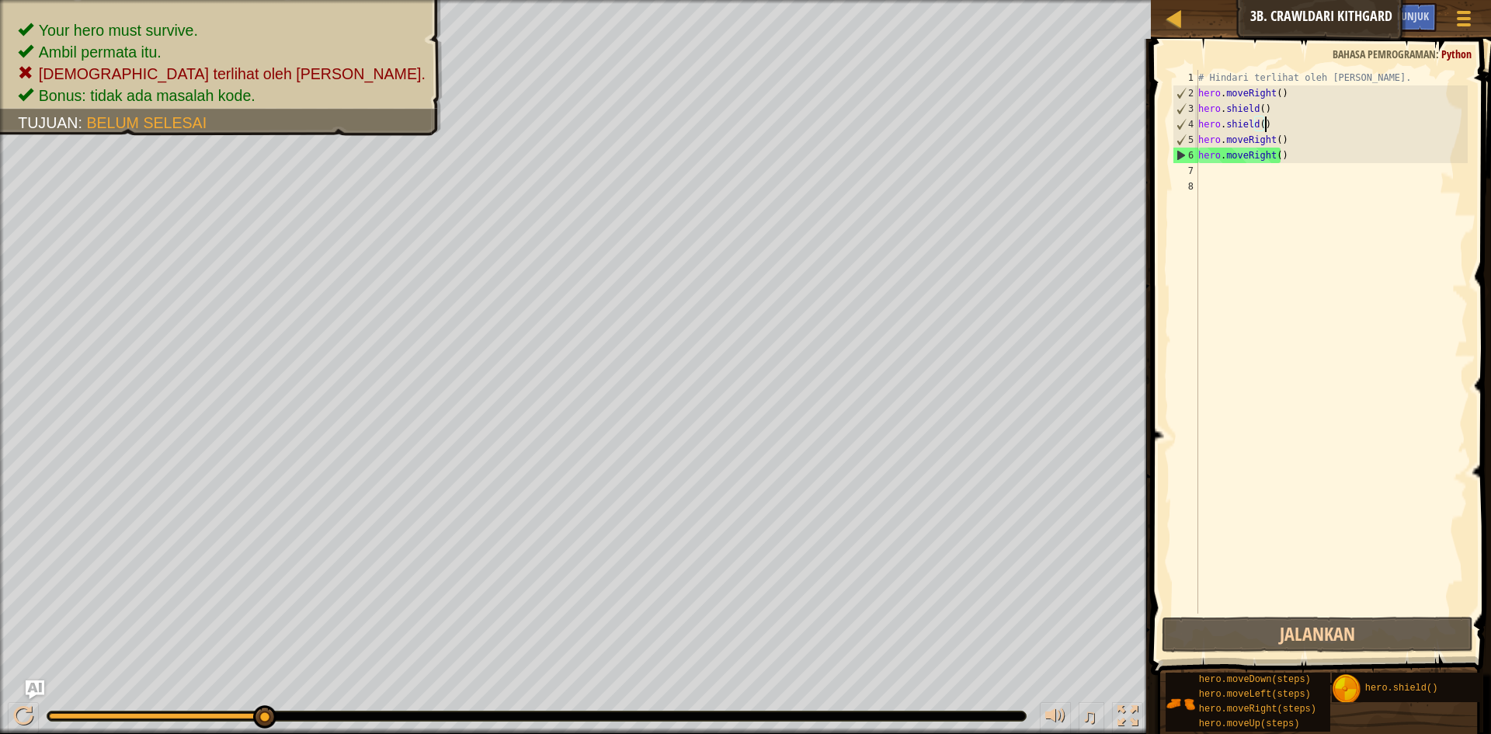
click at [1265, 121] on div "# Hindari terlihat oleh [PERSON_NAME]. hero . moveRight ( ) hero . shield ( ) h…" at bounding box center [1331, 357] width 273 height 575
type textarea "hero.shield()"
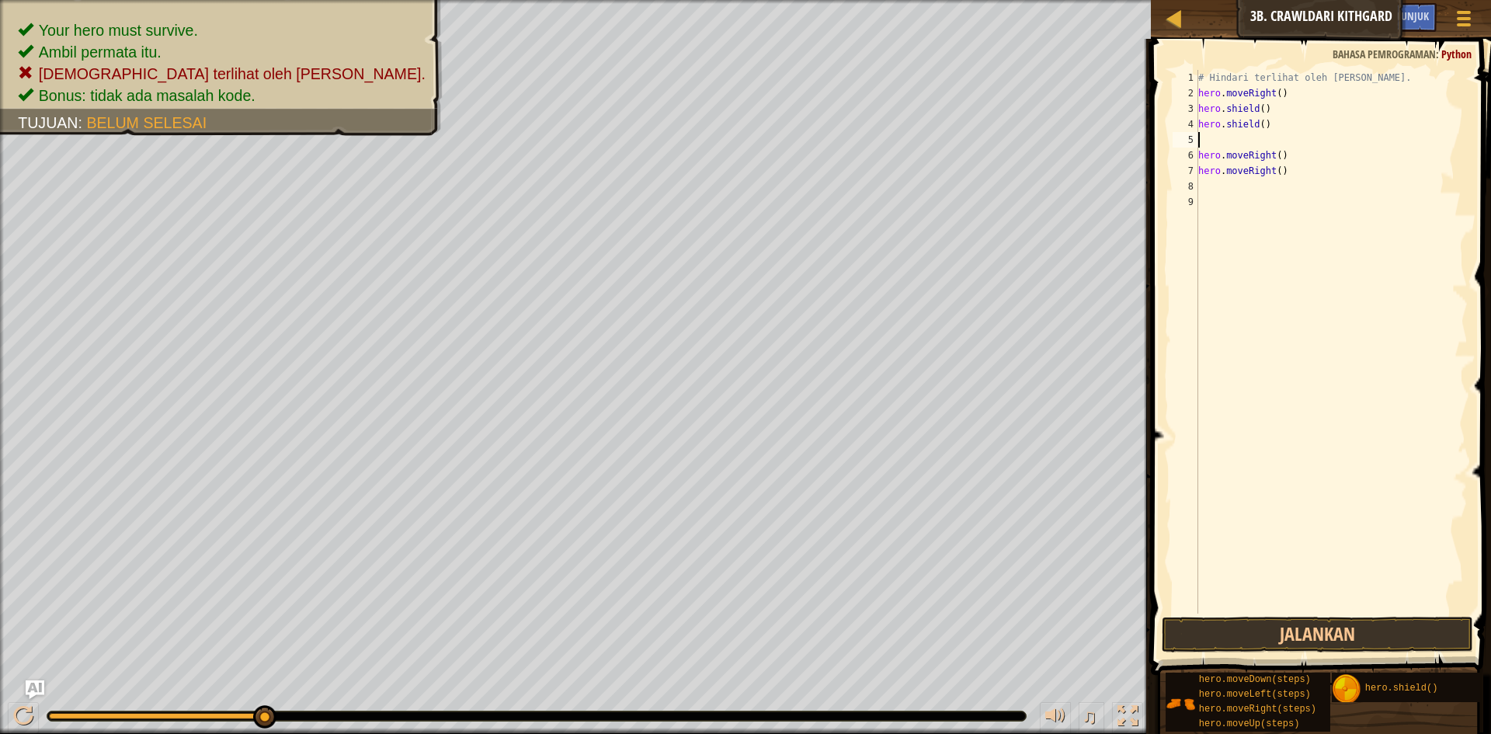
type textarea "h"
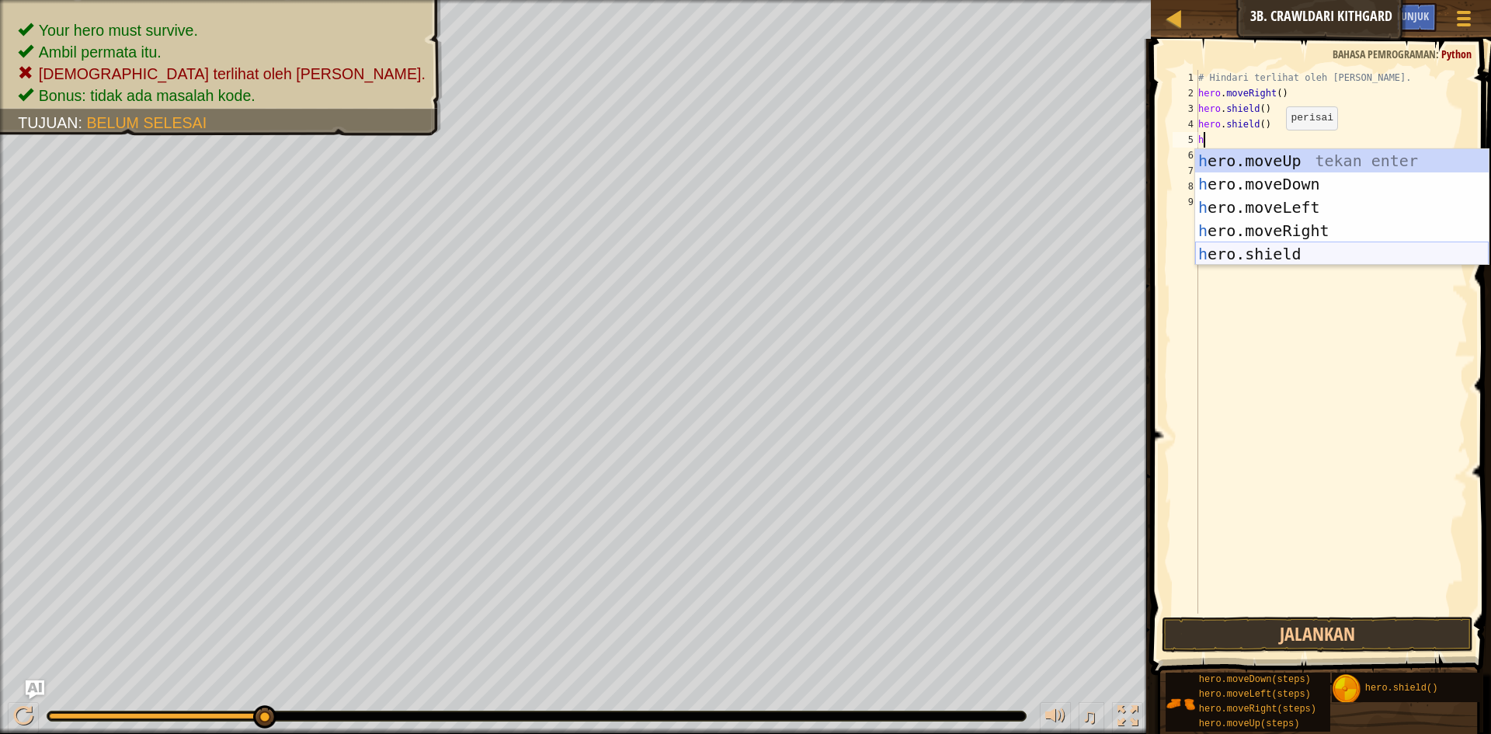
click at [1288, 248] on div "h ero.moveUp tekan enter h ero.moveDown tekan enter h ero.moveLeft tekan enter …" at bounding box center [1342, 230] width 294 height 163
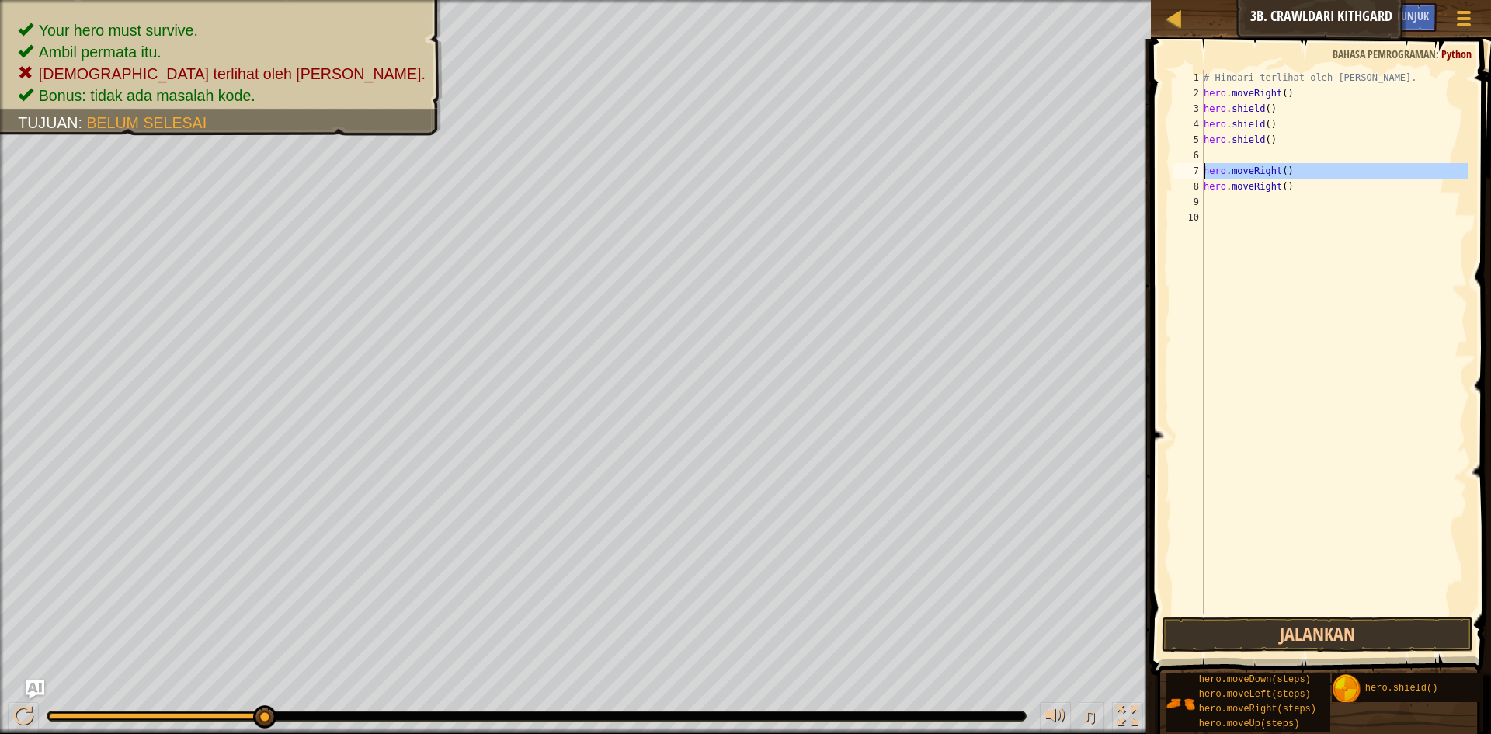
click at [1202, 165] on div "7" at bounding box center [1188, 171] width 31 height 16
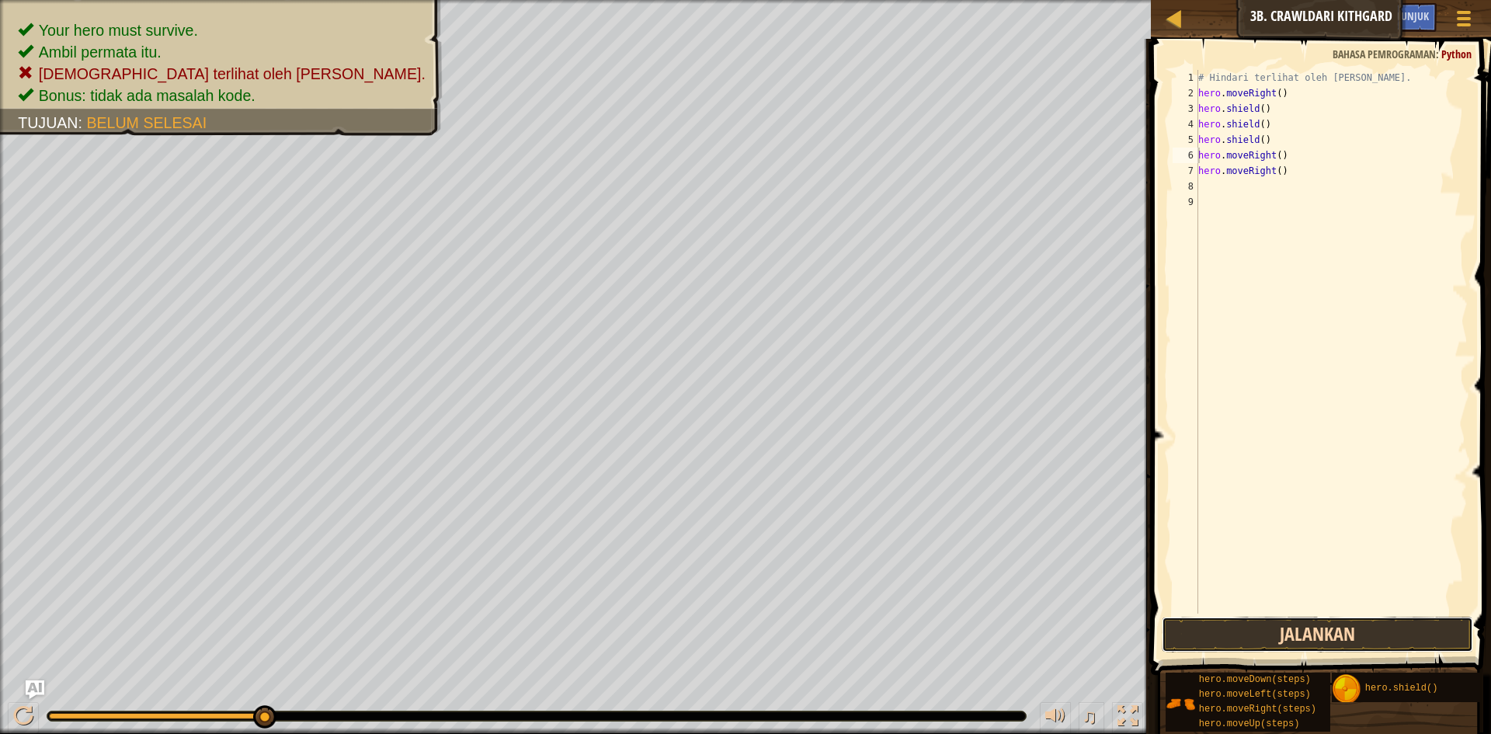
click at [1314, 631] on button "Jalankan" at bounding box center [1317, 635] width 311 height 36
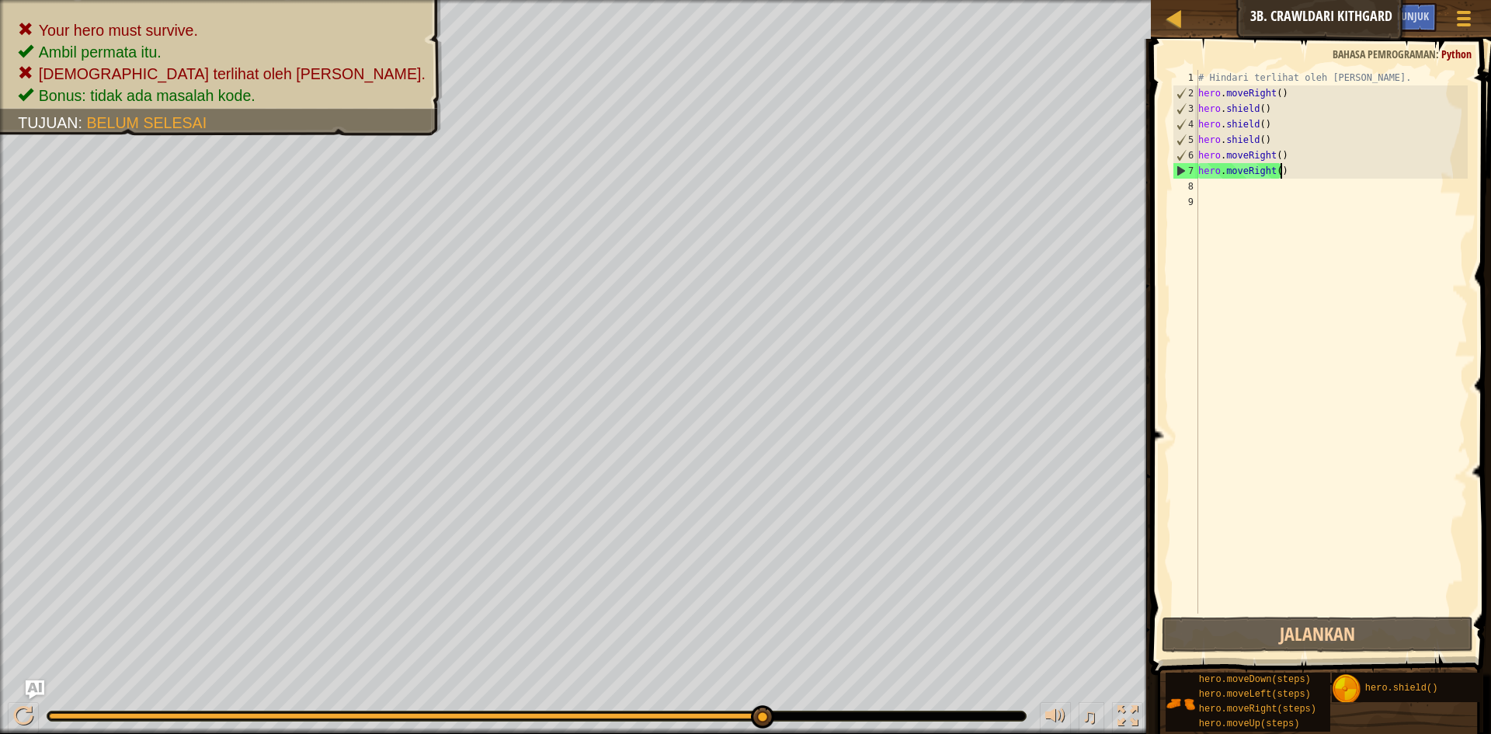
click at [1279, 172] on div "# Hindari terlihat oleh [PERSON_NAME]. hero . moveRight ( ) hero . shield ( ) h…" at bounding box center [1331, 357] width 273 height 575
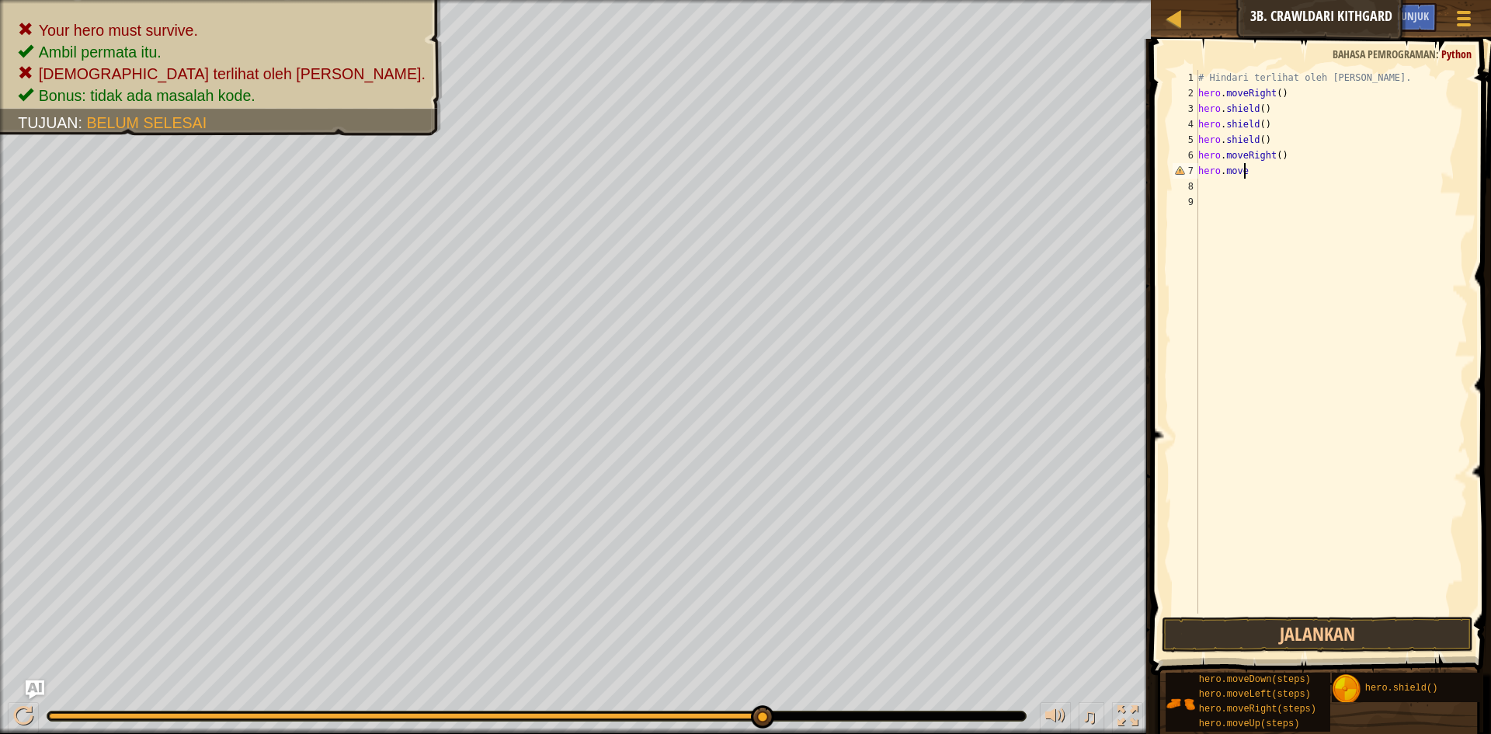
type textarea "hero.movel"
click at [1276, 193] on div "hero.moveL eft tekan enter" at bounding box center [1342, 215] width 294 height 70
type textarea "h"
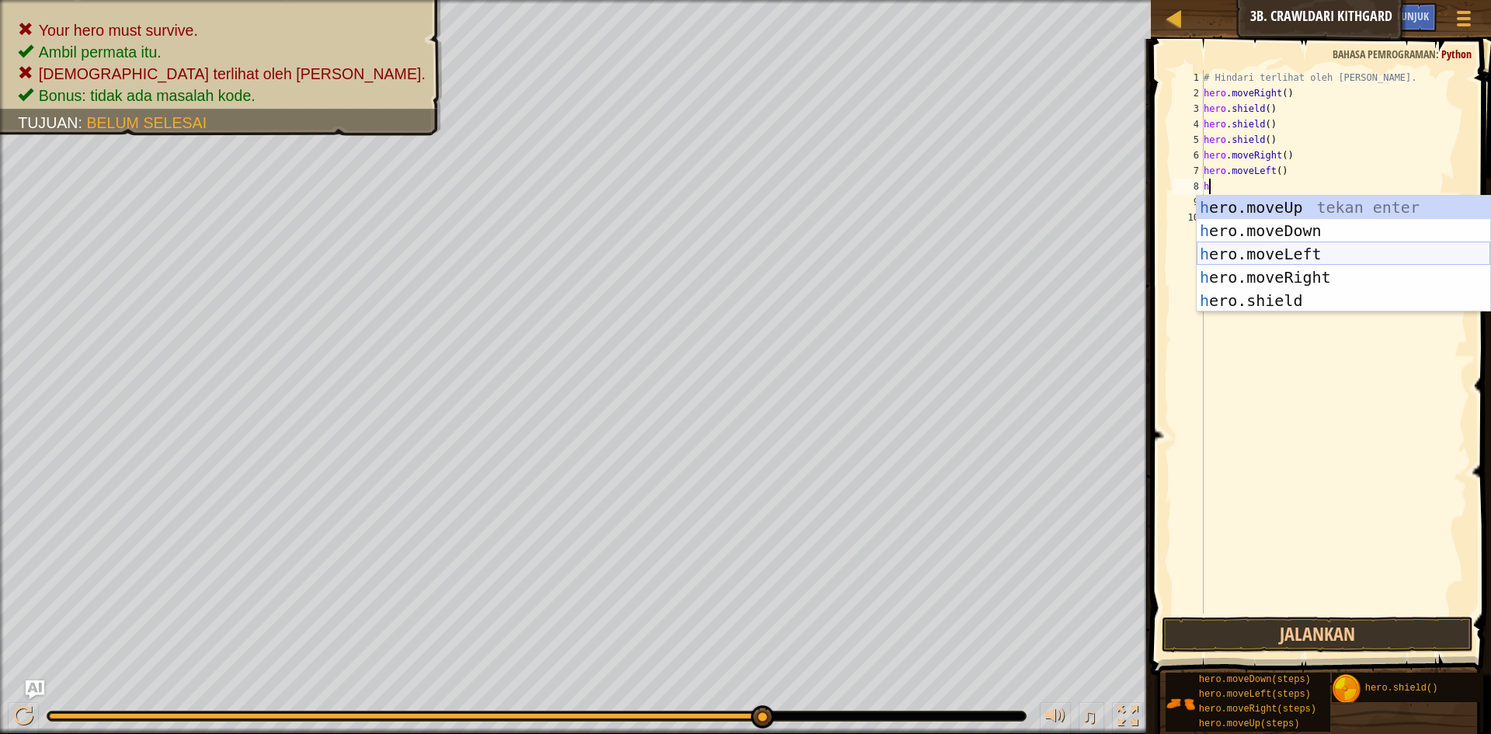
click at [1244, 258] on div "h ero.moveUp tekan enter h ero.moveDown tekan enter h ero.moveLeft tekan enter …" at bounding box center [1344, 277] width 294 height 163
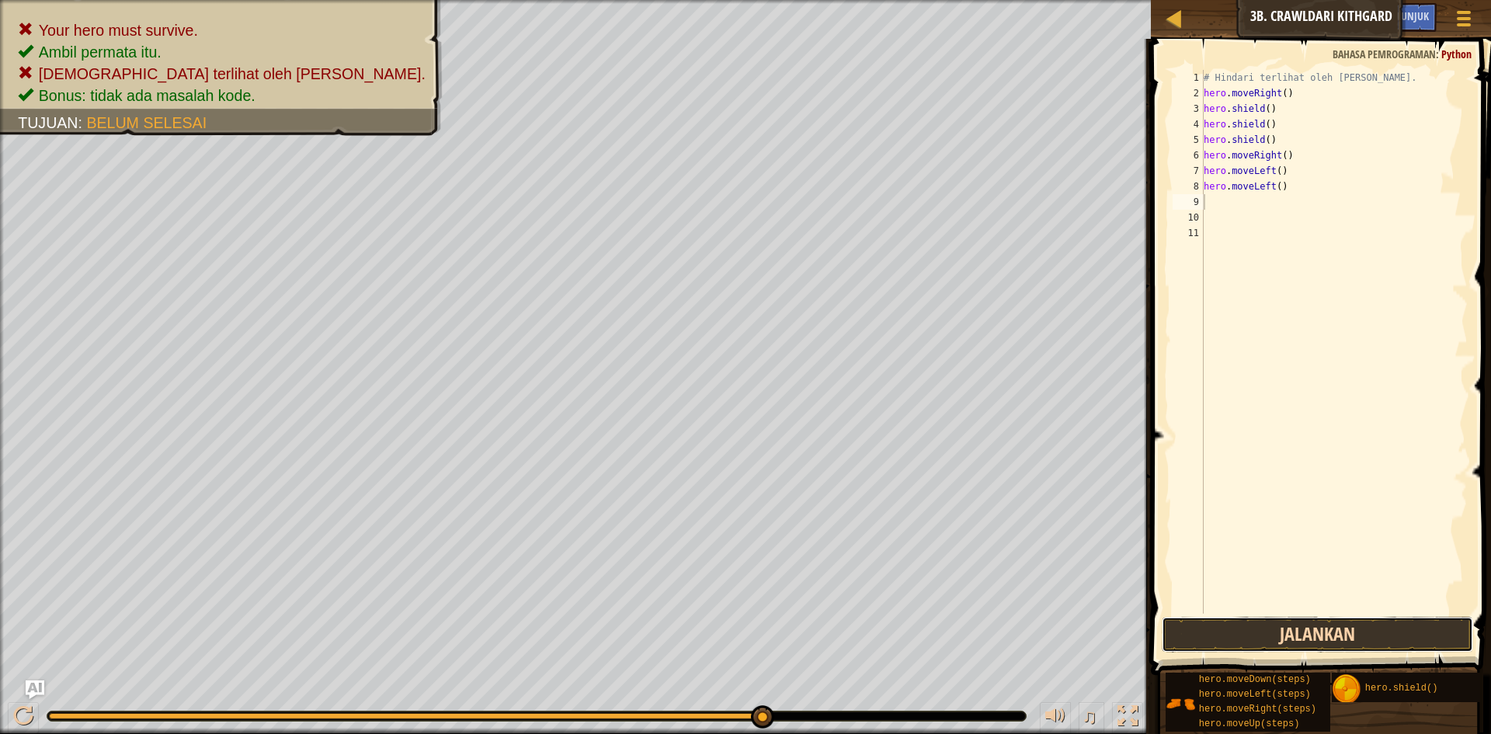
click at [1270, 624] on button "Jalankan" at bounding box center [1317, 635] width 311 height 36
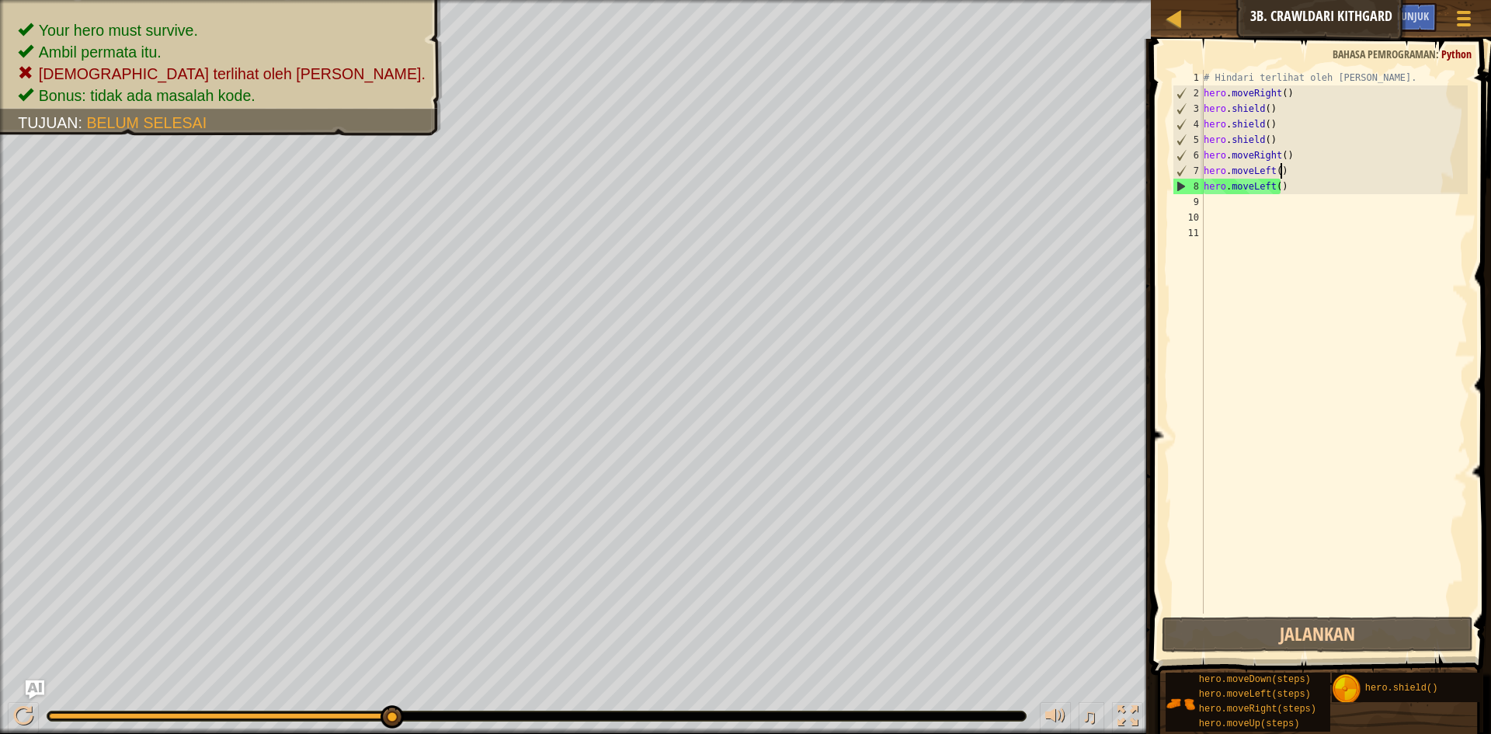
click at [1284, 169] on div "# Hindari terlihat oleh [PERSON_NAME]. hero . moveRight ( ) hero . shield ( ) h…" at bounding box center [1335, 357] width 268 height 575
type textarea "hero.moveLeft()"
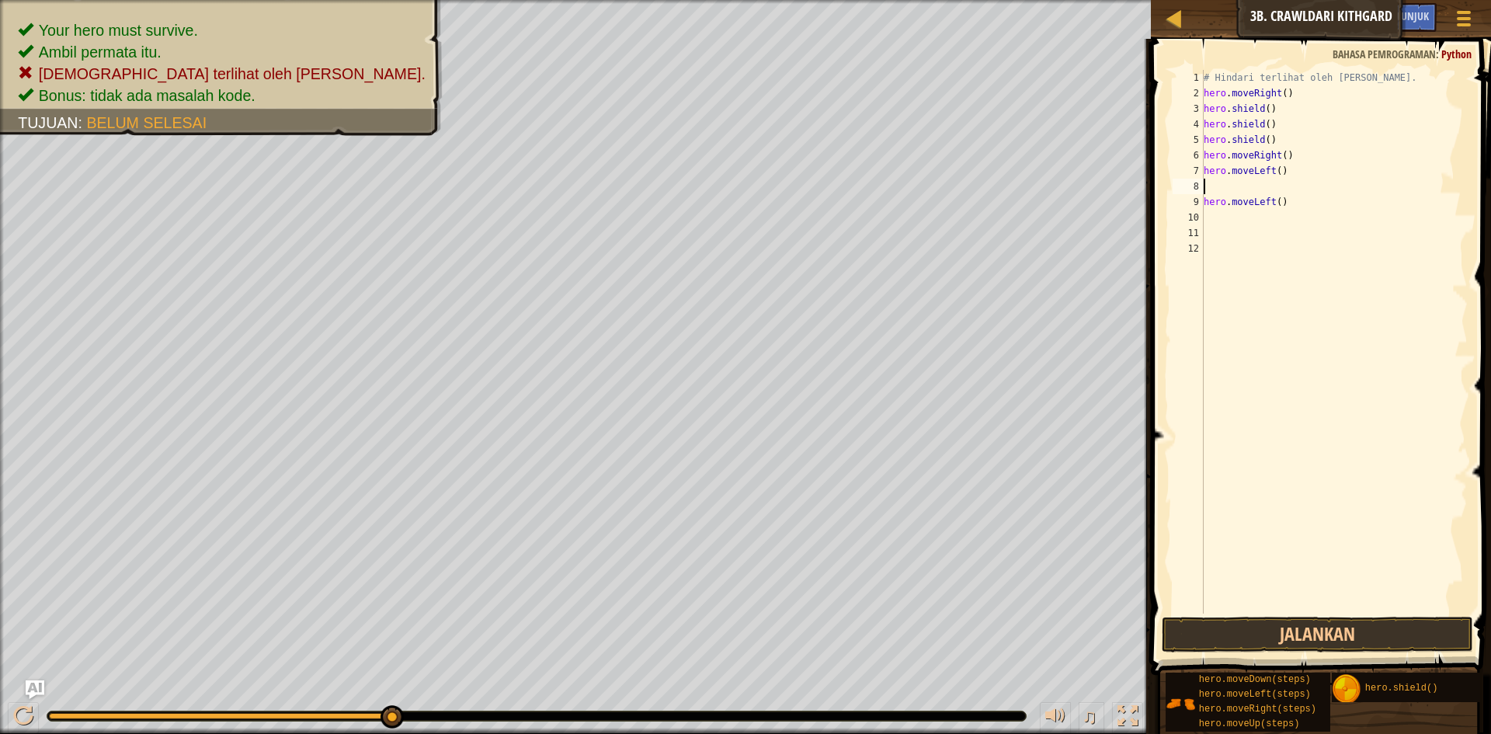
type textarea "h"
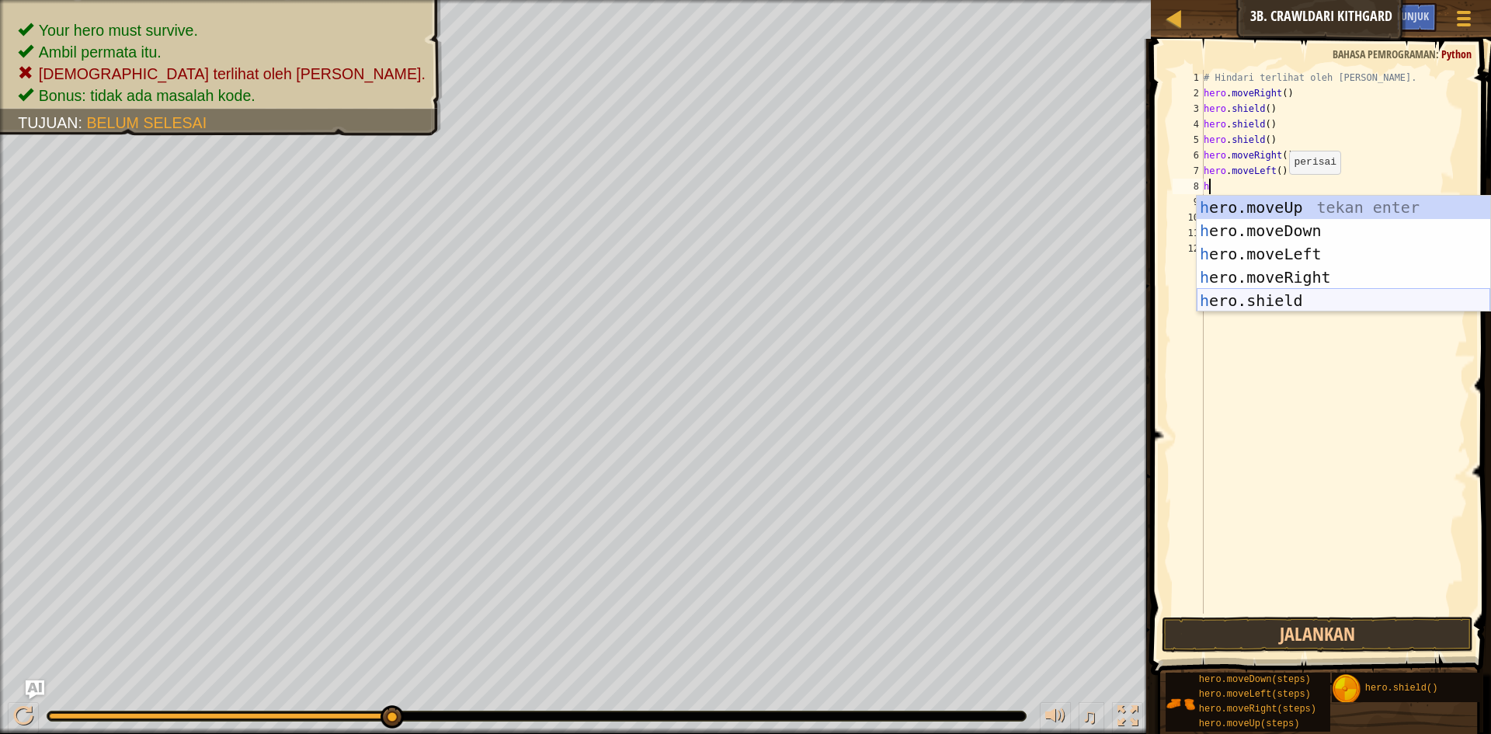
click at [1273, 299] on div "h ero.moveUp tekan enter h ero.moveDown tekan enter h ero.moveLeft tekan enter …" at bounding box center [1344, 277] width 294 height 163
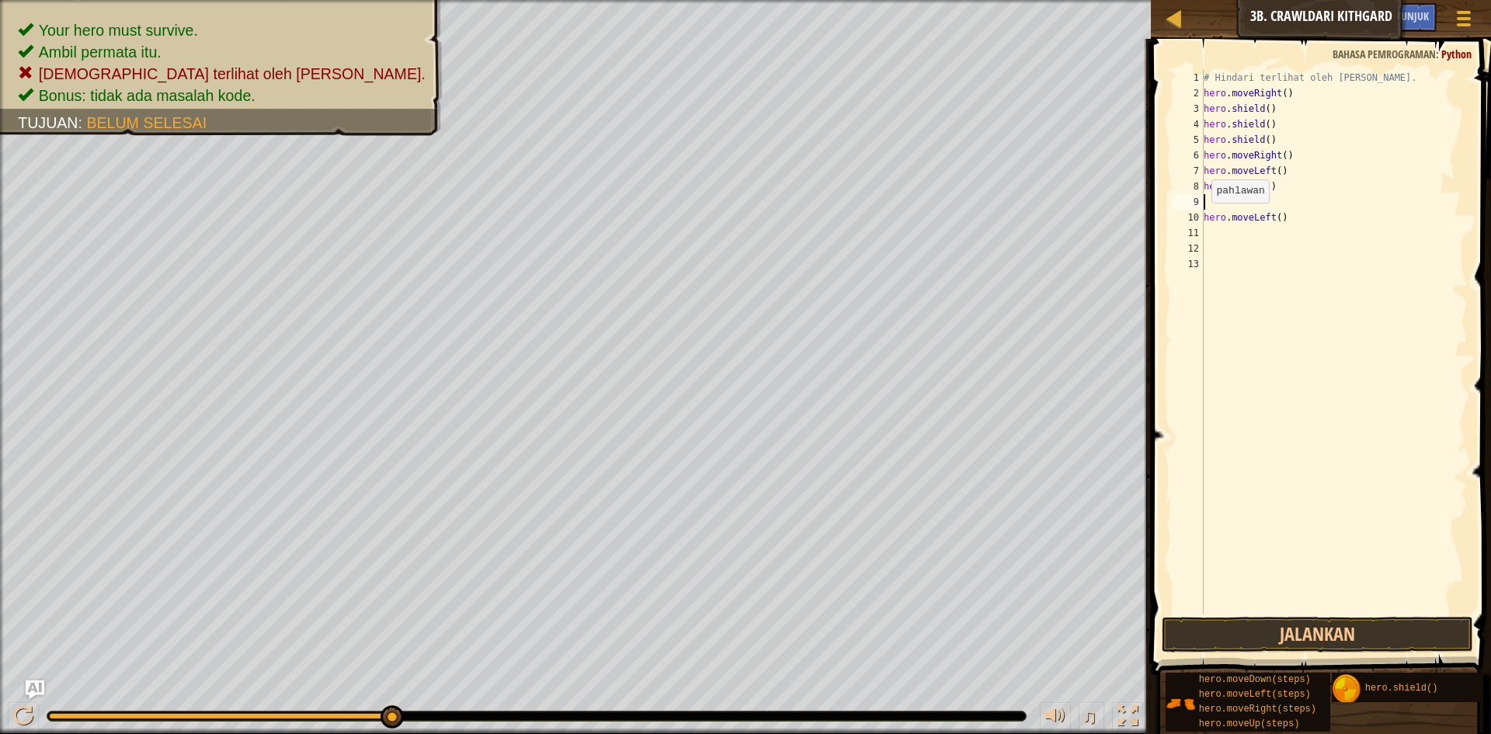
click at [1202, 218] on div "10" at bounding box center [1188, 218] width 31 height 16
click at [1310, 626] on button "Jalankan" at bounding box center [1317, 635] width 311 height 36
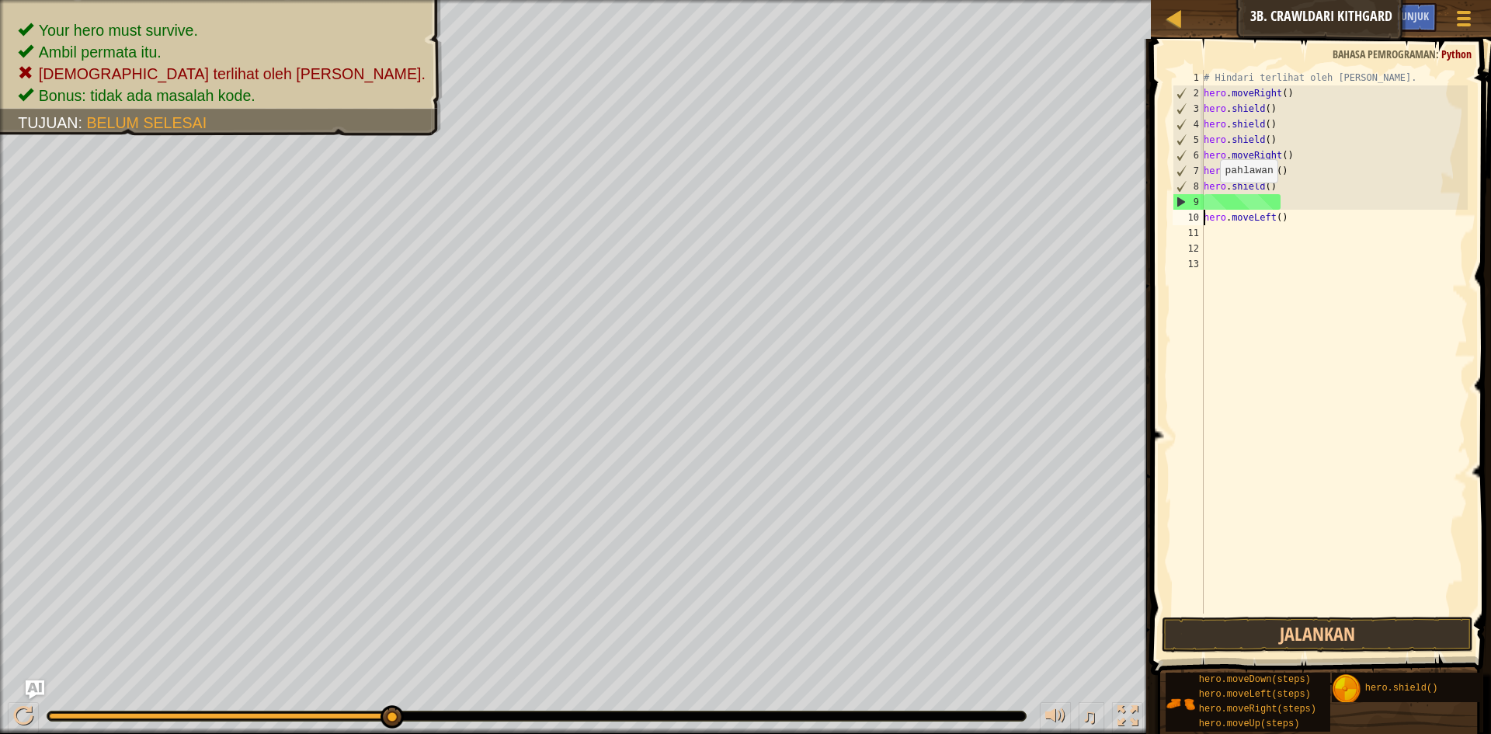
scroll to position [7, 1]
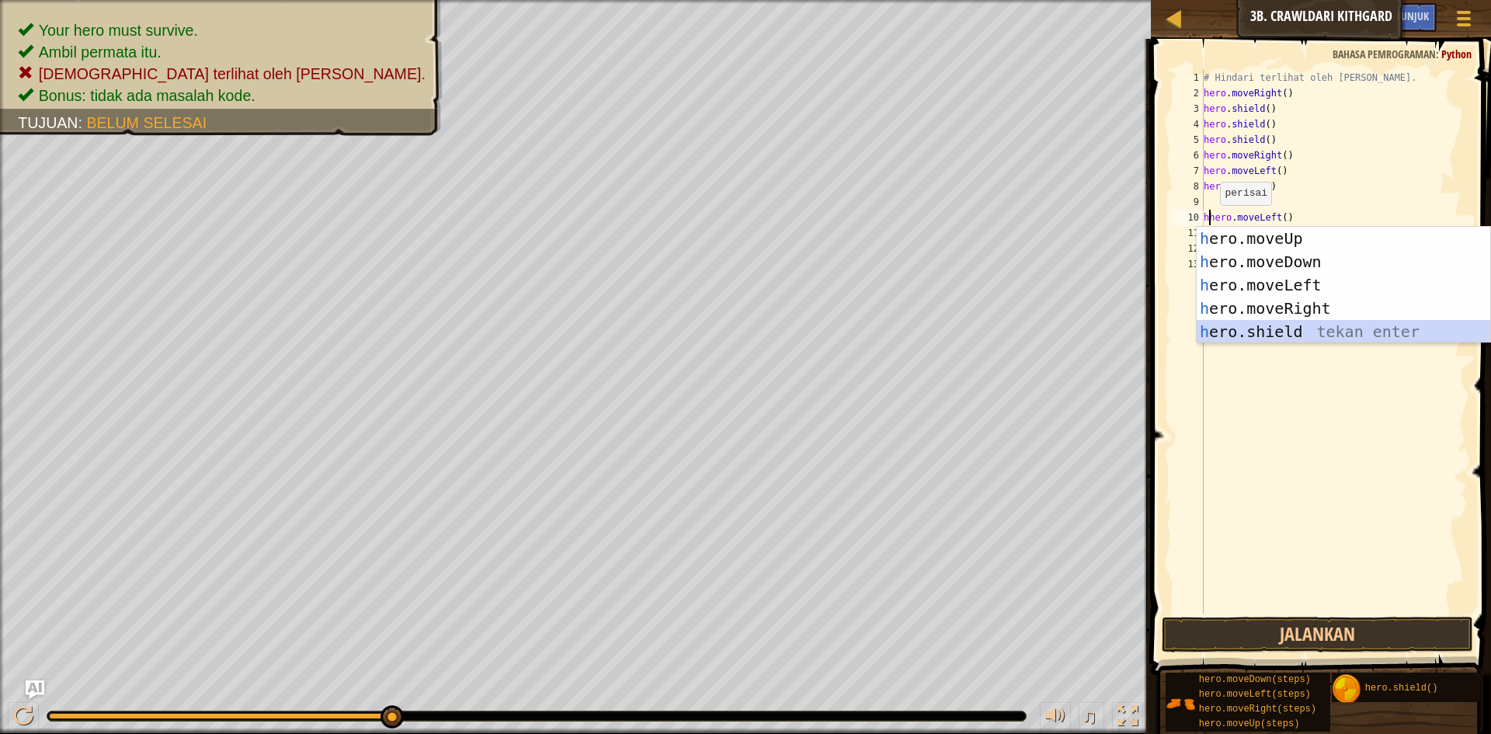
click at [1234, 327] on div "h ero.moveUp tekan enter h ero.moveDown tekan enter h ero.moveLeft tekan enter …" at bounding box center [1344, 308] width 294 height 163
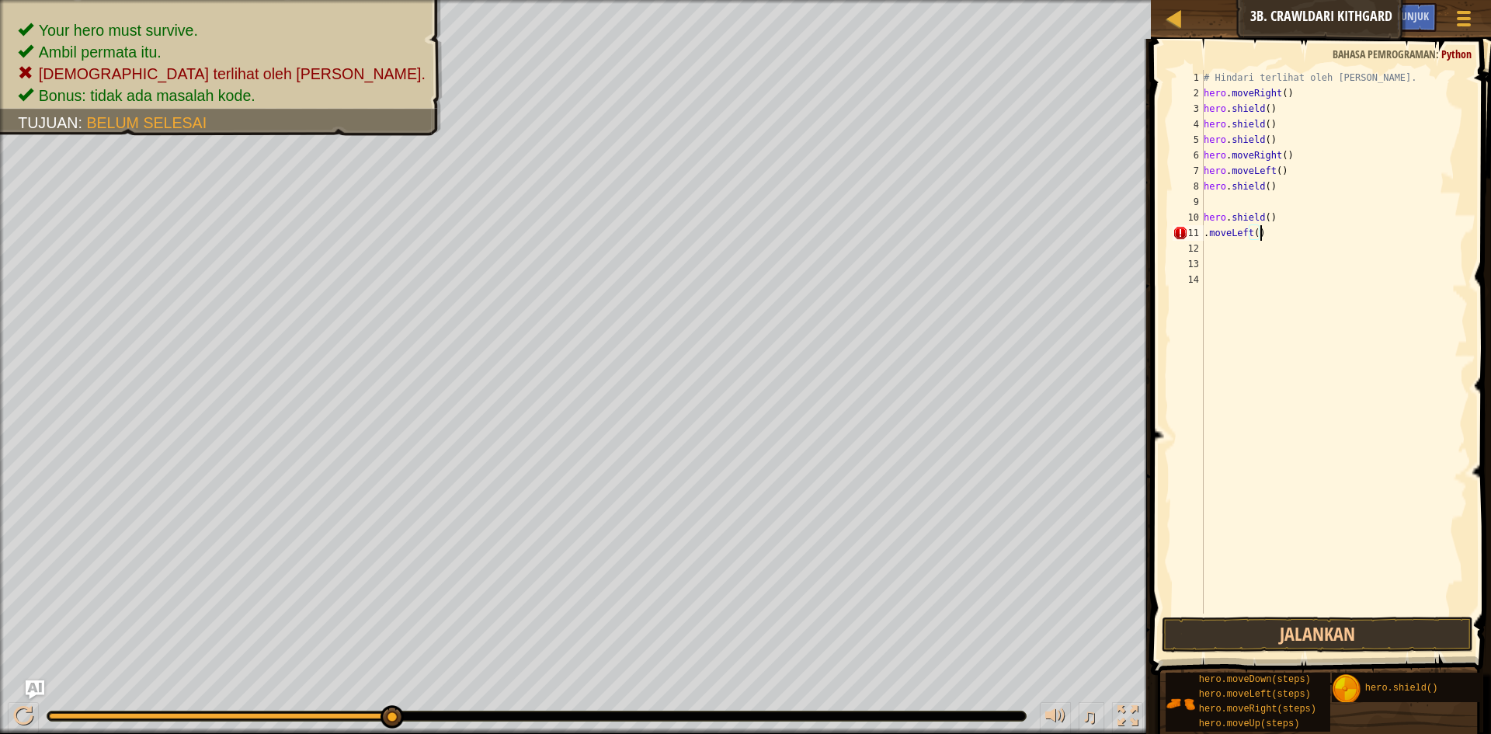
click at [1262, 231] on div "# Hindari terlihat oleh [PERSON_NAME]. hero . moveRight ( ) hero . shield ( ) h…" at bounding box center [1335, 357] width 268 height 575
type textarea "."
click at [1203, 216] on div "10" at bounding box center [1188, 218] width 31 height 16
type textarea "hero.shield()"
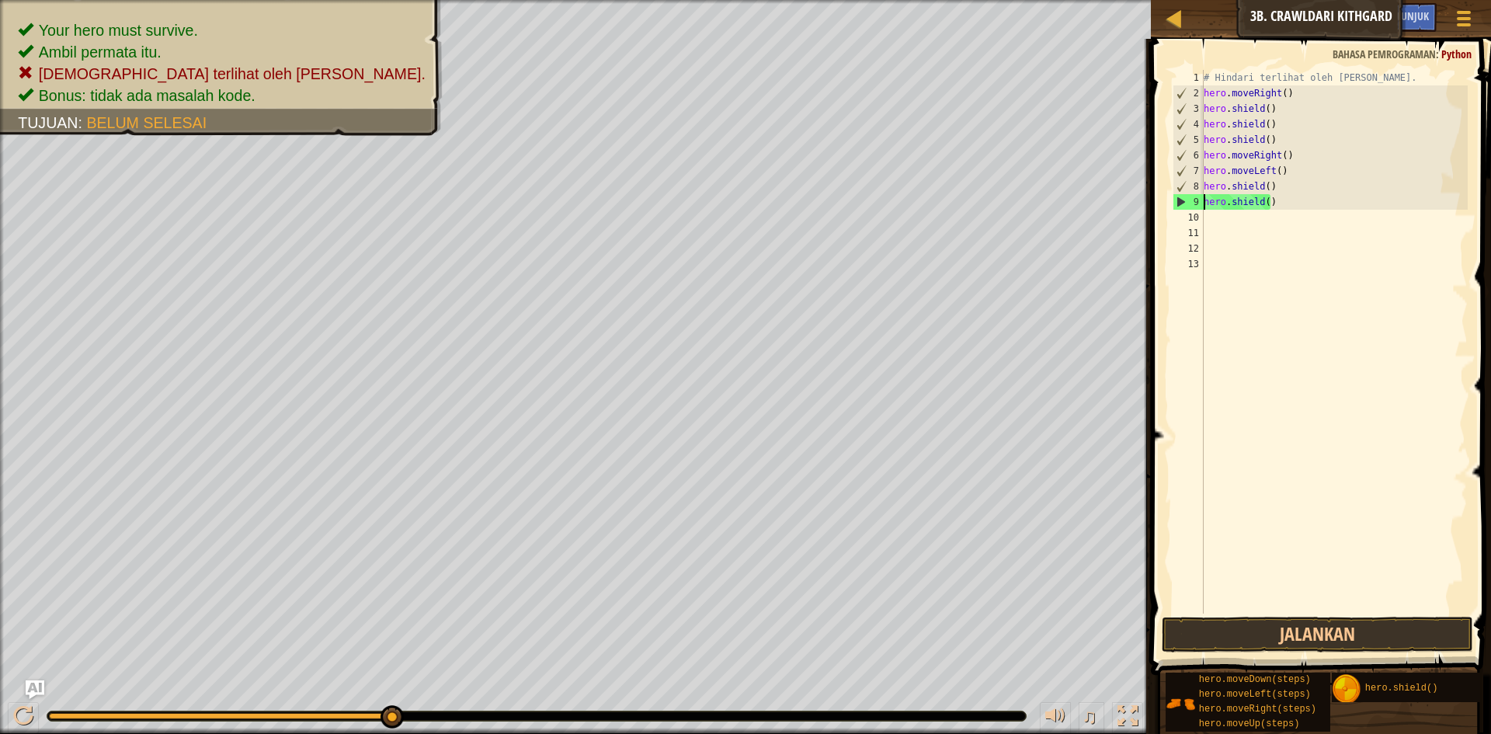
click at [1206, 216] on div "# Hindari terlihat oleh [PERSON_NAME]. hero . moveRight ( ) hero . shield ( ) h…" at bounding box center [1335, 357] width 268 height 575
type textarea "h"
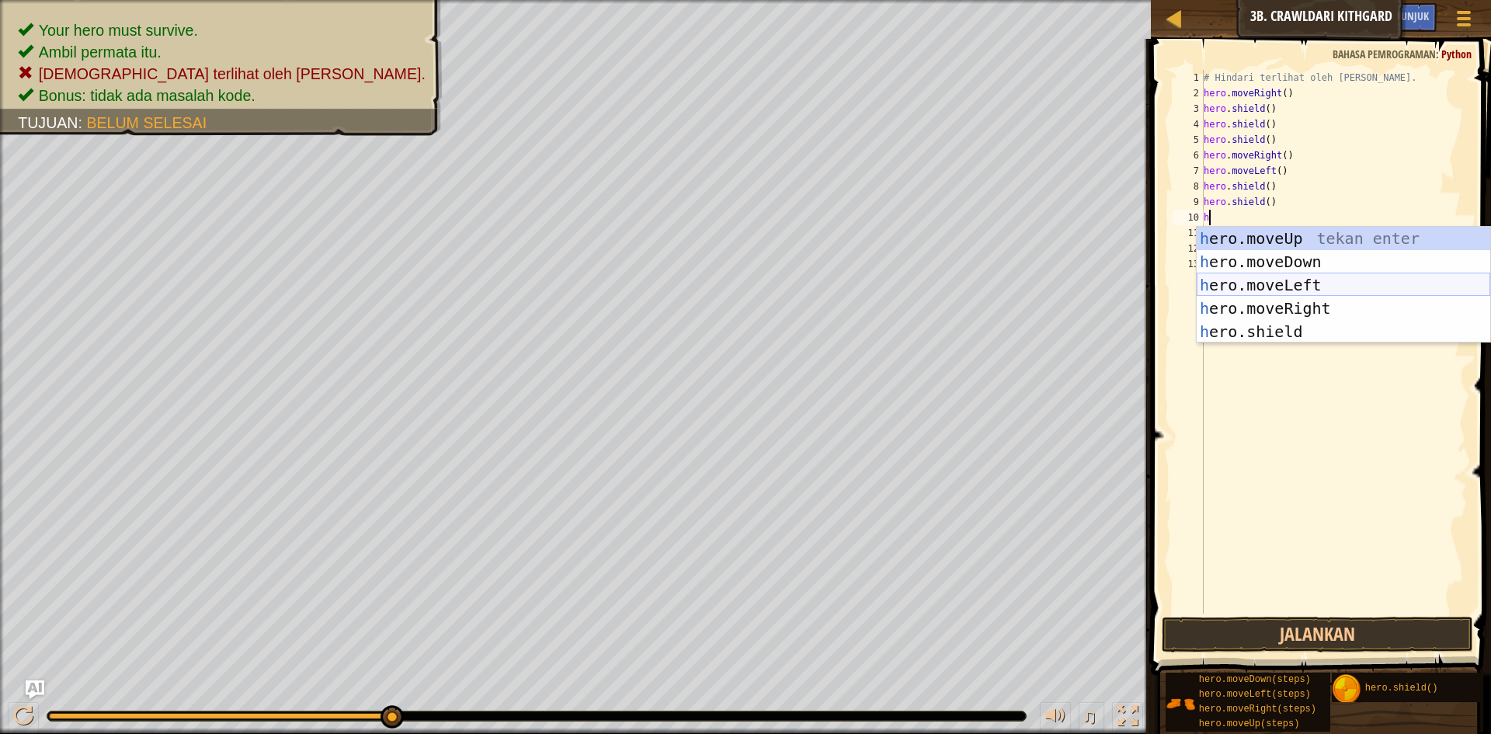
click at [1227, 293] on div "h ero.moveUp tekan enter h ero.moveDown tekan enter h ero.moveLeft tekan enter …" at bounding box center [1344, 308] width 294 height 163
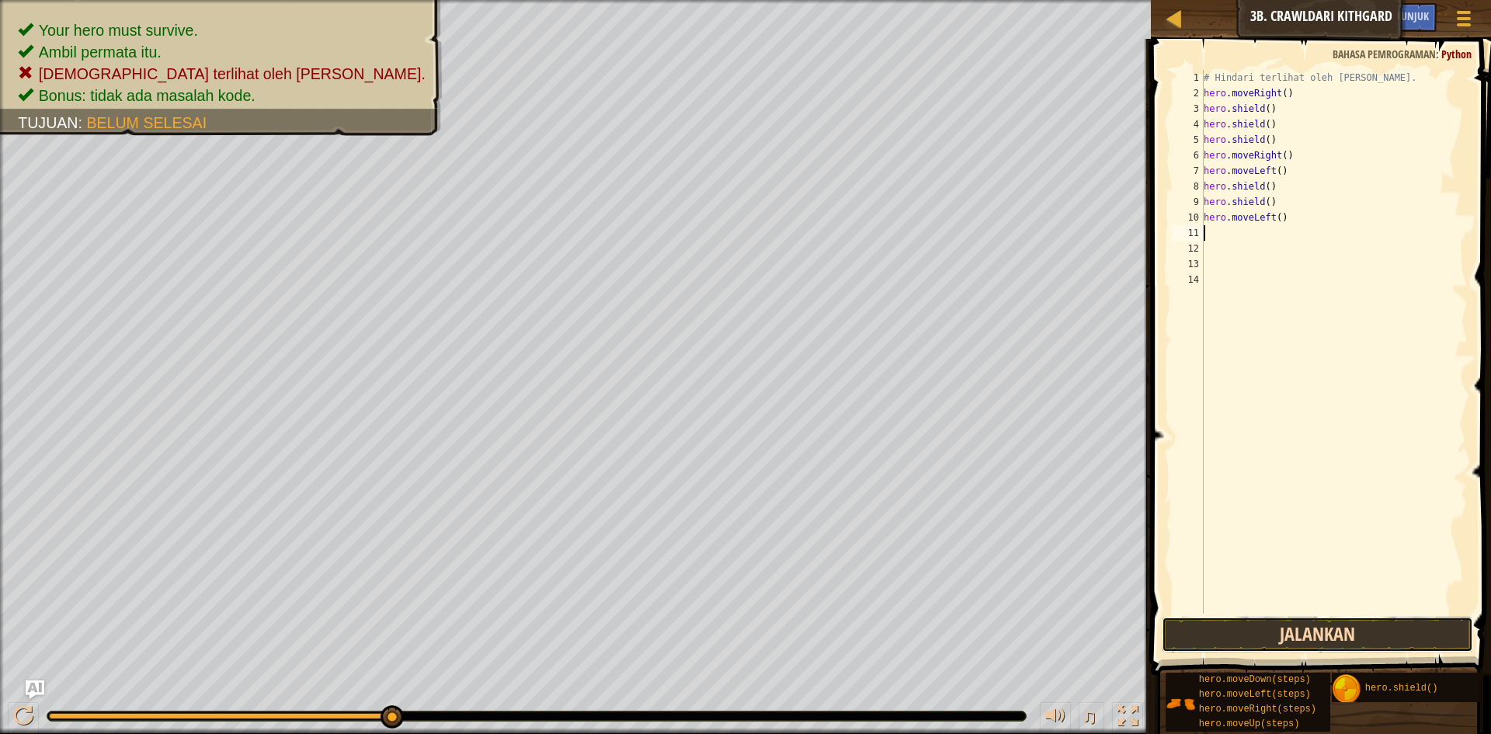
click at [1318, 639] on button "Jalankan" at bounding box center [1317, 635] width 311 height 36
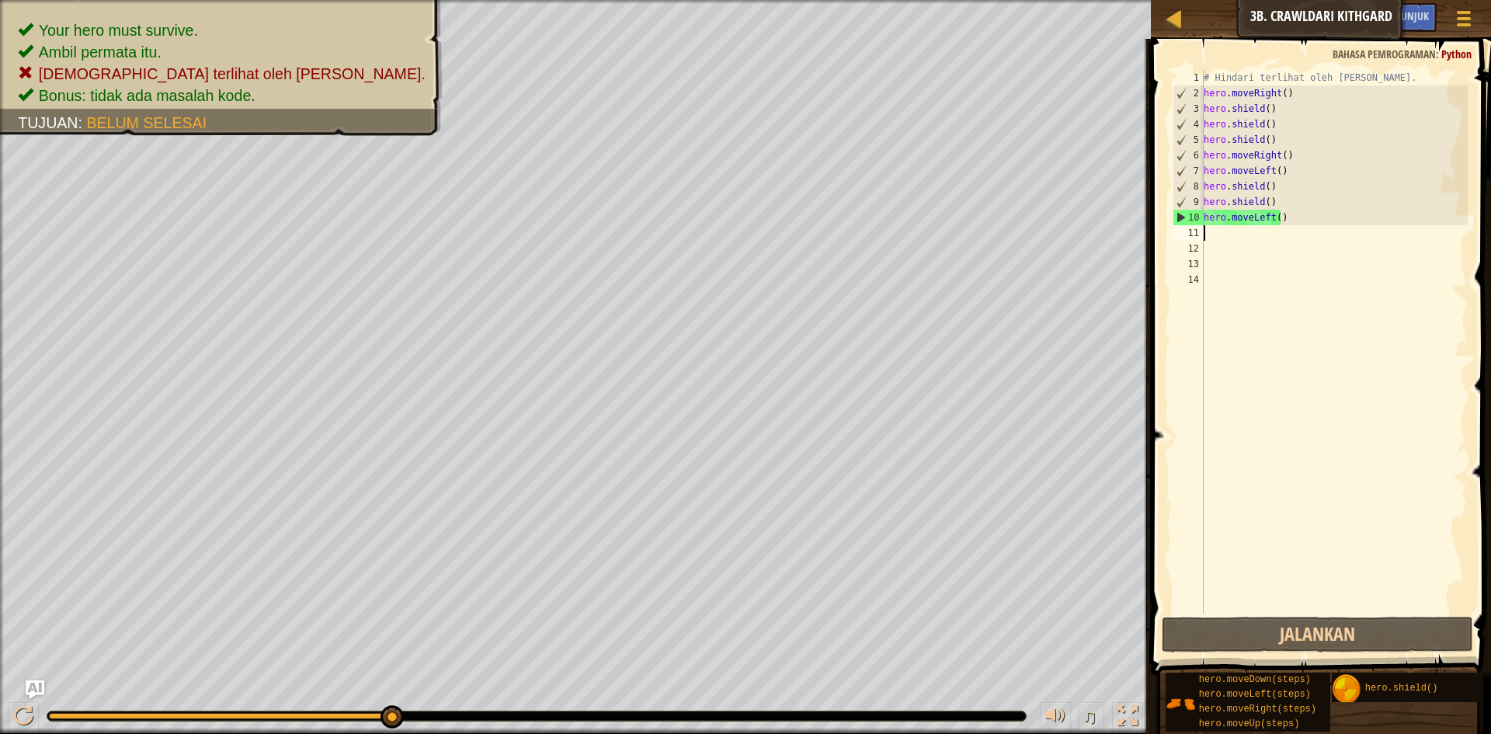
click at [1287, 152] on div "# Hindari terlihat oleh [PERSON_NAME]. hero . moveRight ( ) hero . shield ( ) h…" at bounding box center [1335, 357] width 268 height 575
type textarea "hero.moveRight()"
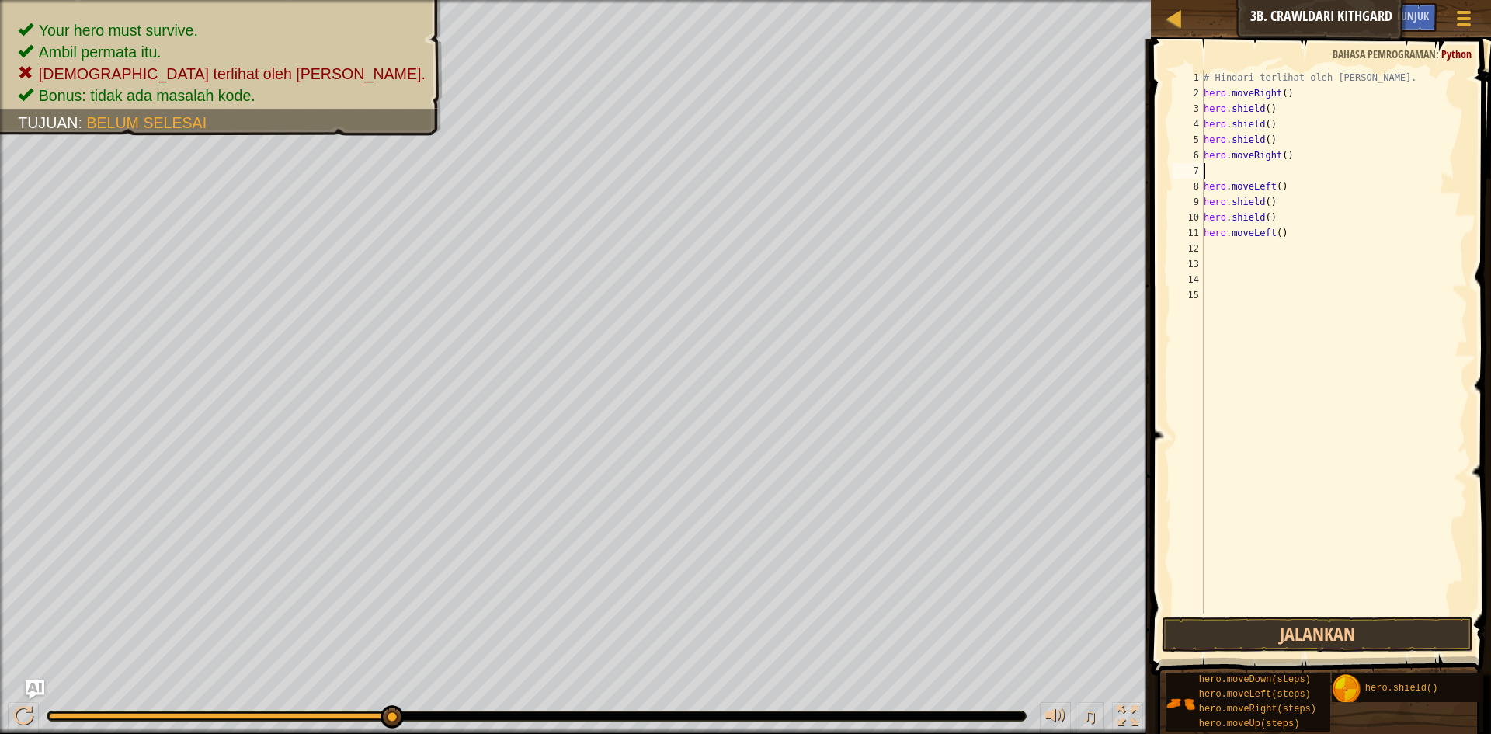
type textarea "h"
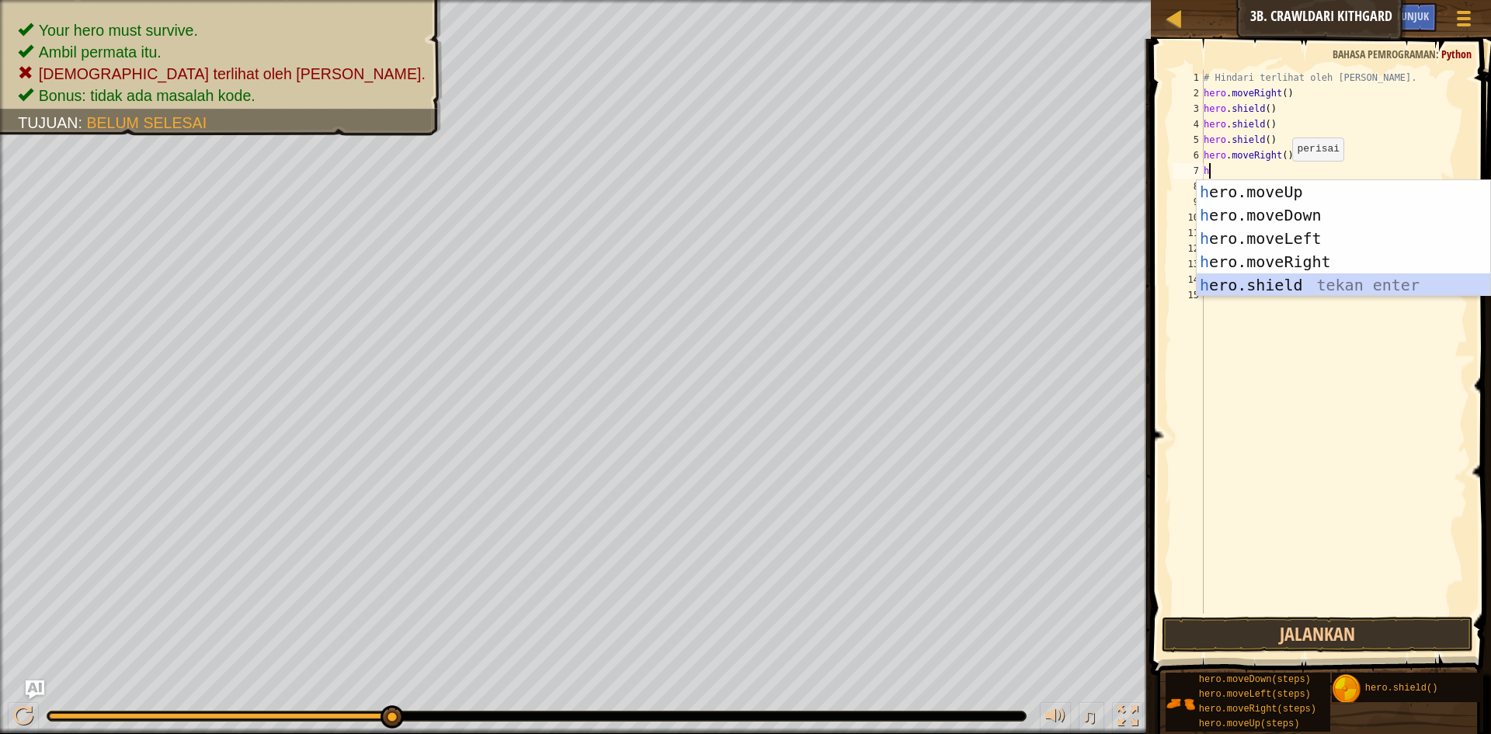
click at [1281, 275] on div "h ero.moveUp tekan enter h ero.moveDown tekan enter h ero.moveLeft tekan enter …" at bounding box center [1344, 261] width 294 height 163
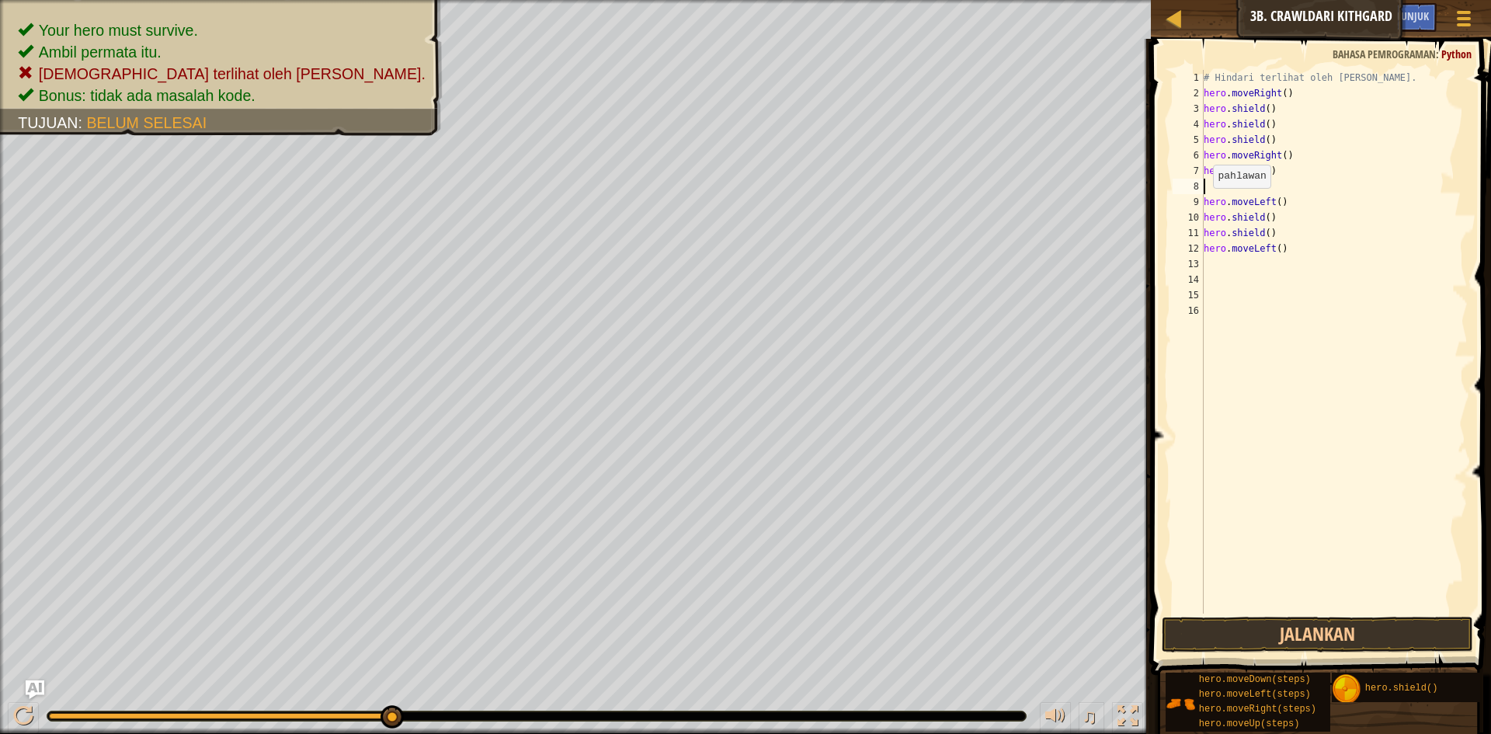
type textarea "h"
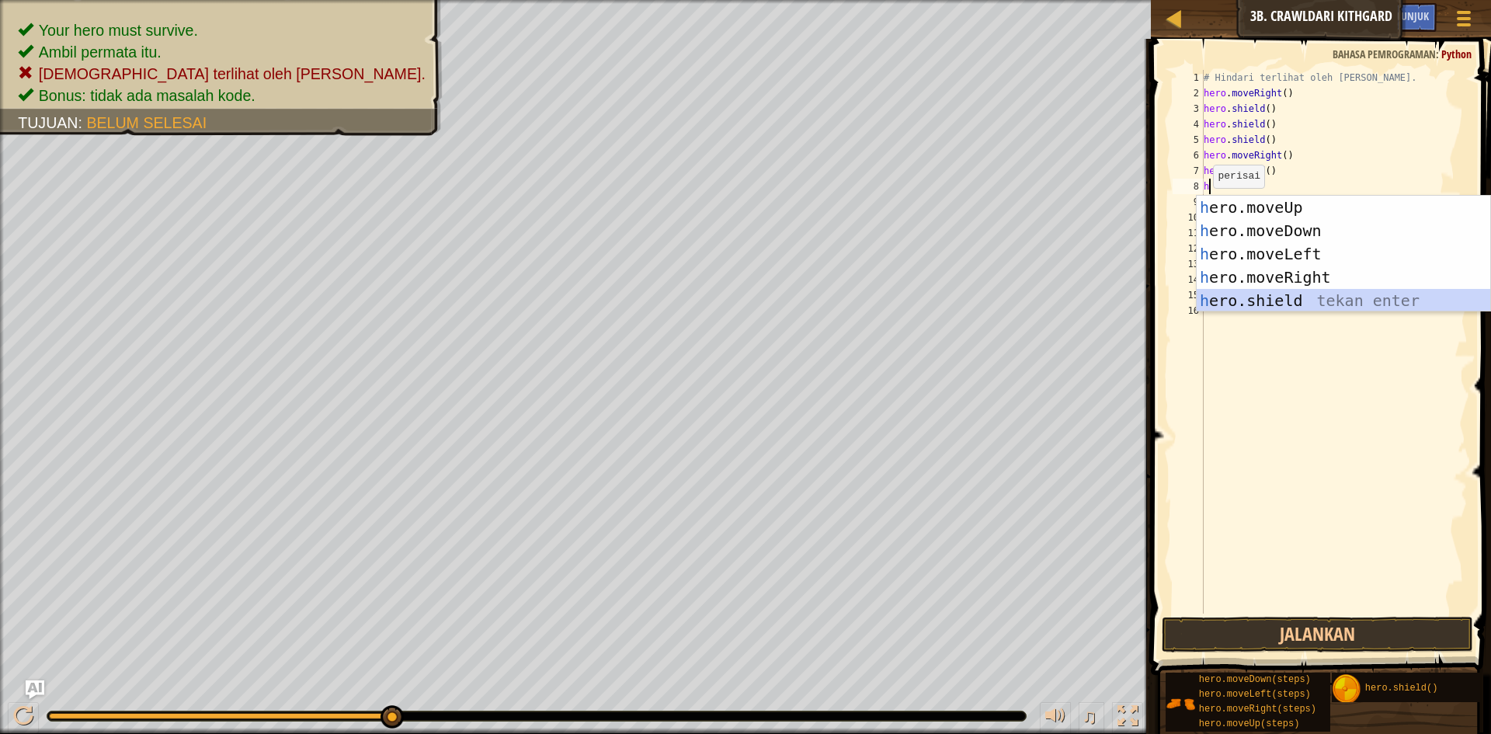
click at [1253, 305] on div "h ero.moveUp tekan enter h ero.moveDown tekan enter h ero.moveLeft tekan enter …" at bounding box center [1344, 277] width 294 height 163
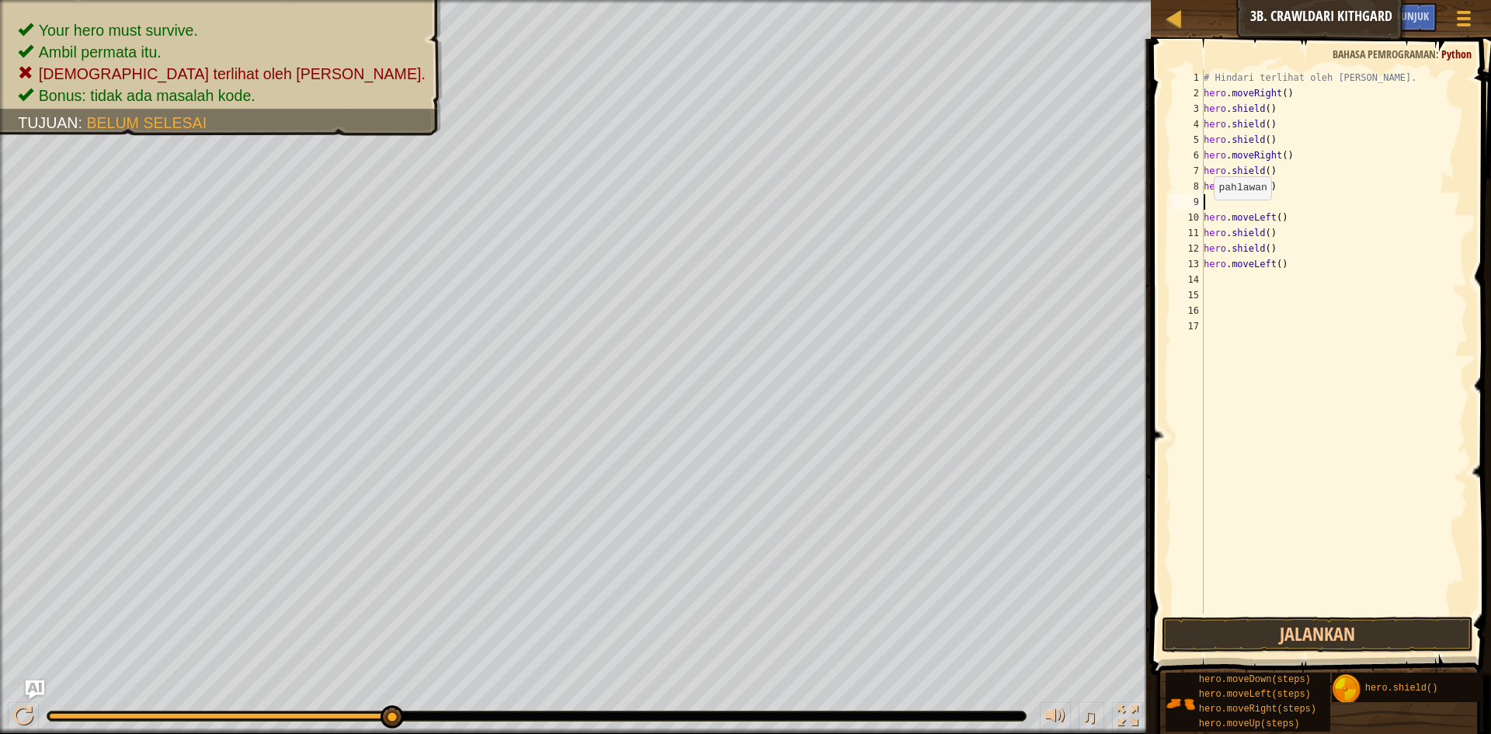
click at [1206, 215] on div "# Hindari terlihat oleh [PERSON_NAME]. hero . moveRight ( ) hero . shield ( ) h…" at bounding box center [1335, 357] width 268 height 575
click at [1203, 215] on div "10" at bounding box center [1188, 218] width 31 height 16
click at [1286, 614] on span at bounding box center [1323, 335] width 353 height 682
click at [1302, 632] on button "Jalankan" at bounding box center [1317, 635] width 311 height 36
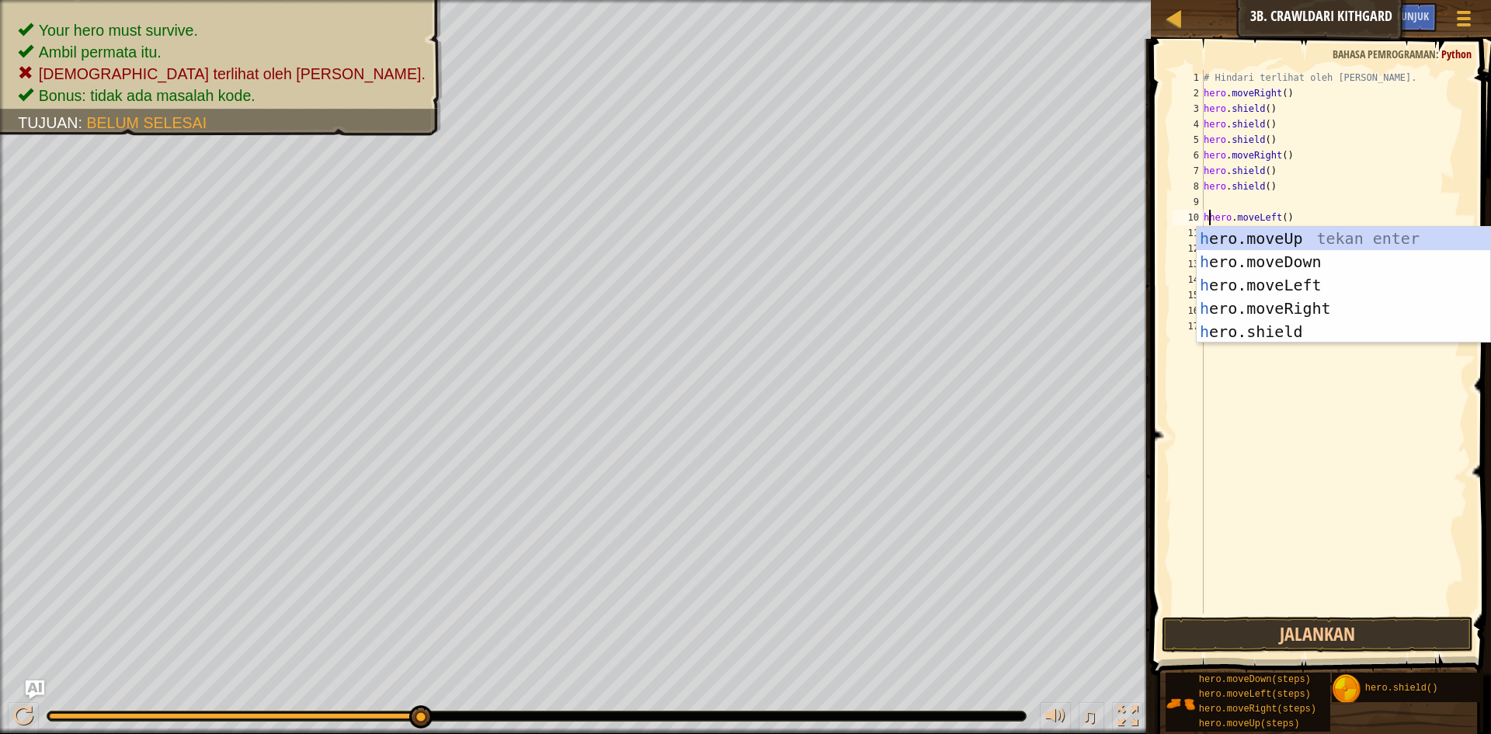
scroll to position [7, 1]
type textarea "hero.moveLeft()"
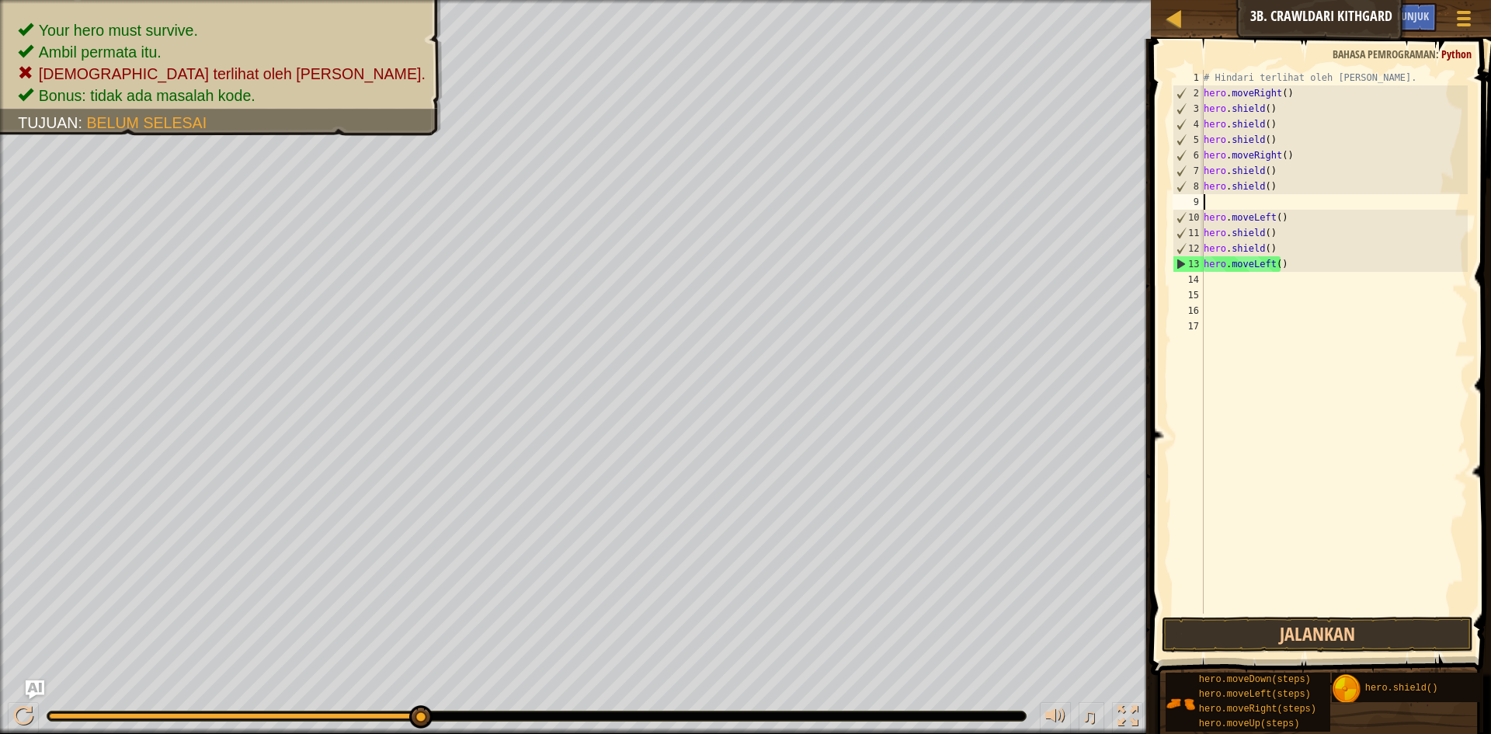
click at [1230, 198] on div "# Hindari terlihat oleh [PERSON_NAME]. hero . moveRight ( ) hero . shield ( ) h…" at bounding box center [1335, 357] width 268 height 575
type textarea "h"
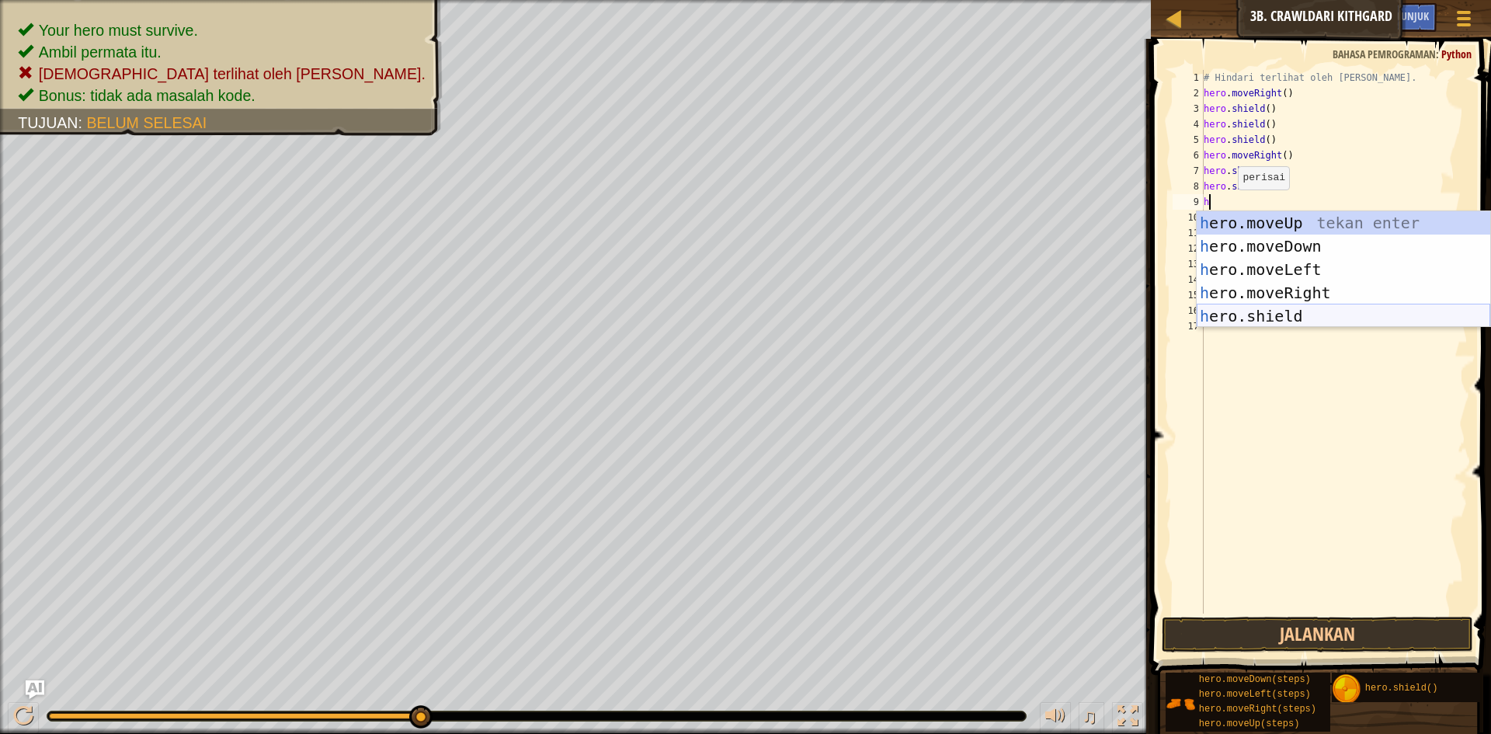
click at [1227, 321] on div "h ero.moveUp tekan enter h ero.moveDown tekan enter h ero.moveLeft tekan enter …" at bounding box center [1344, 292] width 294 height 163
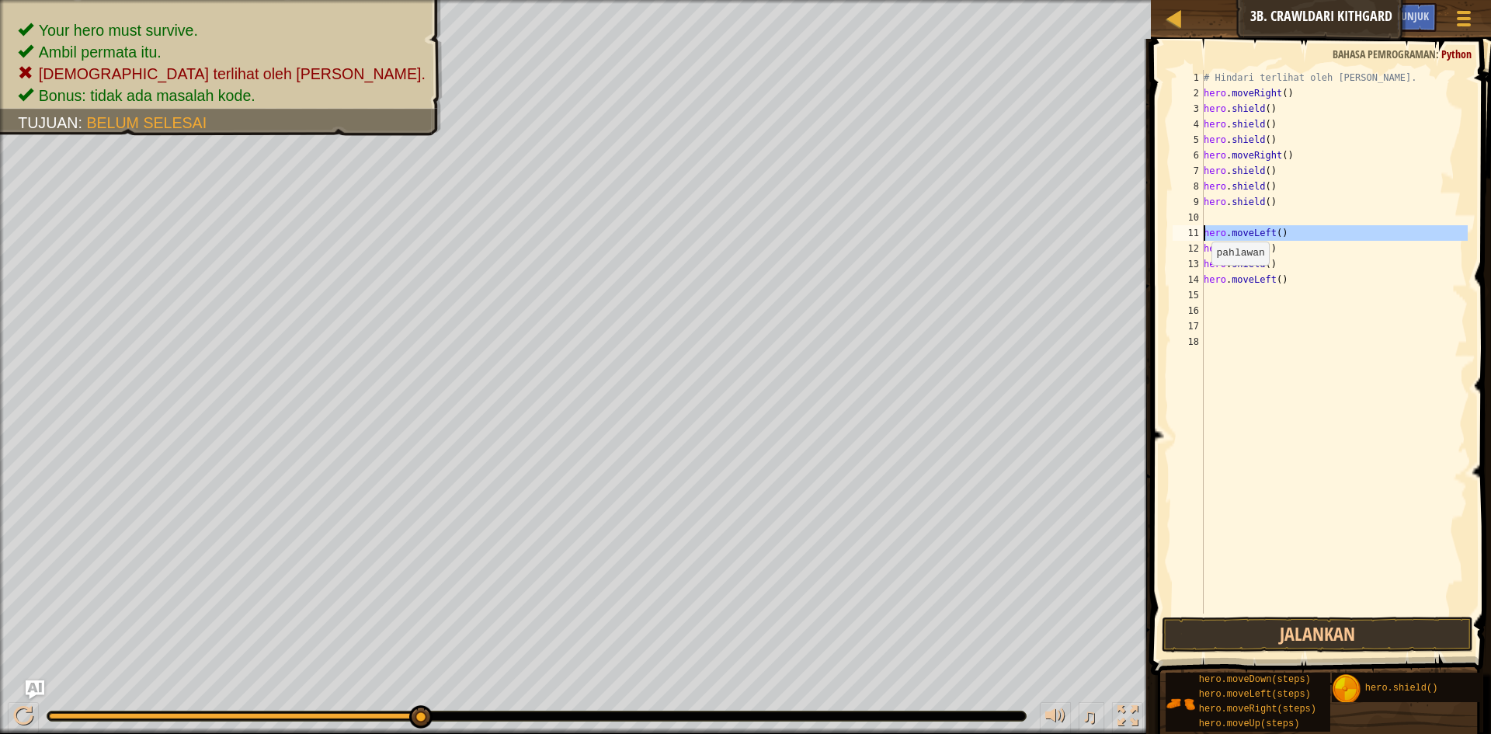
click at [1202, 234] on div "11" at bounding box center [1188, 233] width 31 height 16
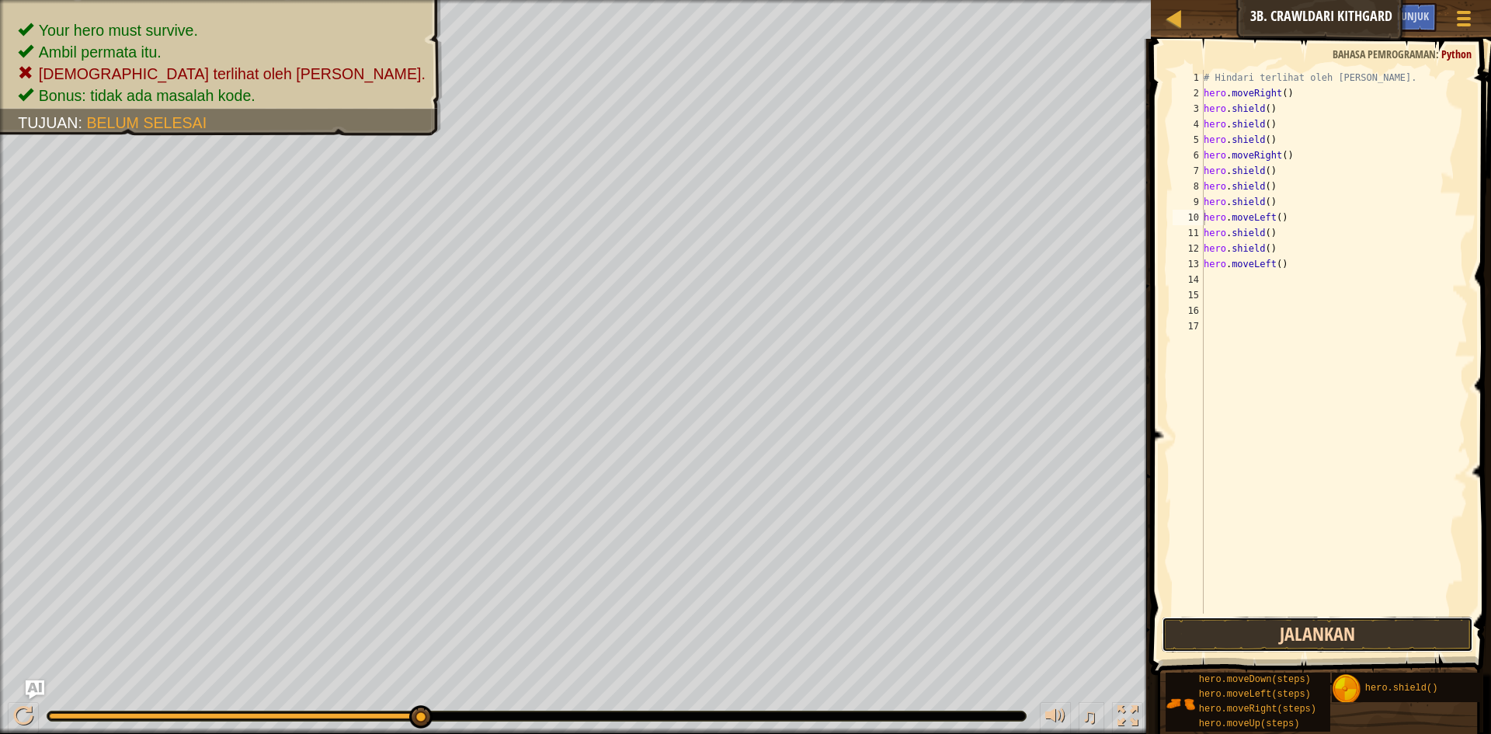
click at [1221, 622] on button "Jalankan" at bounding box center [1317, 635] width 311 height 36
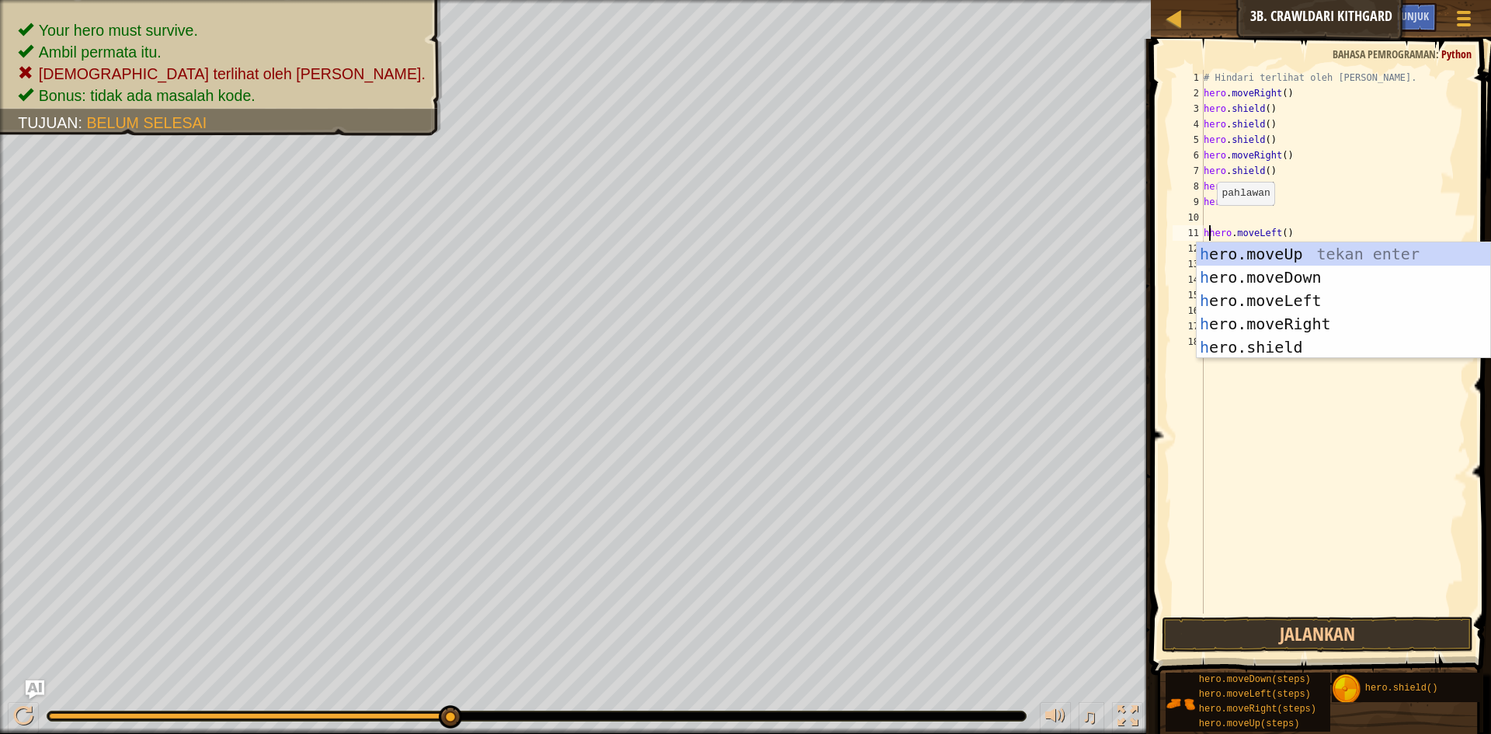
scroll to position [7, 1]
click at [1238, 336] on div "h ero.moveUp tekan enter h ero.moveDown tekan enter h ero.moveLeft tekan enter …" at bounding box center [1344, 323] width 294 height 163
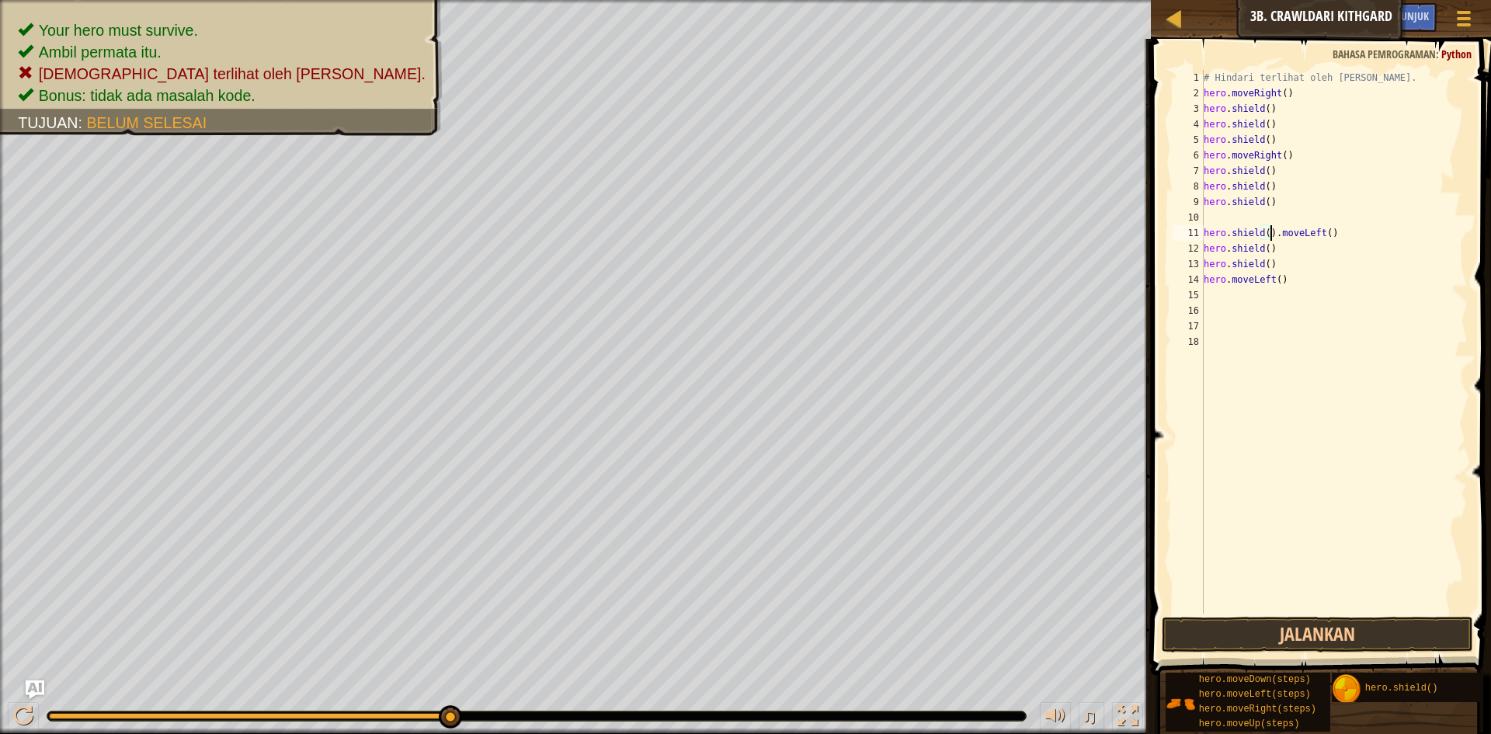
click at [1324, 231] on div "# Hindari terlihat oleh [PERSON_NAME]. hero . moveRight ( ) hero . shield ( ) h…" at bounding box center [1335, 357] width 268 height 575
click at [1206, 231] on div "# Hindari terlihat oleh [PERSON_NAME]. hero . moveRight ( ) hero . shield ( ) h…" at bounding box center [1335, 357] width 268 height 575
click at [1202, 237] on div "11" at bounding box center [1188, 233] width 31 height 16
click at [1206, 235] on div "# Hindari terlihat oleh [PERSON_NAME]. hero . moveRight ( ) hero . shield ( ) h…" at bounding box center [1335, 357] width 268 height 575
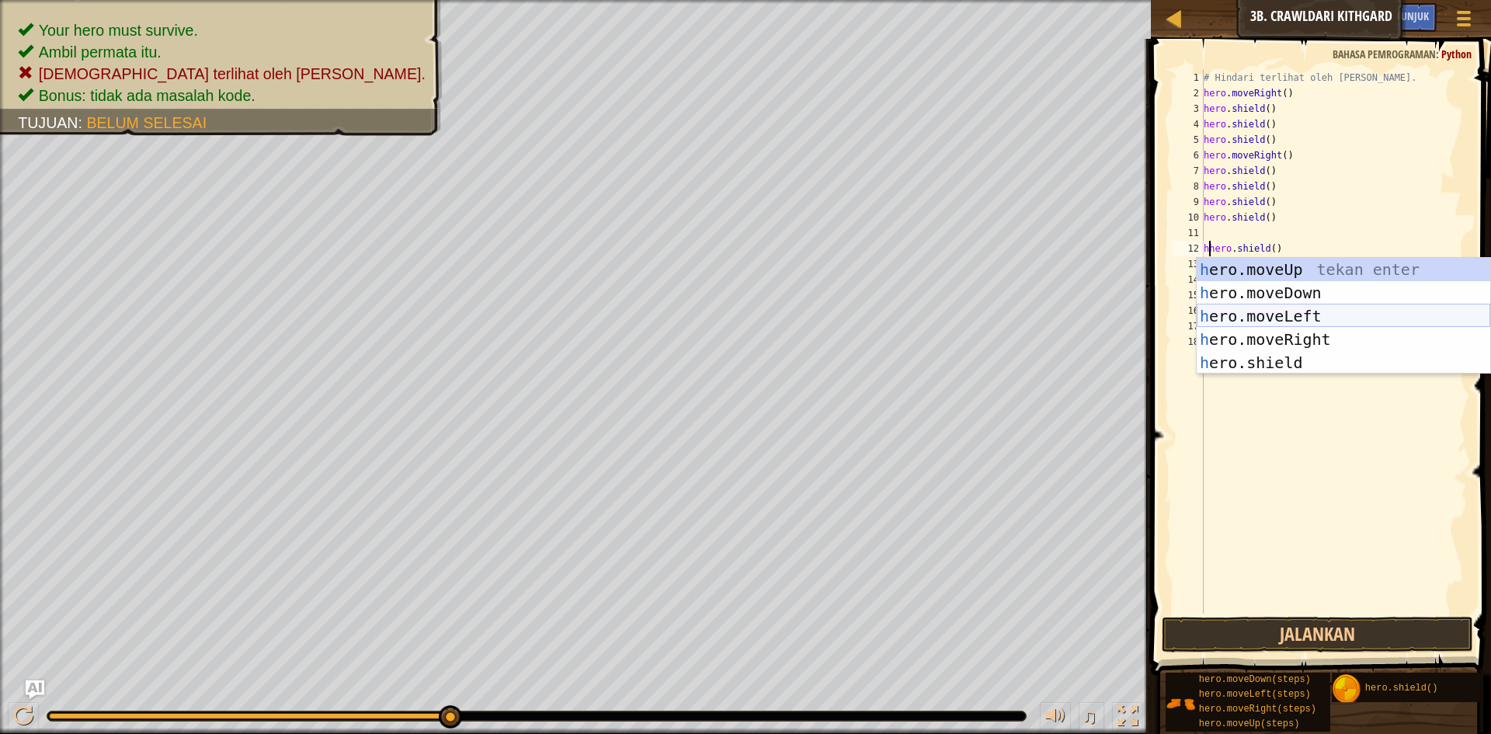
click at [1226, 315] on div "h ero.moveUp tekan enter h ero.moveDown tekan enter h ero.moveLeft tekan enter …" at bounding box center [1344, 339] width 294 height 163
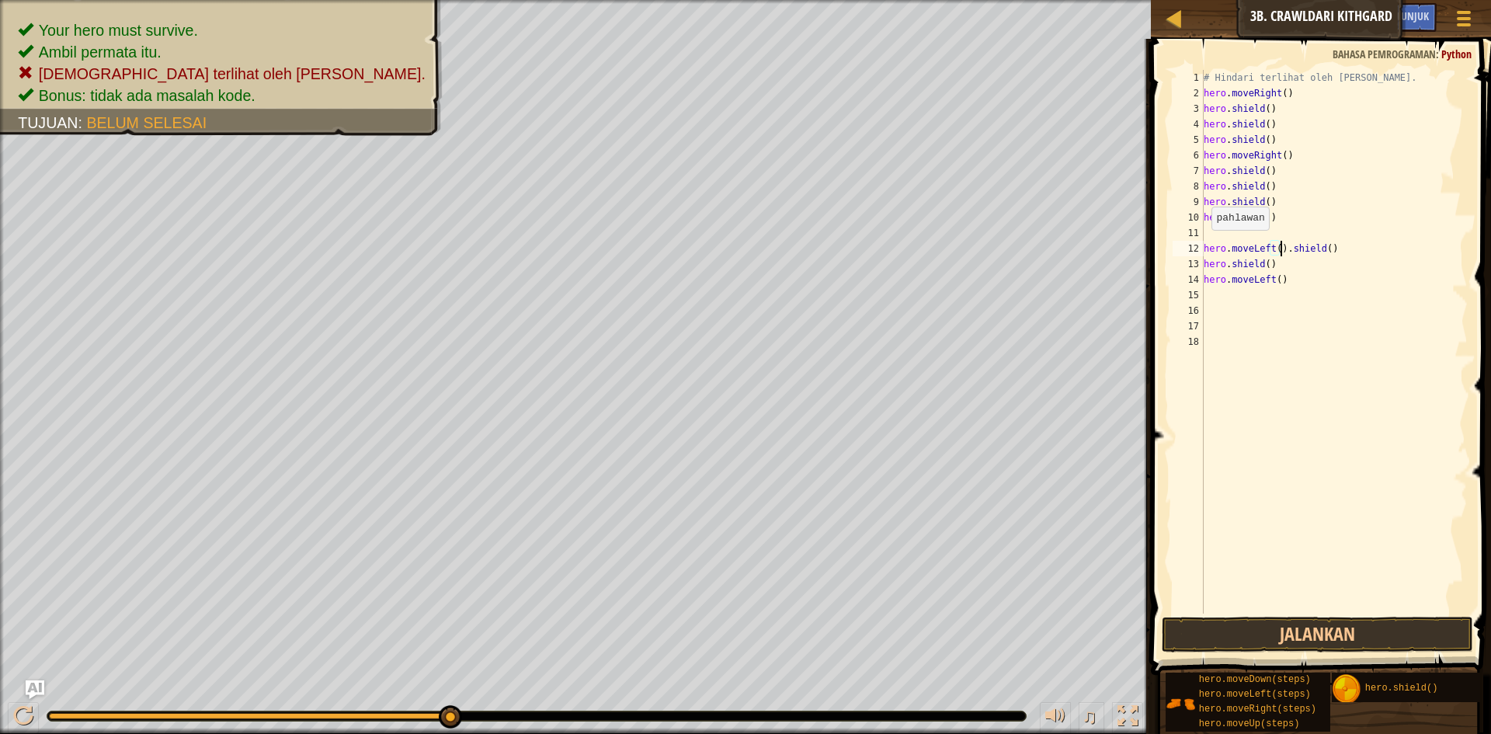
click at [1202, 248] on div "12" at bounding box center [1188, 249] width 31 height 16
click at [1326, 230] on div "# Hindari terlihat oleh [PERSON_NAME]. hero . moveRight ( ) hero . shield ( ) h…" at bounding box center [1335, 357] width 268 height 575
type textarea "hero.moveLeft()"
click at [1272, 636] on button "Jalankan" at bounding box center [1317, 635] width 311 height 36
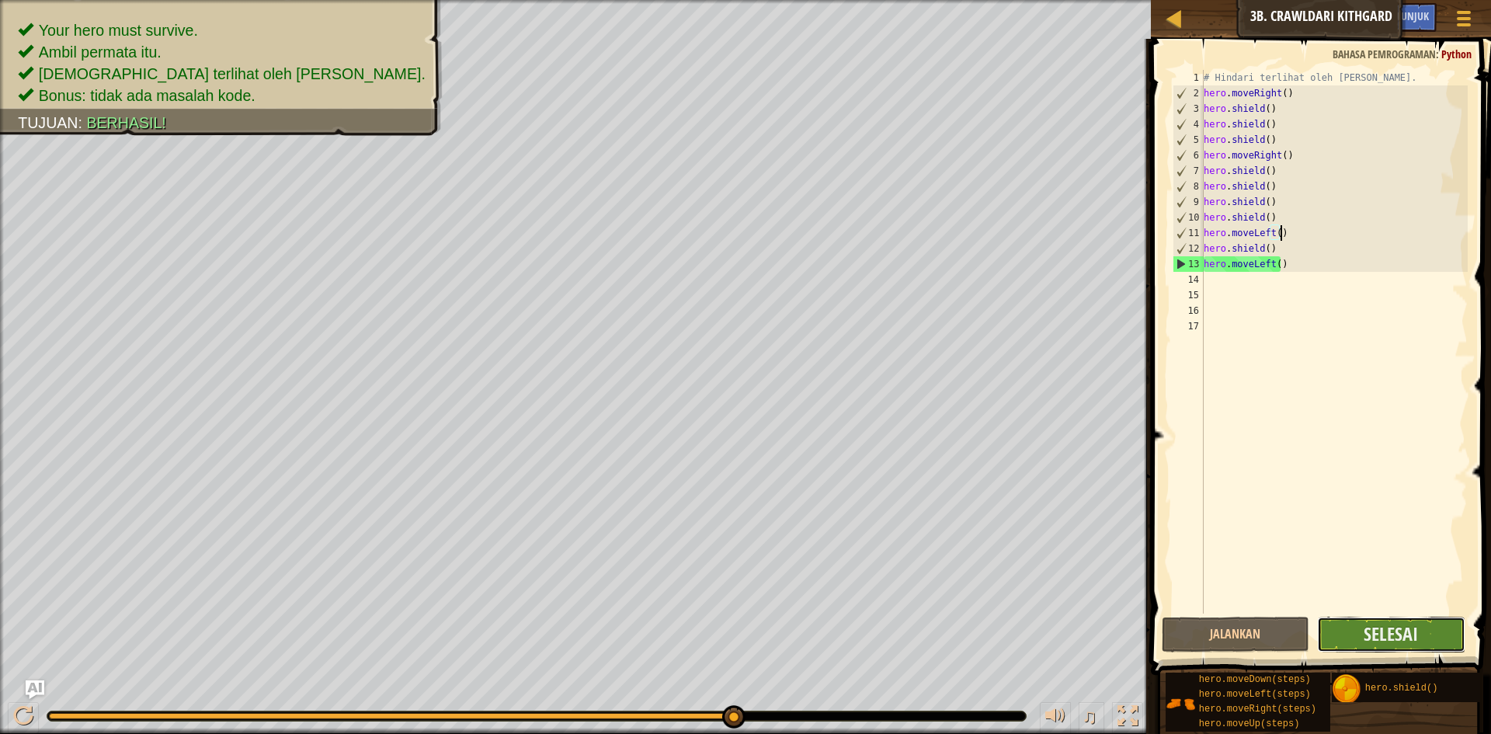
click at [1369, 620] on button "Selesai" at bounding box center [1391, 635] width 148 height 36
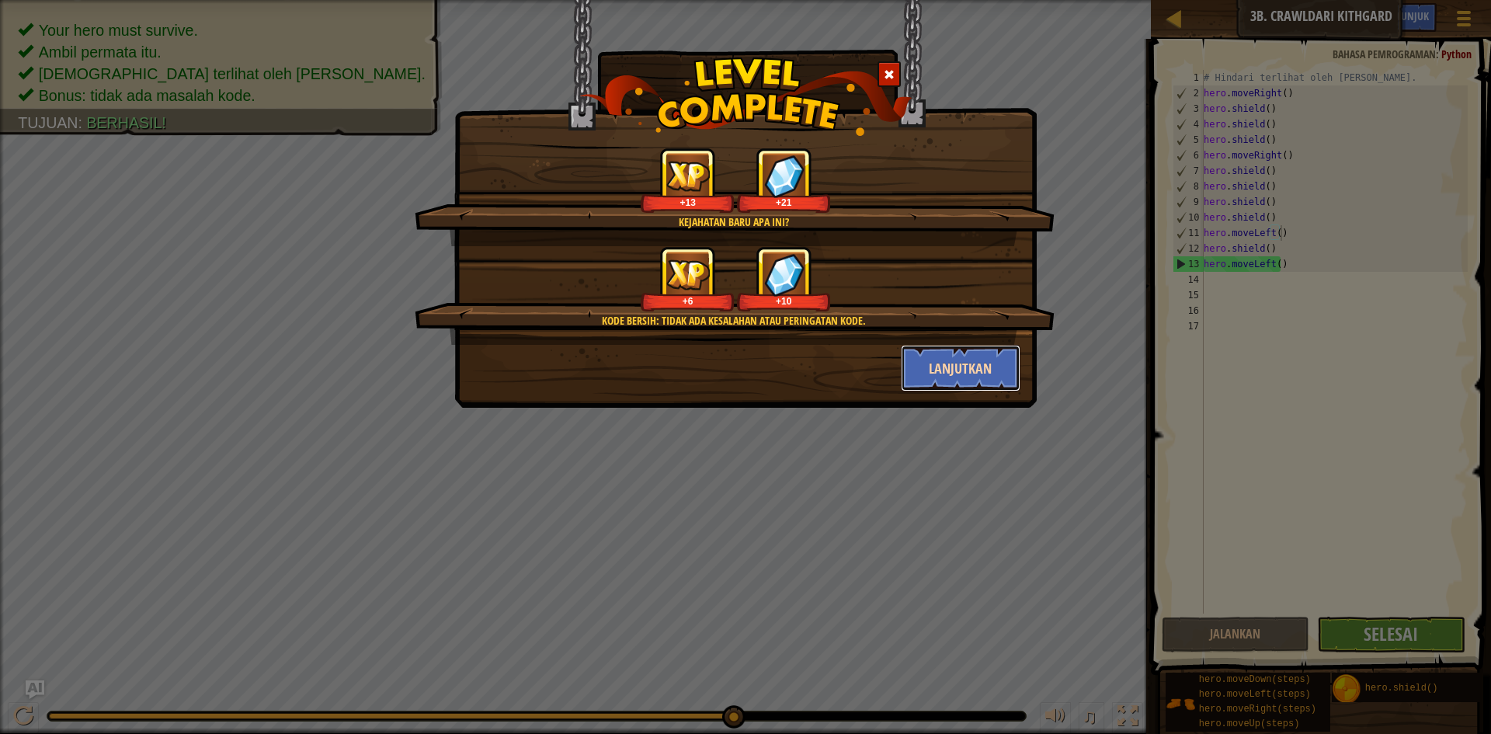
click at [952, 368] on button "Lanjutkan" at bounding box center [961, 368] width 120 height 47
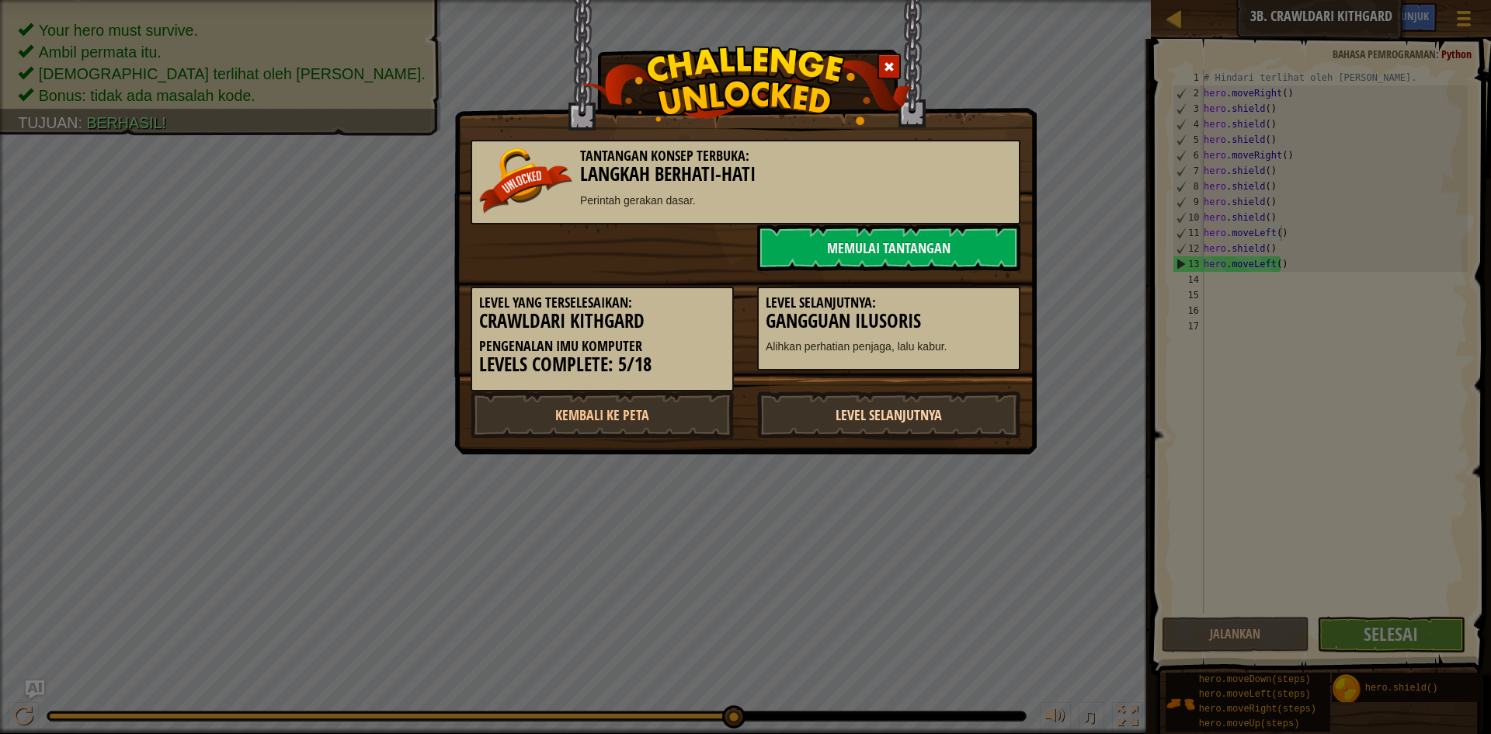
click at [923, 400] on link "Level Selanjutnya" at bounding box center [888, 415] width 263 height 47
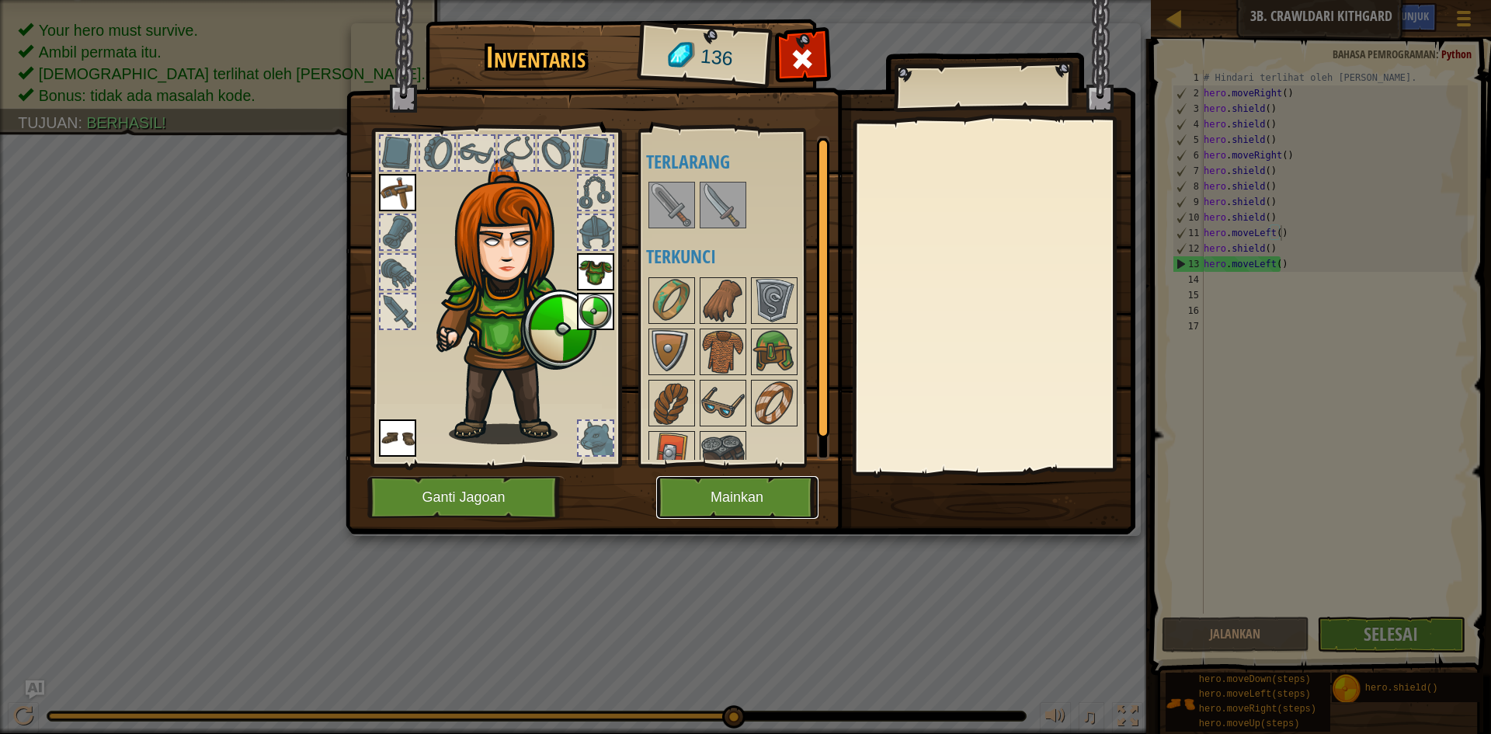
click at [730, 500] on button "Mainkan" at bounding box center [737, 497] width 162 height 43
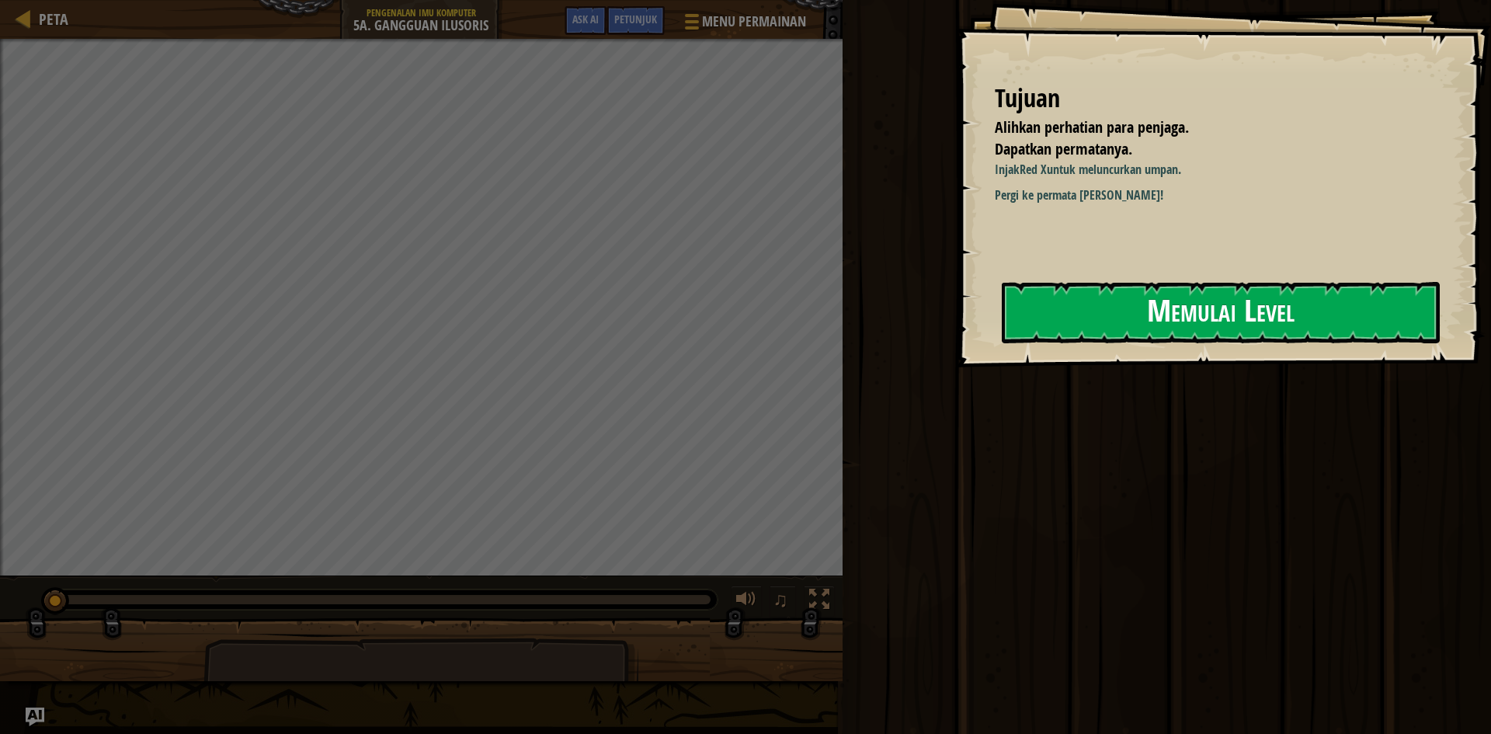
click at [1071, 315] on button "Memulai Level" at bounding box center [1221, 312] width 438 height 61
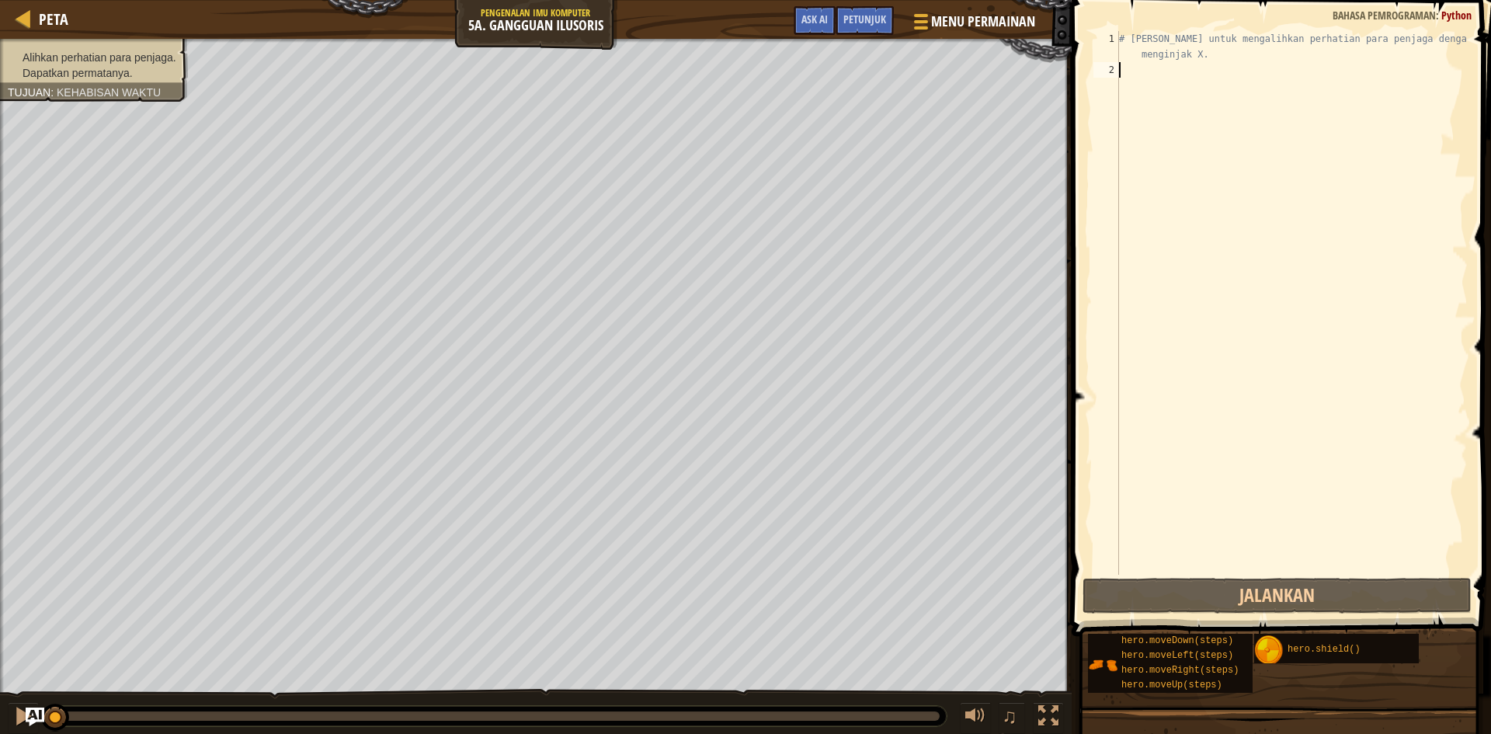
type textarea "h"
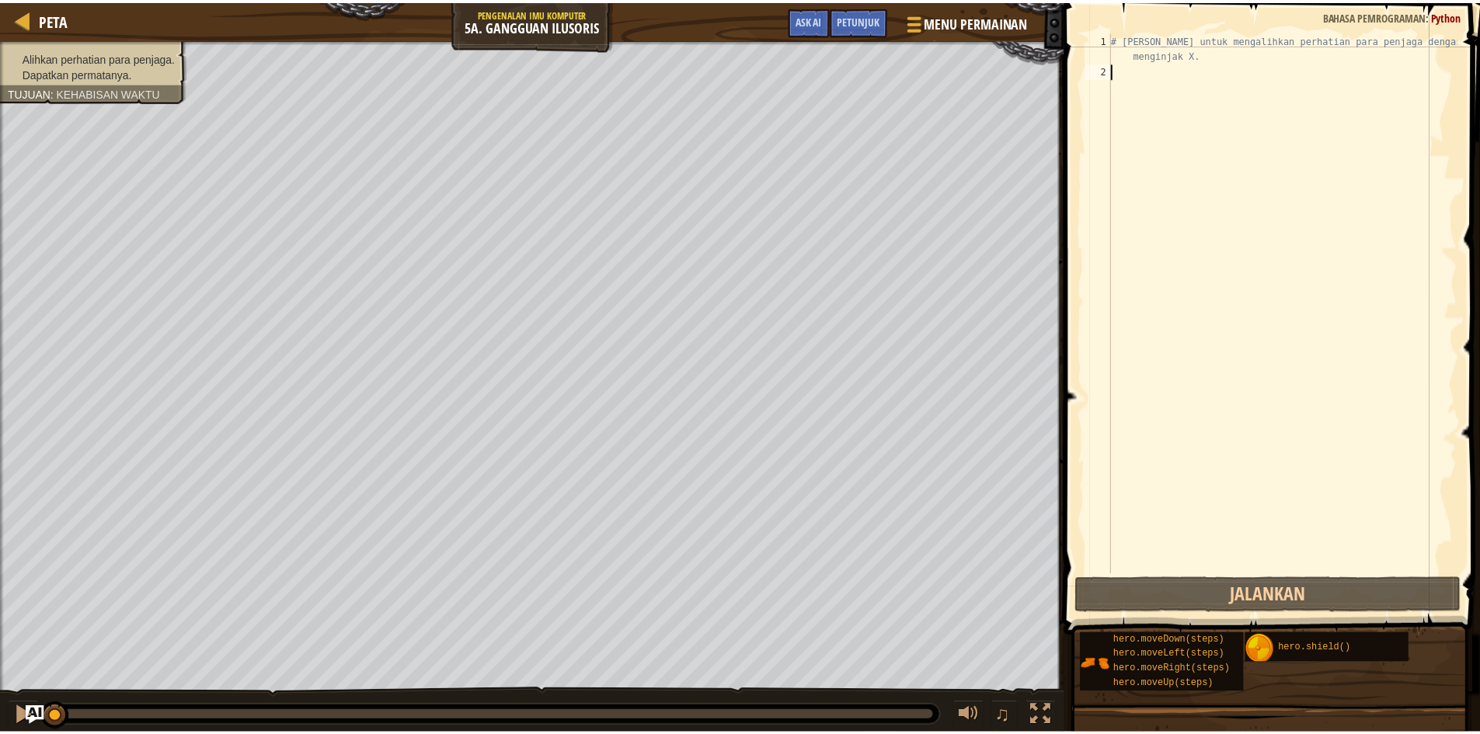
scroll to position [7, 0]
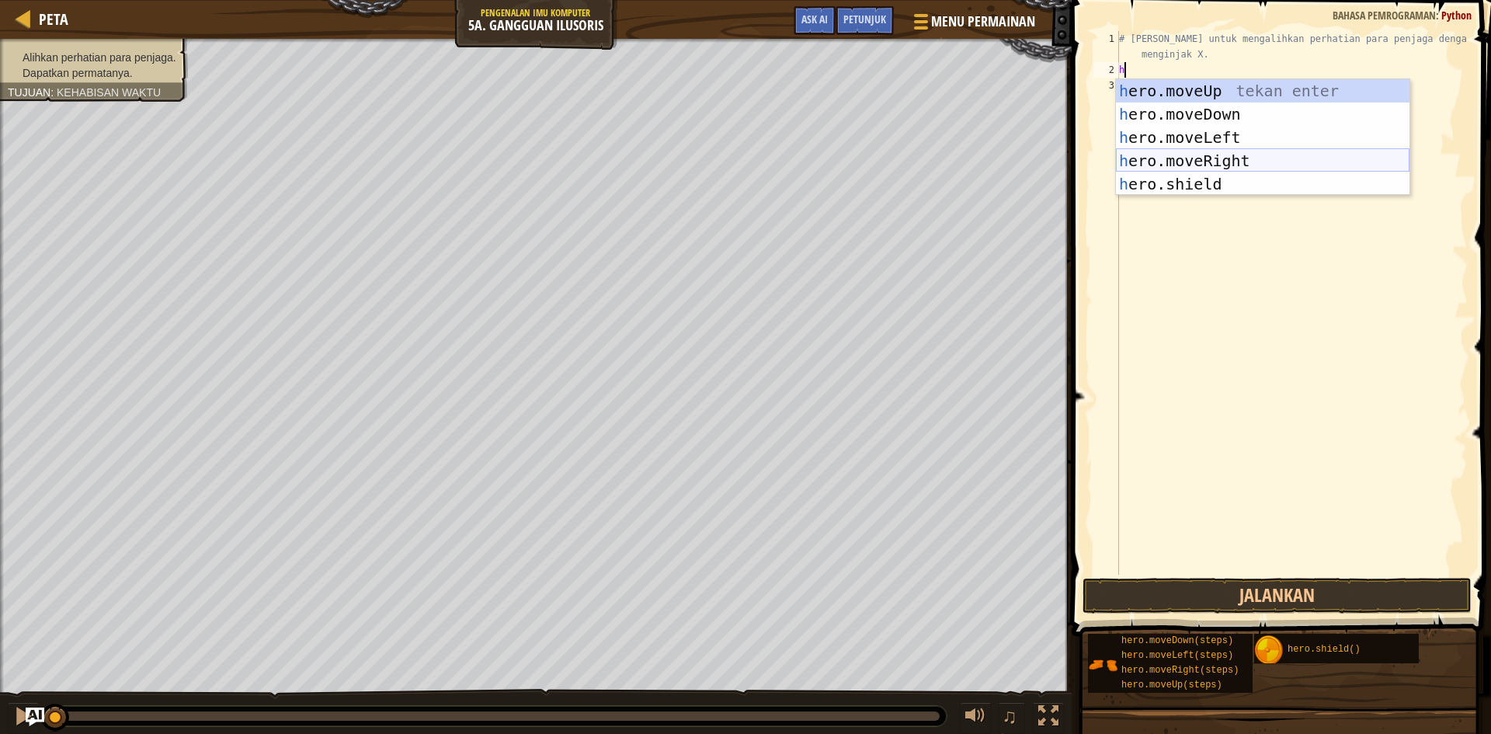
click at [1174, 158] on div "h ero.moveUp tekan enter h ero.moveDown tekan enter h ero.moveLeft tekan enter …" at bounding box center [1263, 160] width 294 height 163
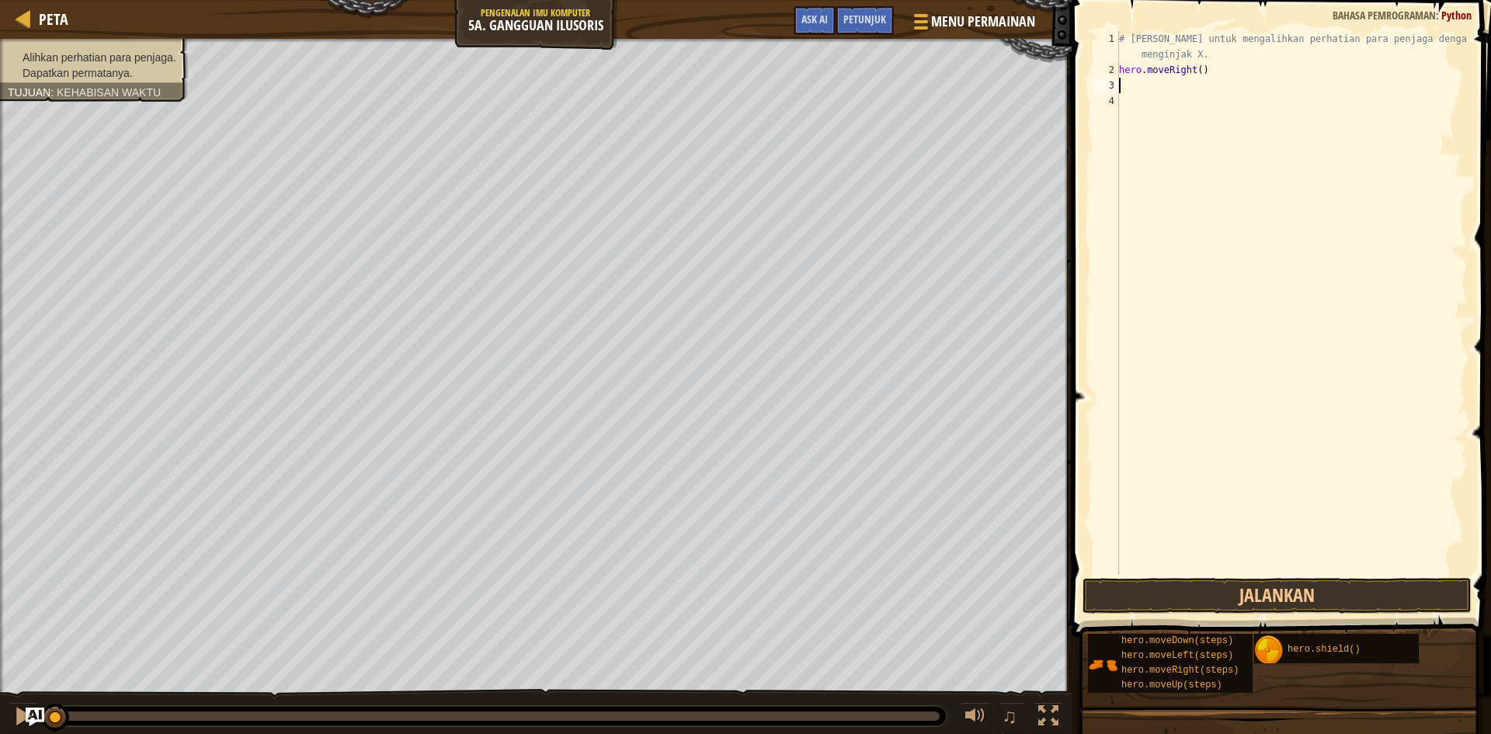
type textarea "h"
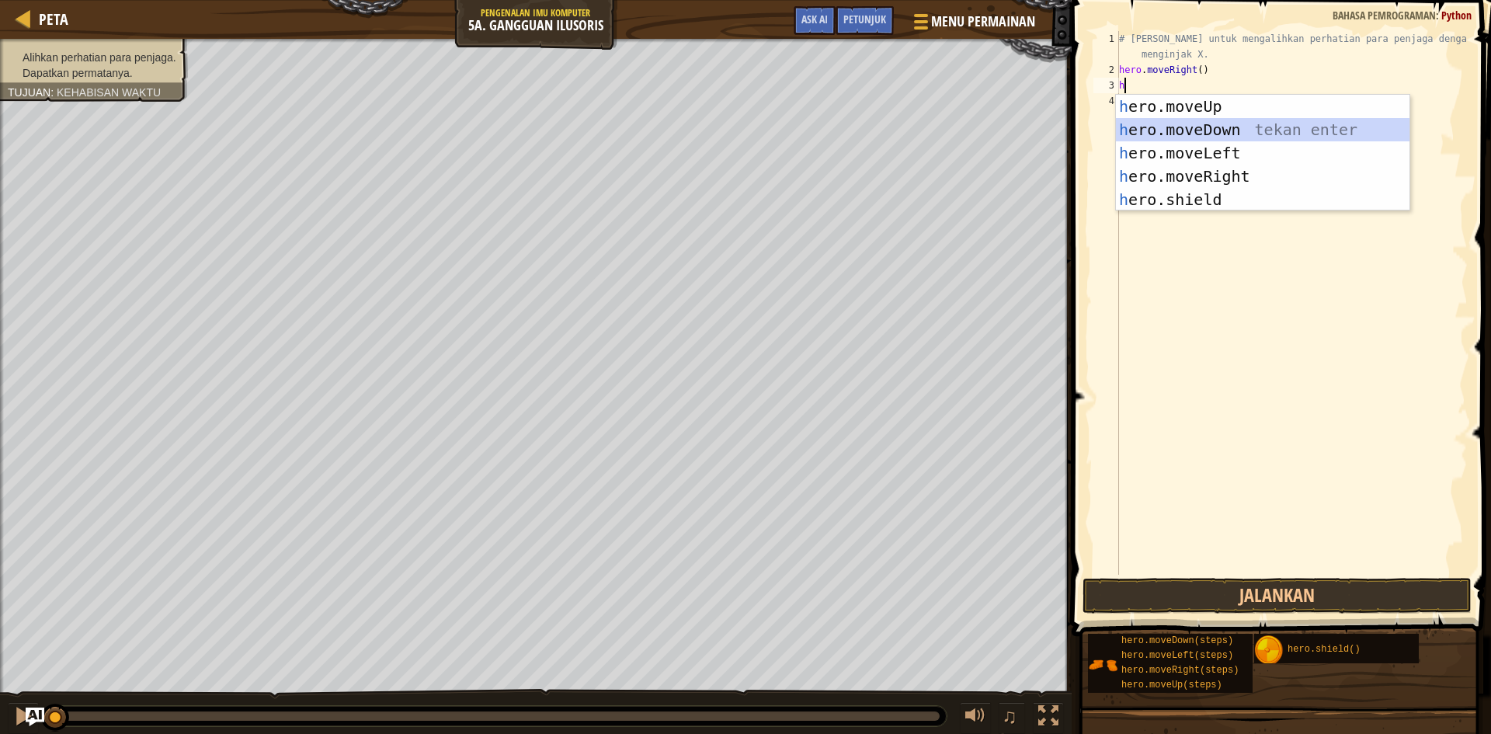
click at [1176, 121] on div "h ero.moveUp tekan enter h ero.moveDown tekan enter h ero.moveLeft tekan enter …" at bounding box center [1263, 176] width 294 height 163
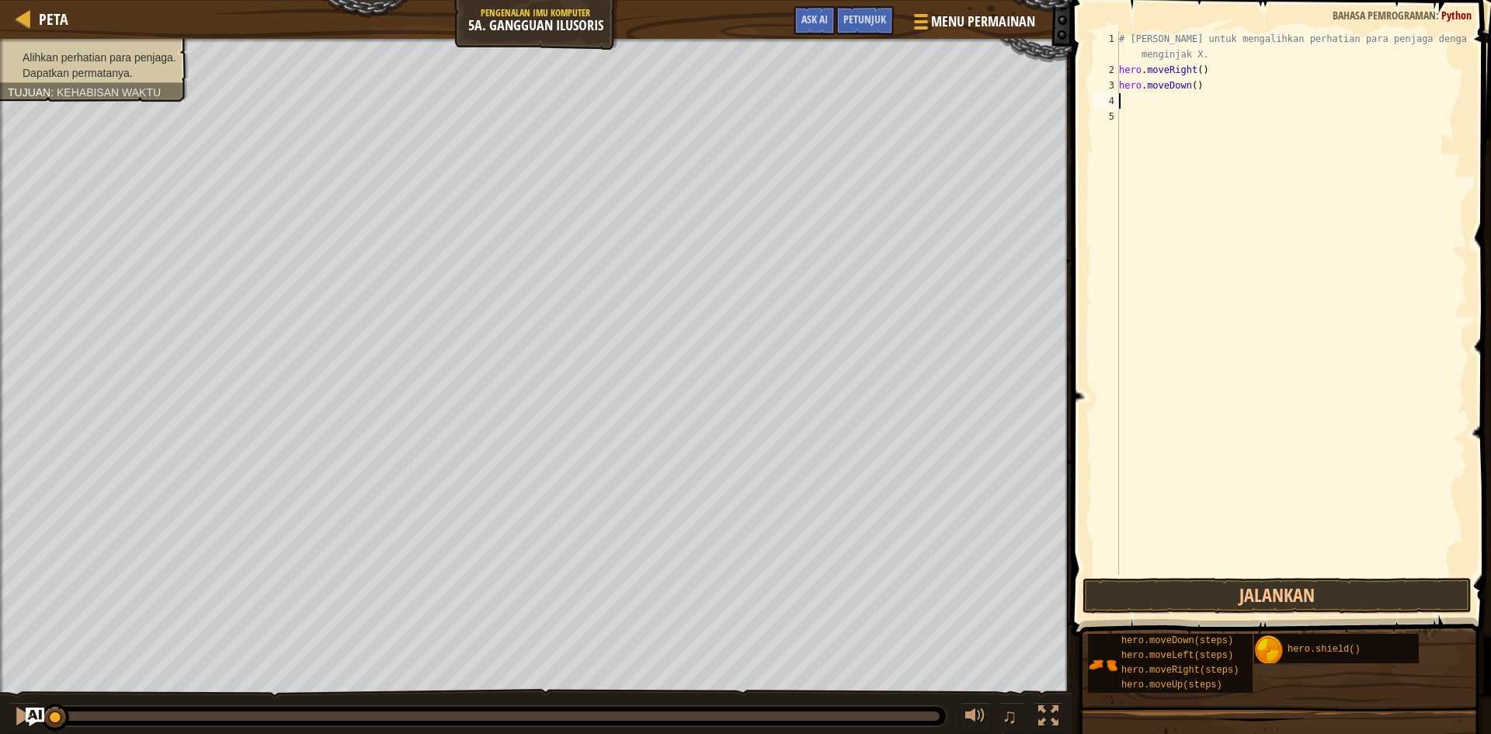
type textarea "h"
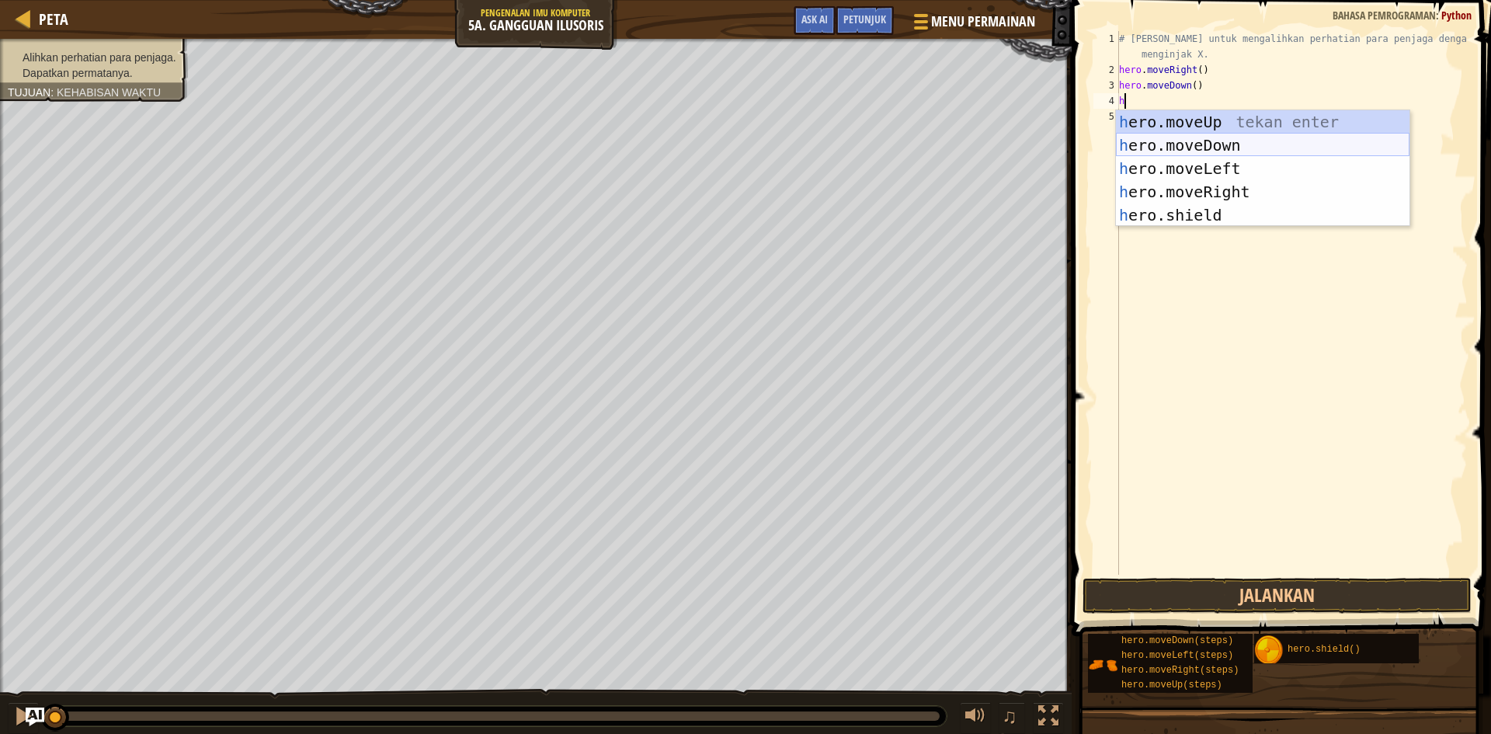
click at [1177, 139] on div "h ero.moveUp tekan enter h ero.moveDown tekan enter h ero.moveLeft tekan enter …" at bounding box center [1263, 191] width 294 height 163
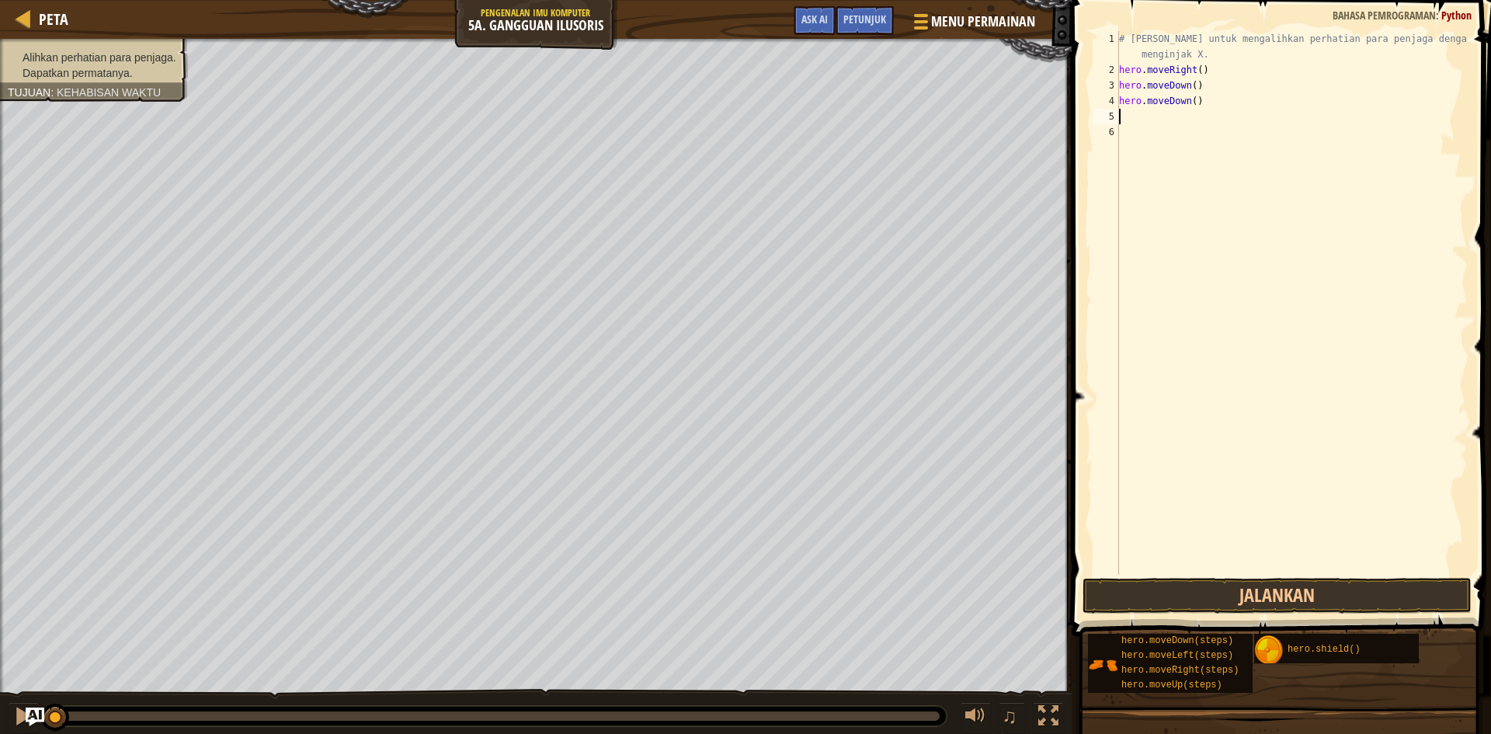
type textarea "h"
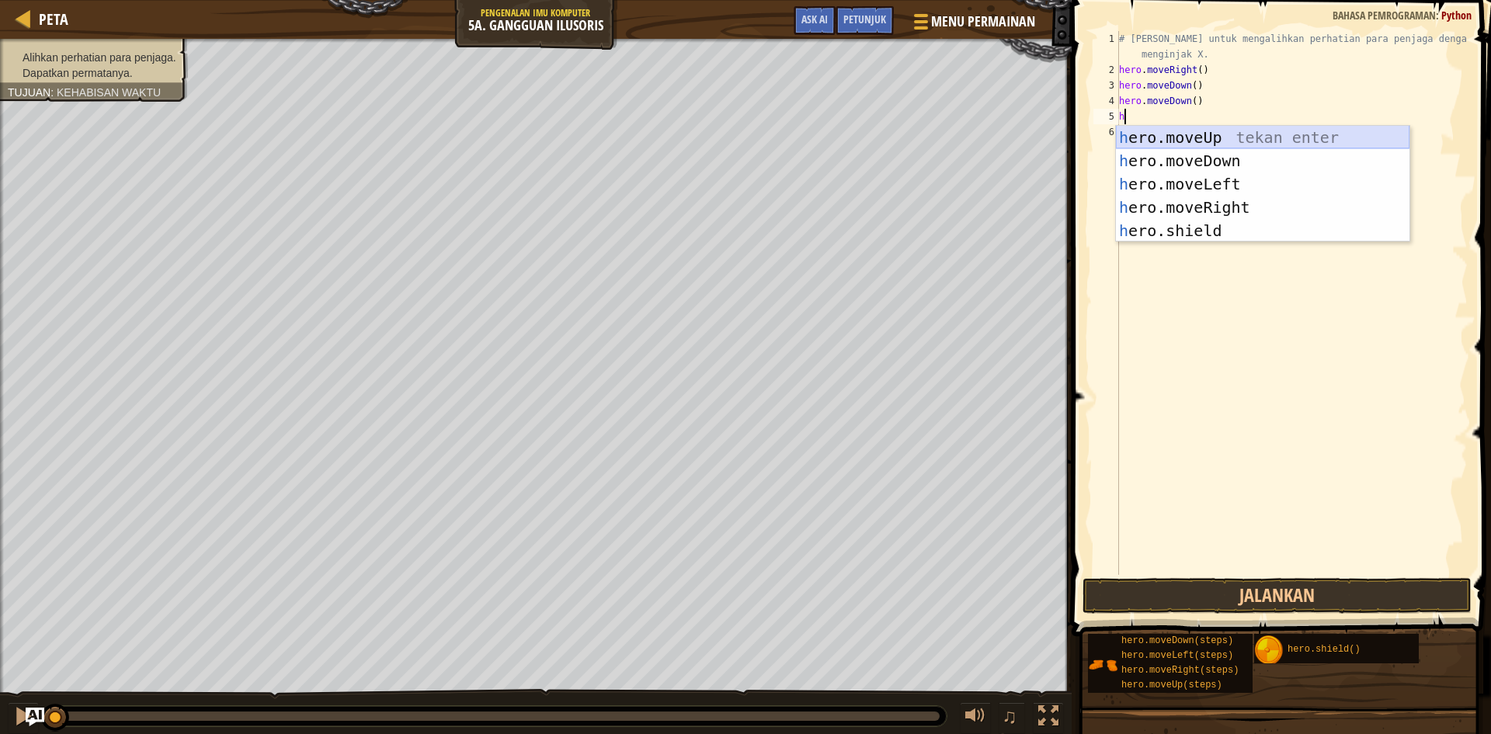
click at [1193, 137] on div "h ero.moveUp tekan enter h ero.moveDown tekan enter h ero.moveLeft tekan enter …" at bounding box center [1263, 207] width 294 height 163
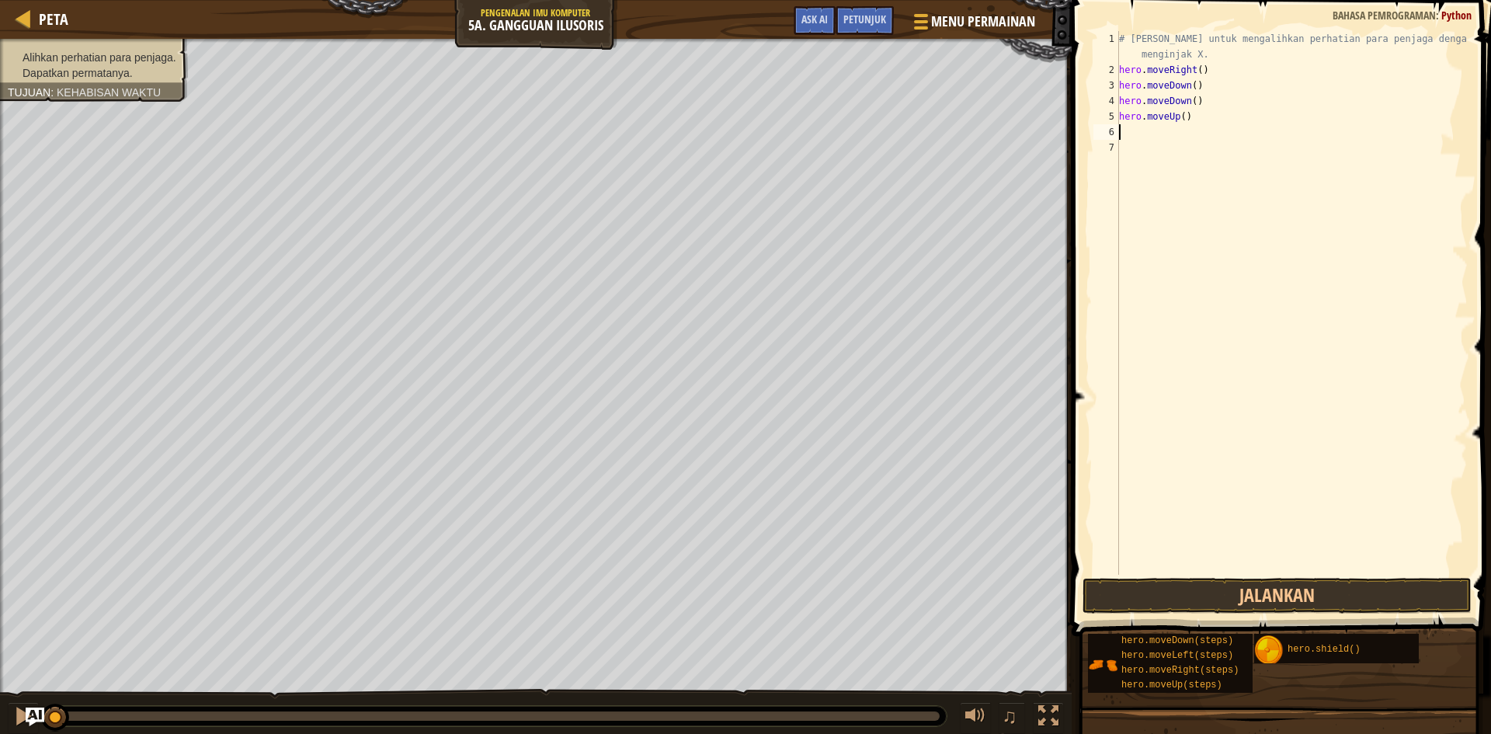
type textarea "h"
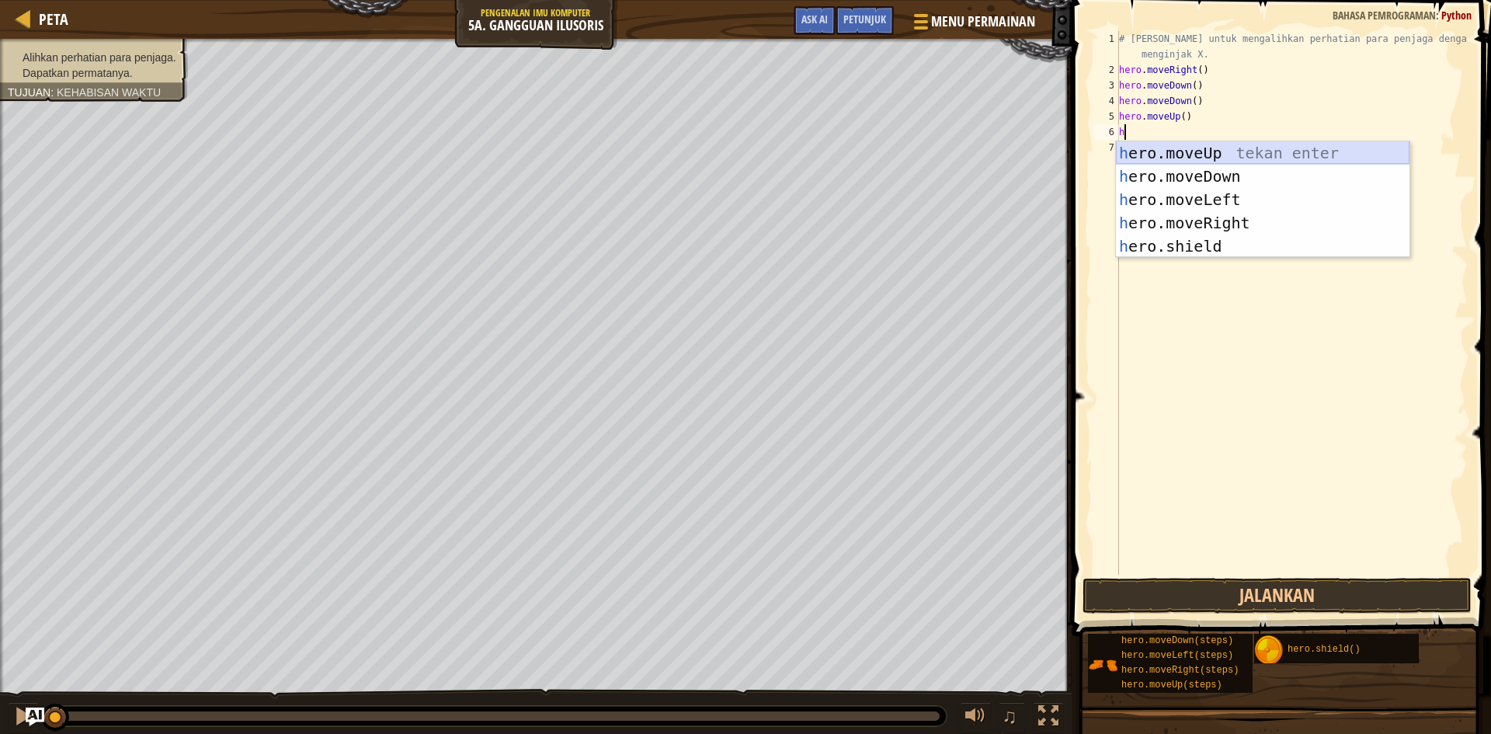
click at [1193, 145] on div "h ero.moveUp tekan enter h ero.moveDown tekan enter h ero.moveLeft tekan enter …" at bounding box center [1263, 222] width 294 height 163
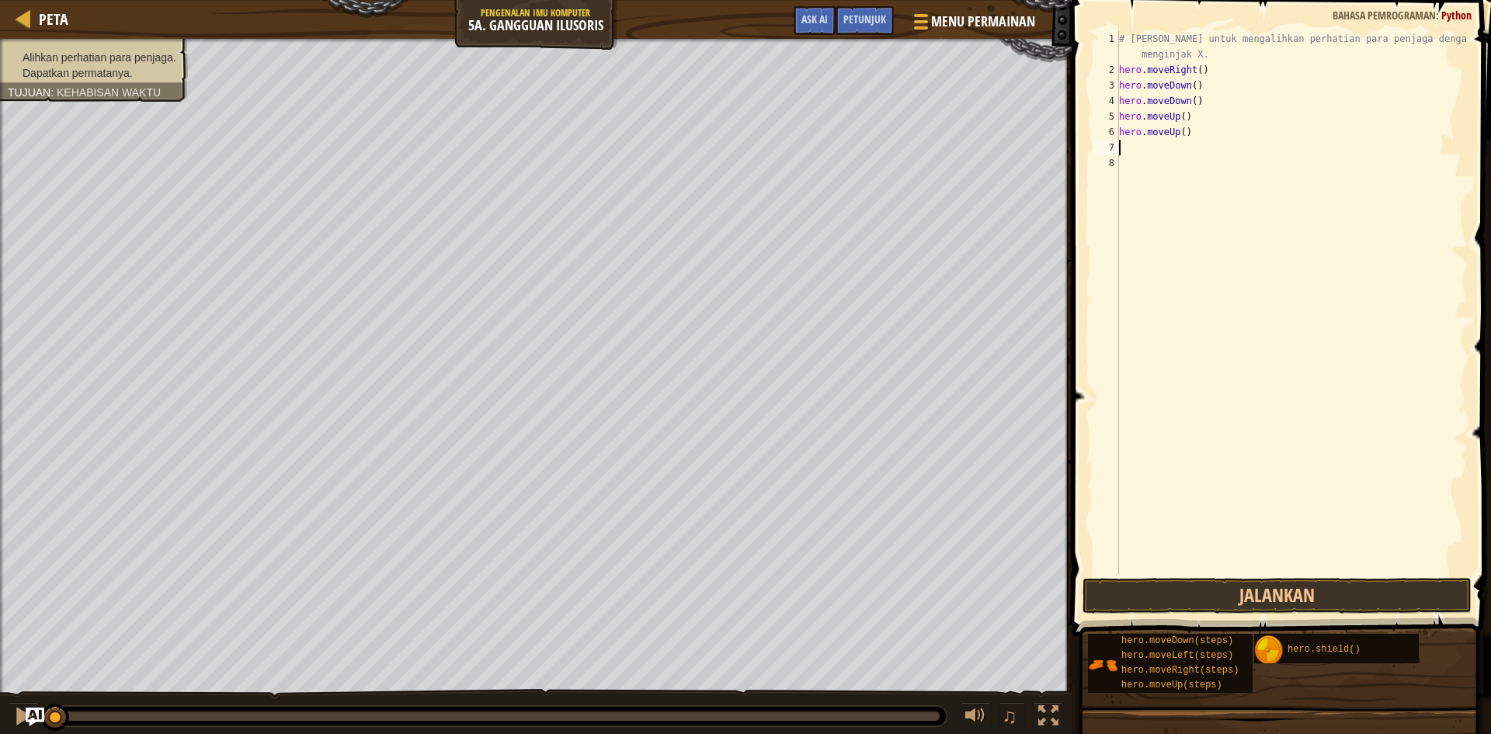
type textarea "h"
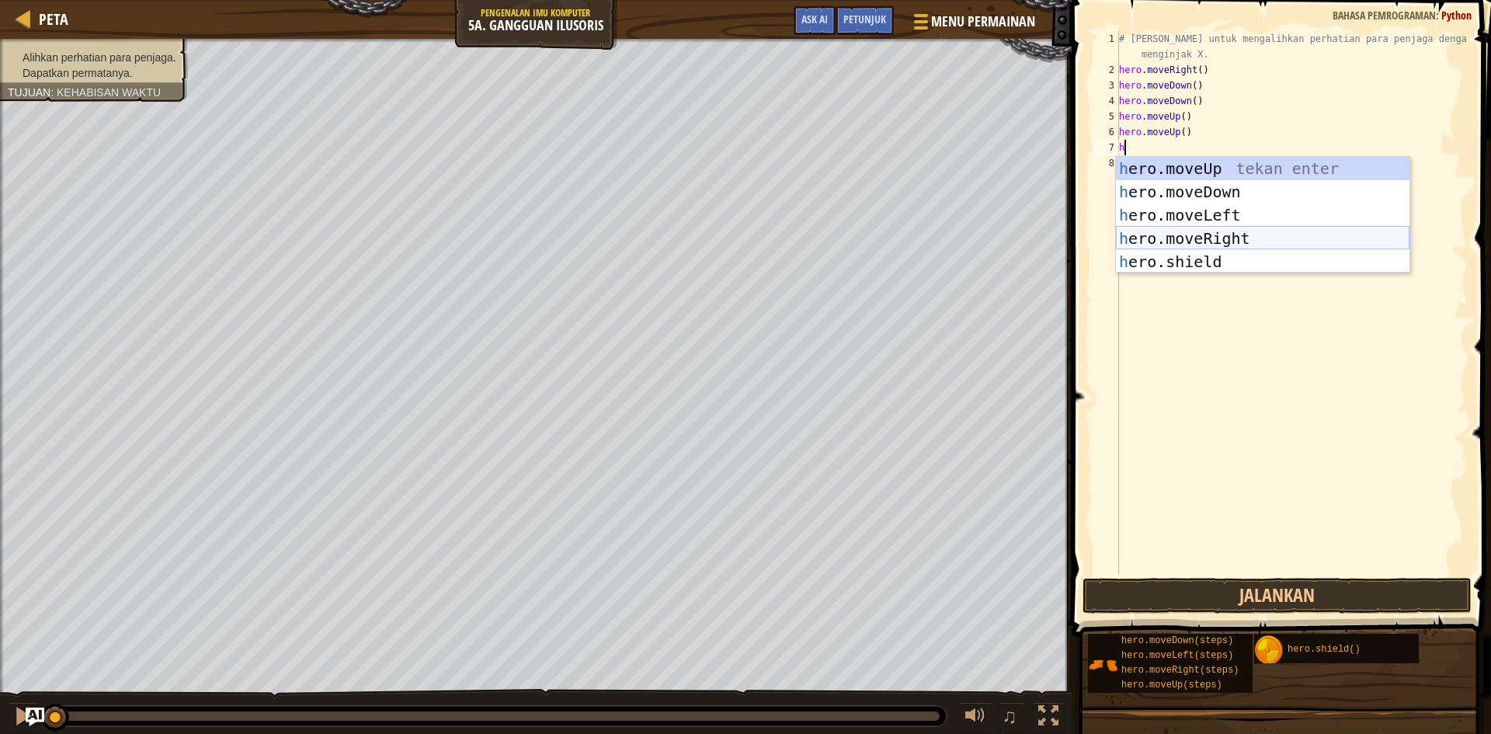
click at [1182, 233] on div "h ero.moveUp tekan enter h ero.moveDown tekan enter h ero.moveLeft tekan enter …" at bounding box center [1263, 238] width 294 height 163
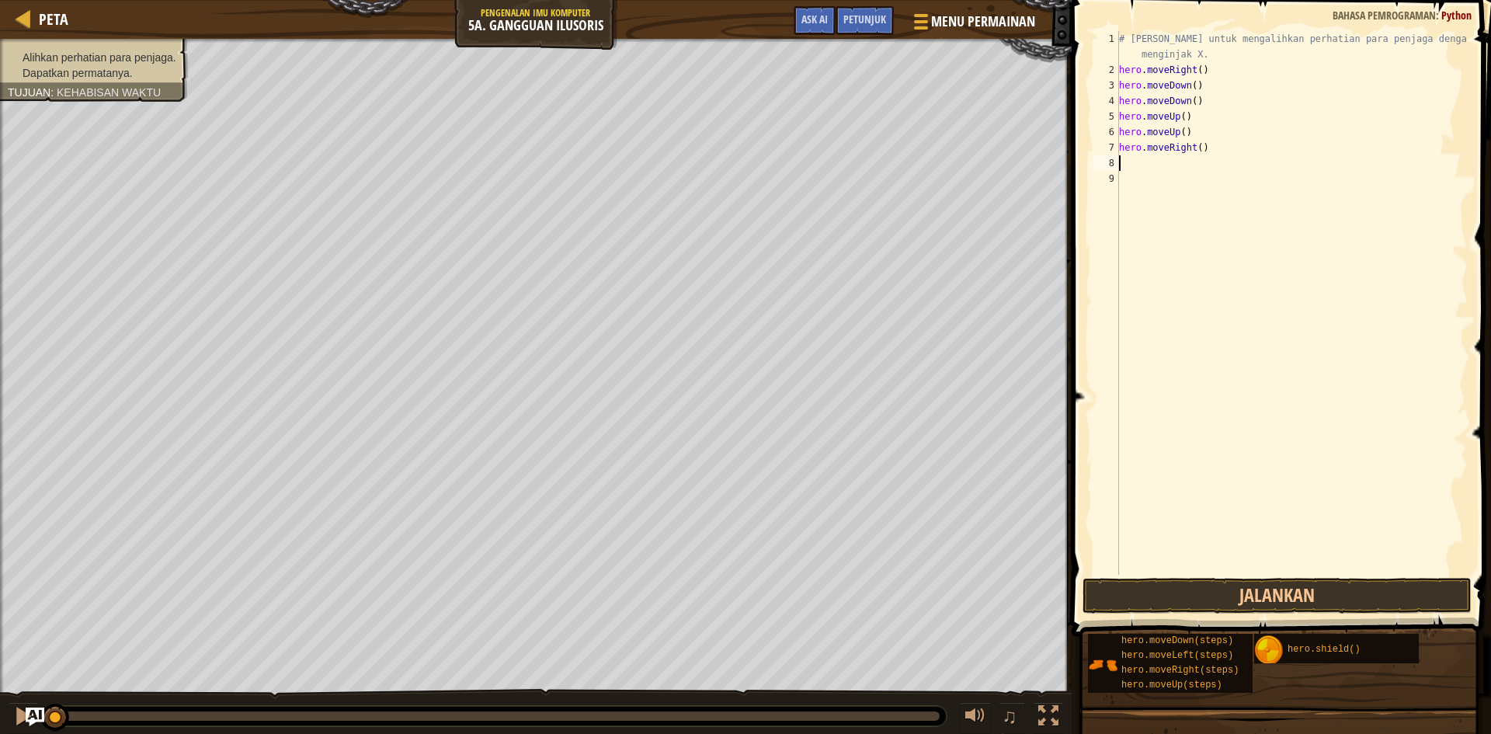
type textarea "h"
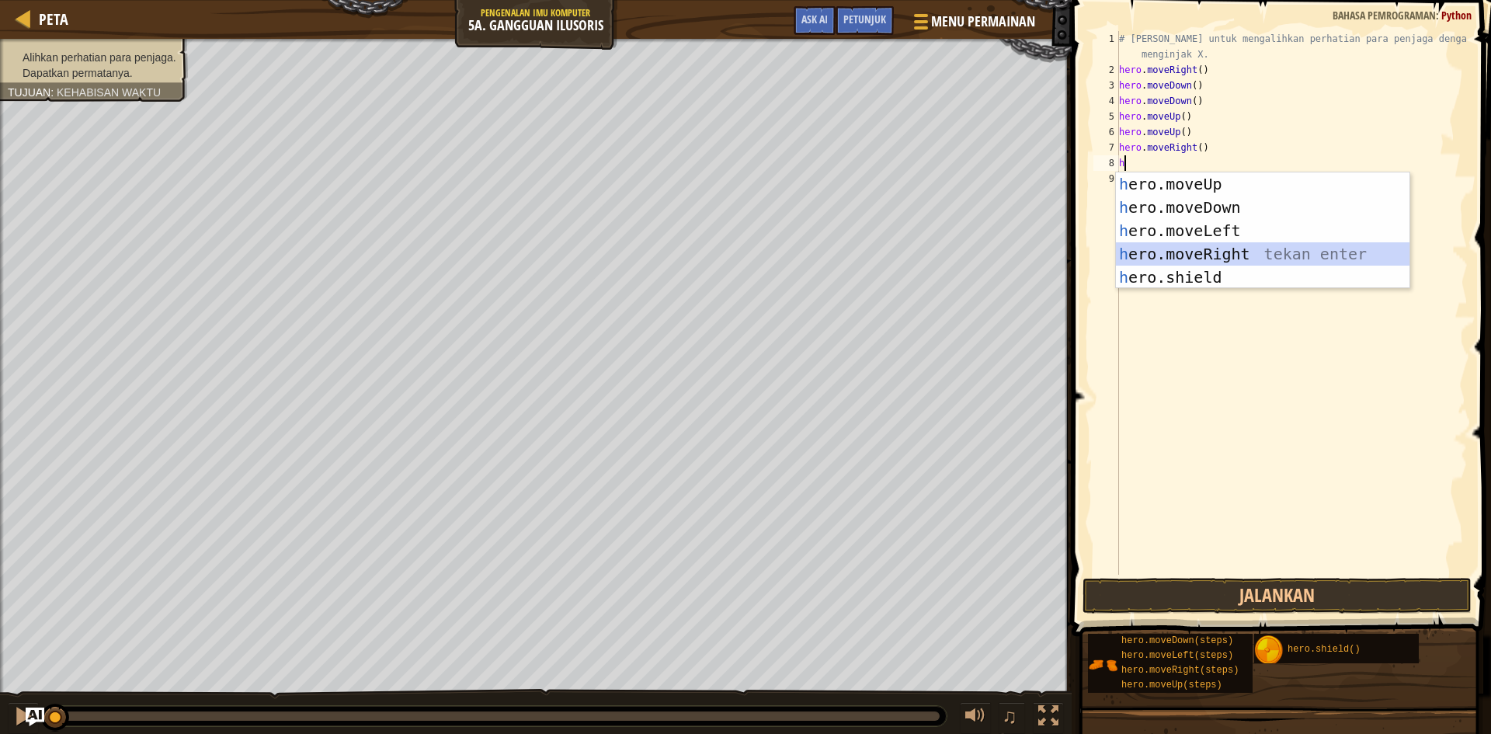
click at [1181, 247] on div "h ero.moveUp tekan enter h ero.moveDown tekan enter h ero.moveLeft tekan enter …" at bounding box center [1263, 253] width 294 height 163
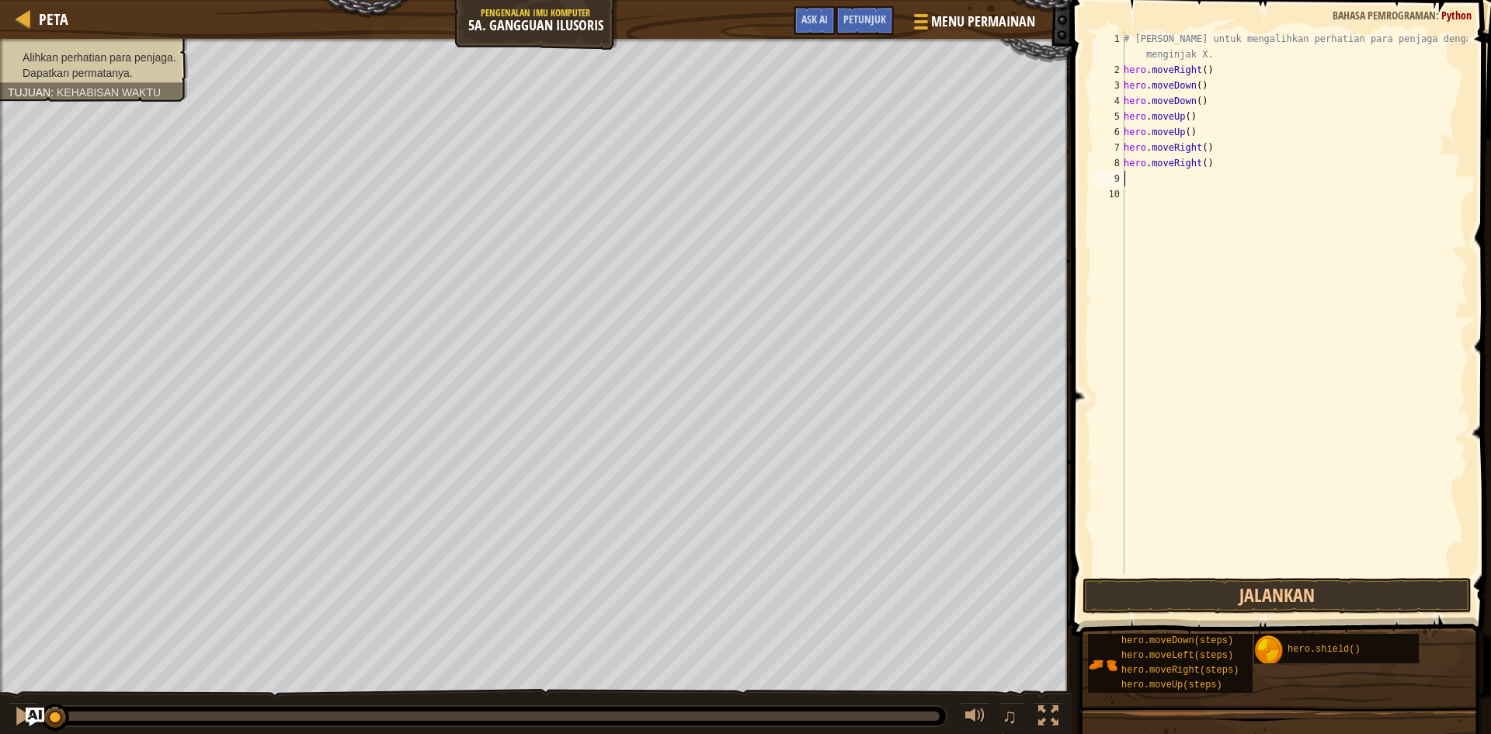
type textarea "h"
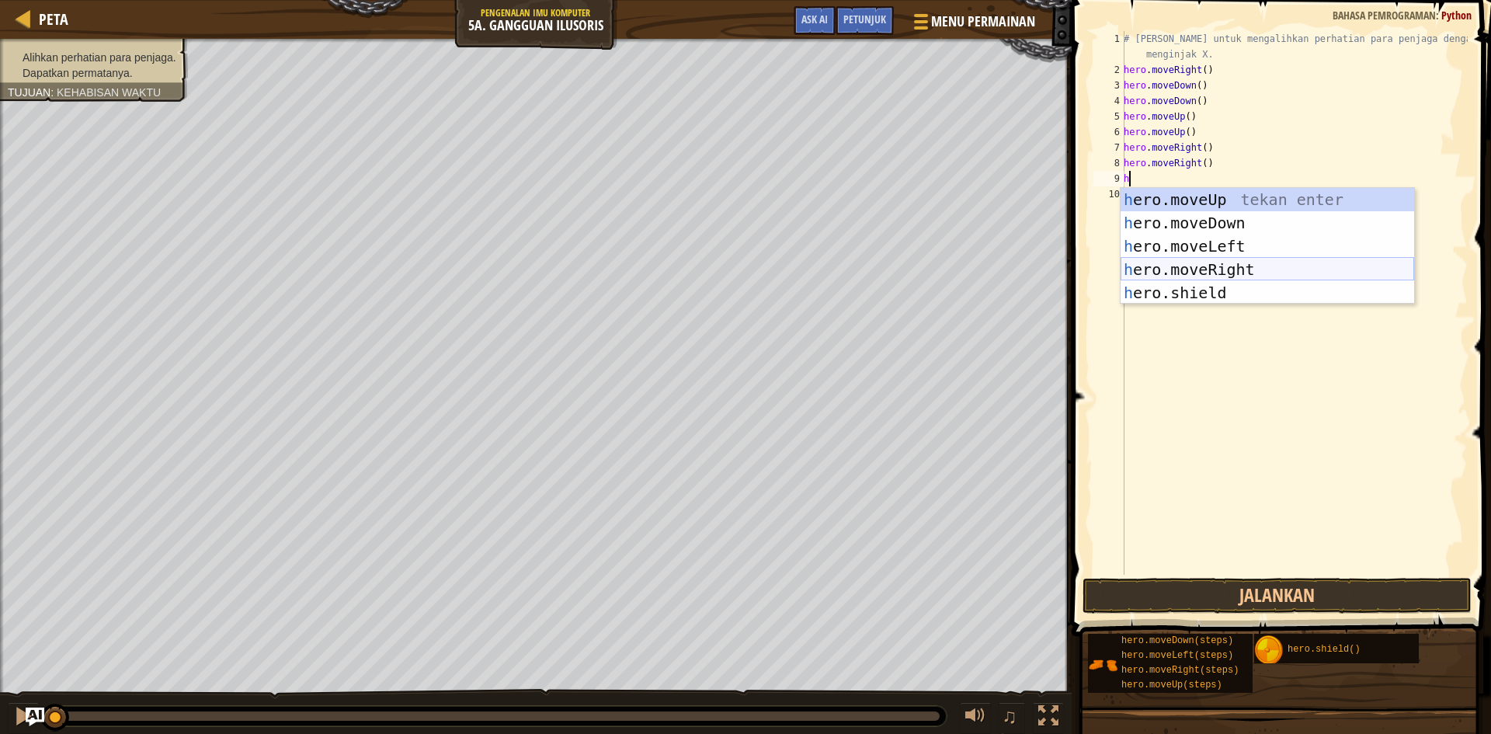
click at [1185, 259] on div "h ero.moveUp tekan enter h ero.moveDown tekan enter h ero.moveLeft tekan enter …" at bounding box center [1268, 269] width 294 height 163
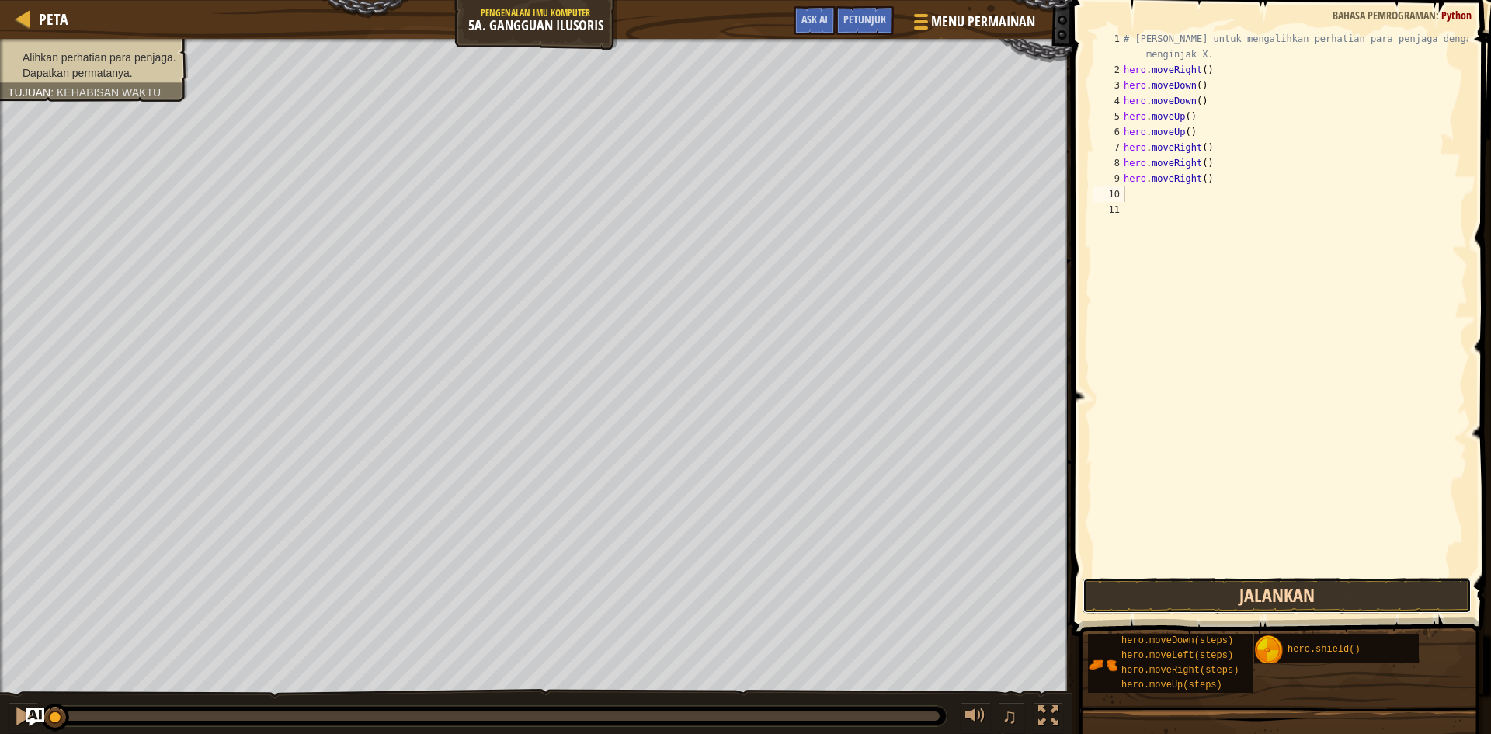
click at [1230, 596] on button "Jalankan" at bounding box center [1277, 596] width 389 height 36
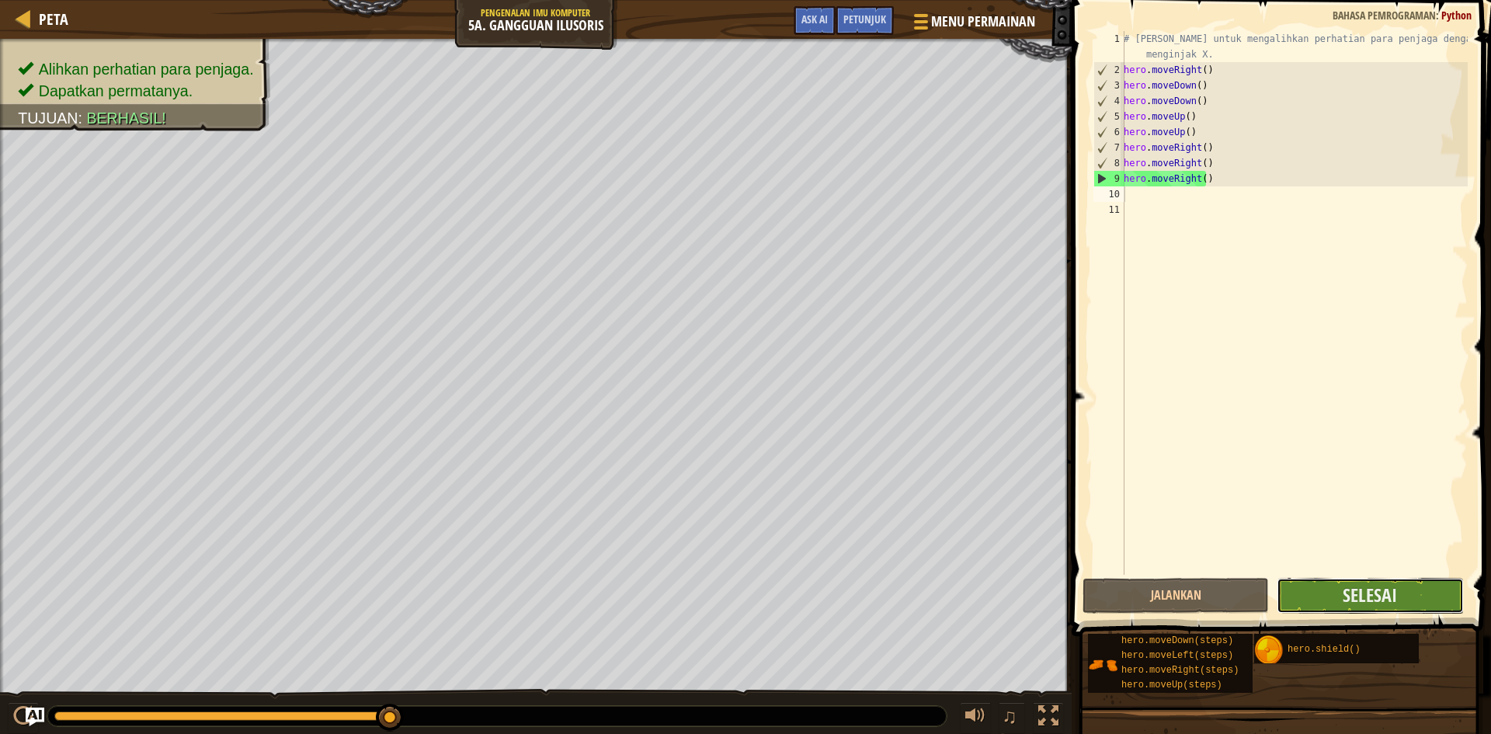
click at [1397, 597] on button "Selesai" at bounding box center [1370, 596] width 186 height 36
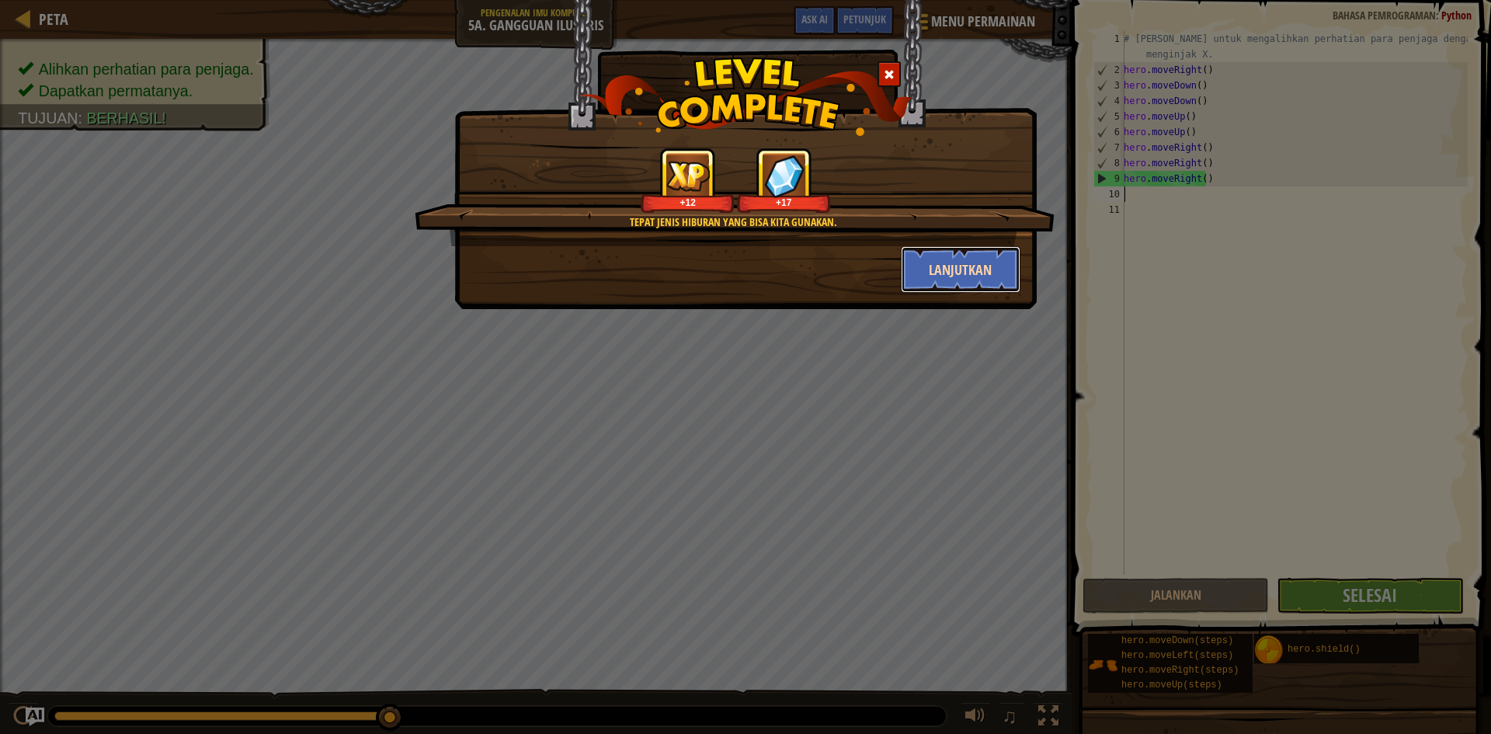
click at [972, 272] on button "Lanjutkan" at bounding box center [961, 269] width 120 height 47
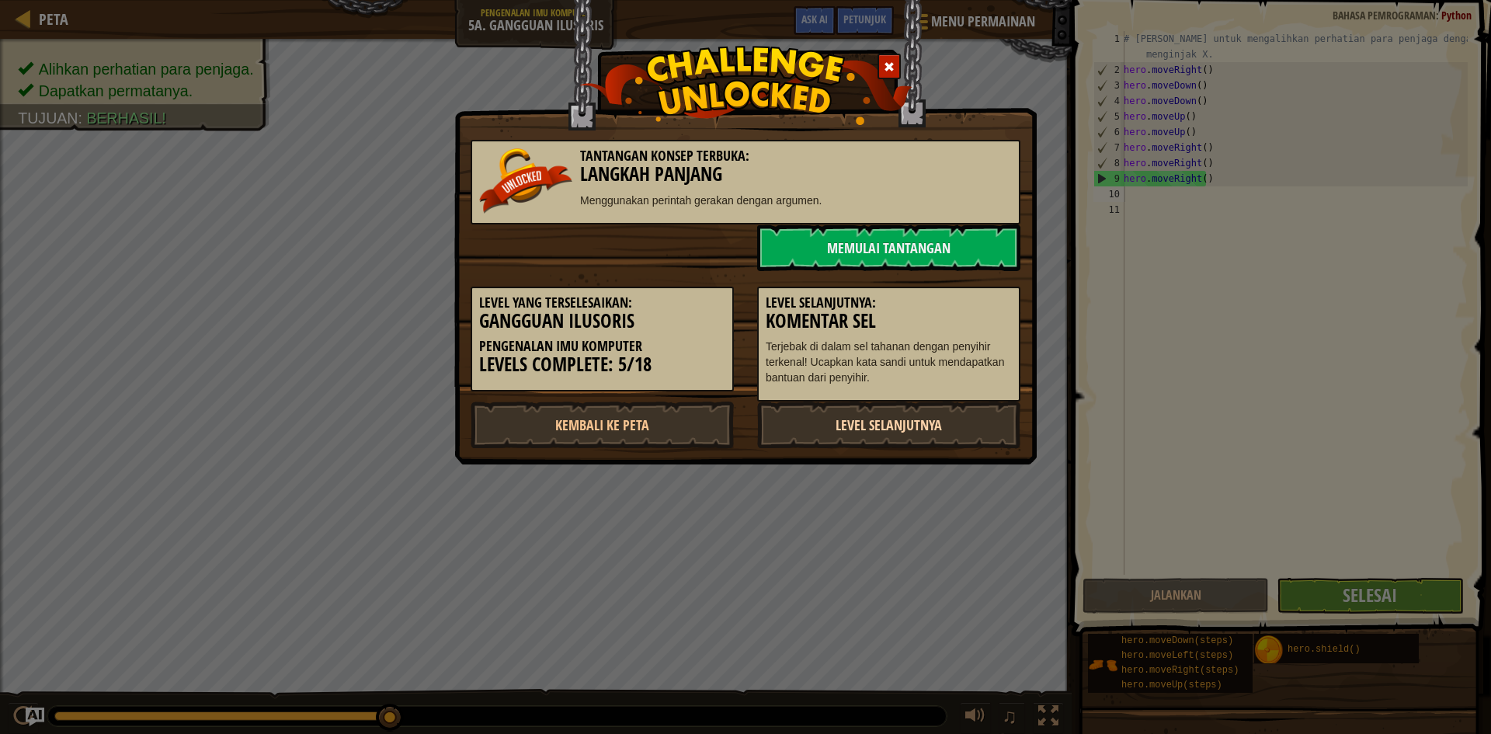
click at [968, 425] on link "Level Selanjutnya" at bounding box center [888, 425] width 263 height 47
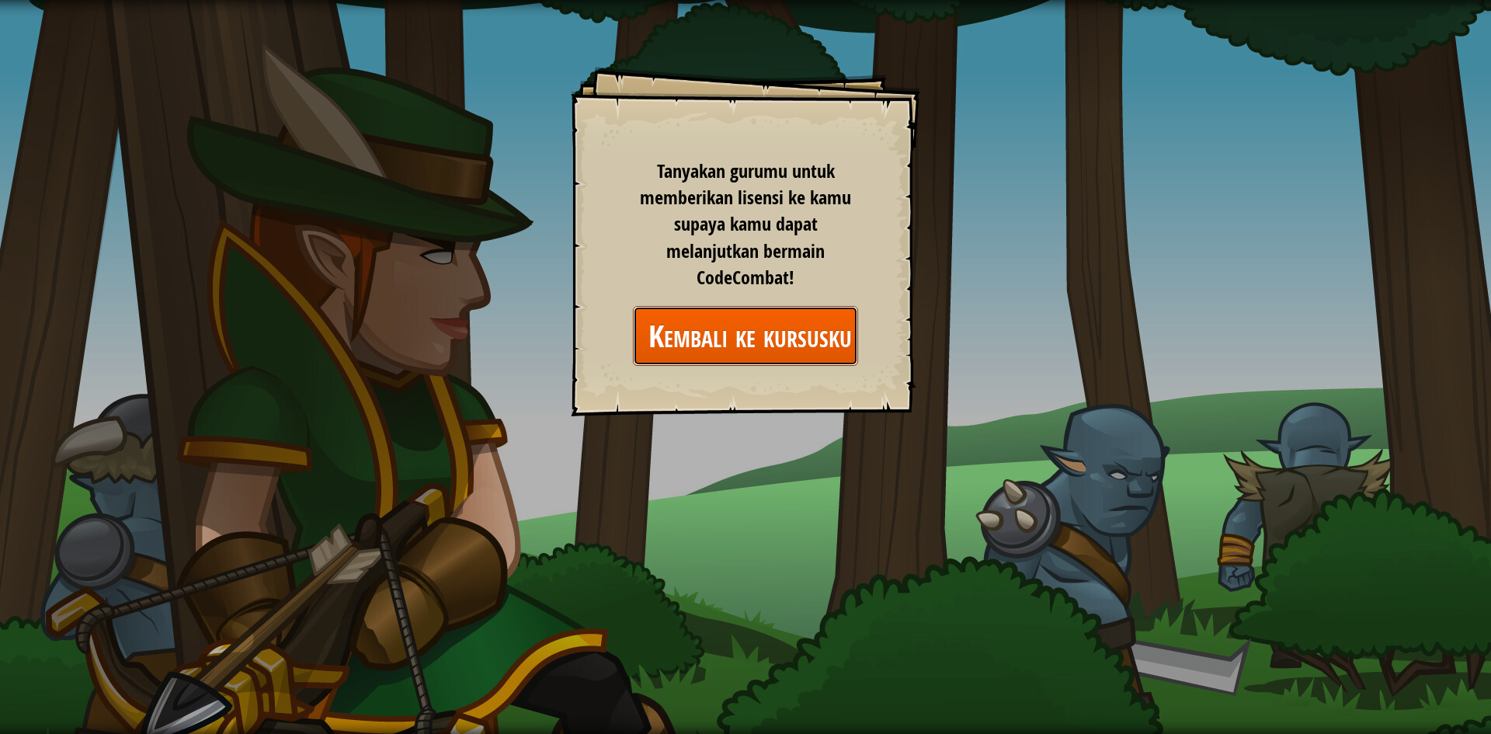
click at [843, 346] on link "Kembali ke kursusku" at bounding box center [745, 336] width 225 height 60
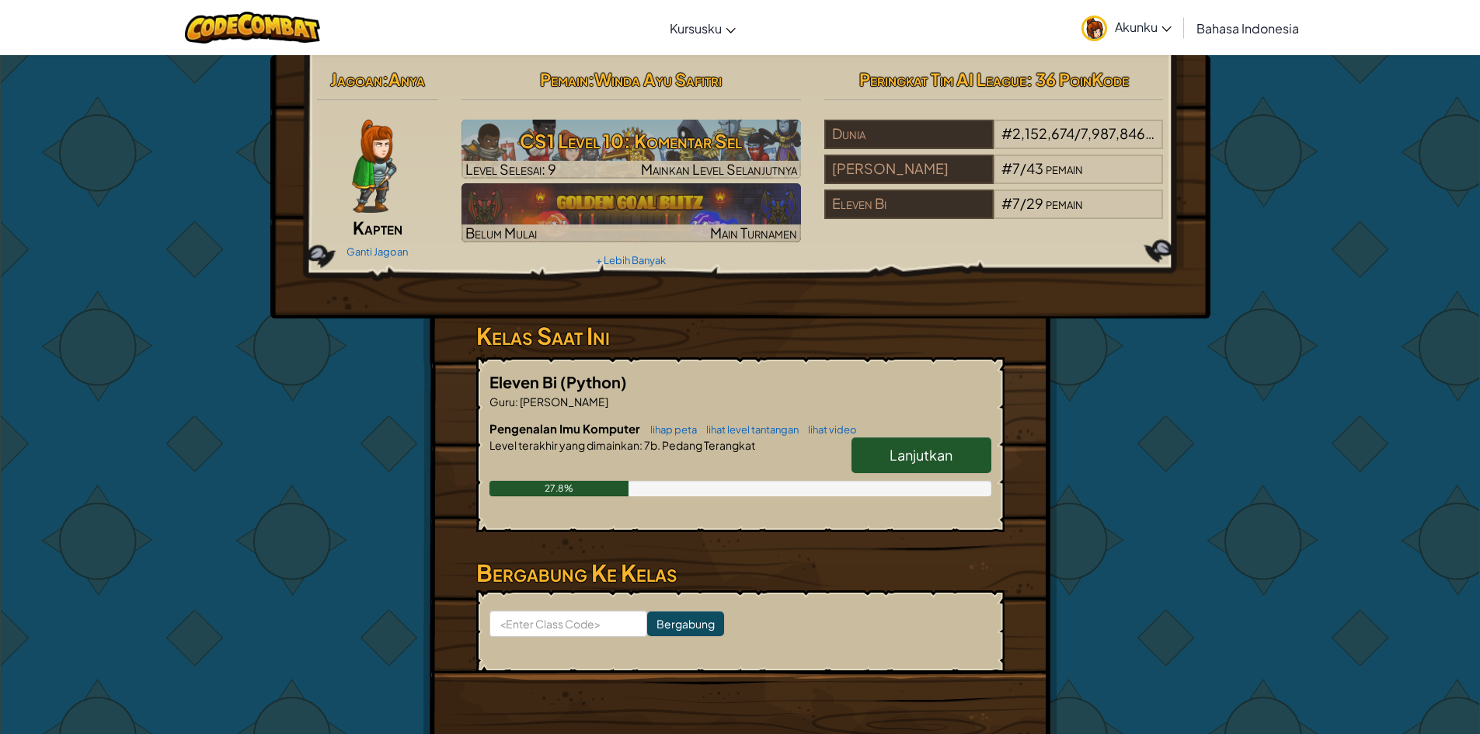
click at [914, 457] on span "Lanjutkan" at bounding box center [920, 455] width 63 height 18
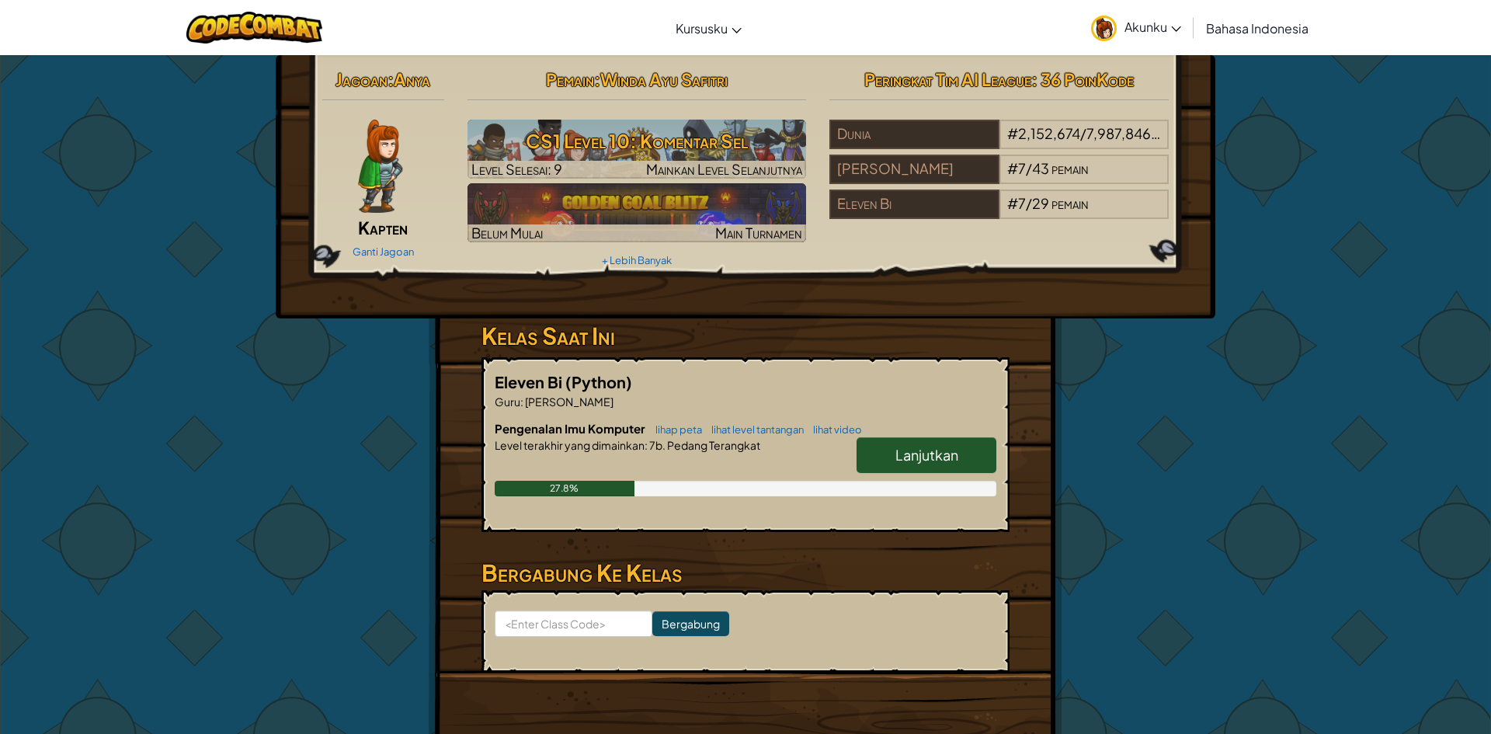
select select "id"
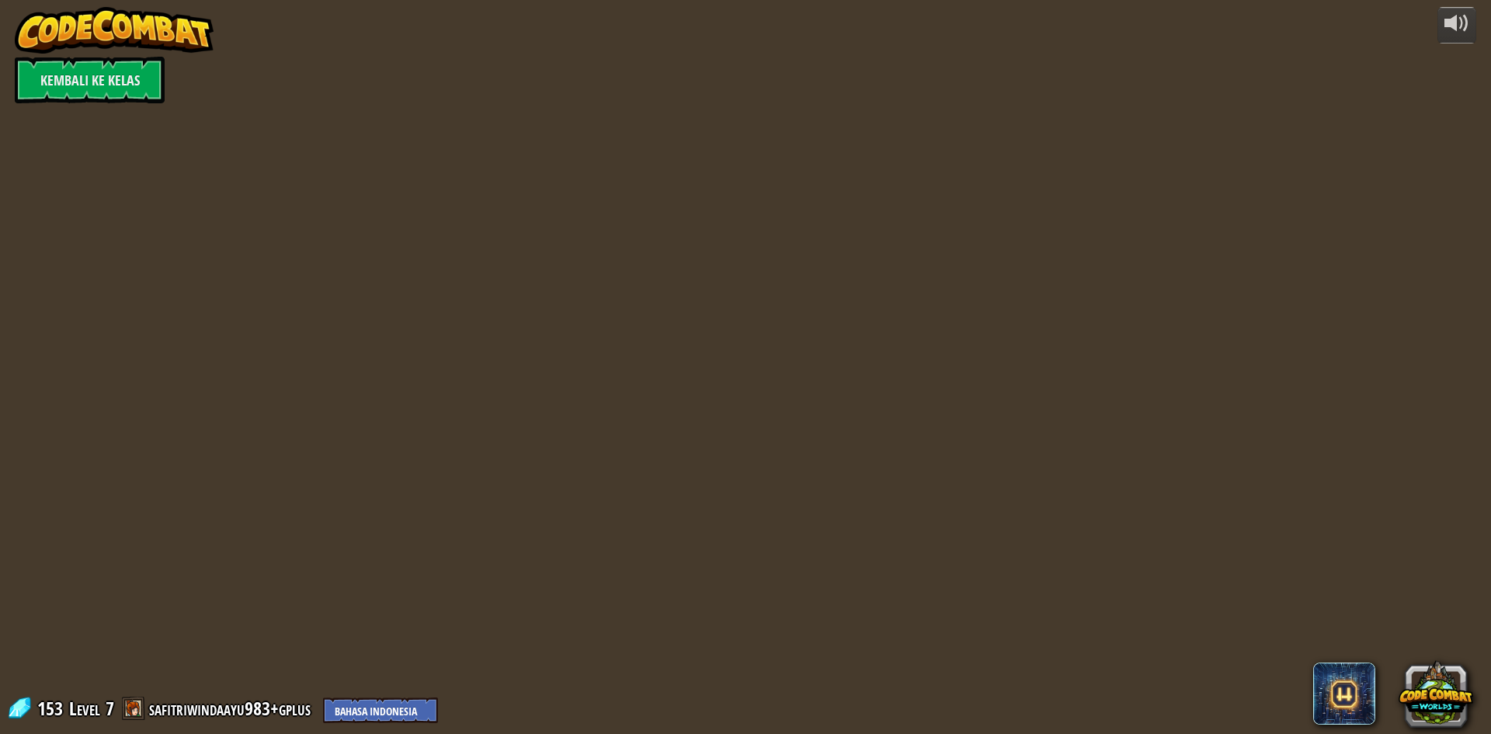
select select "id"
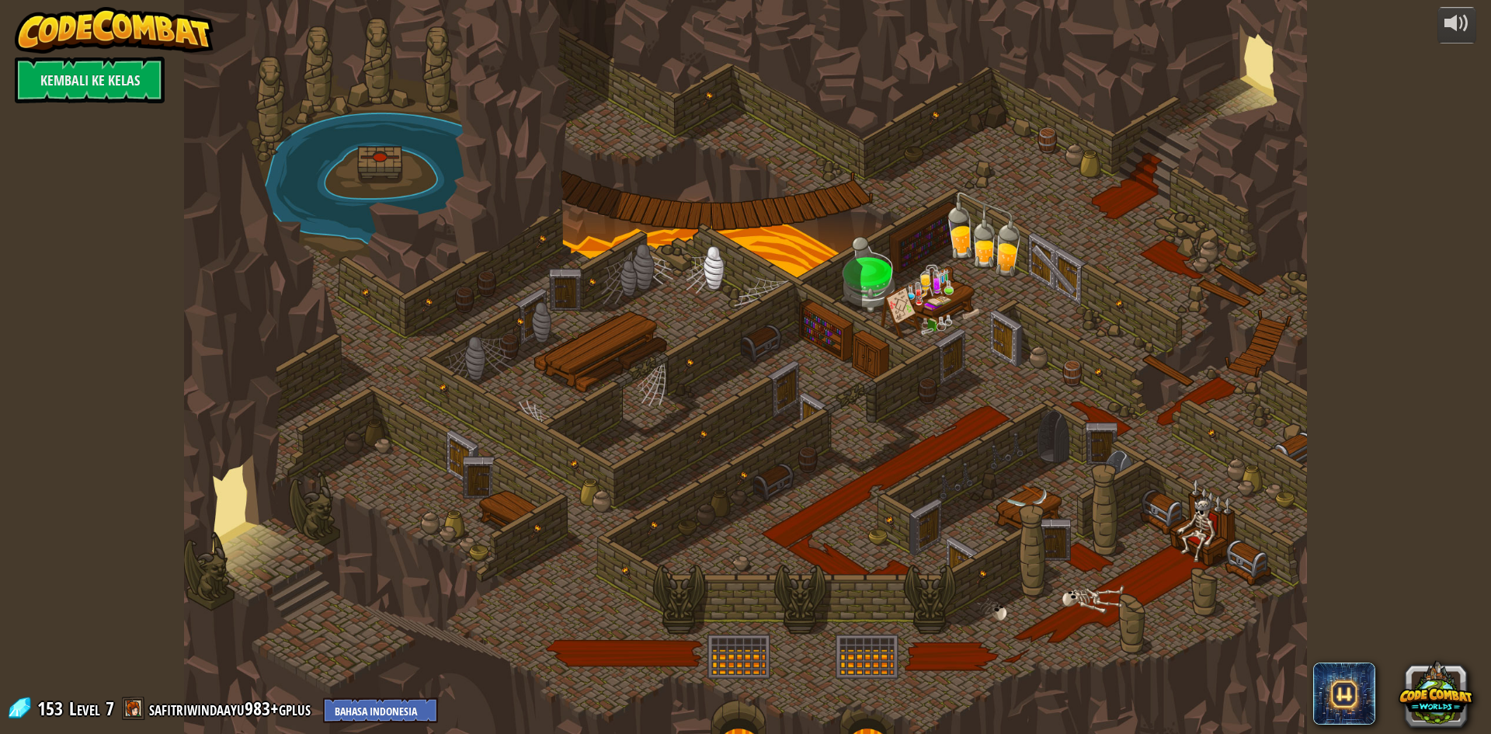
select select "id"
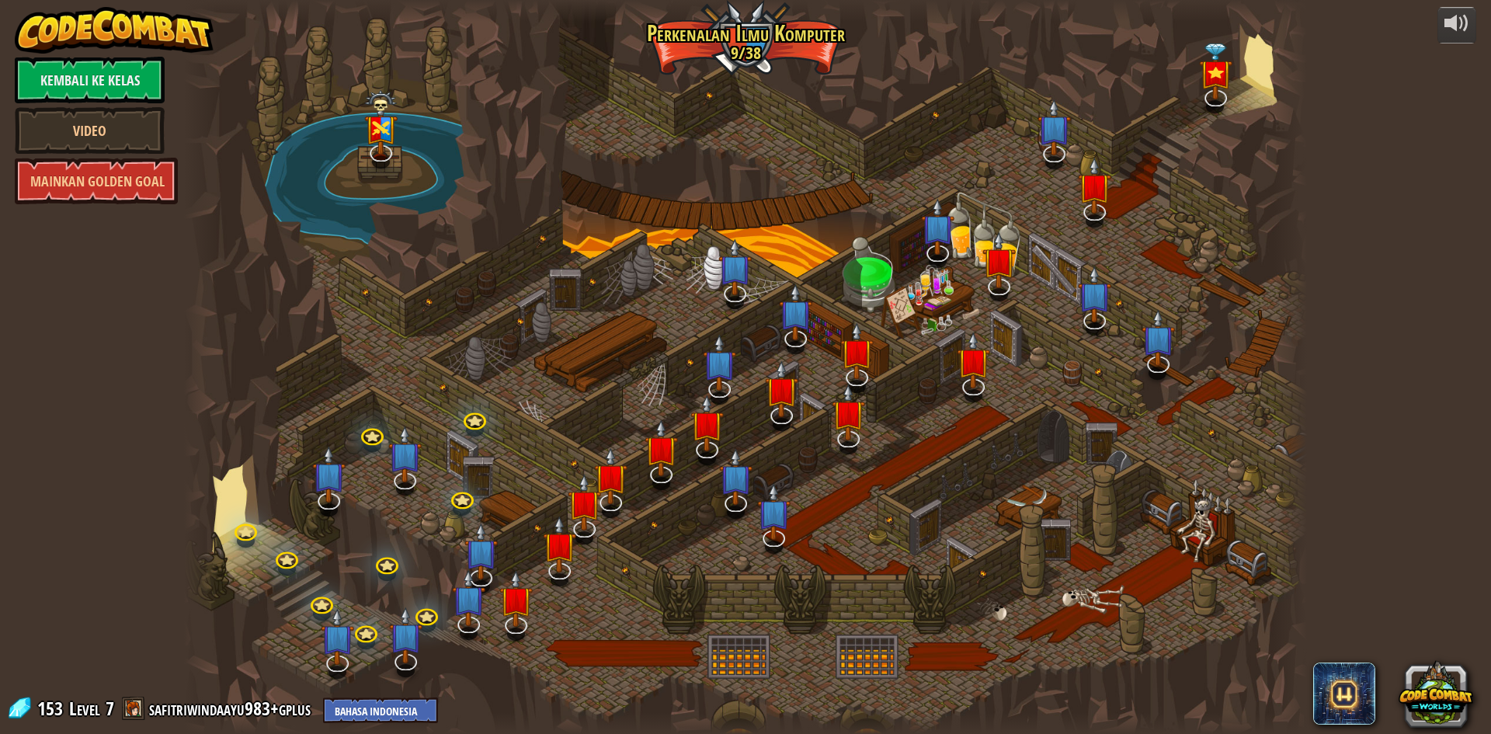
select select "id"
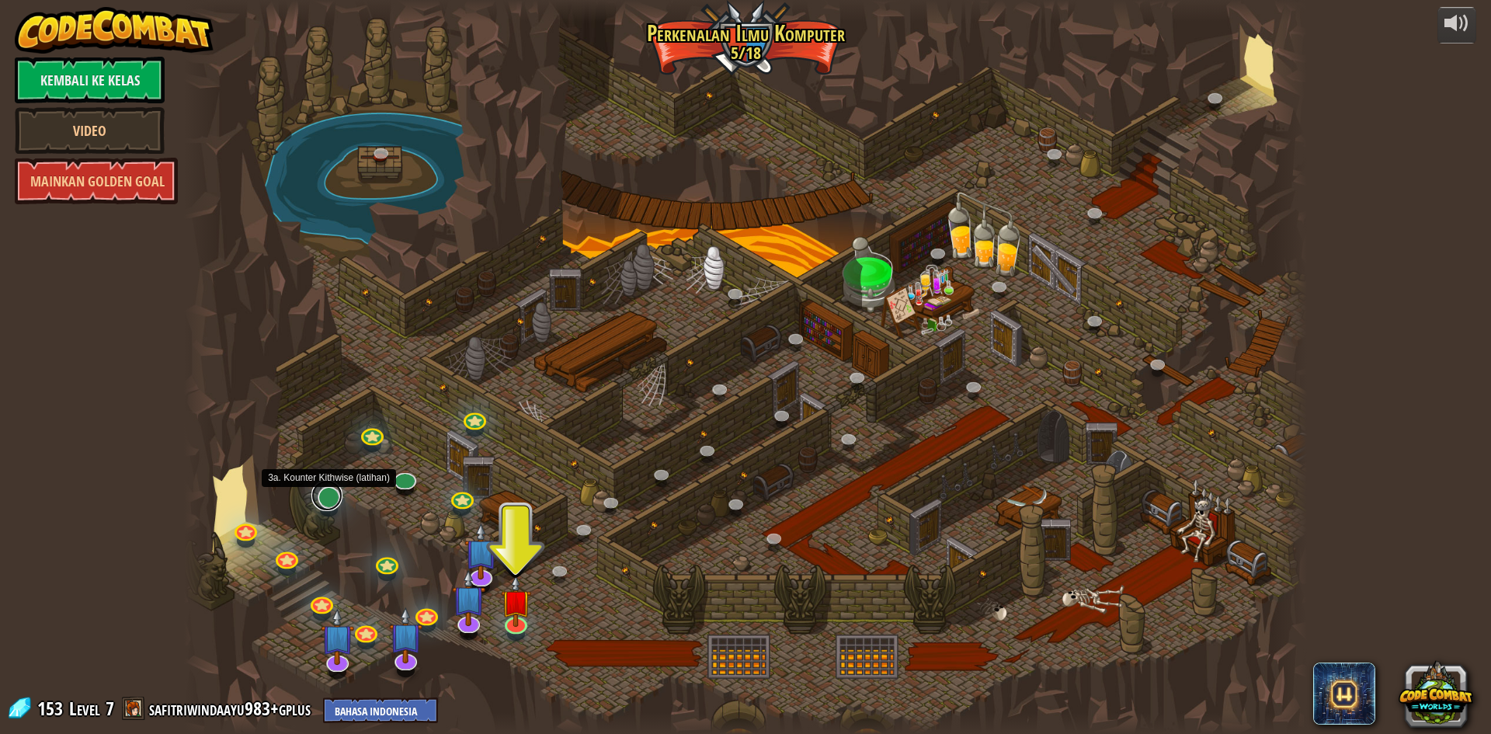
click at [339, 500] on link at bounding box center [326, 495] width 31 height 31
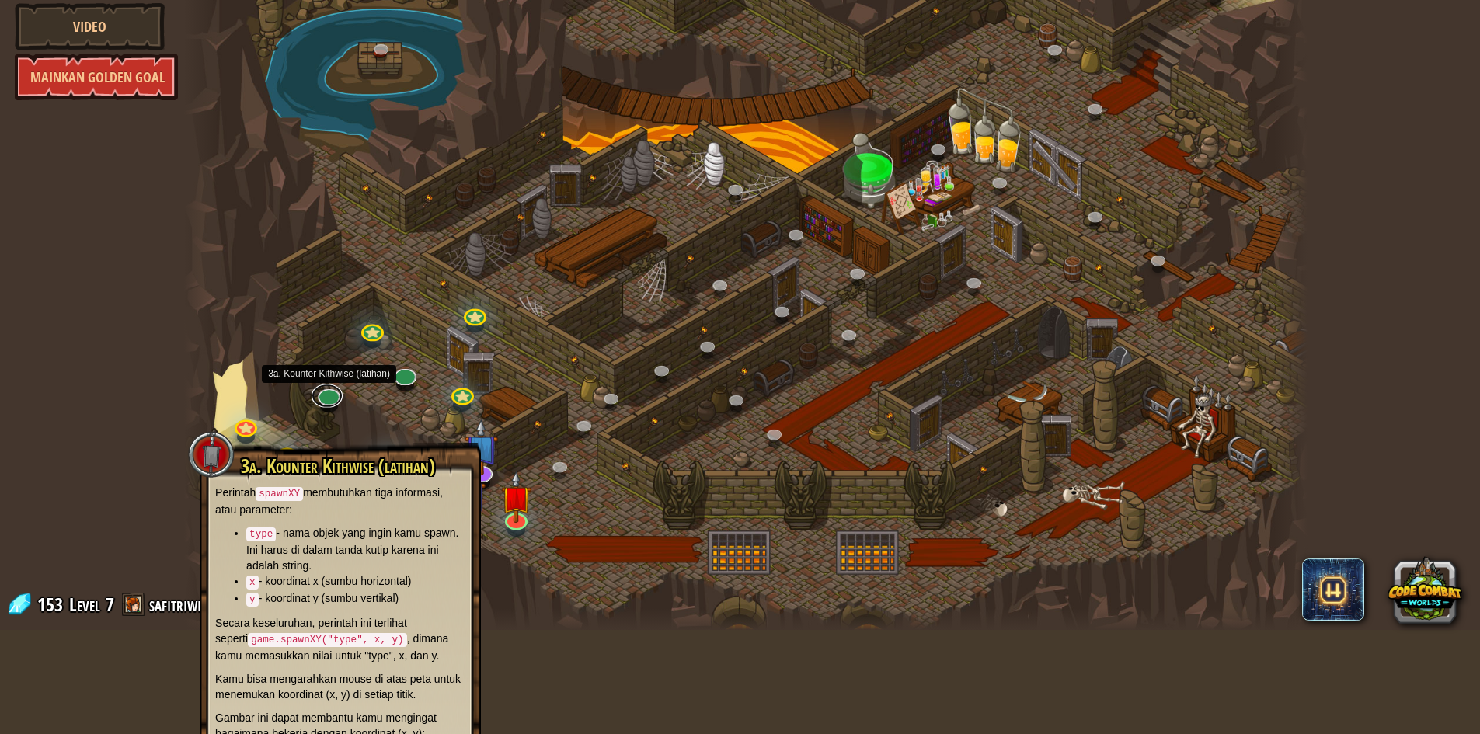
scroll to position [78, 0]
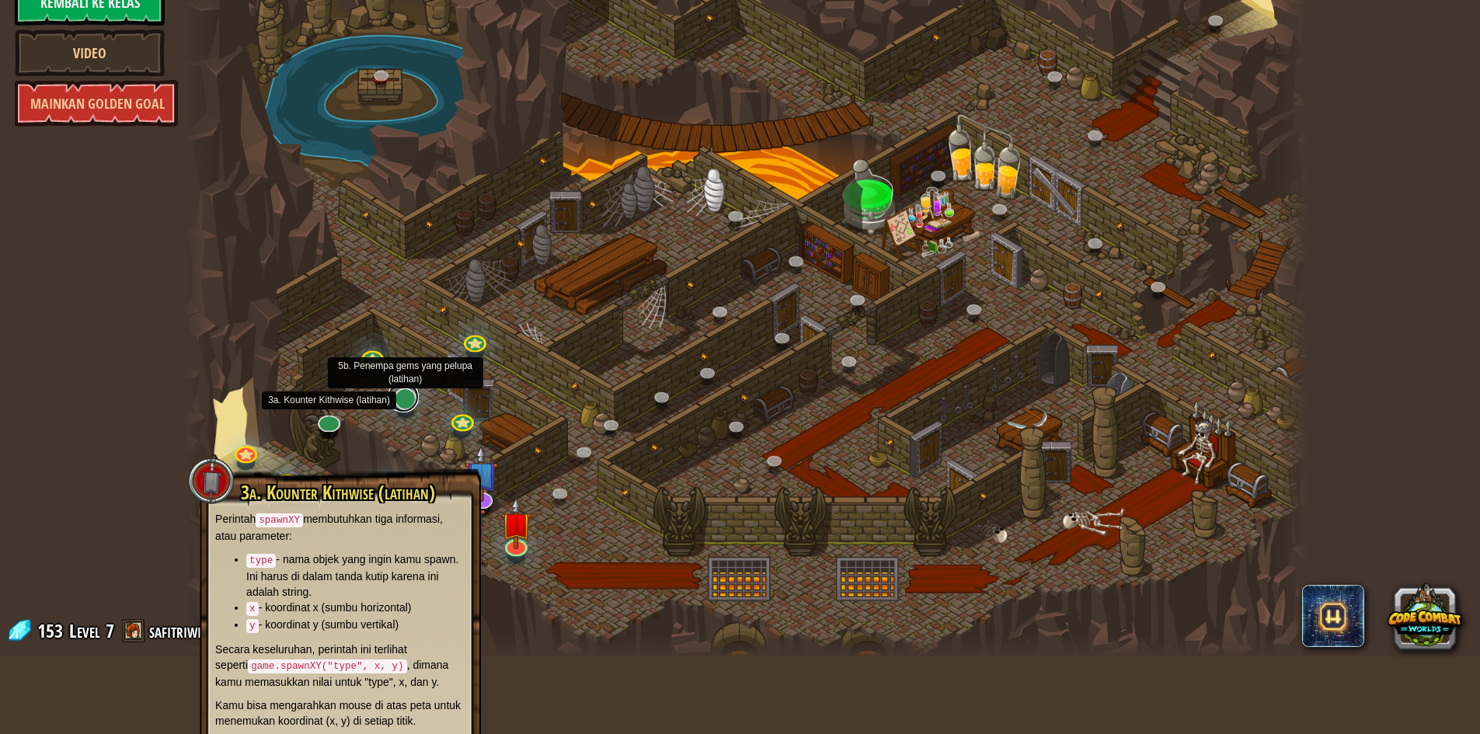
click at [410, 400] on link at bounding box center [403, 396] width 31 height 31
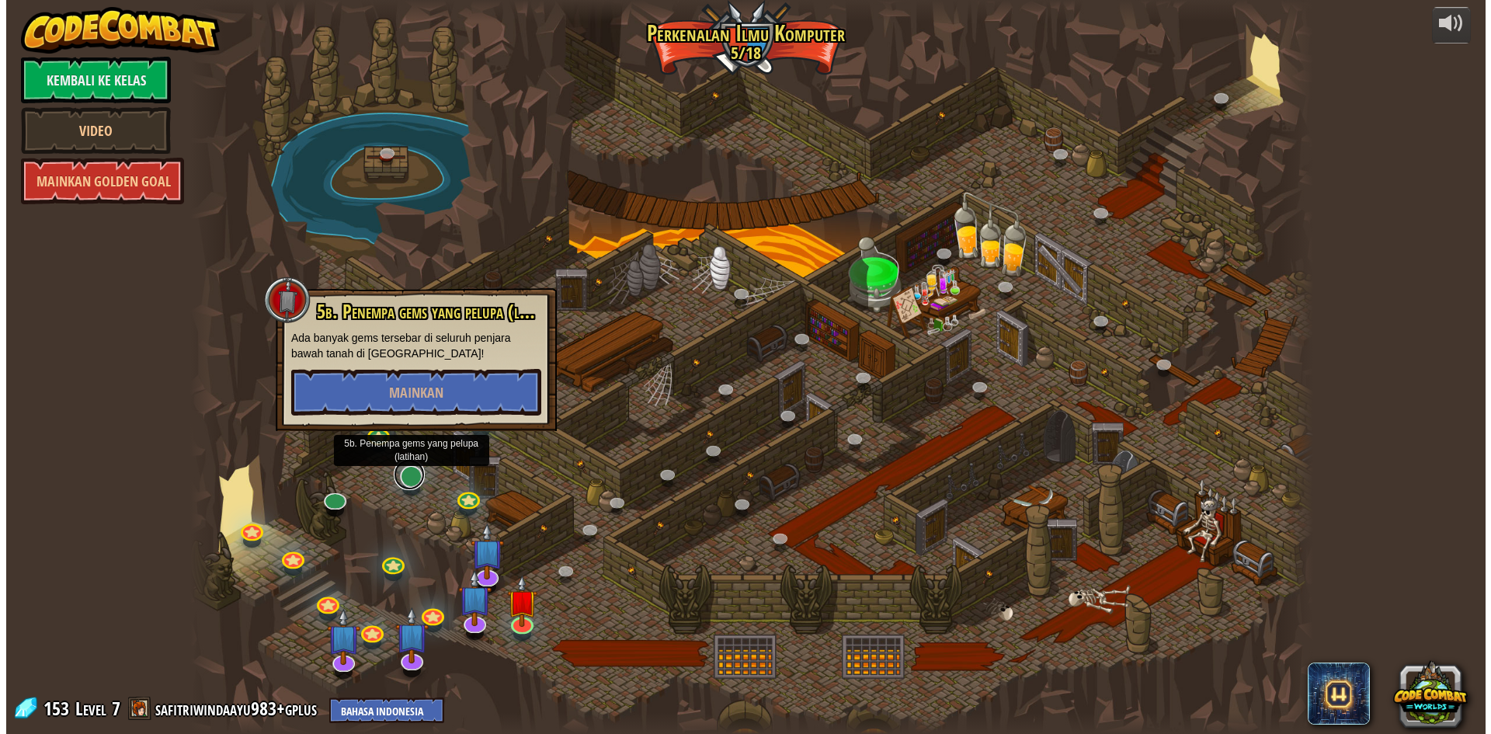
scroll to position [0, 0]
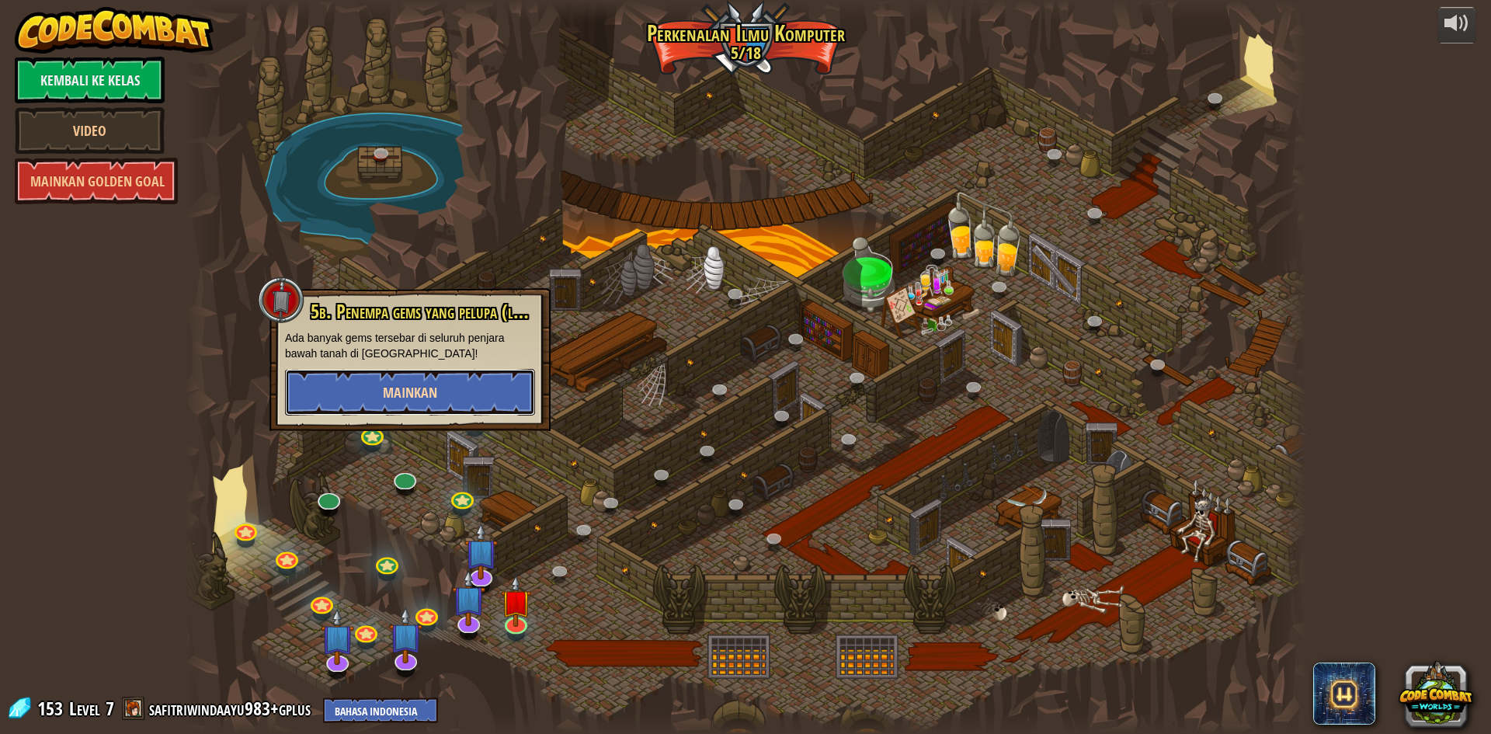
click at [506, 404] on button "Mainkan" at bounding box center [410, 392] width 250 height 47
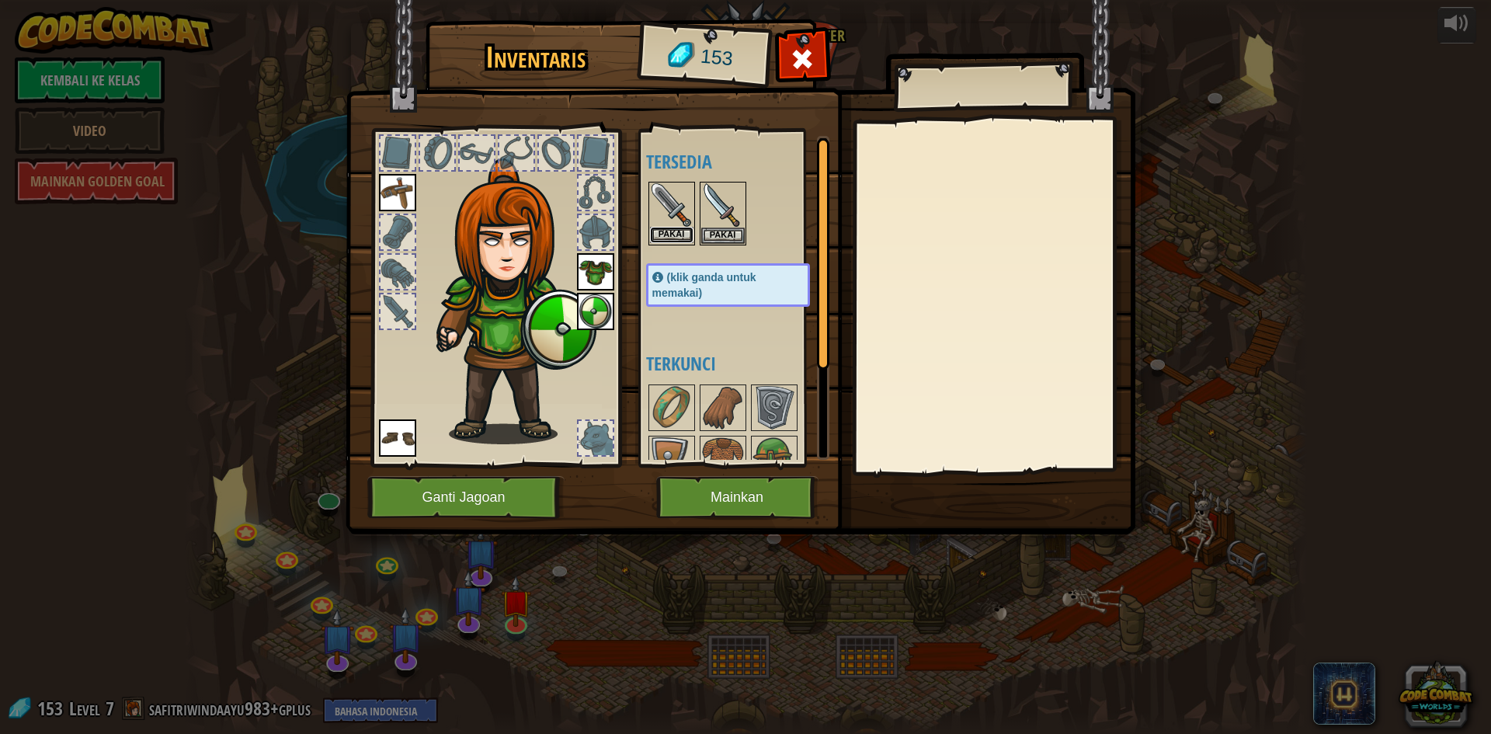
click at [670, 229] on button "Pakai" at bounding box center [672, 235] width 44 height 16
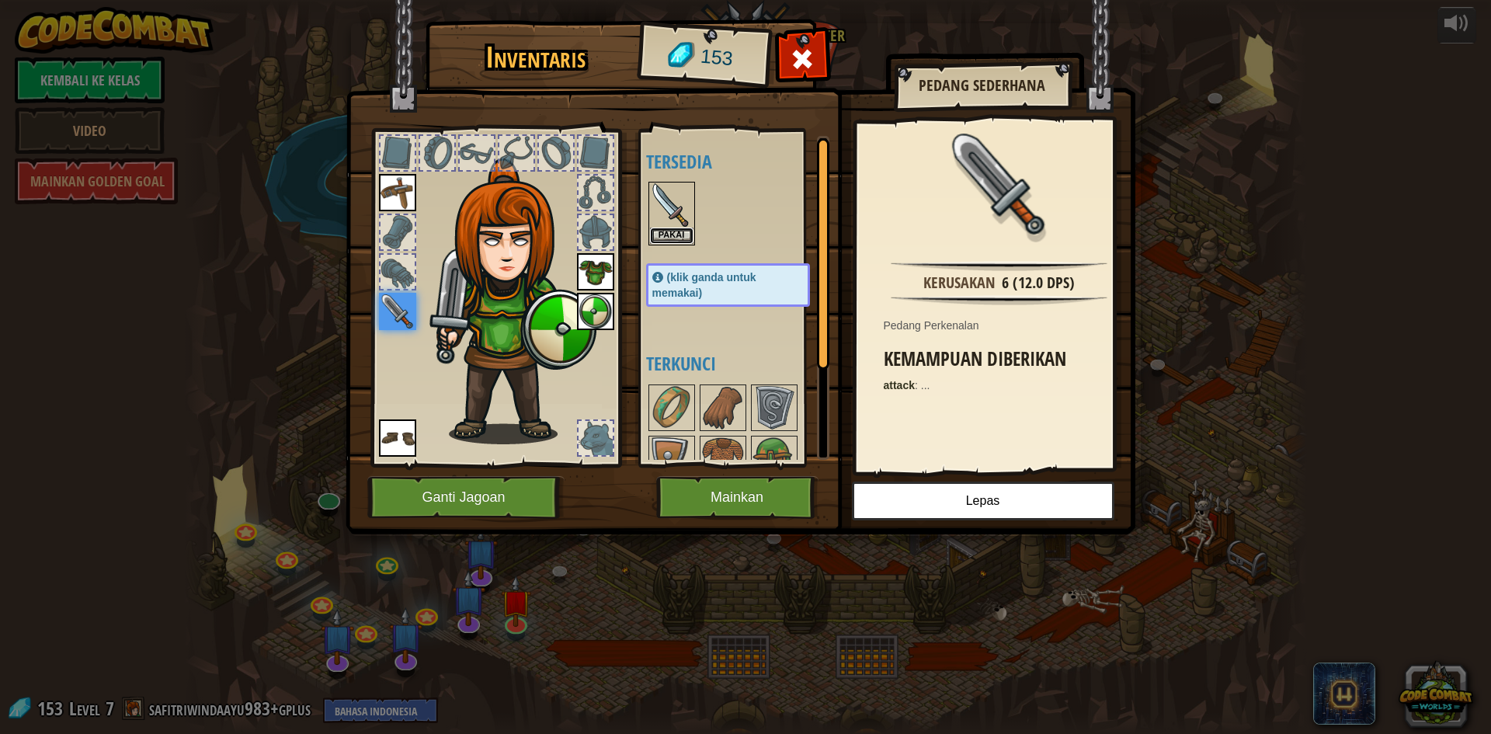
click at [670, 229] on button "Pakai" at bounding box center [672, 236] width 44 height 16
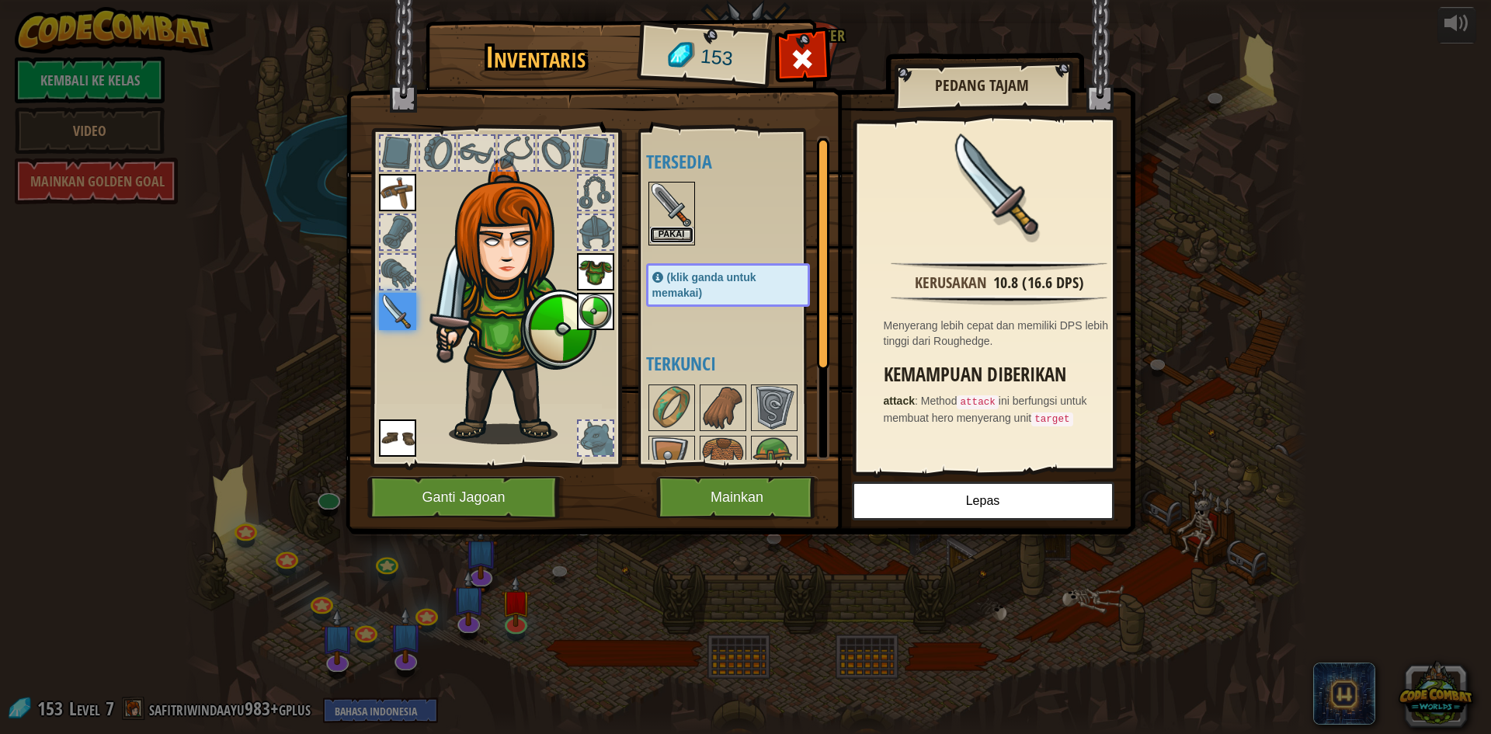
click at [670, 229] on button "Pakai" at bounding box center [672, 235] width 44 height 16
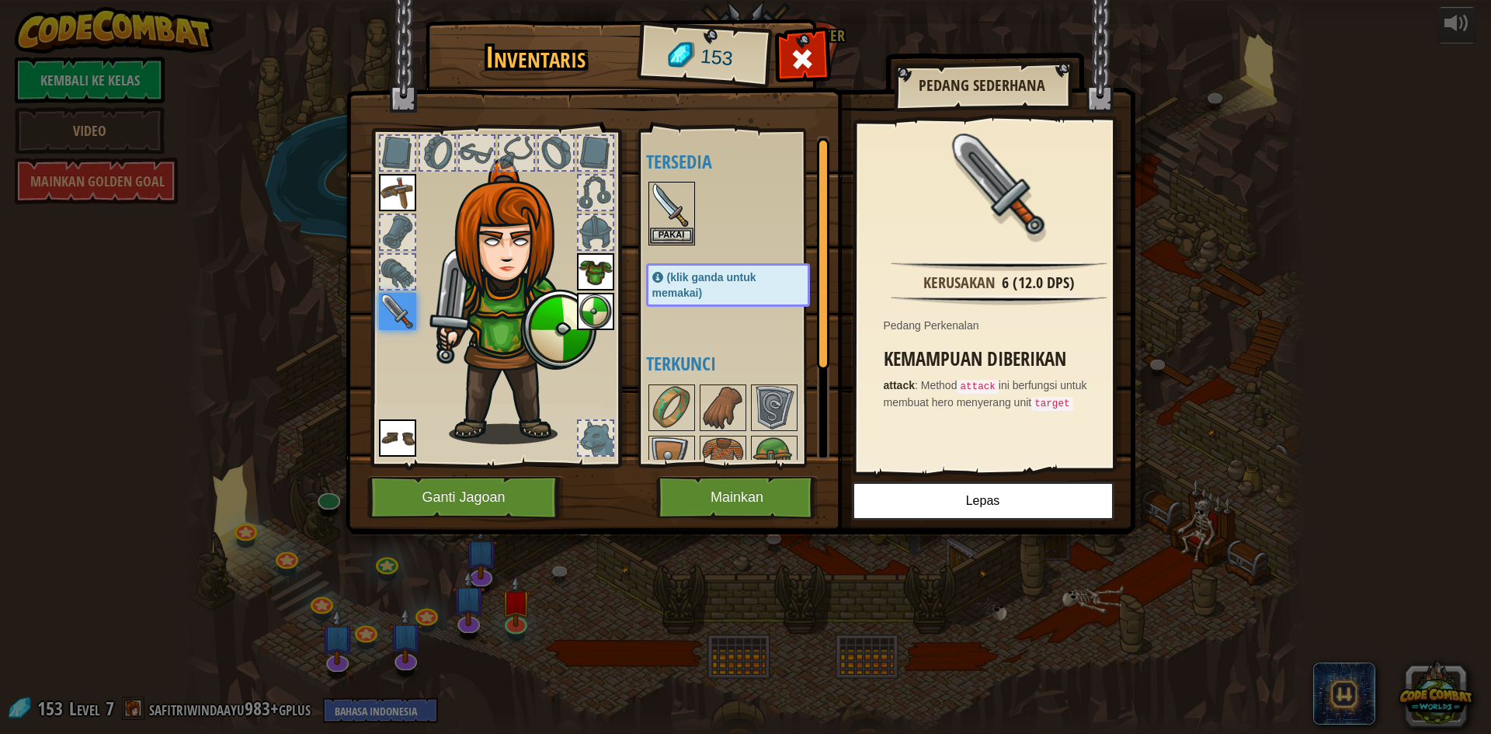
click at [398, 306] on img at bounding box center [397, 311] width 37 height 37
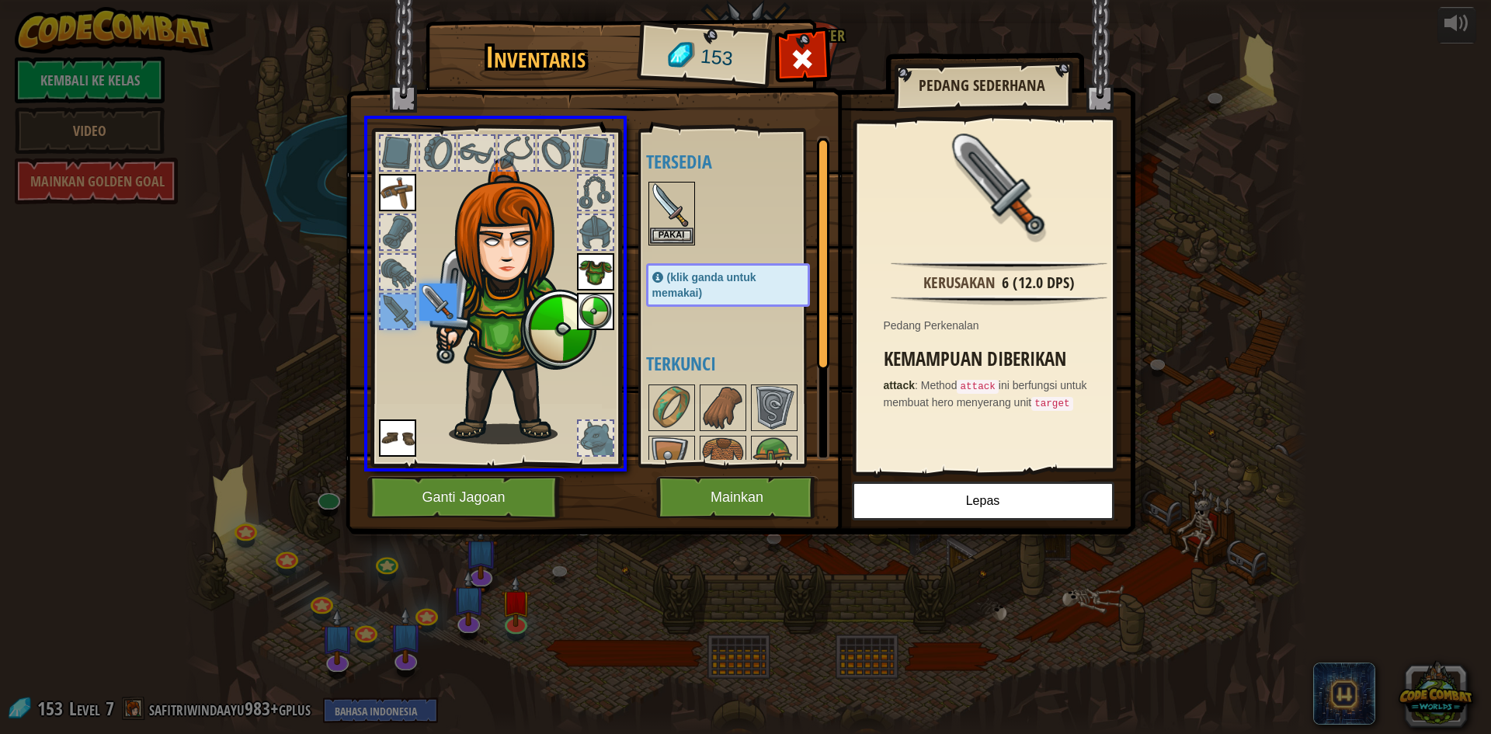
drag, startPoint x: 401, startPoint y: 315, endPoint x: 469, endPoint y: 311, distance: 68.5
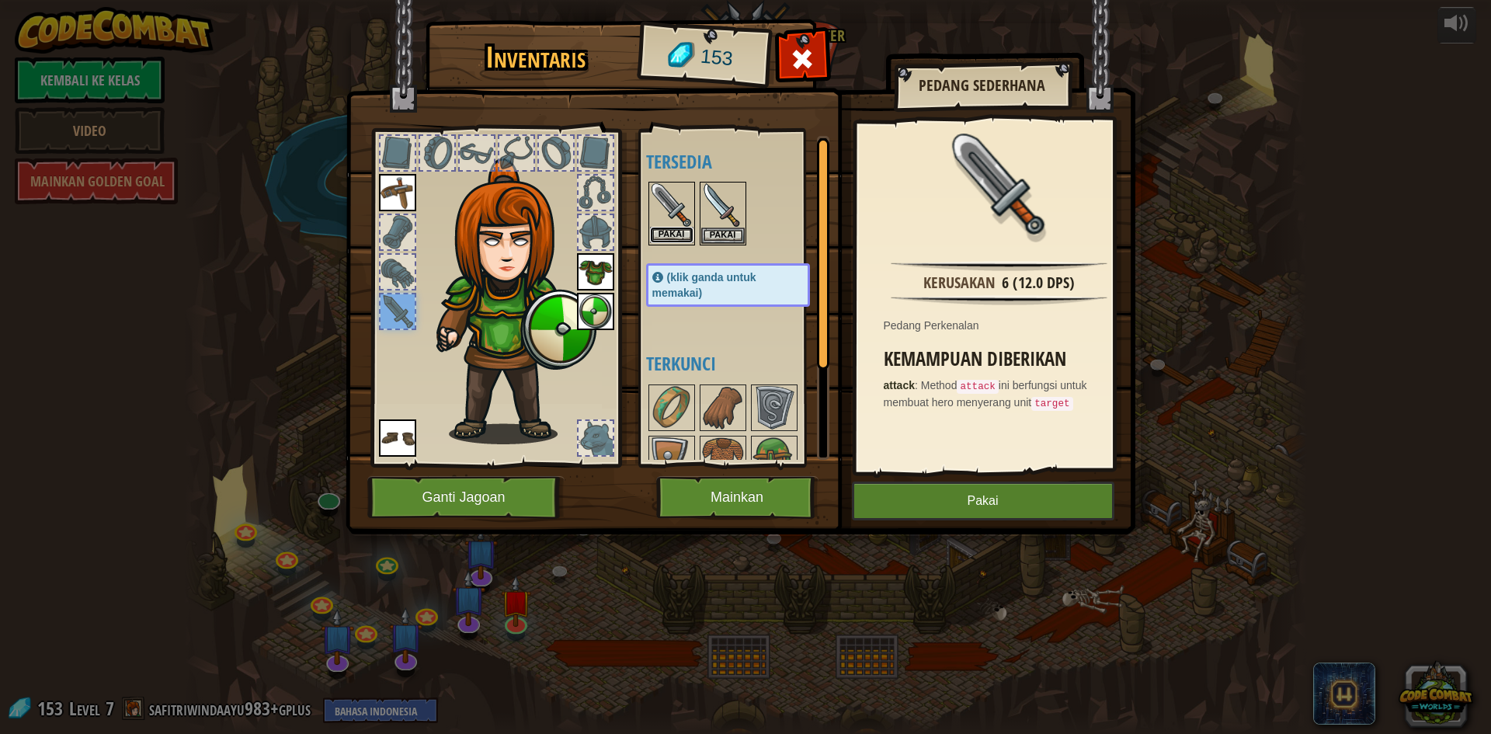
click at [671, 230] on button "Pakai" at bounding box center [672, 235] width 44 height 16
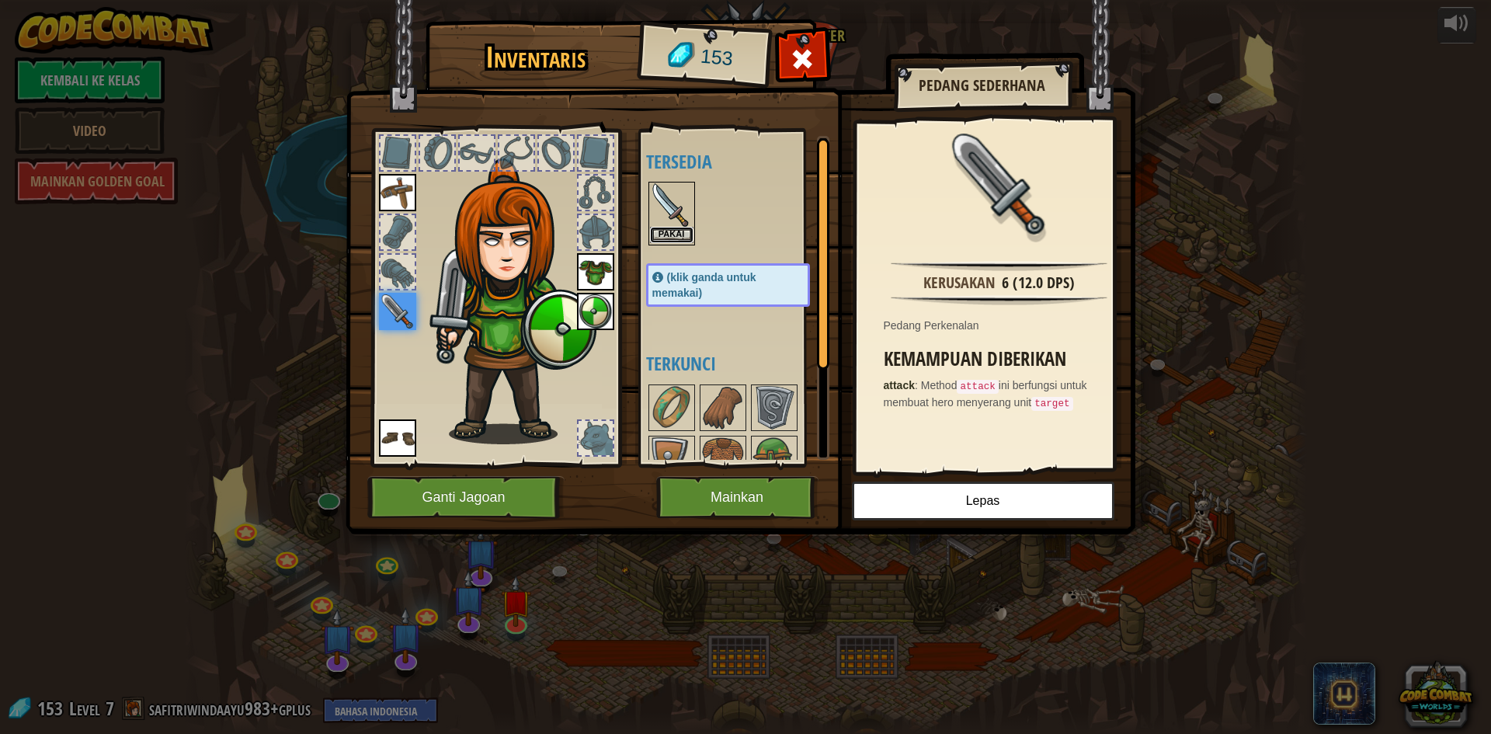
click at [672, 228] on button "Pakai" at bounding box center [672, 235] width 44 height 16
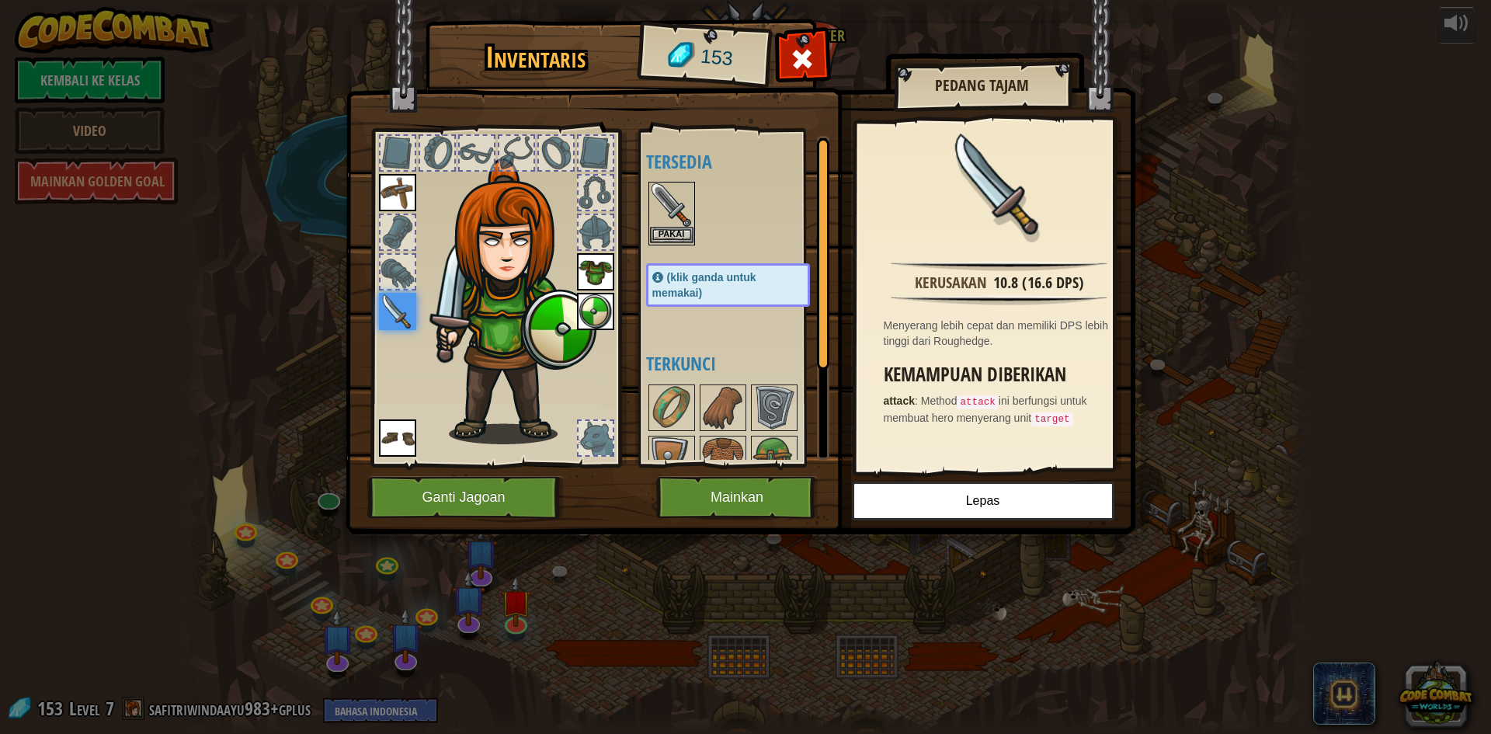
click at [669, 222] on img at bounding box center [672, 205] width 44 height 44
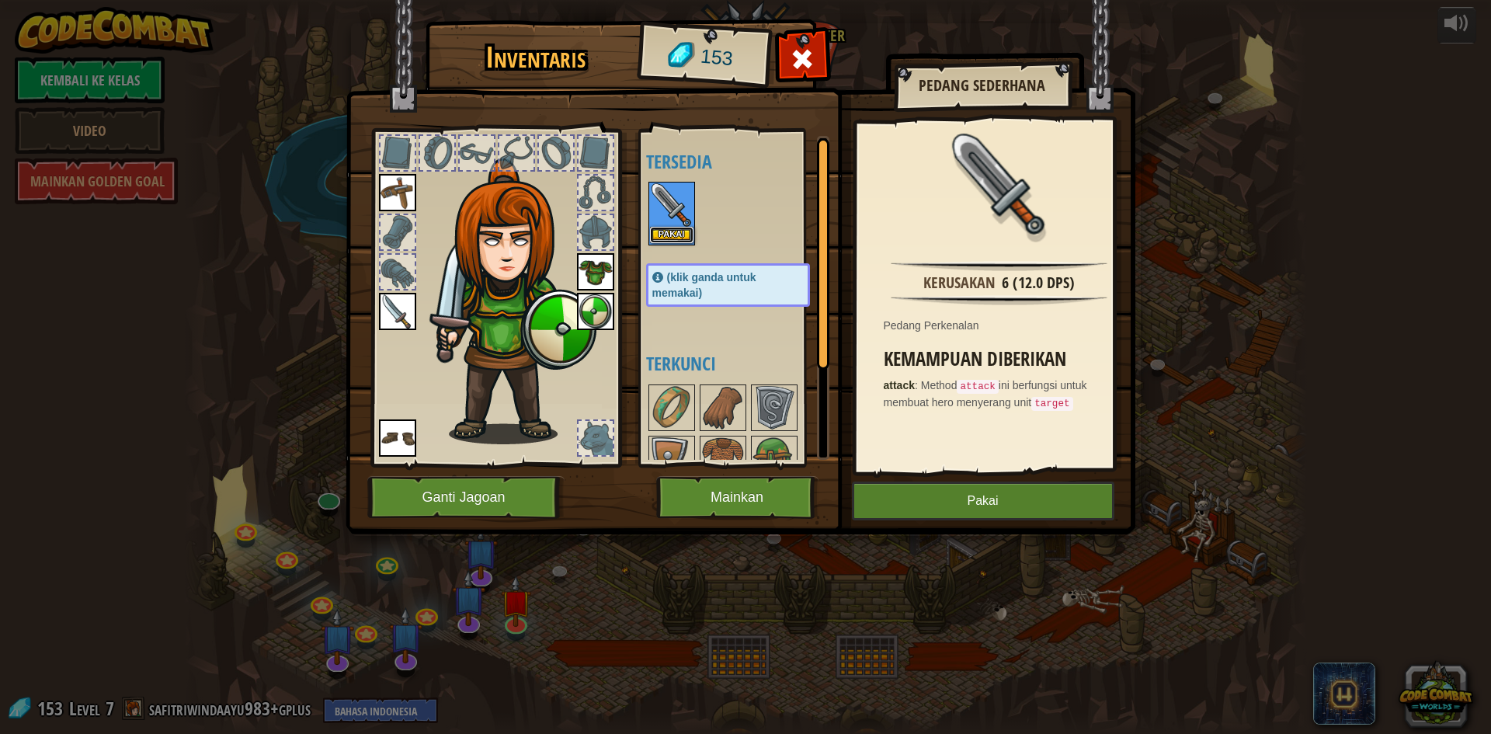
click at [669, 231] on button "Pakai" at bounding box center [672, 235] width 44 height 16
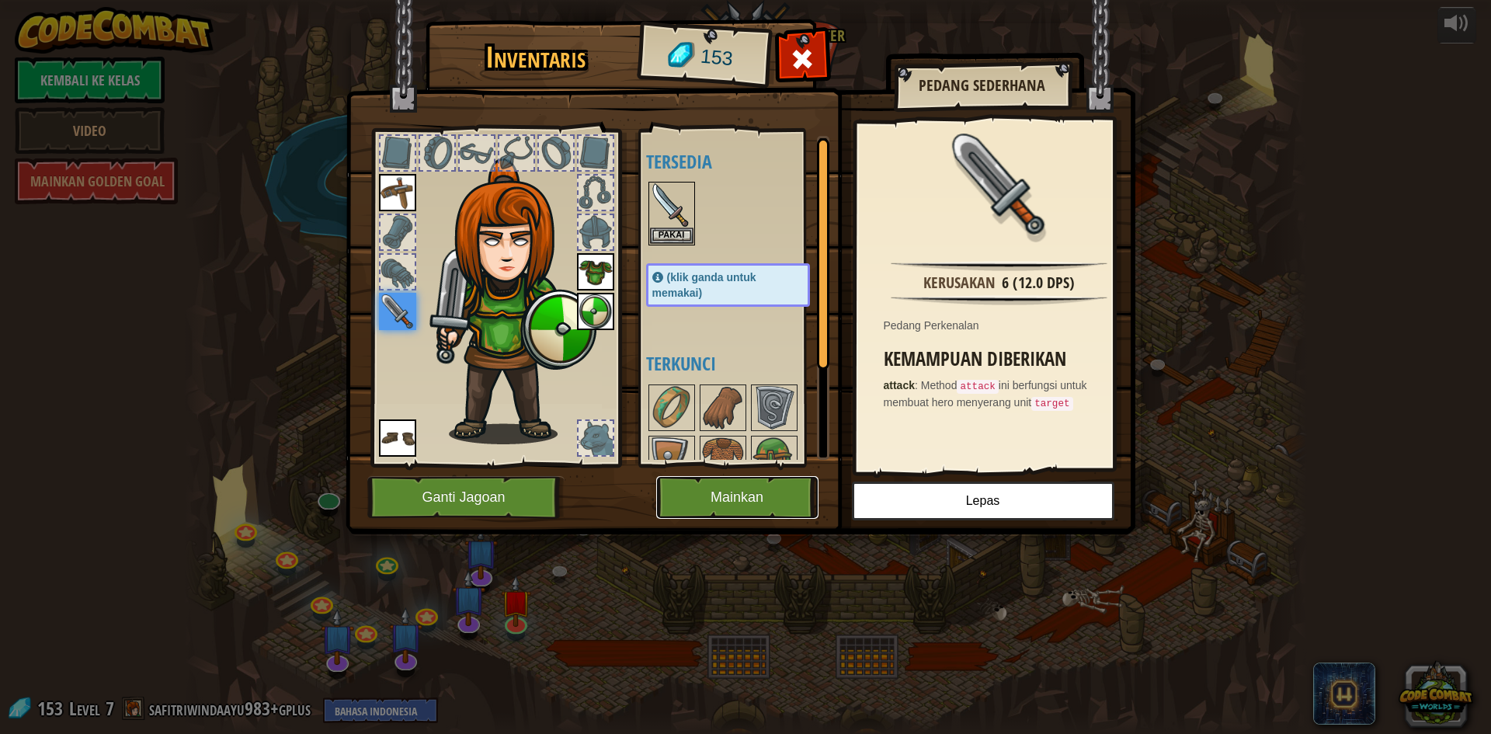
click at [775, 497] on button "Mainkan" at bounding box center [737, 497] width 162 height 43
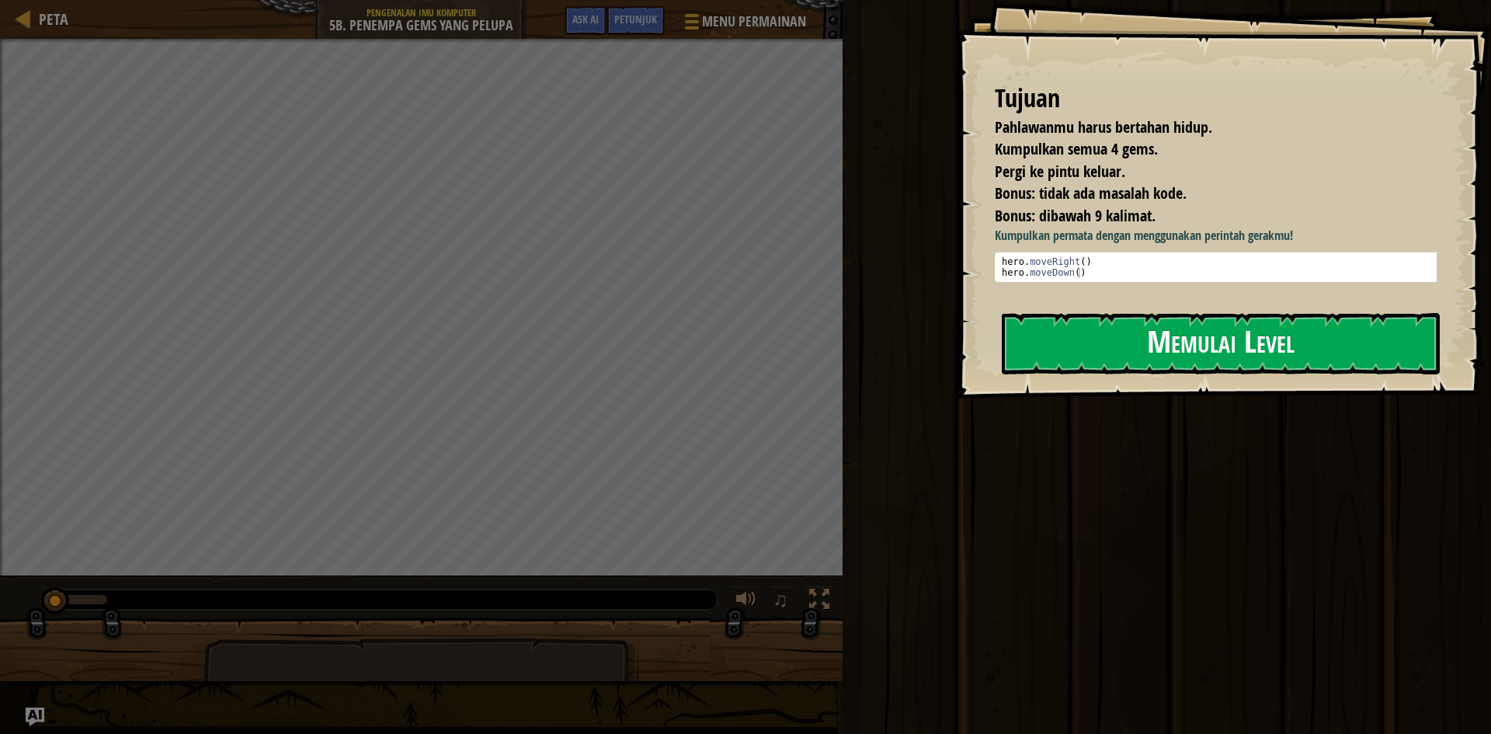
click at [1065, 351] on button "Memulai Level" at bounding box center [1221, 343] width 438 height 61
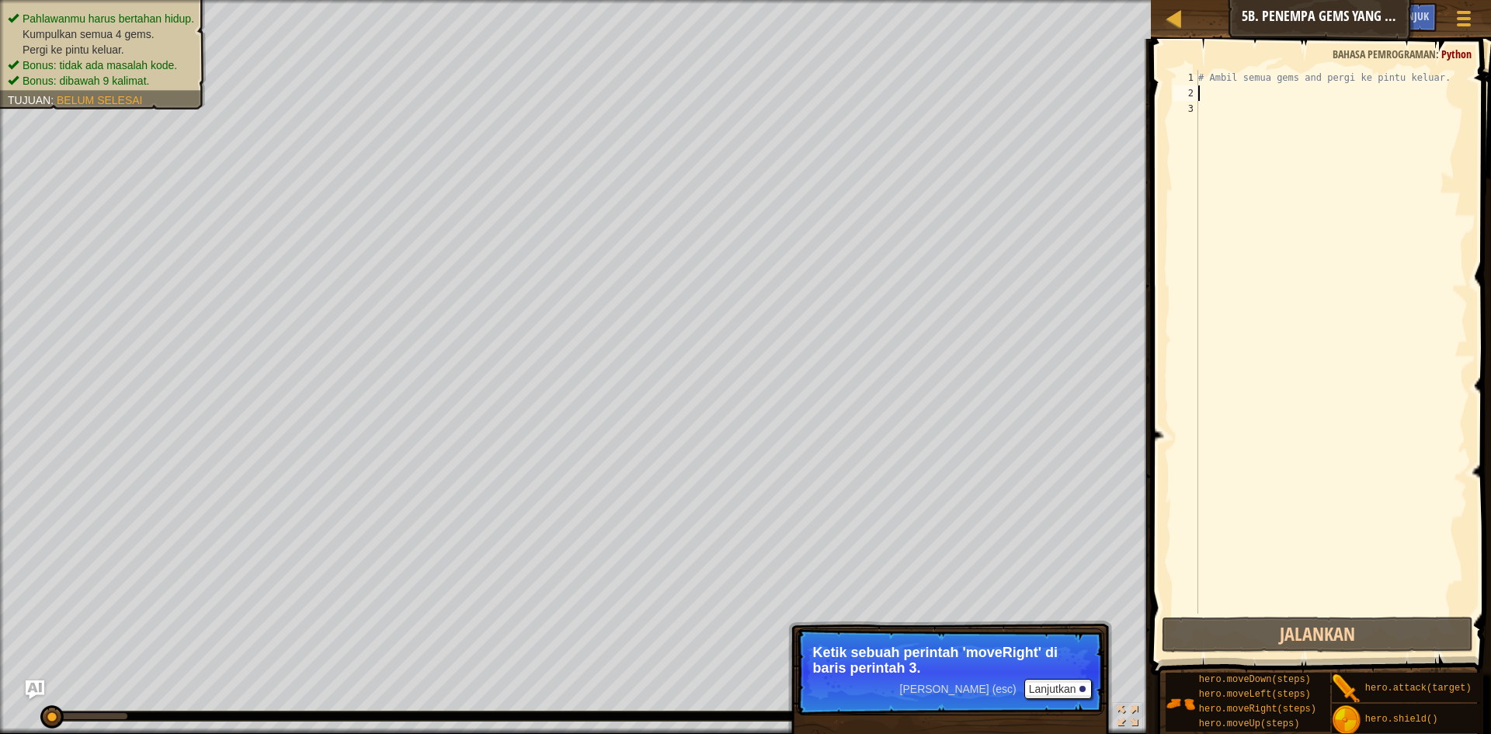
click at [1209, 96] on div "# Ambil semua gems and pergi ke pintu keluar." at bounding box center [1331, 357] width 273 height 575
type textarea "h"
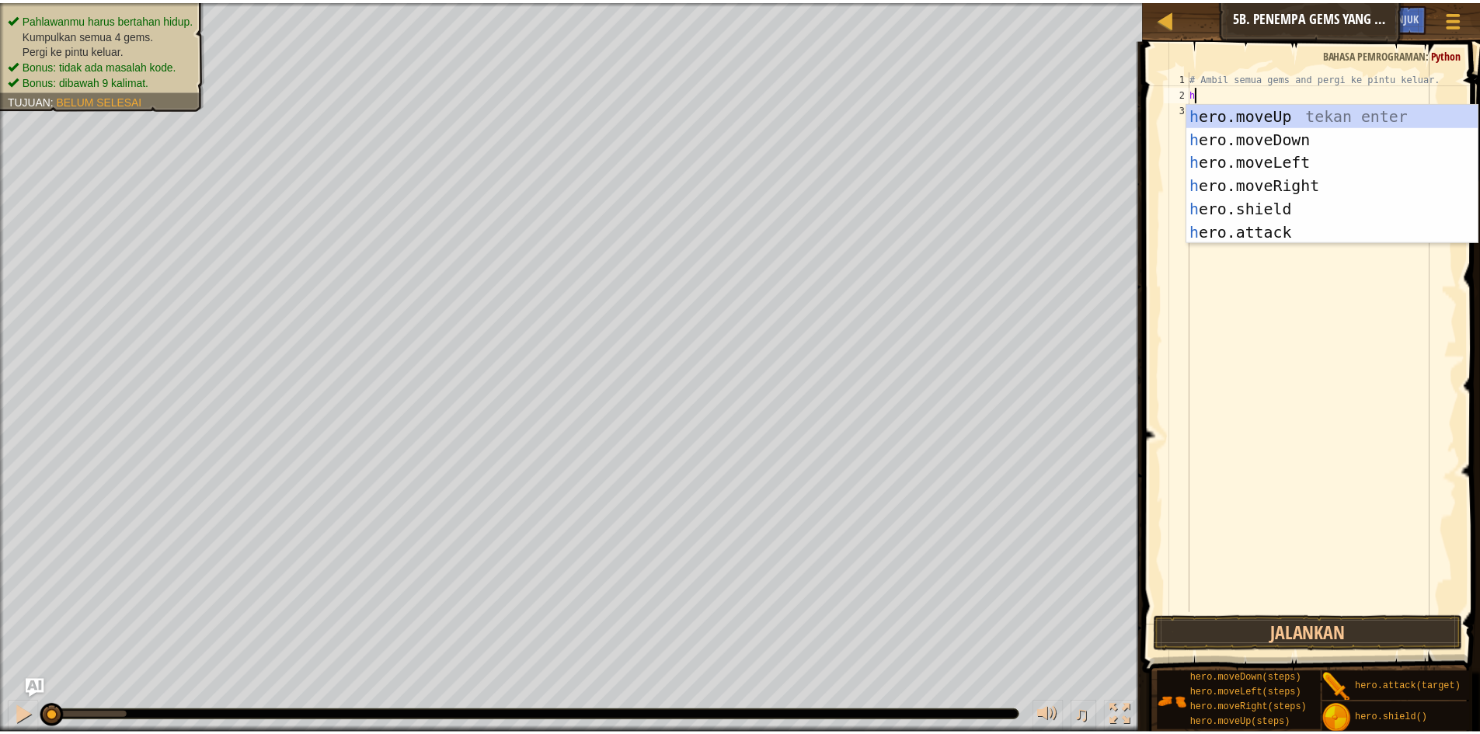
scroll to position [7, 0]
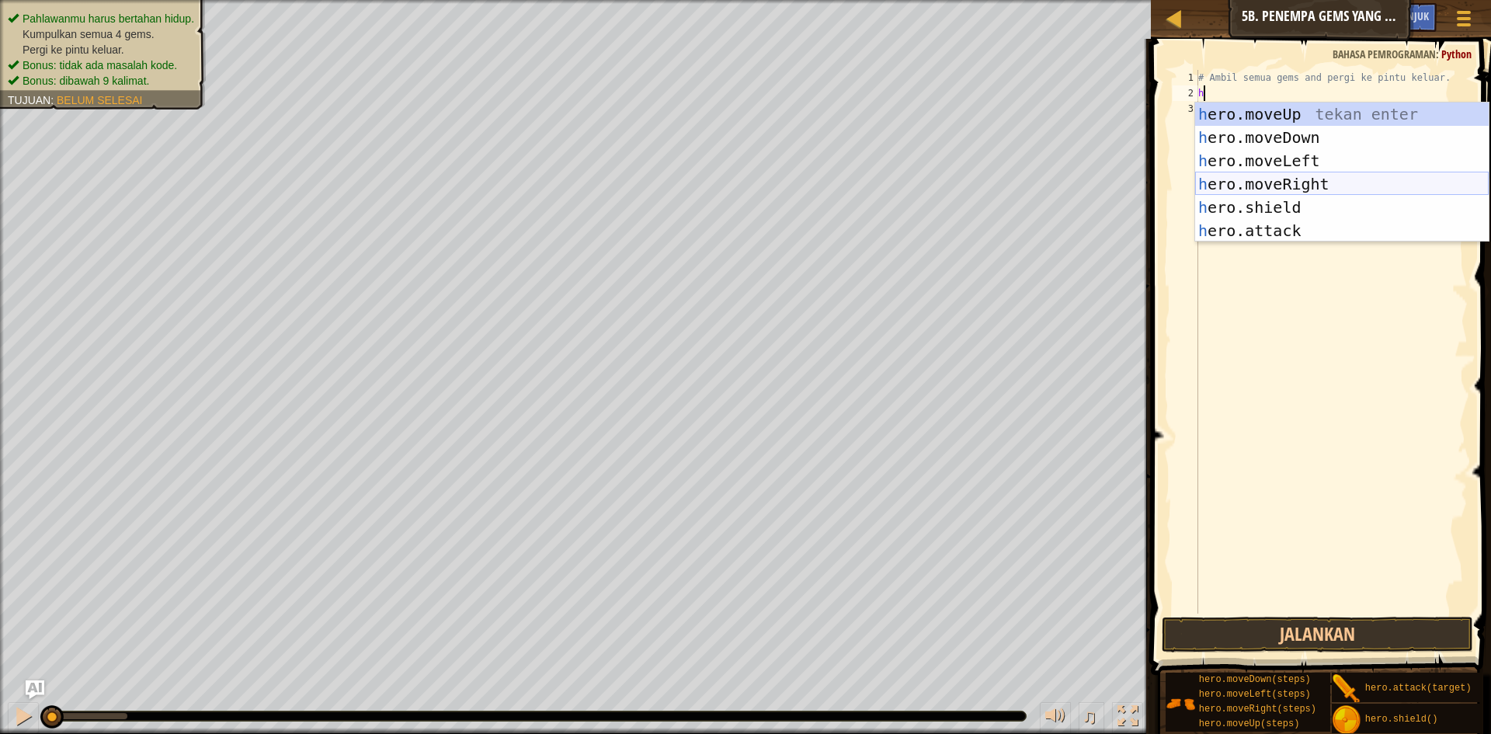
click at [1237, 179] on div "h ero.moveUp tekan enter h ero.moveDown tekan enter h ero.moveLeft tekan enter …" at bounding box center [1342, 196] width 294 height 186
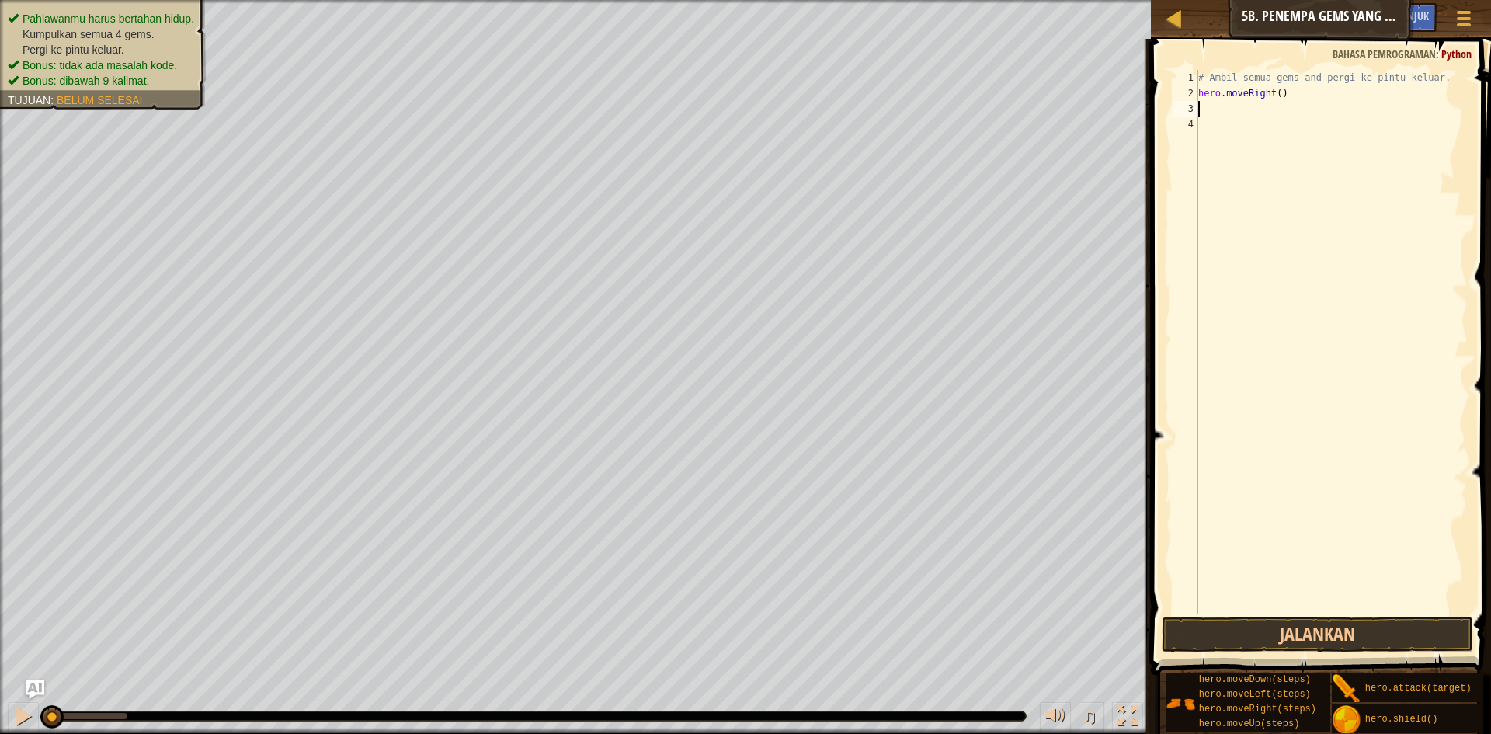
type textarea "h"
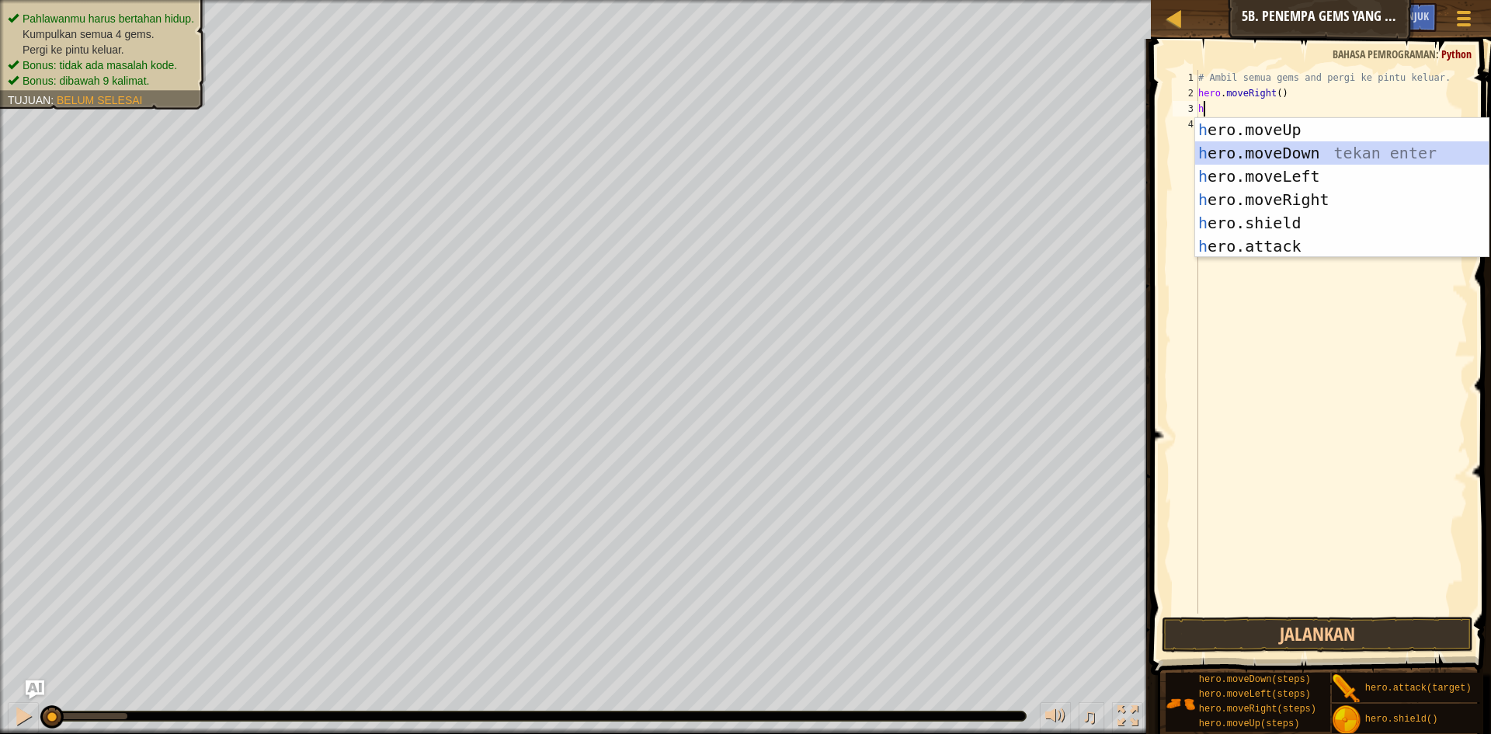
click at [1237, 150] on div "h ero.moveUp tekan enter h ero.moveDown tekan enter h ero.moveLeft tekan enter …" at bounding box center [1342, 211] width 294 height 186
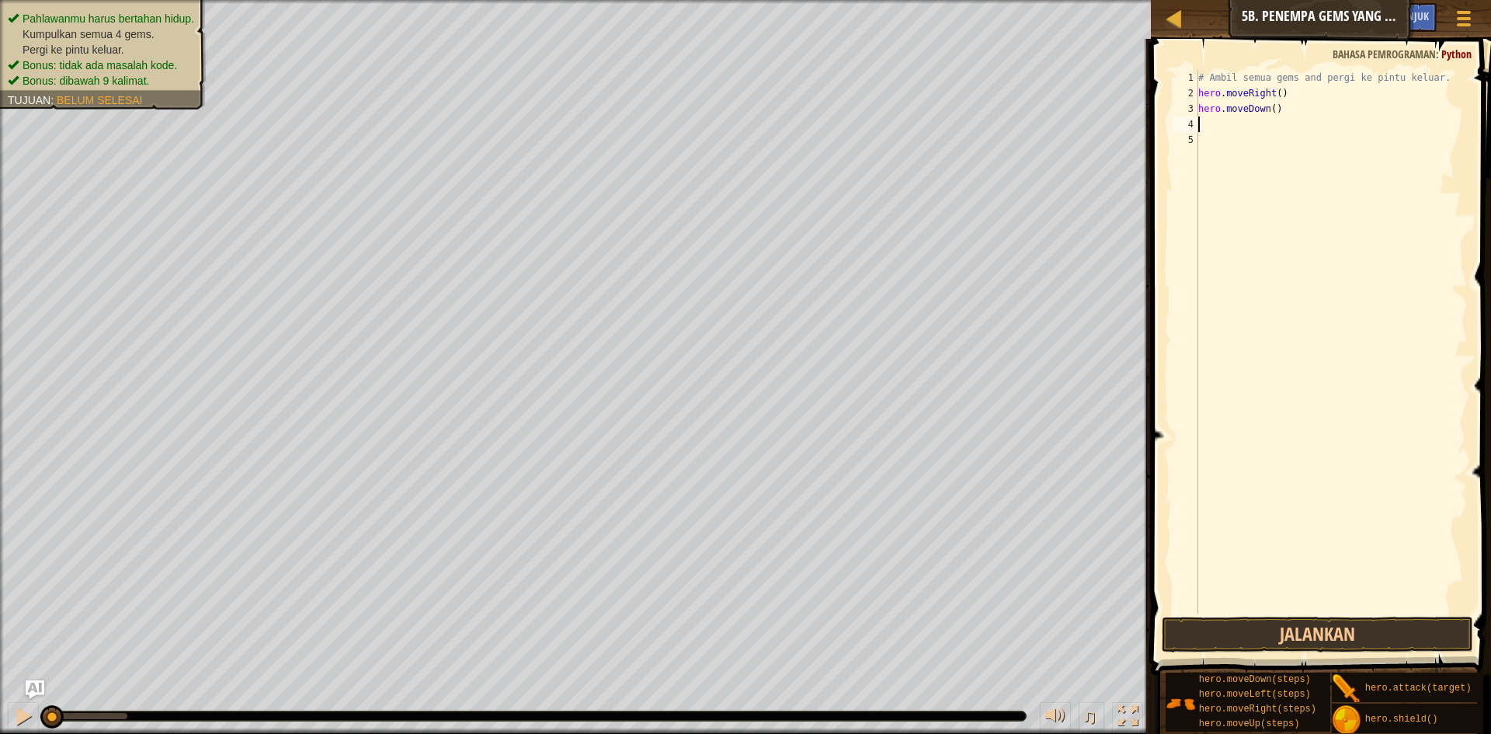
type textarea "h"
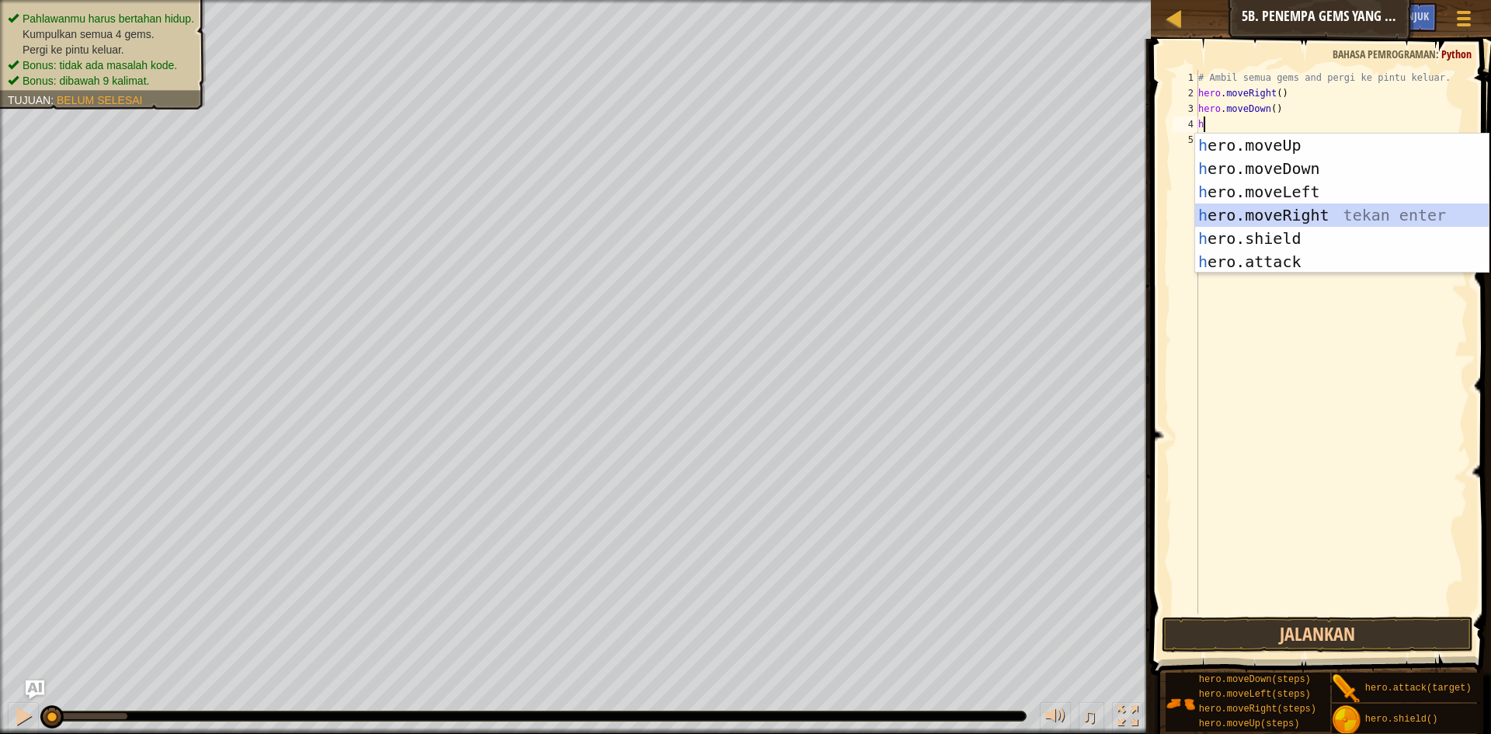
click at [1260, 222] on div "h ero.moveUp tekan enter h ero.moveDown tekan enter h ero.moveLeft tekan enter …" at bounding box center [1342, 227] width 294 height 186
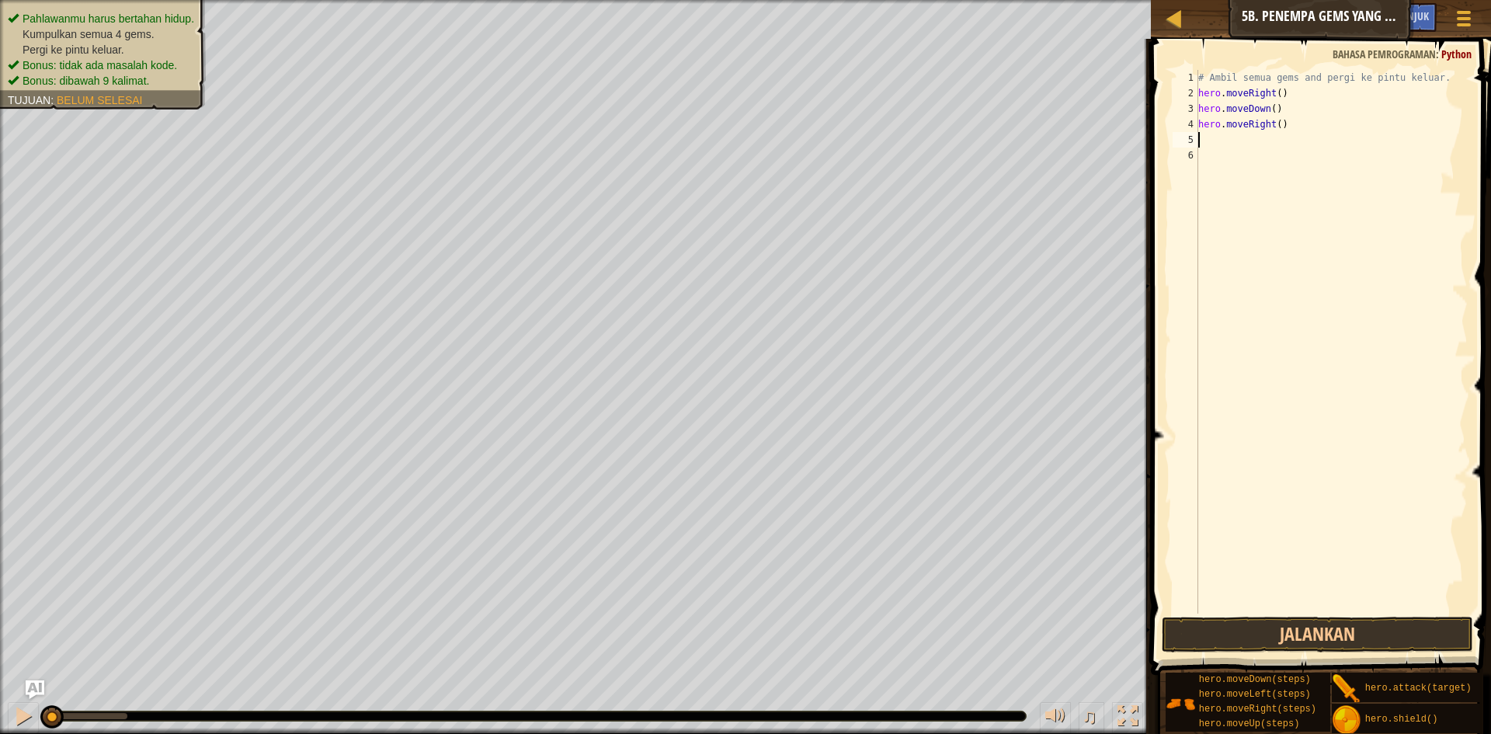
type textarea "h"
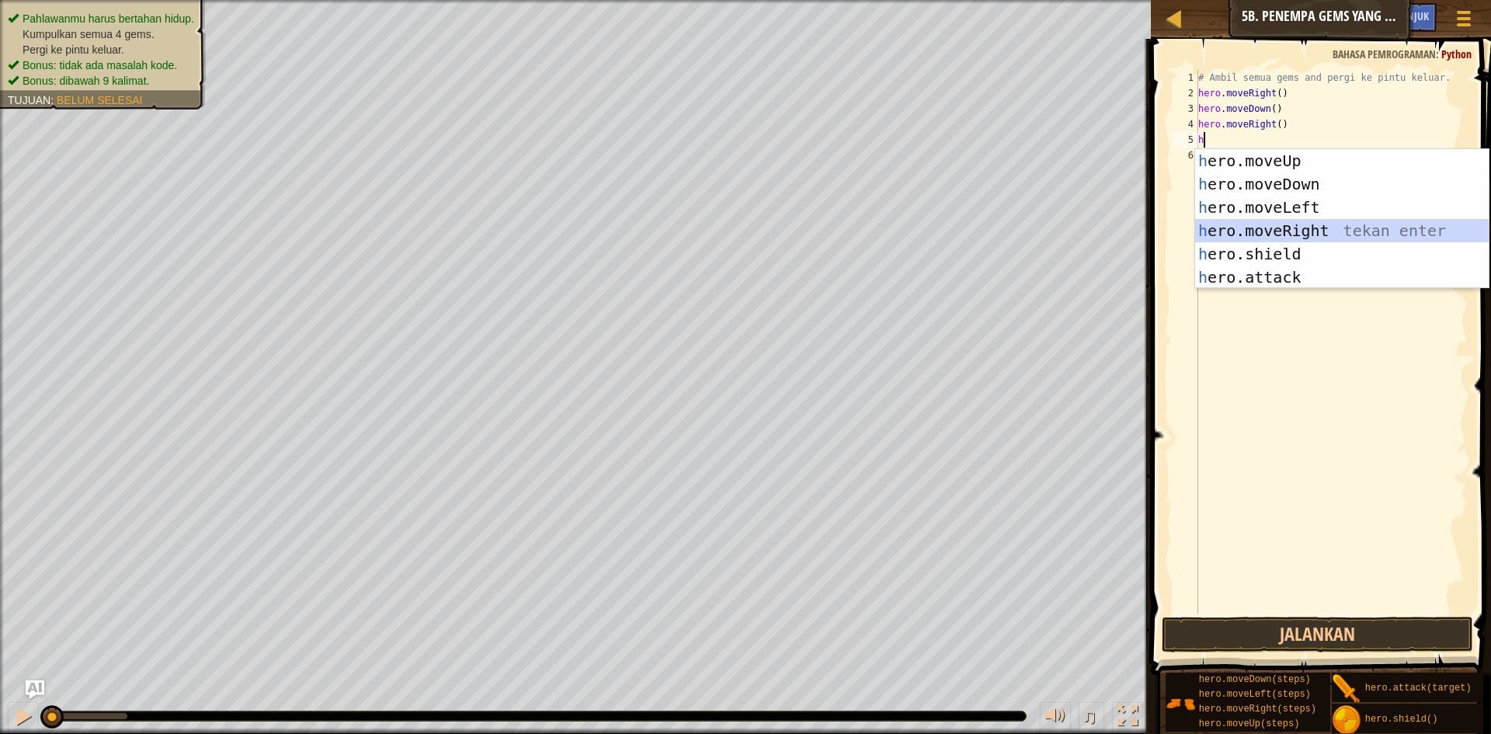
click at [1264, 219] on div "h ero.moveUp tekan enter h ero.moveDown tekan enter h ero.moveLeft tekan enter …" at bounding box center [1342, 242] width 294 height 186
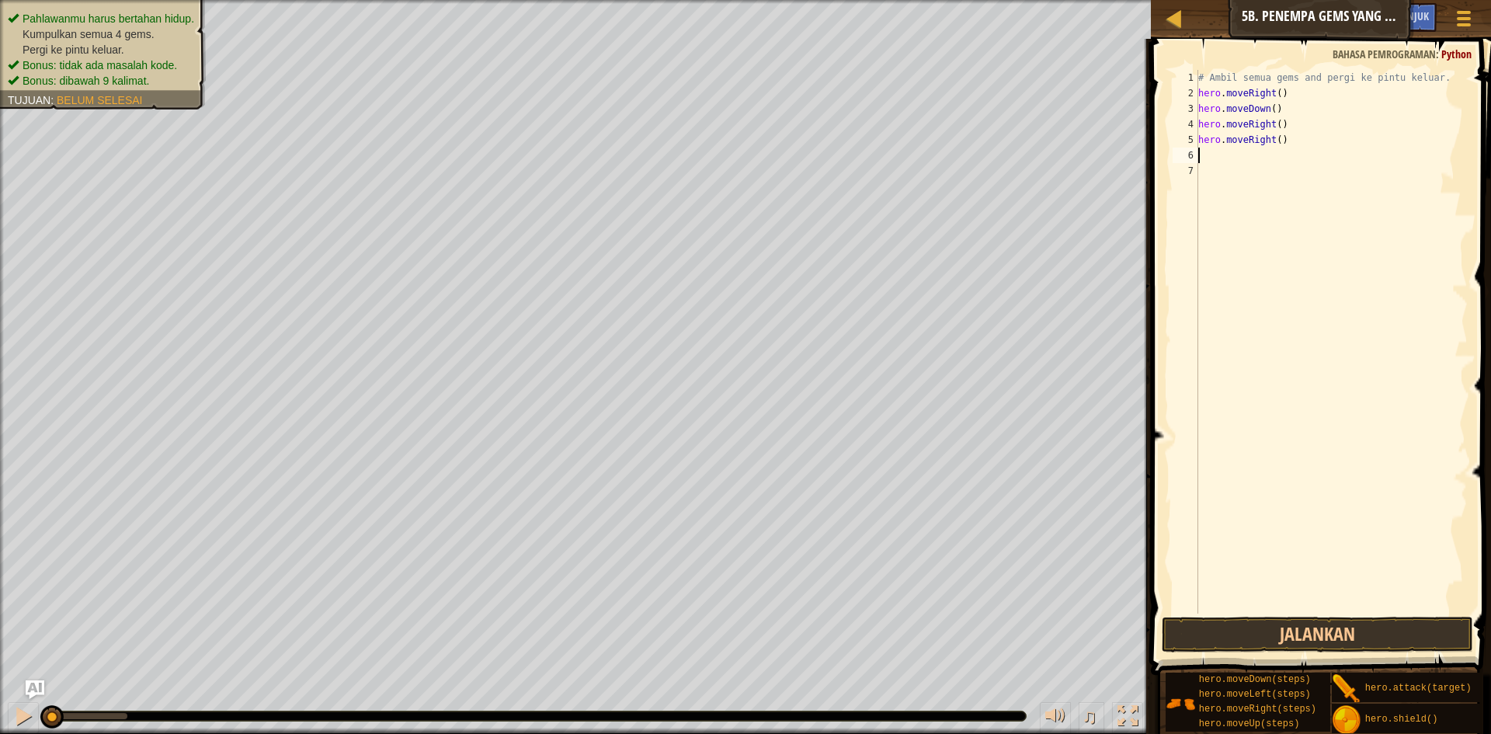
type textarea "h"
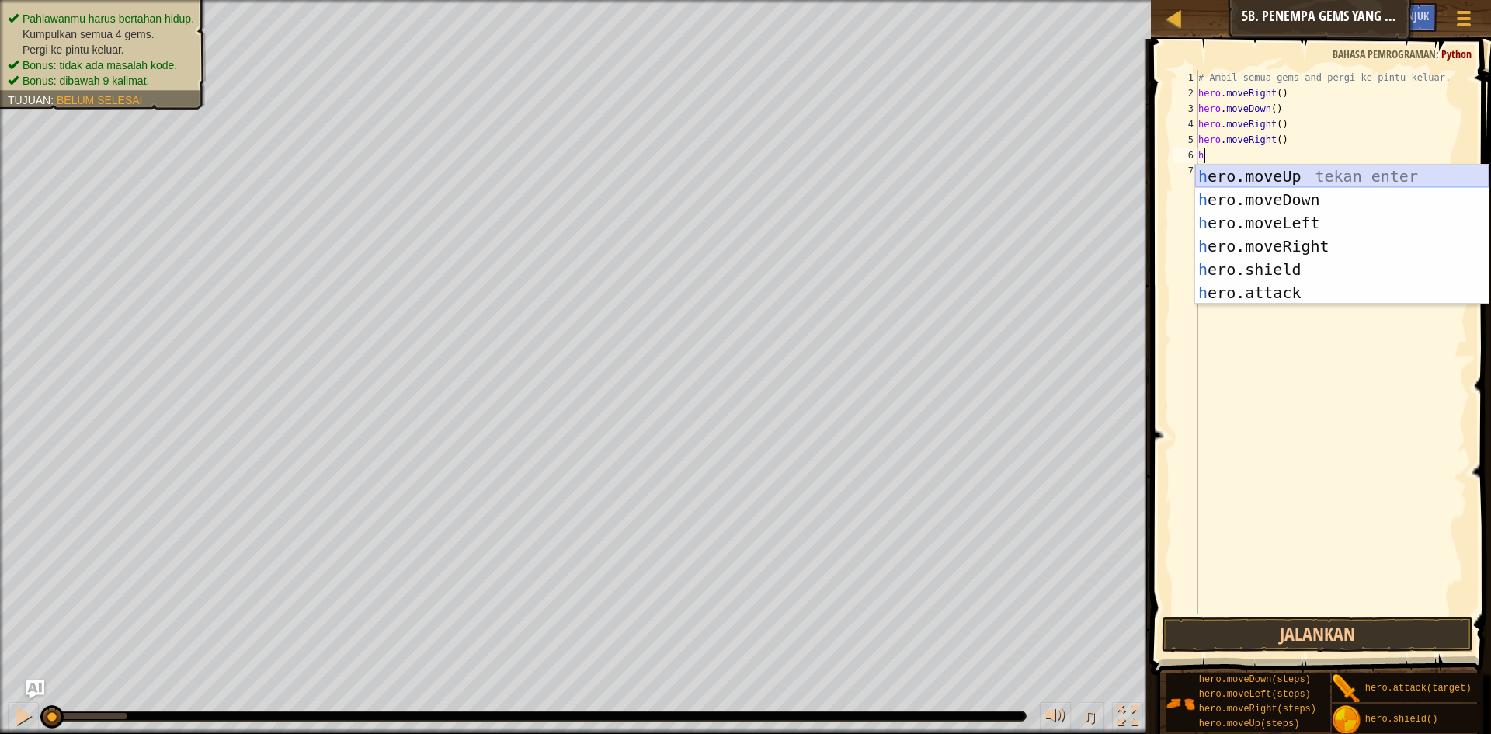
click at [1261, 176] on div "h ero.moveUp tekan enter h ero.moveDown tekan enter h ero.moveLeft tekan enter …" at bounding box center [1342, 258] width 294 height 186
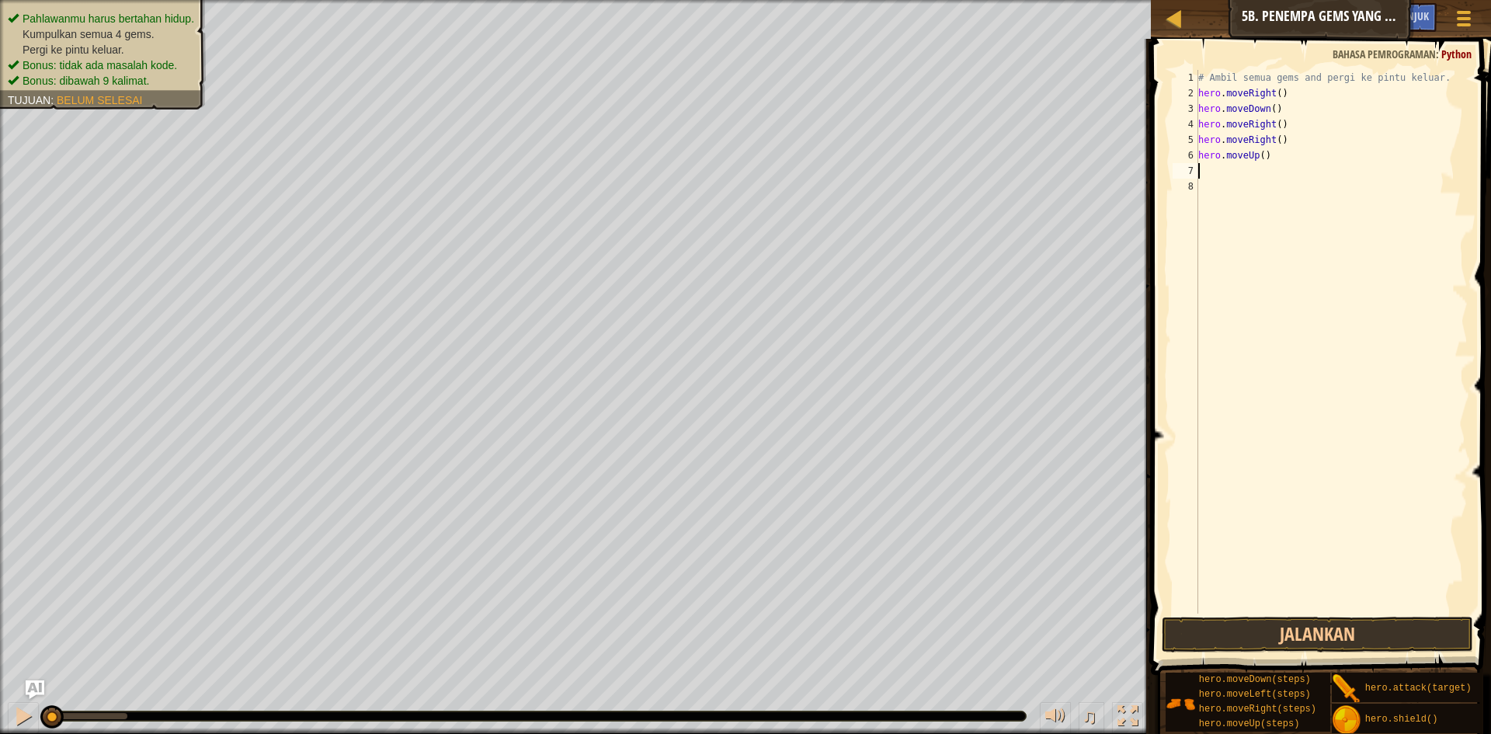
type textarea "h"
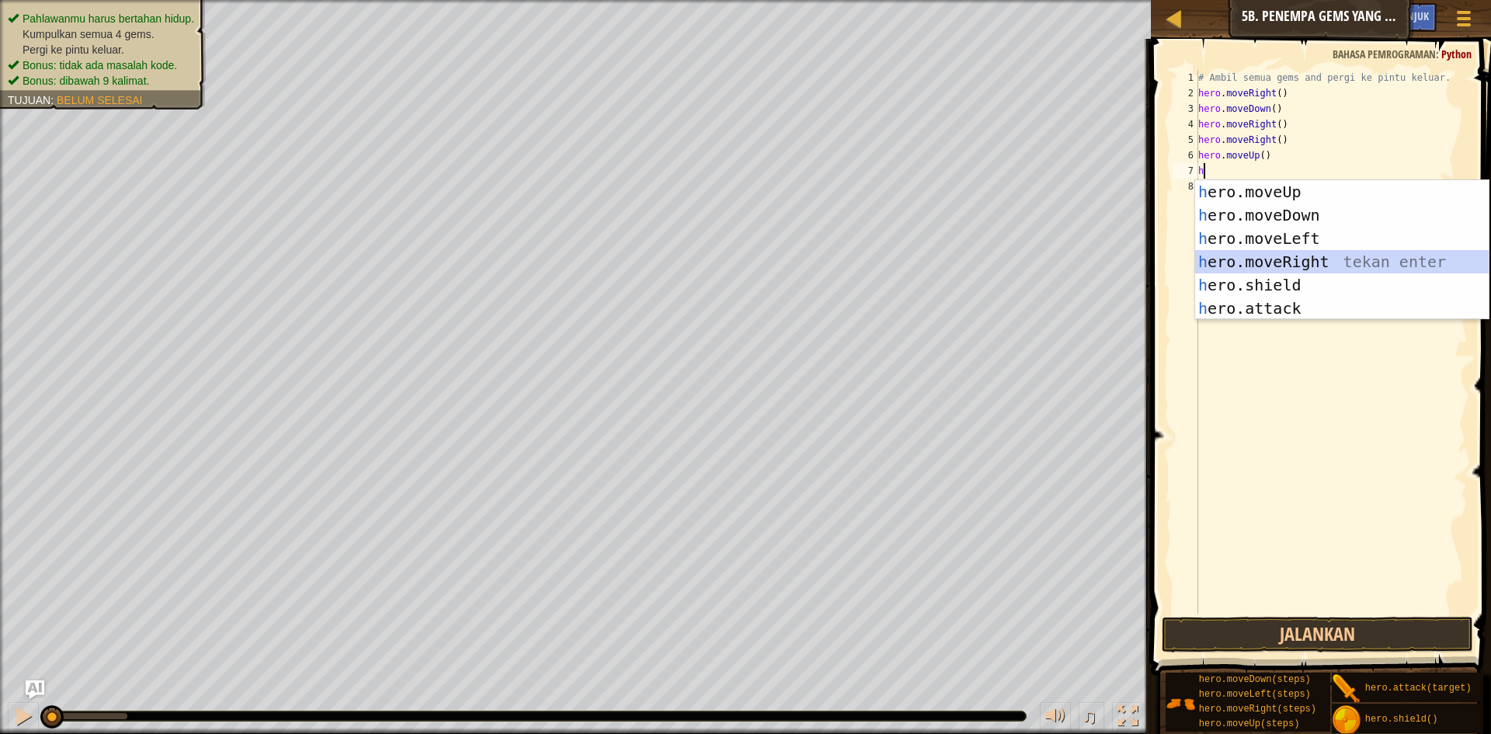
click at [1258, 261] on div "h ero.moveUp tekan enter h ero.moveDown tekan enter h ero.moveLeft tekan enter …" at bounding box center [1342, 273] width 294 height 186
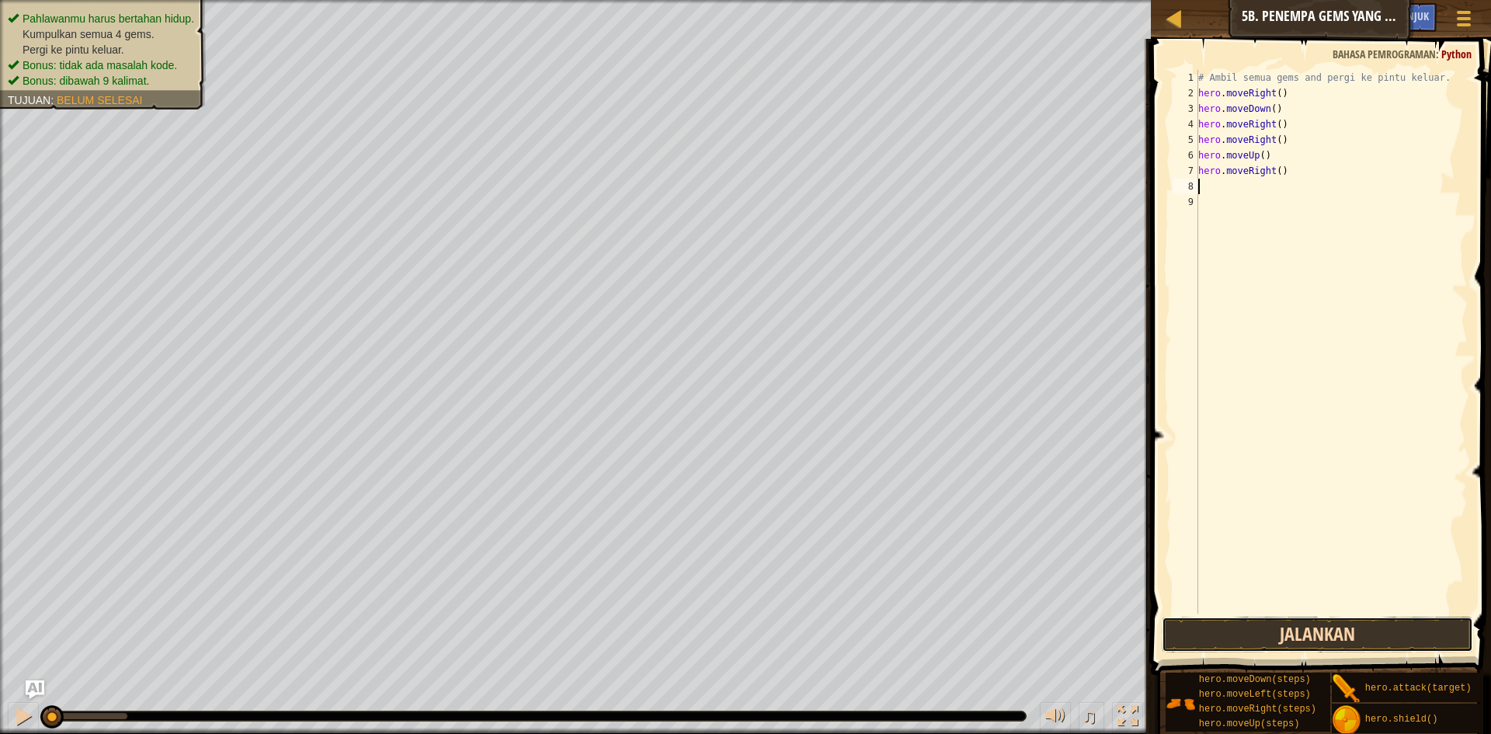
click at [1278, 634] on button "Jalankan" at bounding box center [1317, 635] width 311 height 36
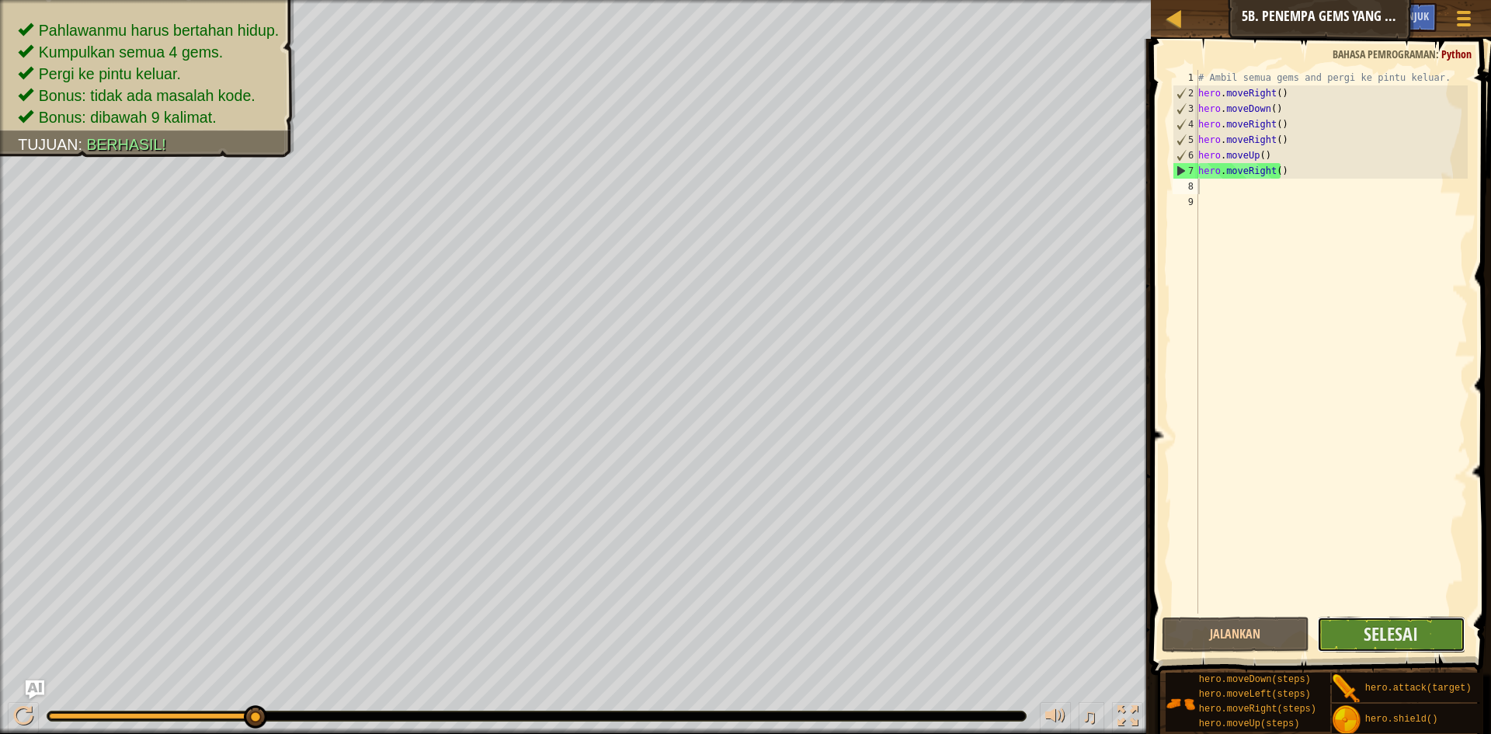
click at [1352, 624] on button "Selesai" at bounding box center [1391, 635] width 148 height 36
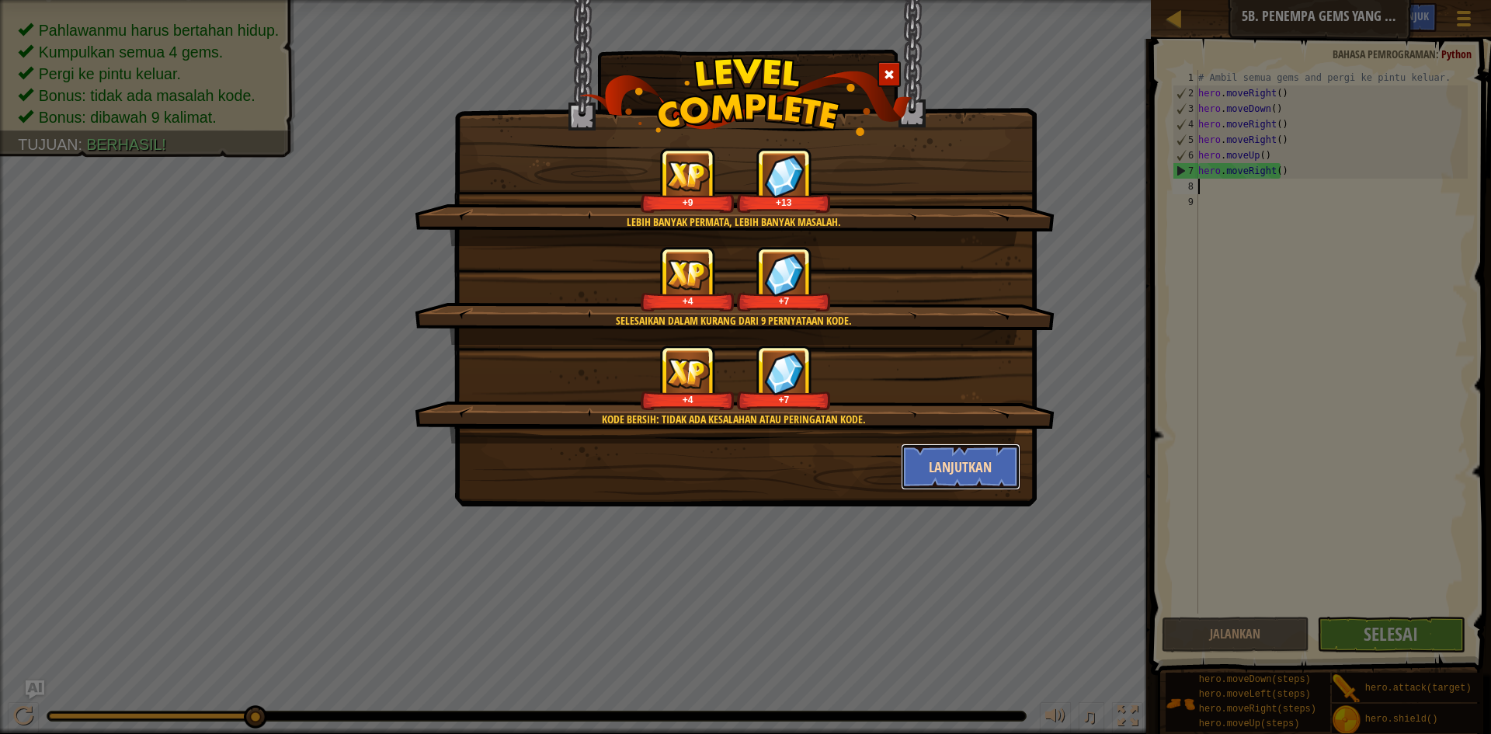
click at [984, 468] on button "Lanjutkan" at bounding box center [961, 467] width 120 height 47
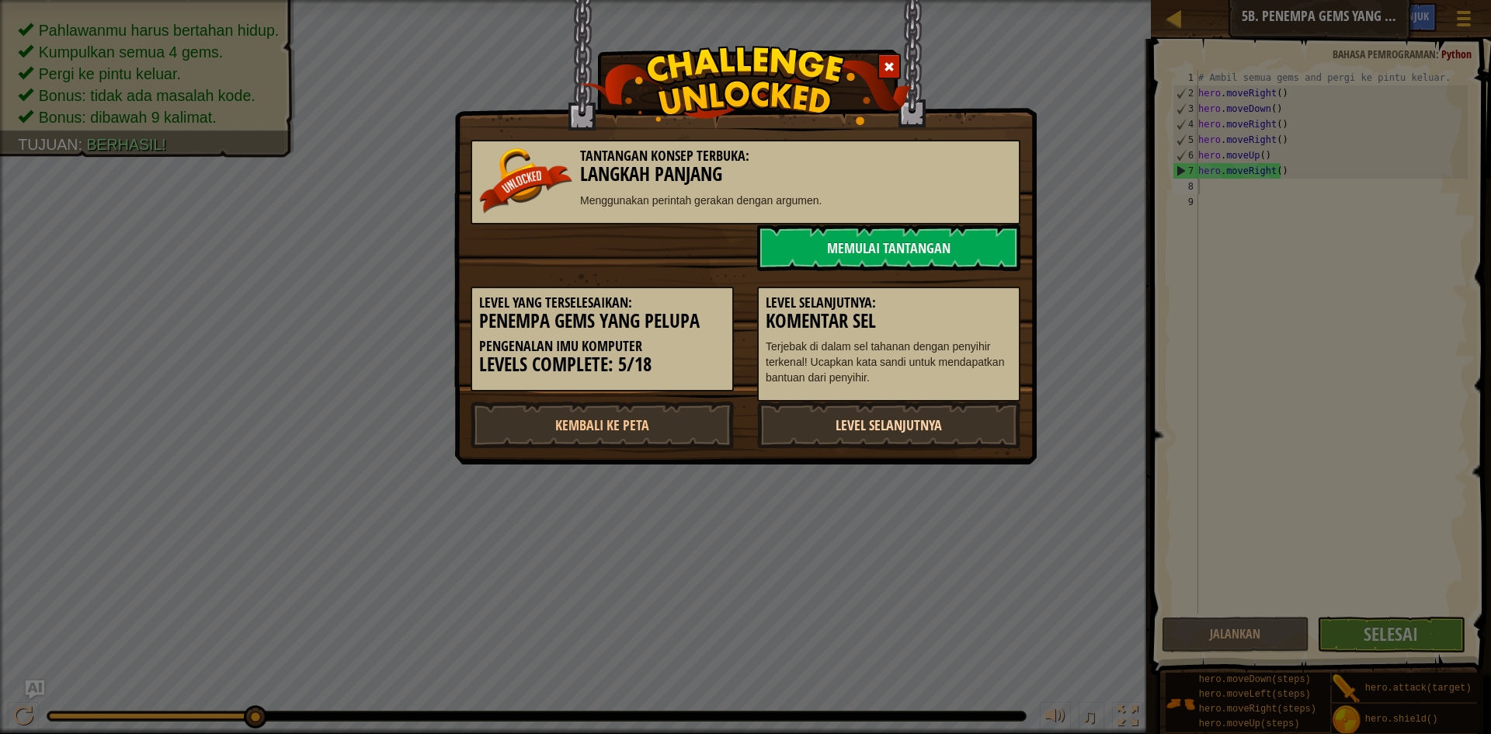
click at [880, 433] on link "Level Selanjutnya" at bounding box center [888, 425] width 263 height 47
click at [880, 426] on link "Level Selanjutnya" at bounding box center [888, 425] width 263 height 47
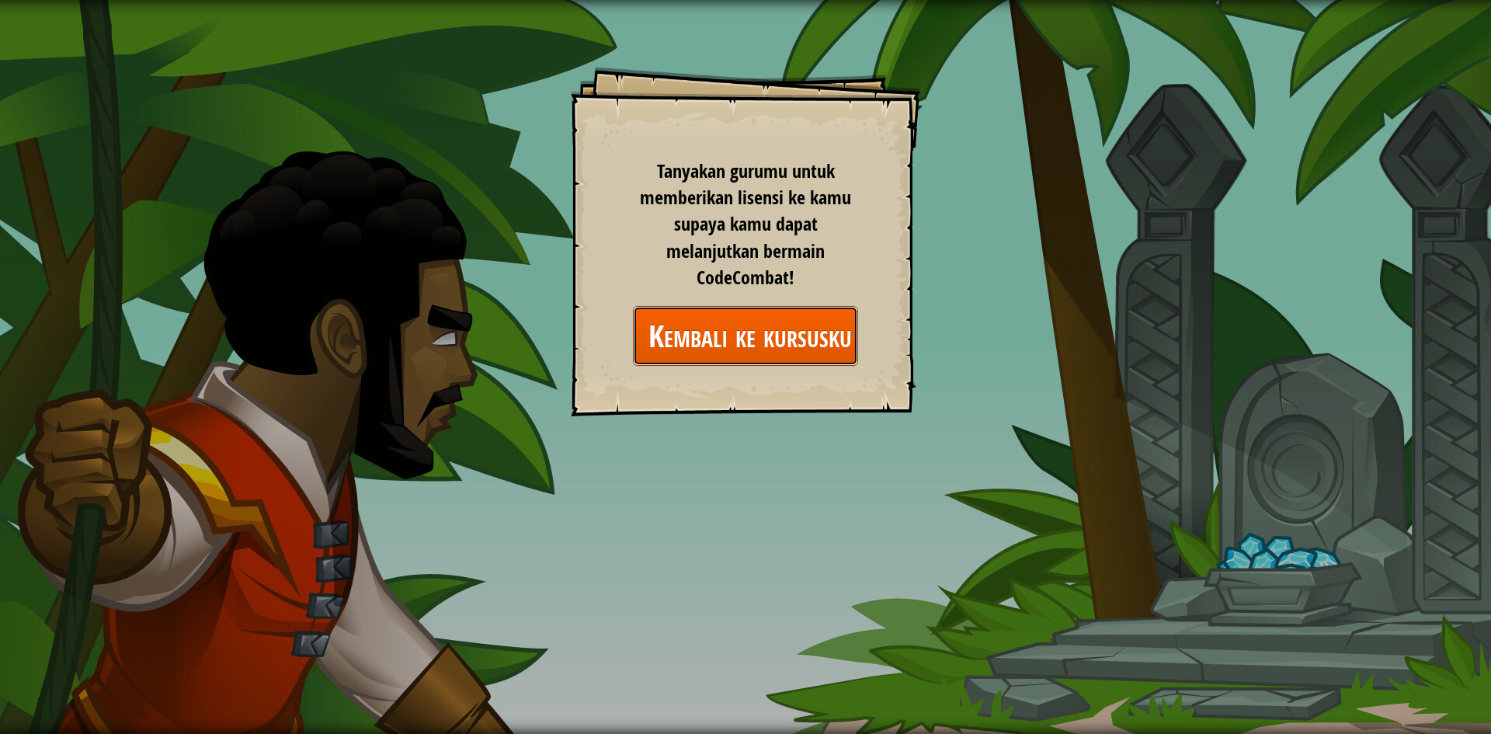
click at [788, 338] on link "Kembali ke kursusku" at bounding box center [745, 336] width 225 height 60
